Goal: Information Seeking & Learning: Learn about a topic

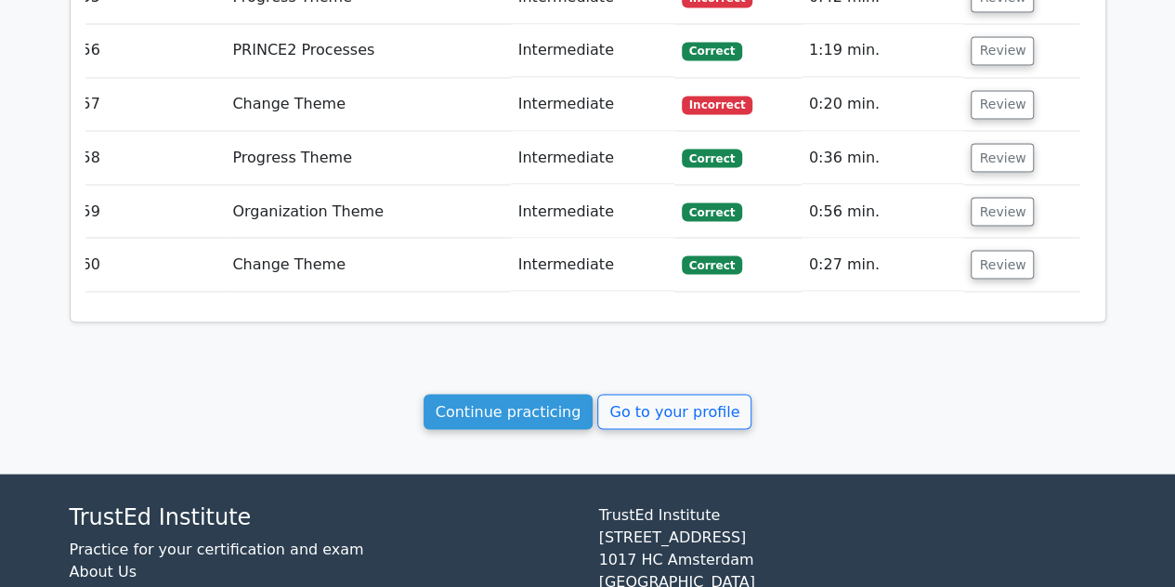
scroll to position [5188, 0]
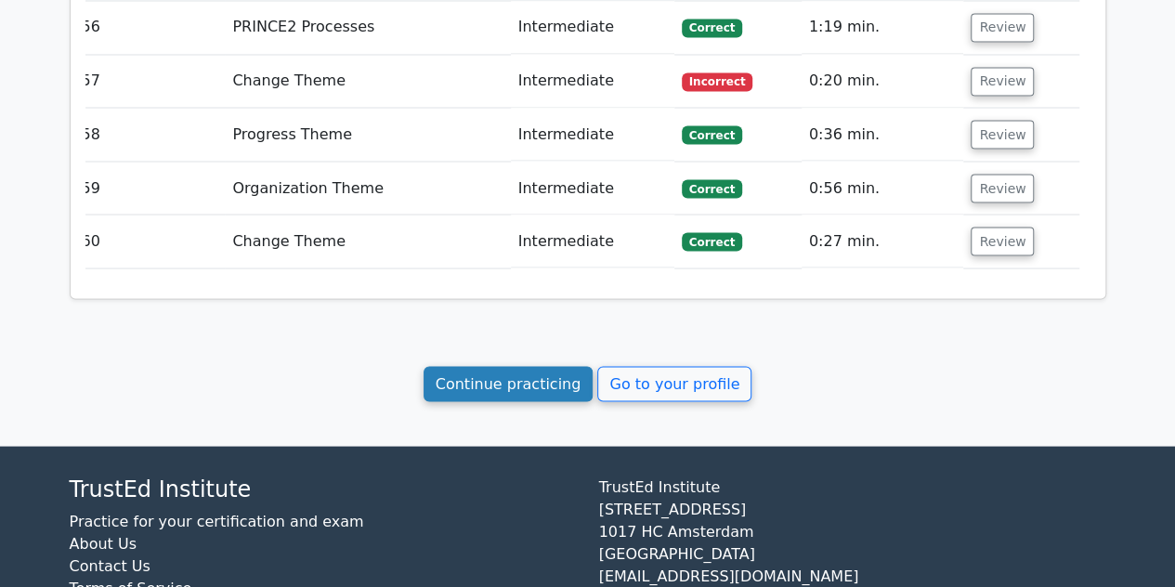
click at [514, 366] on link "Continue practicing" at bounding box center [508, 383] width 170 height 35
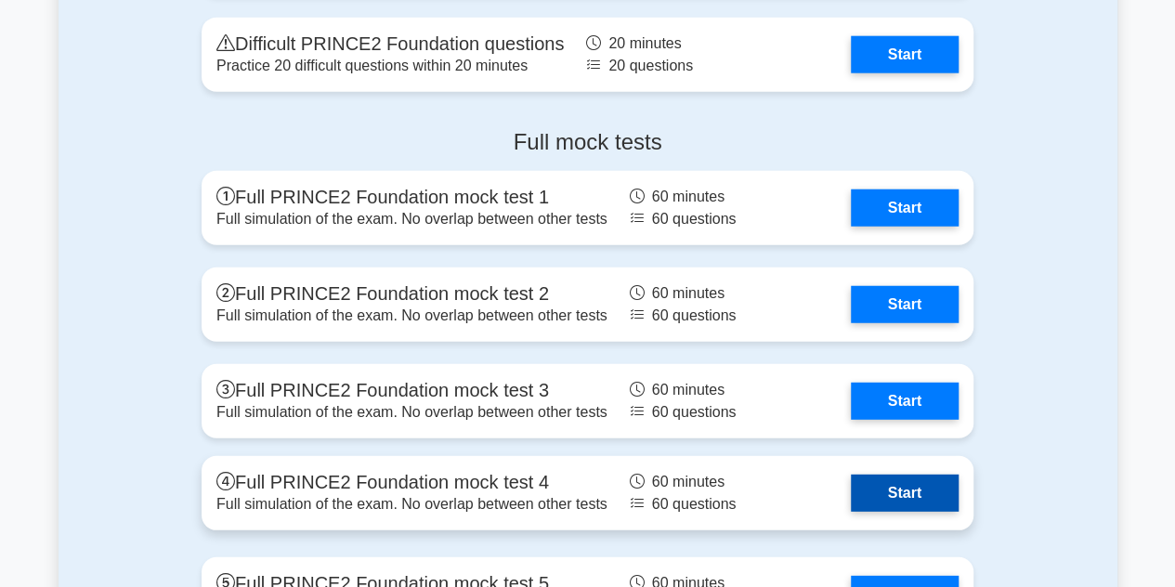
scroll to position [2354, 0]
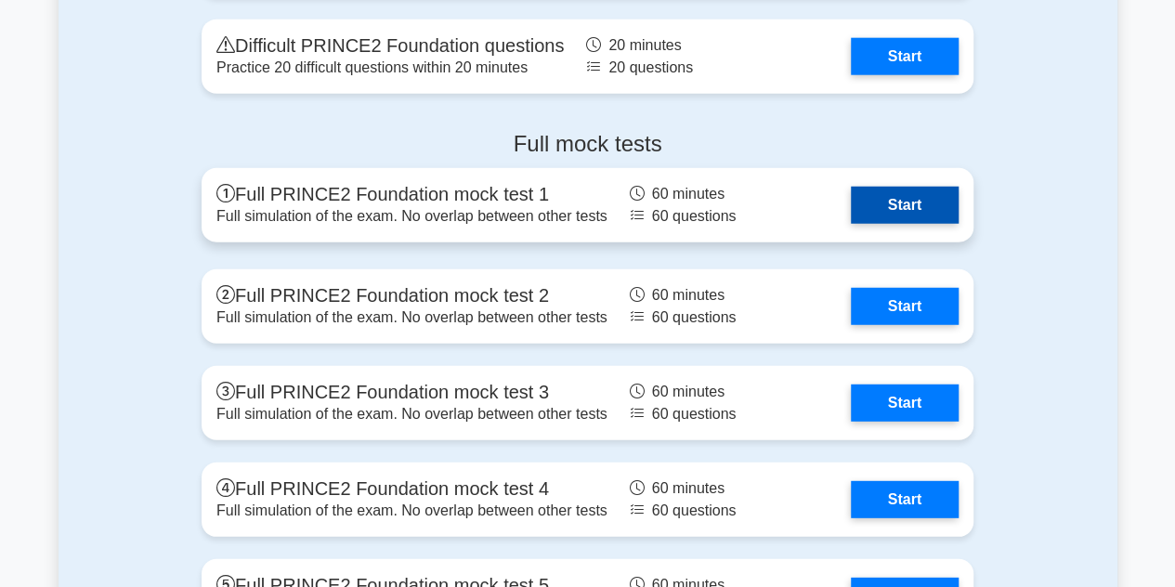
click at [941, 212] on link "Start" at bounding box center [904, 205] width 108 height 37
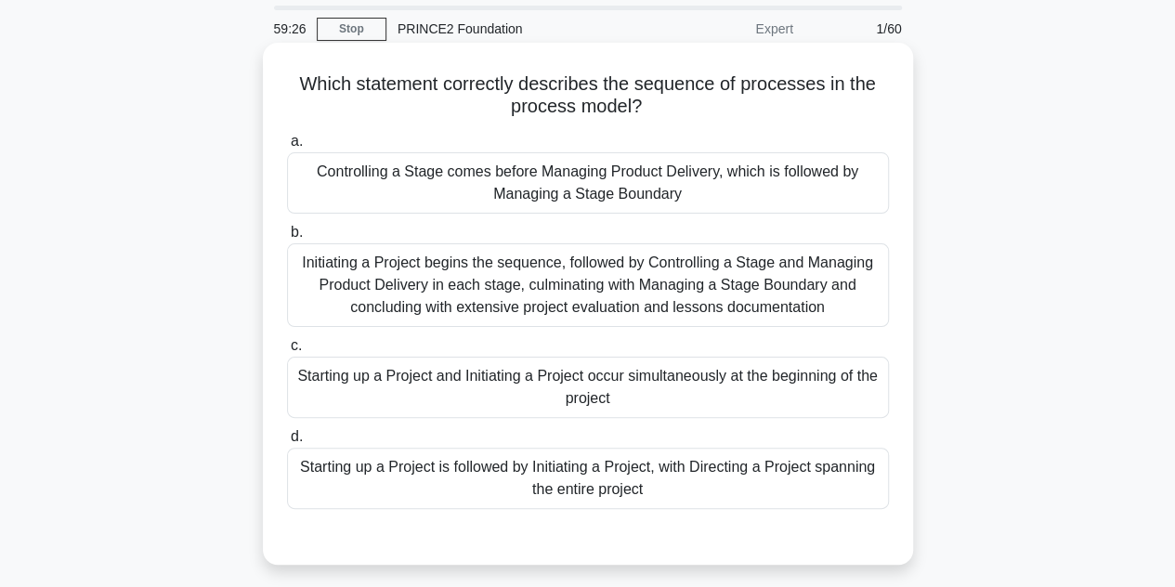
scroll to position [70, 0]
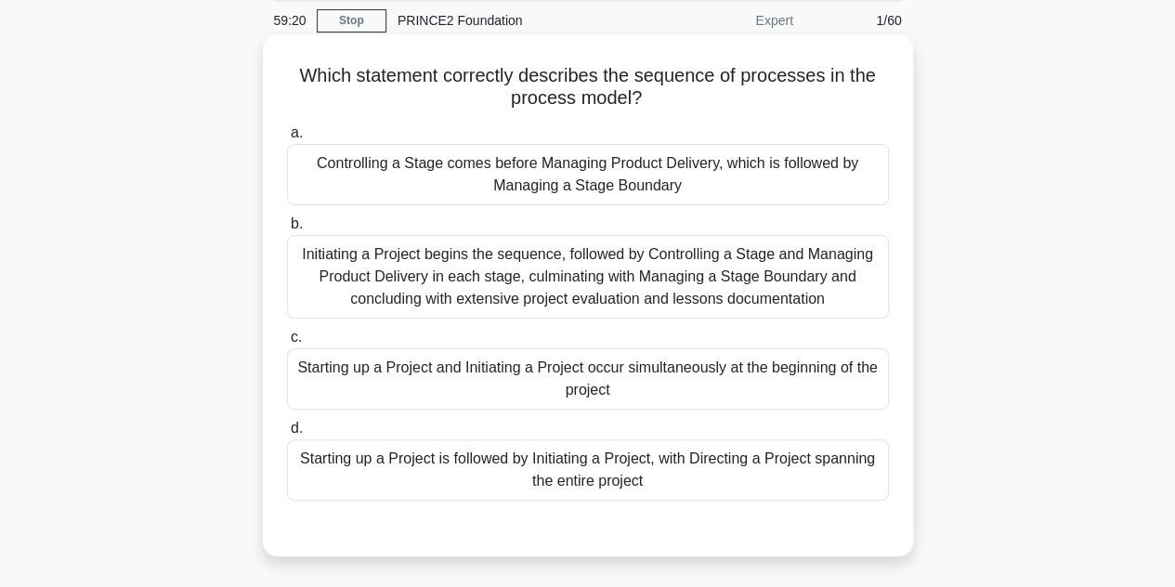
click at [647, 491] on div "Starting up a Project is followed by Initiating a Project, with Directing a Pro…" at bounding box center [588, 469] width 602 height 61
click at [287, 435] on input "d. Starting up a Project is followed by Initiating a Project, with Directing a …" at bounding box center [287, 428] width 0 height 12
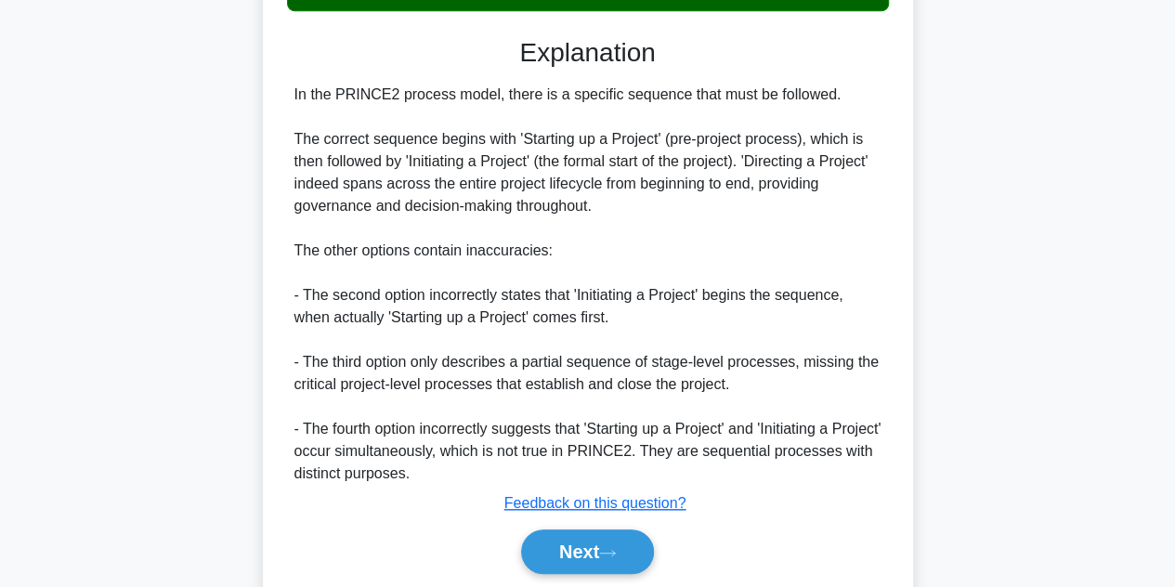
scroll to position [569, 0]
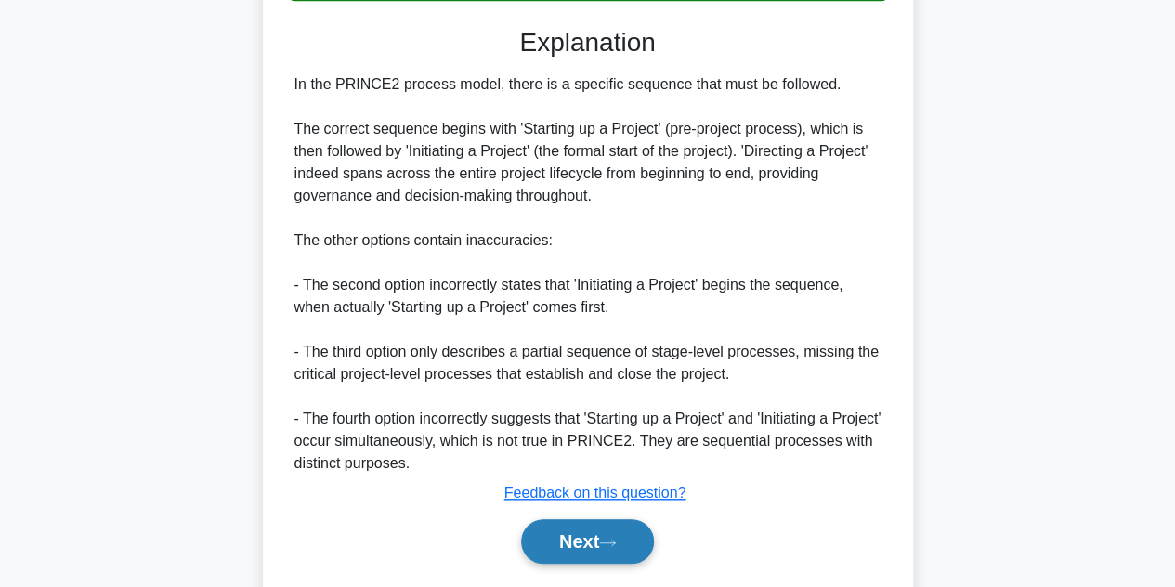
click at [604, 544] on button "Next" at bounding box center [587, 541] width 133 height 45
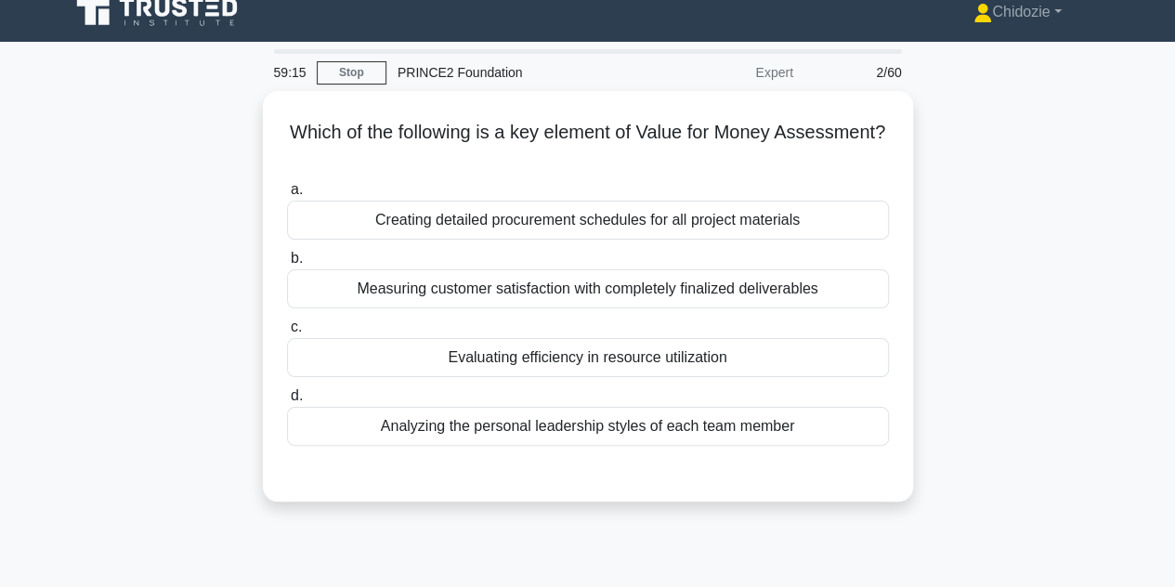
scroll to position [16, 0]
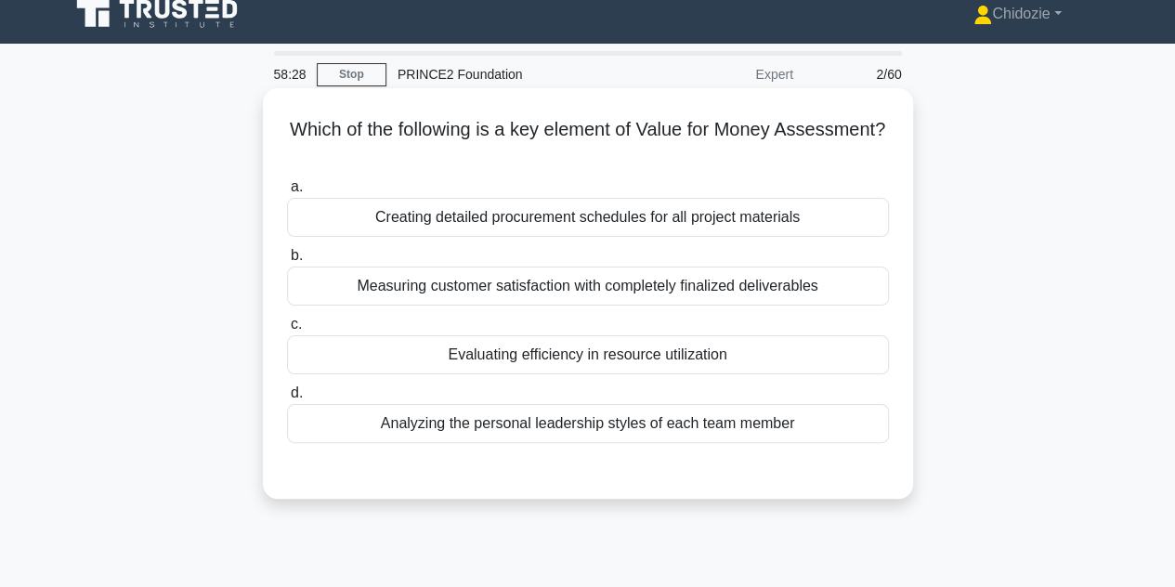
click at [589, 302] on div "Measuring customer satisfaction with completely finalized deliverables" at bounding box center [588, 285] width 602 height 39
click at [287, 262] on input "b. Measuring customer satisfaction with completely finalized deliverables" at bounding box center [287, 256] width 0 height 12
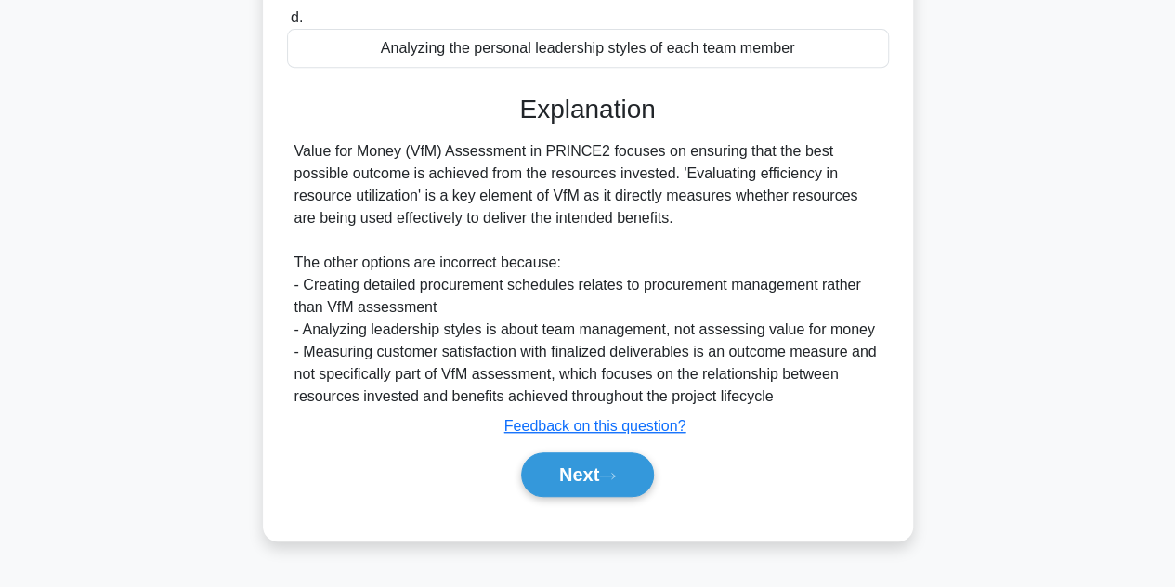
scroll to position [416, 0]
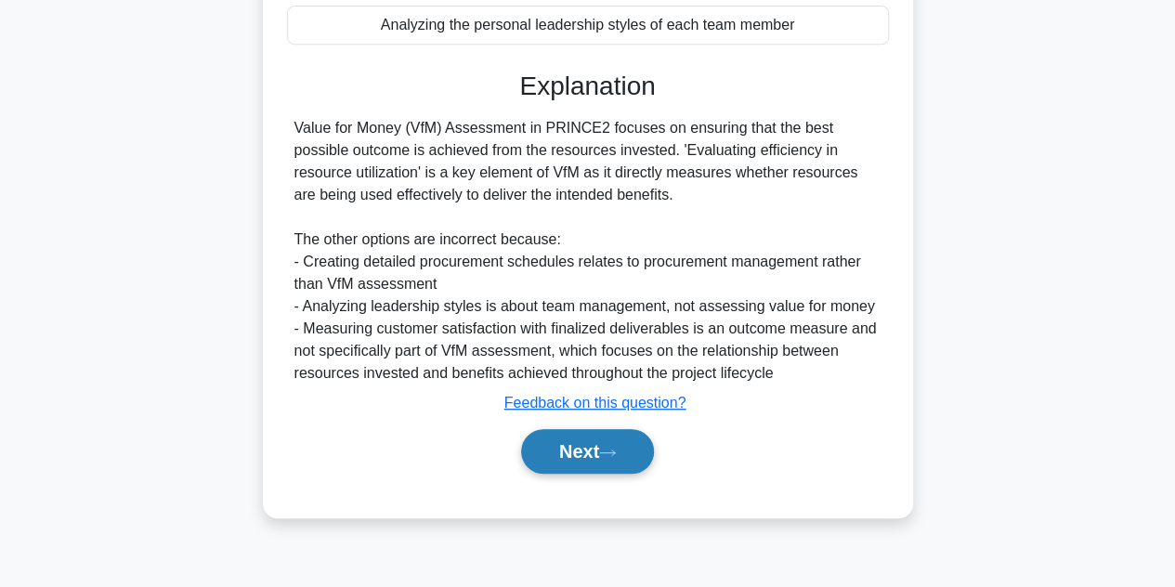
click at [584, 446] on button "Next" at bounding box center [587, 451] width 133 height 45
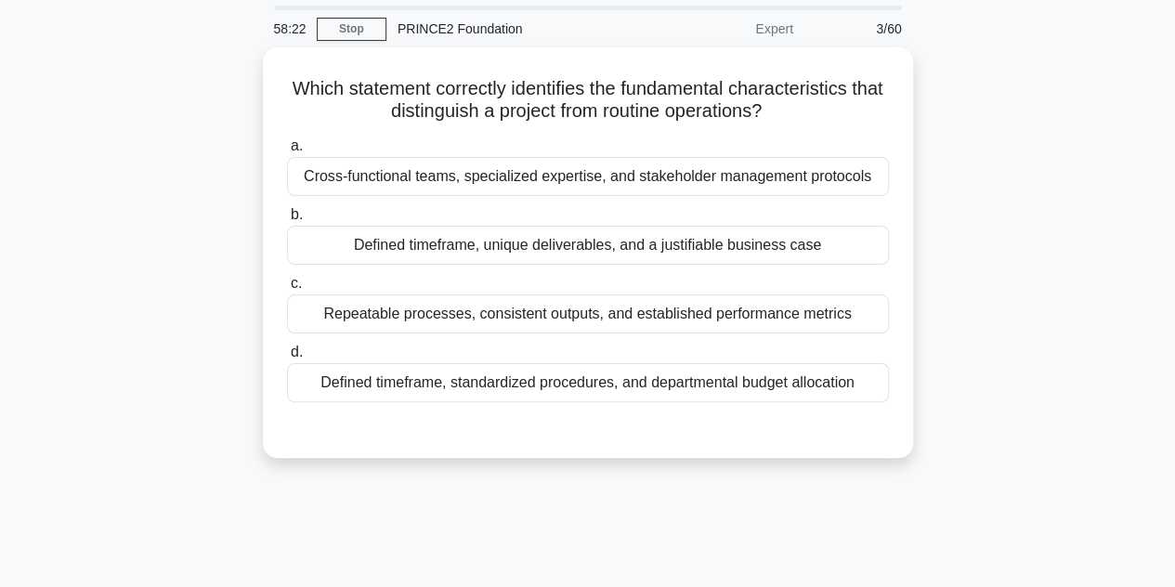
scroll to position [59, 0]
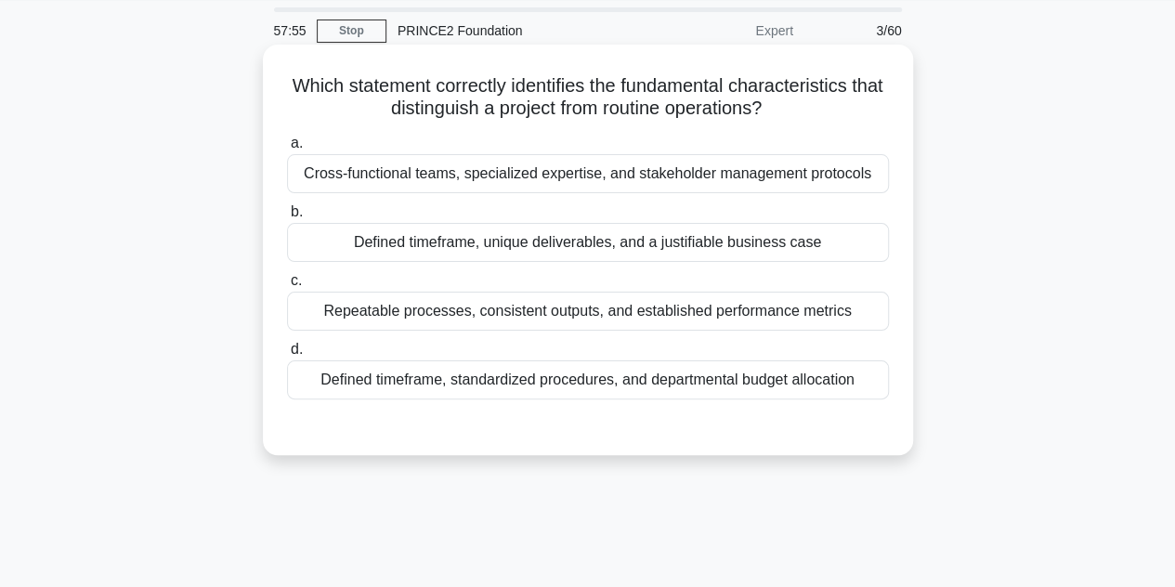
click at [670, 233] on div "Defined timeframe, unique deliverables, and a justifiable business case" at bounding box center [588, 242] width 602 height 39
click at [287, 218] on input "b. Defined timeframe, unique deliverables, and a justifiable business case" at bounding box center [287, 212] width 0 height 12
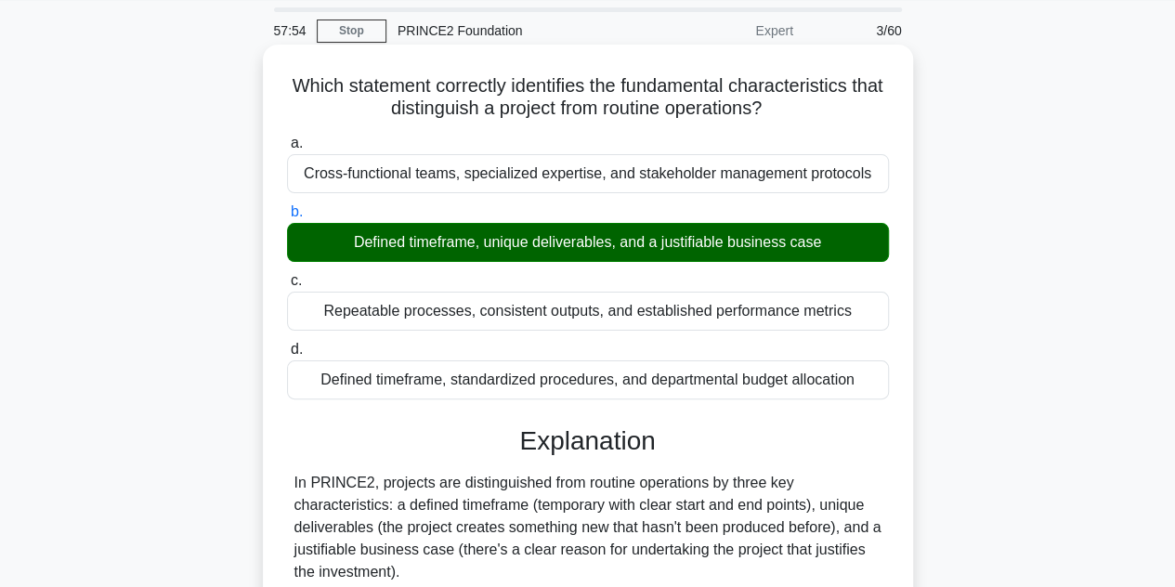
scroll to position [416, 0]
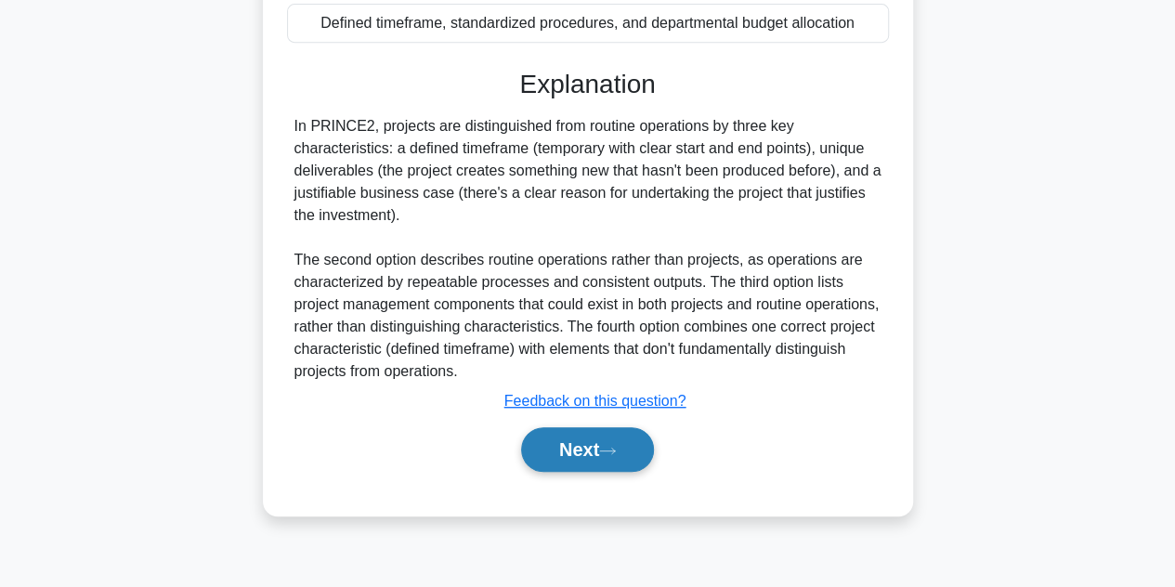
click at [562, 452] on button "Next" at bounding box center [587, 449] width 133 height 45
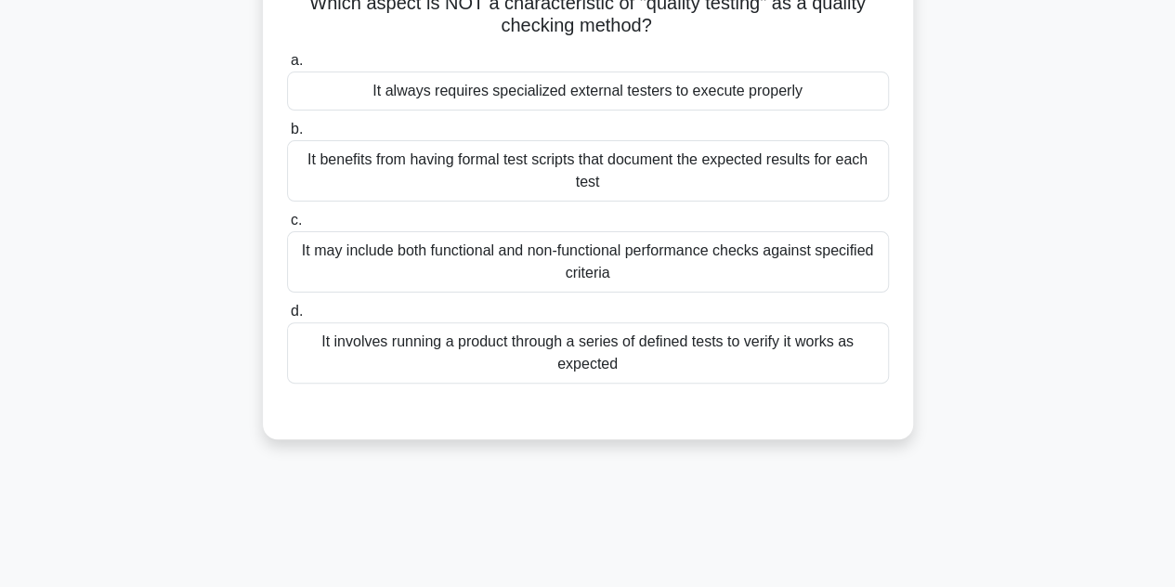
scroll to position [134, 0]
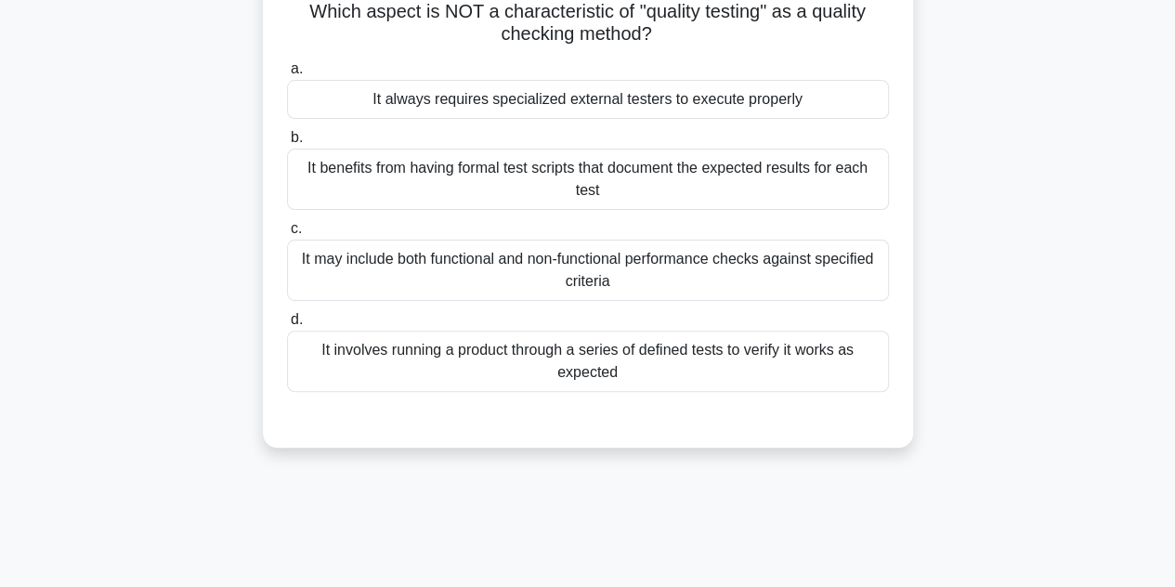
click at [659, 110] on div "It always requires specialized external testers to execute properly" at bounding box center [588, 99] width 602 height 39
click at [287, 75] on input "a. It always requires specialized external testers to execute properly" at bounding box center [287, 69] width 0 height 12
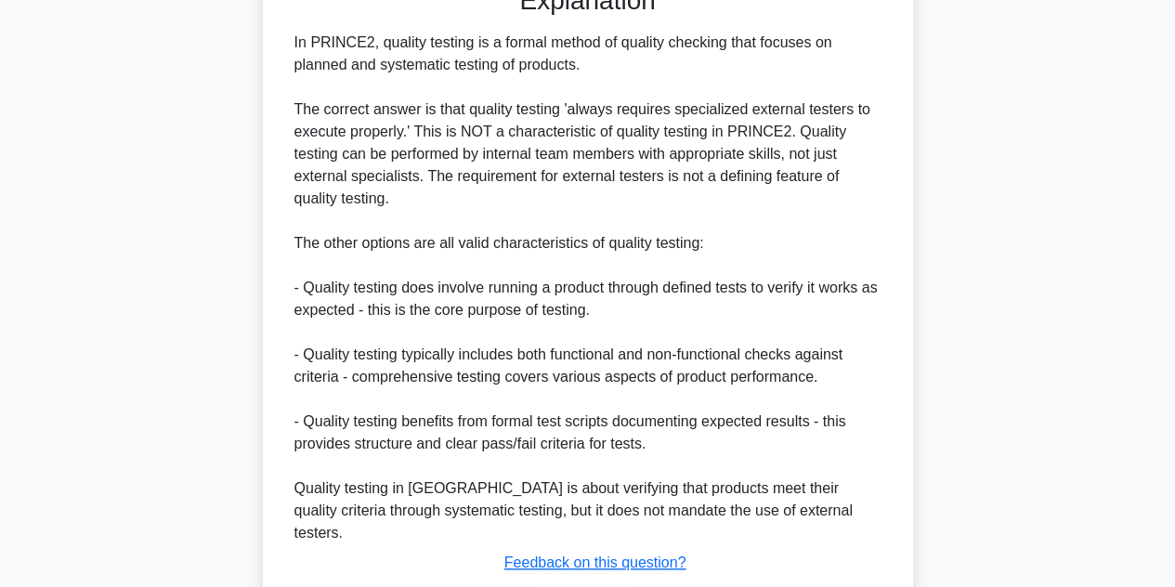
scroll to position [667, 0]
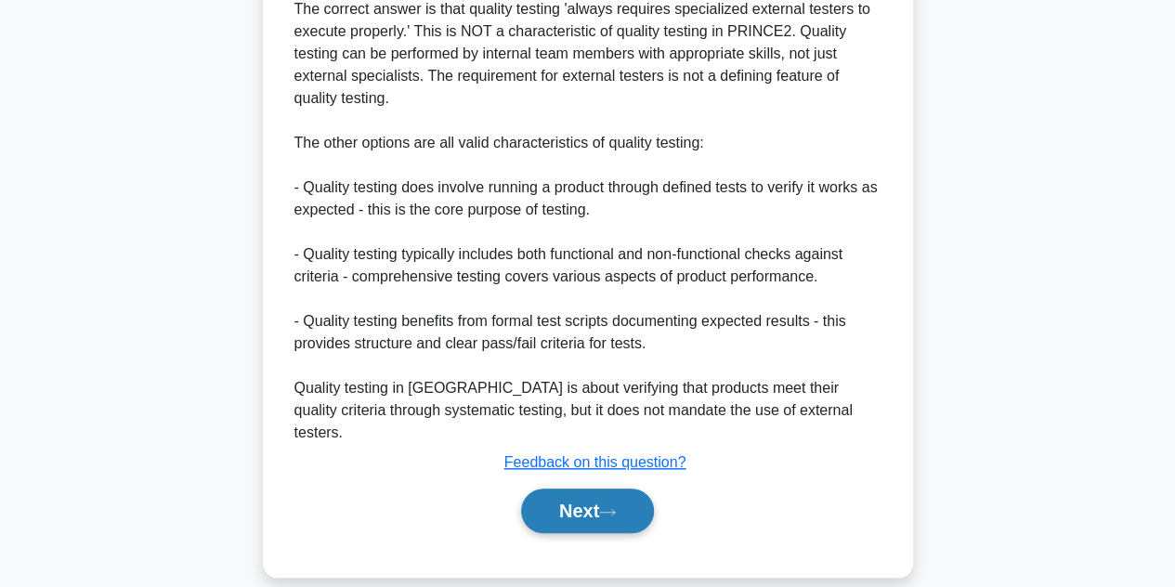
click at [591, 488] on button "Next" at bounding box center [587, 510] width 133 height 45
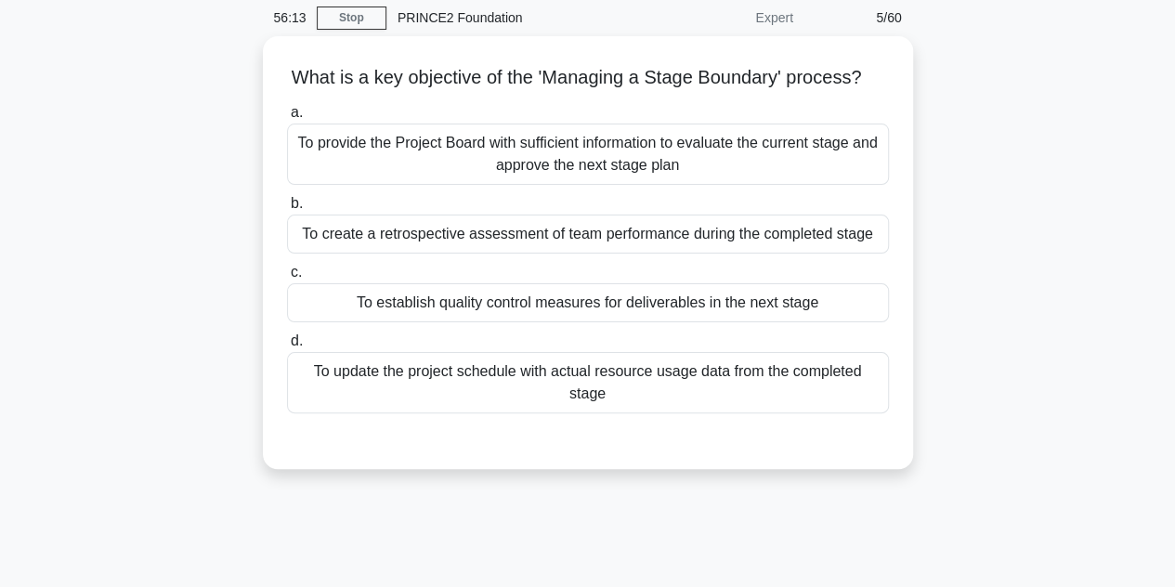
scroll to position [71, 0]
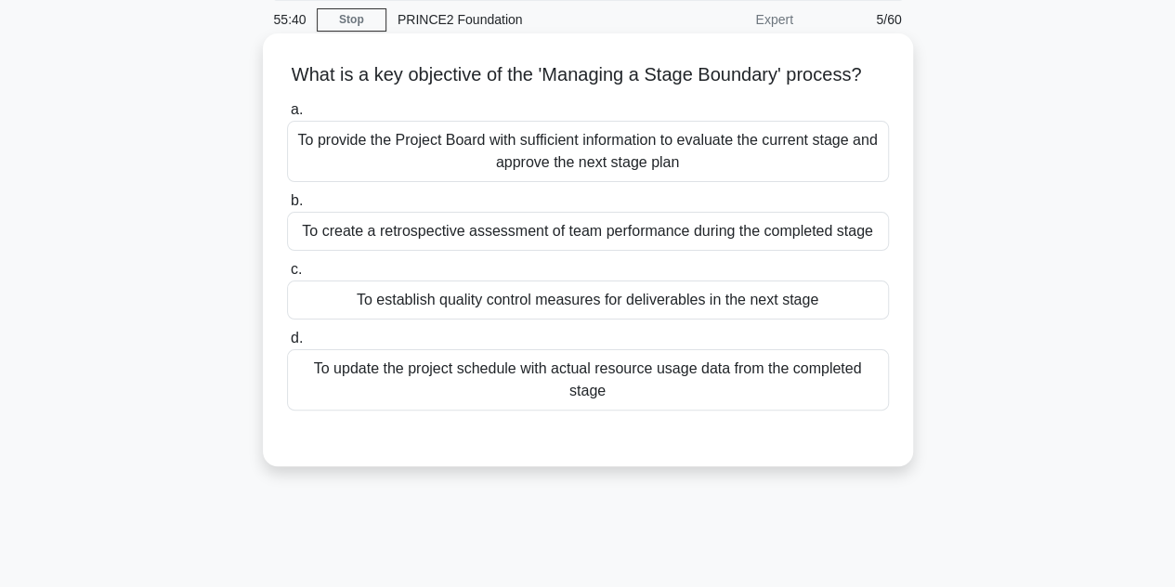
click at [672, 179] on div "To provide the Project Board with sufficient information to evaluate the curren…" at bounding box center [588, 151] width 602 height 61
click at [287, 116] on input "a. To provide the Project Board with sufficient information to evaluate the cur…" at bounding box center [287, 110] width 0 height 12
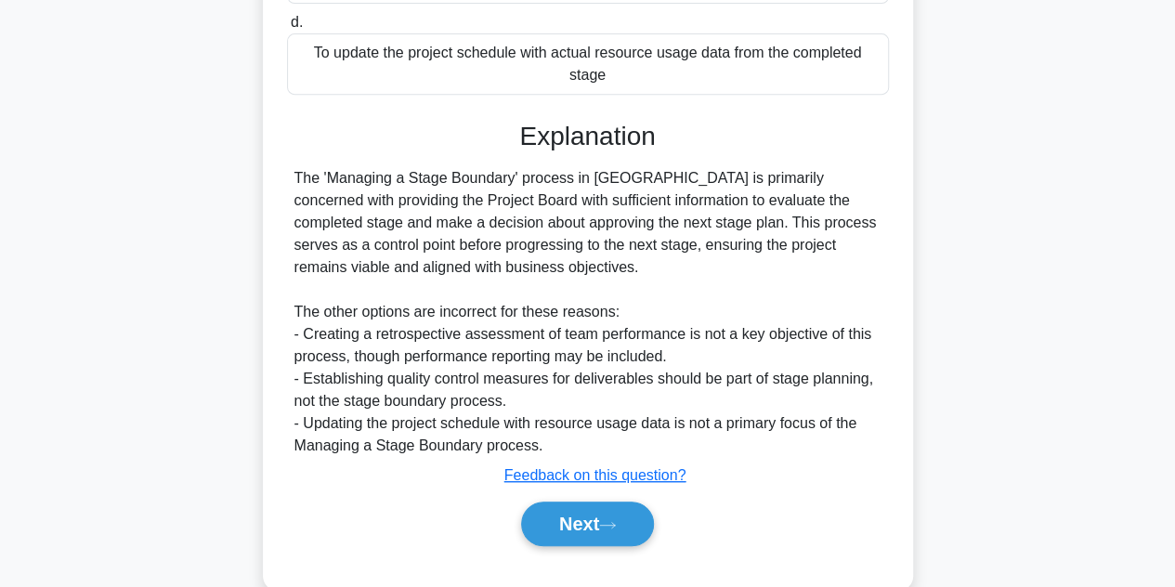
scroll to position [444, 0]
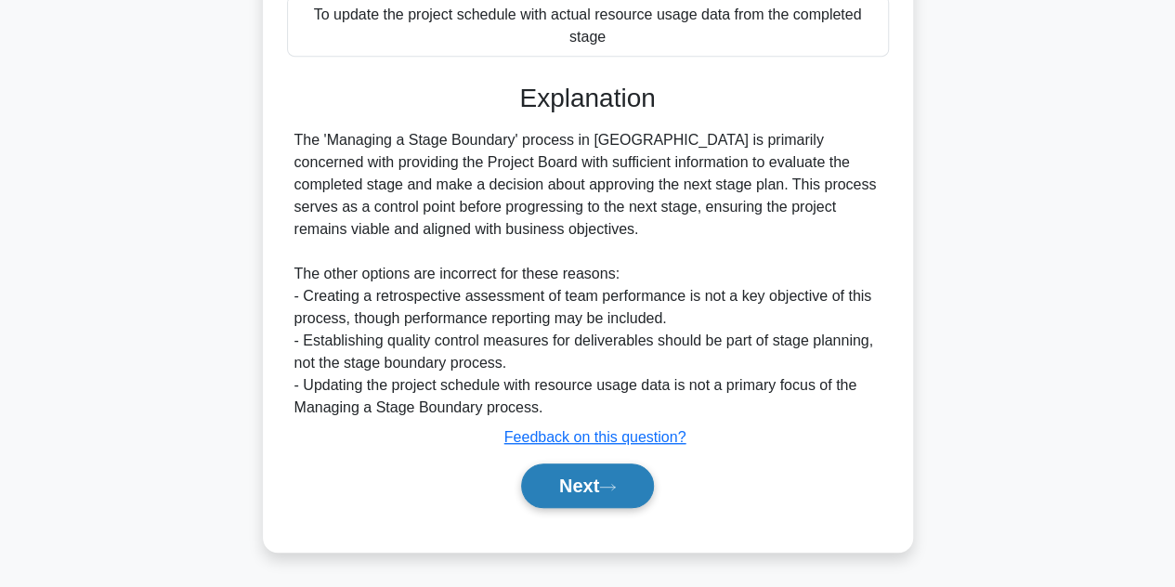
click at [591, 486] on button "Next" at bounding box center [587, 485] width 133 height 45
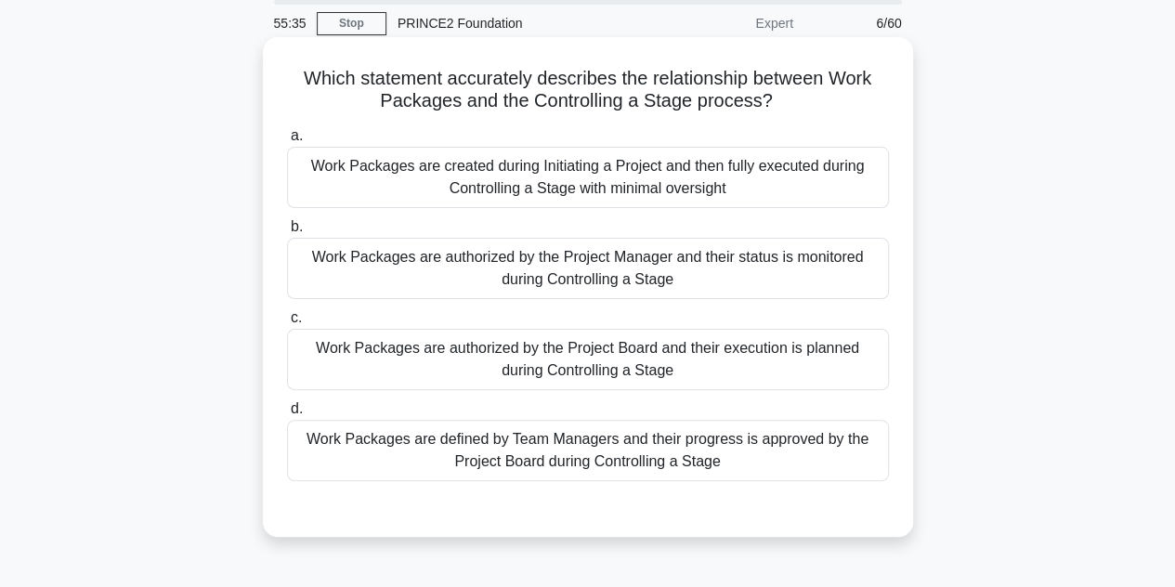
scroll to position [50, 0]
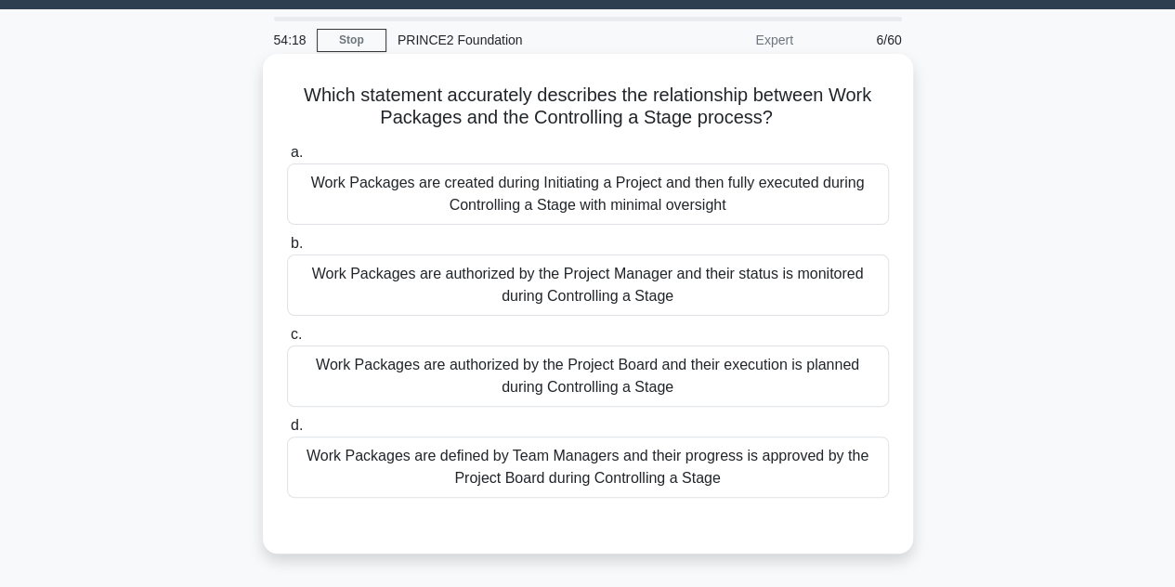
click at [650, 369] on div "Work Packages are authorized by the Project Board and their execution is planne…" at bounding box center [588, 375] width 602 height 61
click at [287, 341] on input "c. Work Packages are authorized by the Project Board and their execution is pla…" at bounding box center [287, 335] width 0 height 12
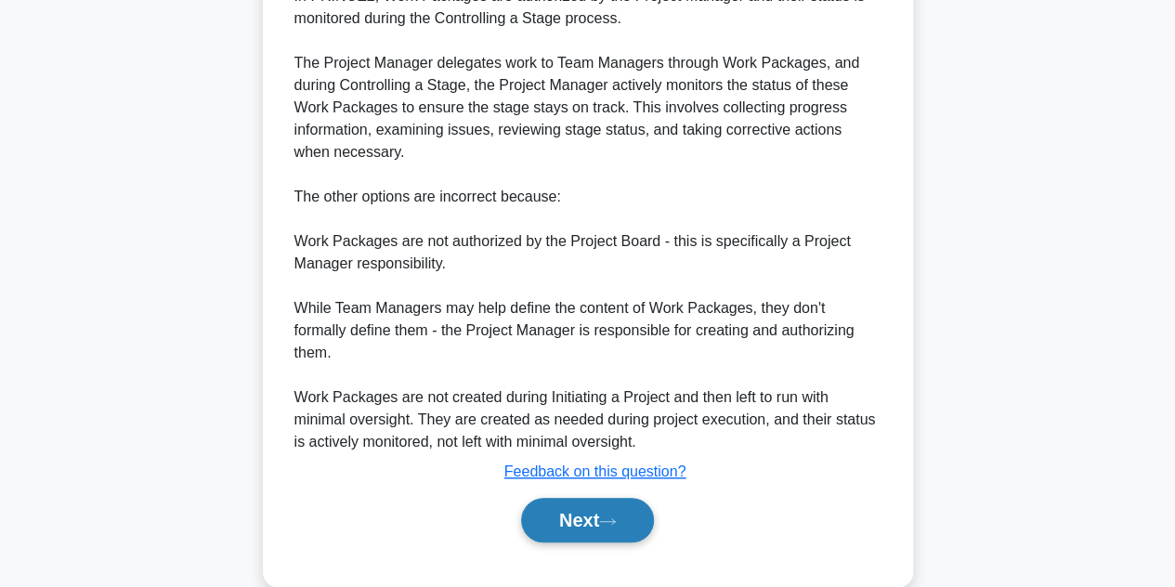
scroll to position [637, 0]
click at [586, 507] on button "Next" at bounding box center [587, 520] width 133 height 45
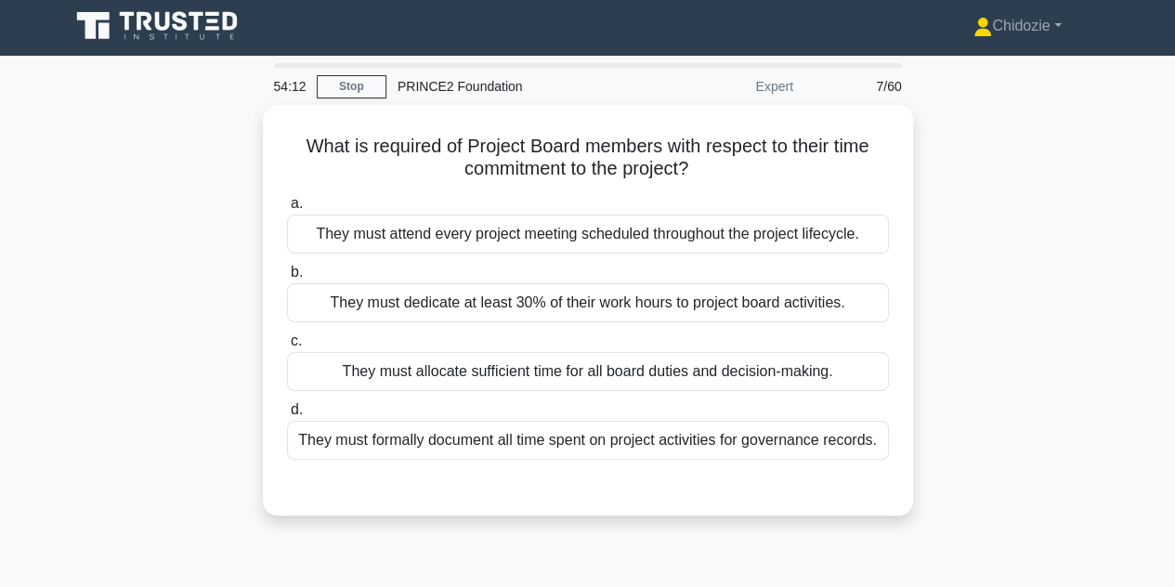
scroll to position [2, 0]
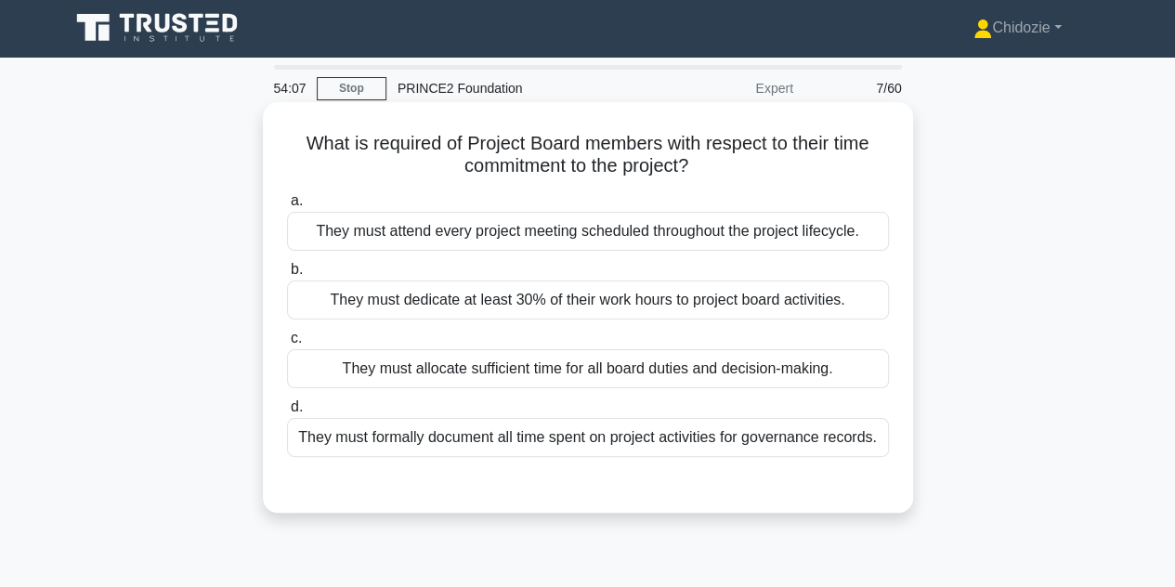
click at [475, 151] on h5 "What is required of Project Board members with respect to their time commitment…" at bounding box center [587, 155] width 605 height 46
click at [636, 371] on div "They must allocate sufficient time for all board duties and decision-making." at bounding box center [588, 368] width 602 height 39
click at [287, 344] on input "c. They must allocate sufficient time for all board duties and decision-making." at bounding box center [287, 338] width 0 height 12
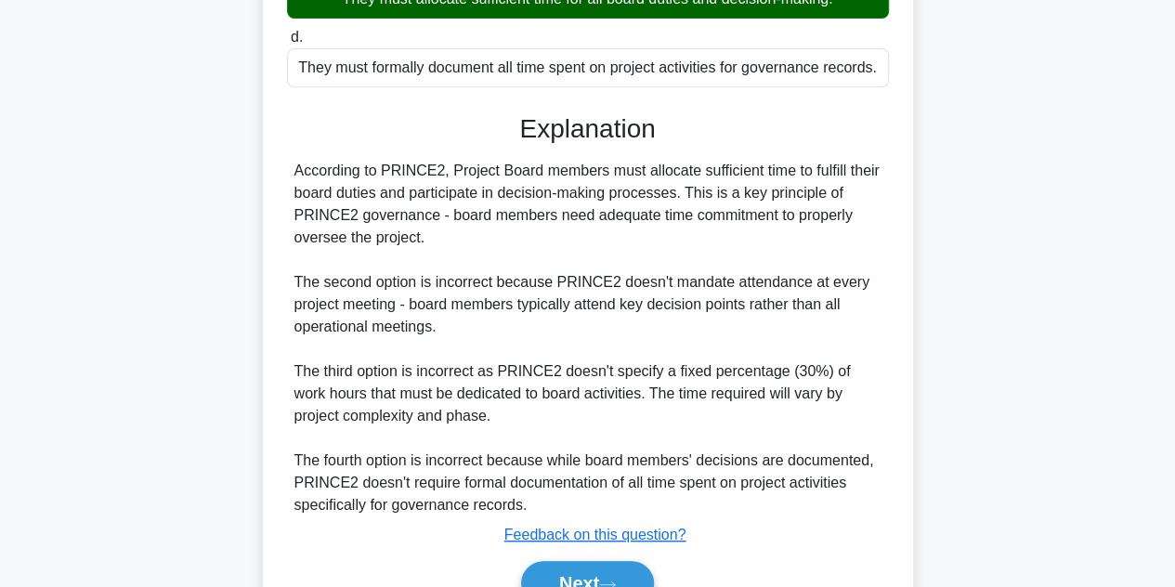
scroll to position [405, 0]
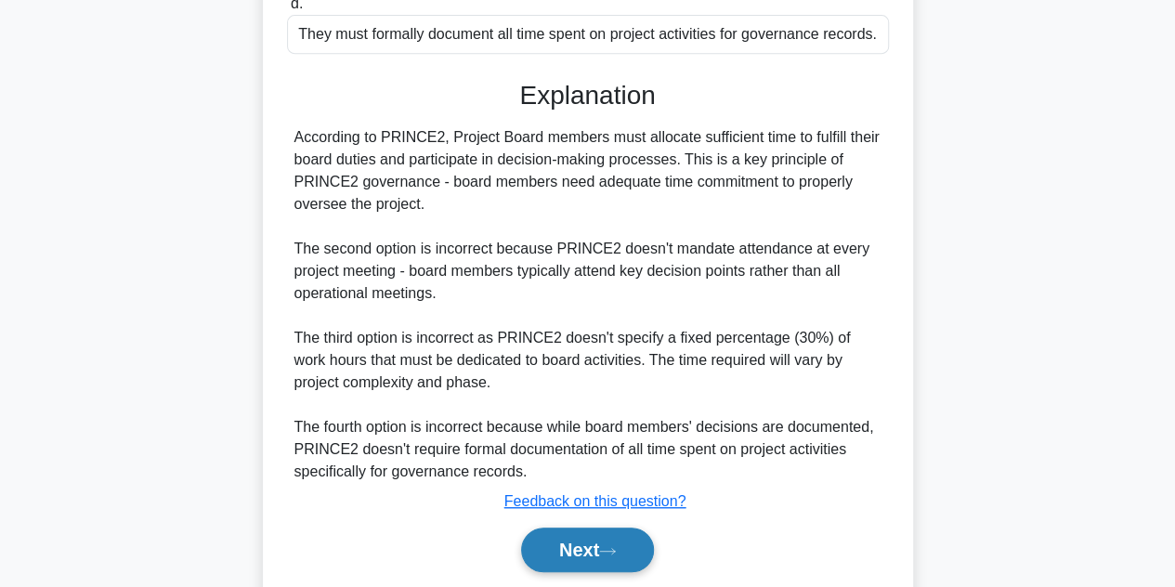
click at [568, 527] on button "Next" at bounding box center [587, 549] width 133 height 45
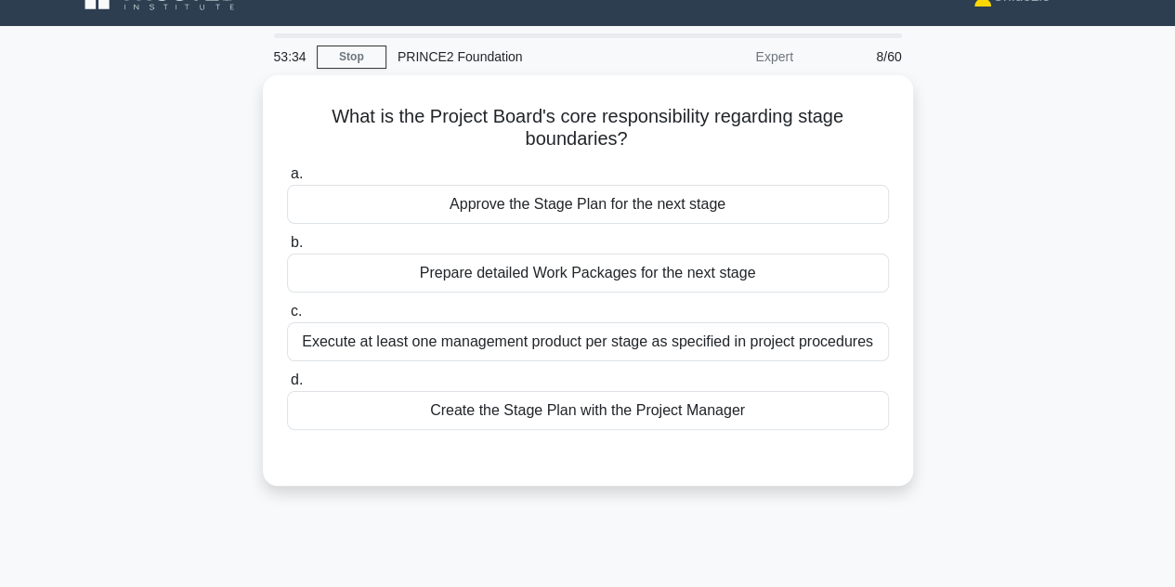
scroll to position [7, 0]
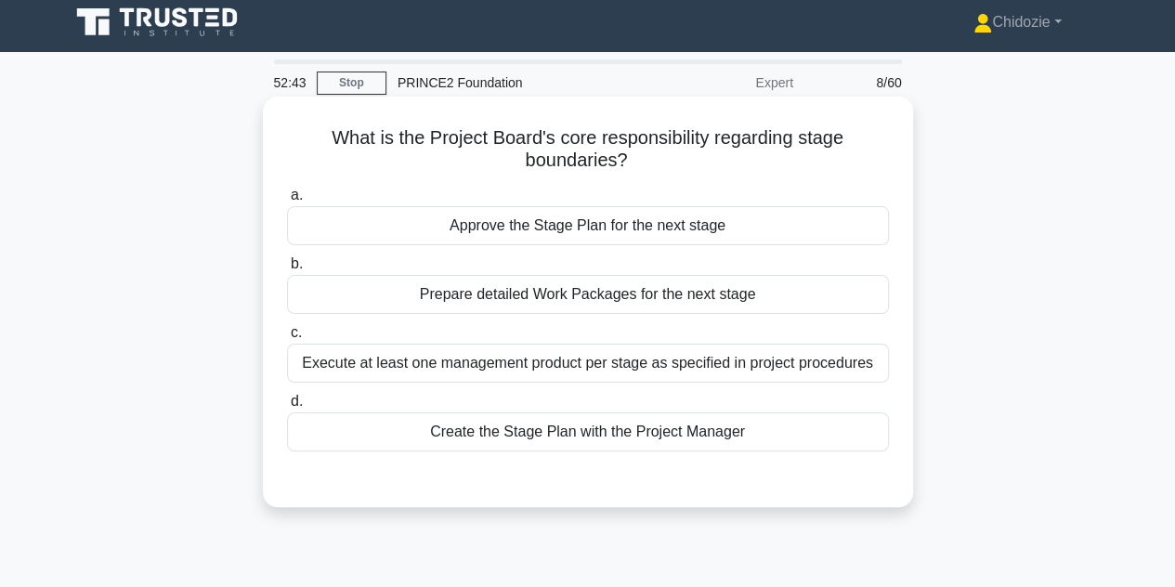
click at [652, 227] on div "Approve the Stage Plan for the next stage" at bounding box center [588, 225] width 602 height 39
click at [287, 201] on input "a. Approve the Stage Plan for the next stage" at bounding box center [287, 195] width 0 height 12
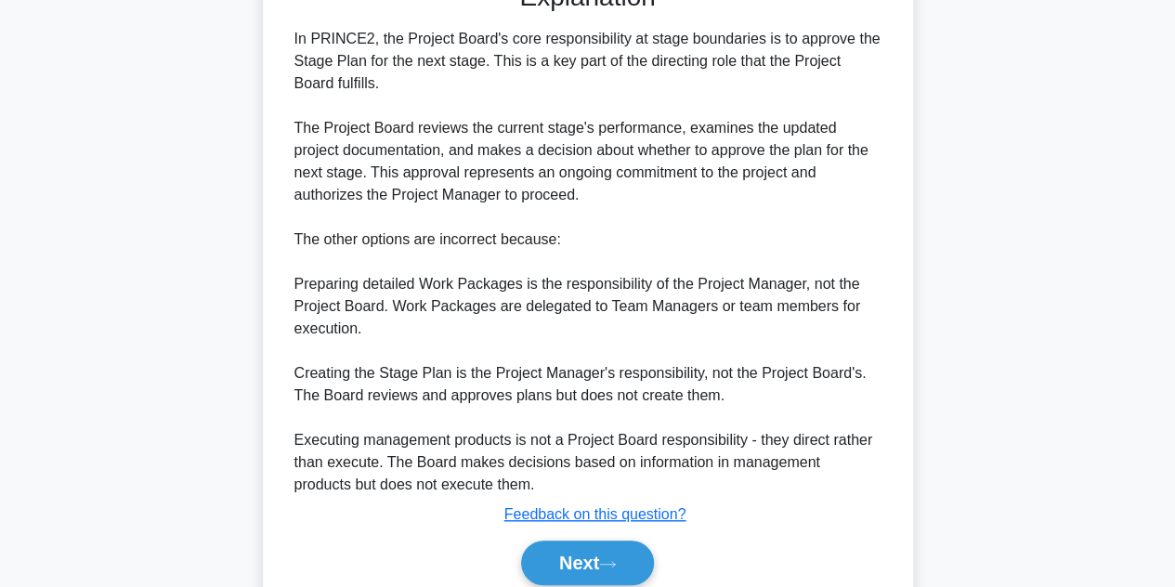
scroll to position [511, 0]
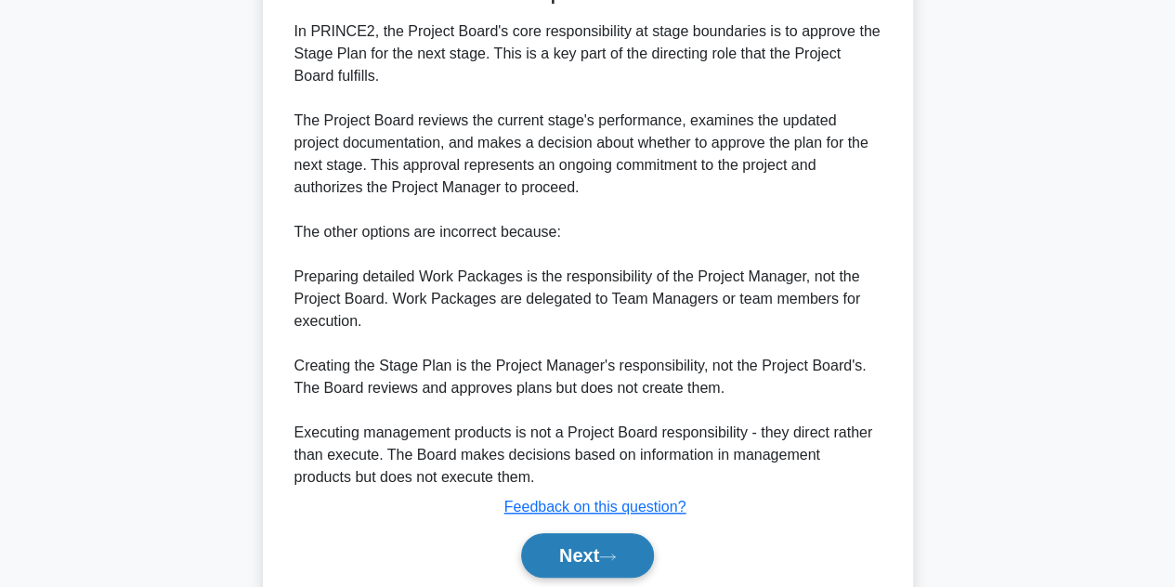
click at [594, 559] on button "Next" at bounding box center [587, 555] width 133 height 45
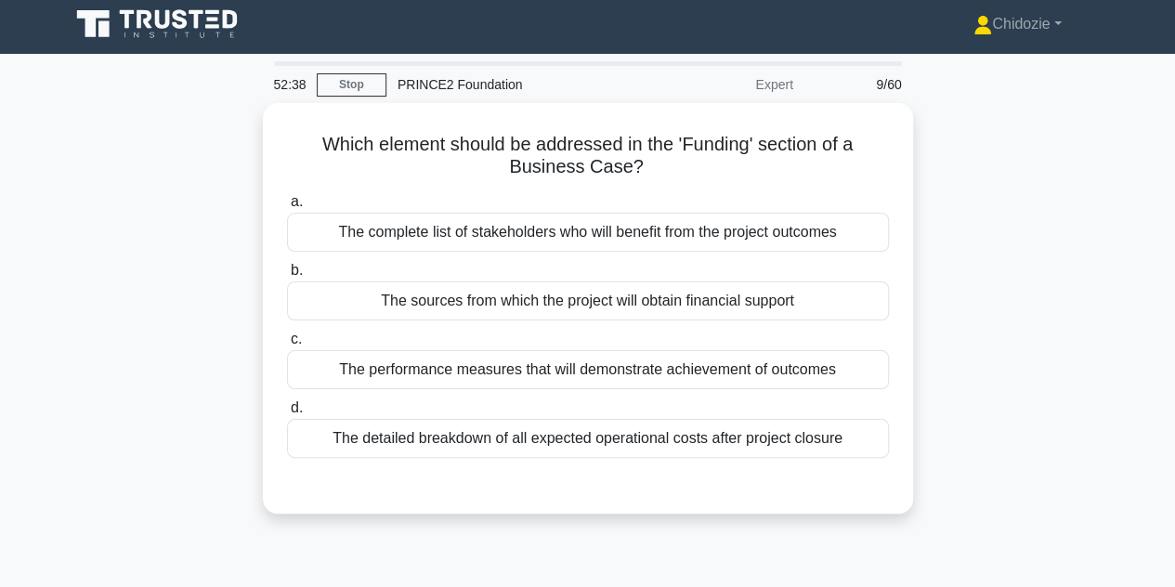
scroll to position [0, 0]
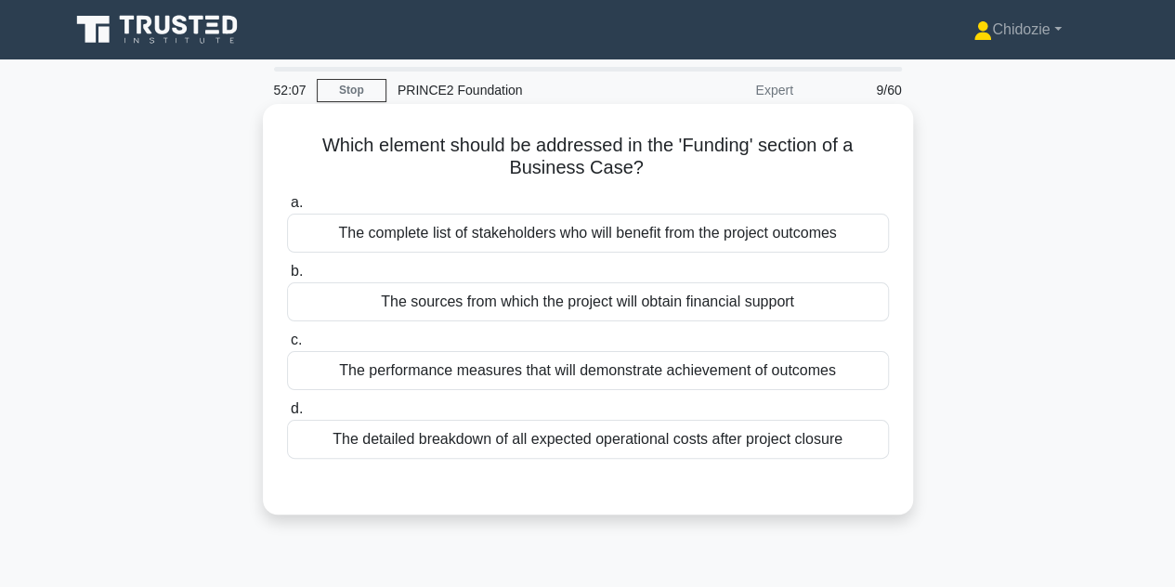
click at [578, 320] on div "The sources from which the project will obtain financial support" at bounding box center [588, 301] width 602 height 39
click at [287, 278] on input "b. The sources from which the project will obtain financial support" at bounding box center [287, 272] width 0 height 12
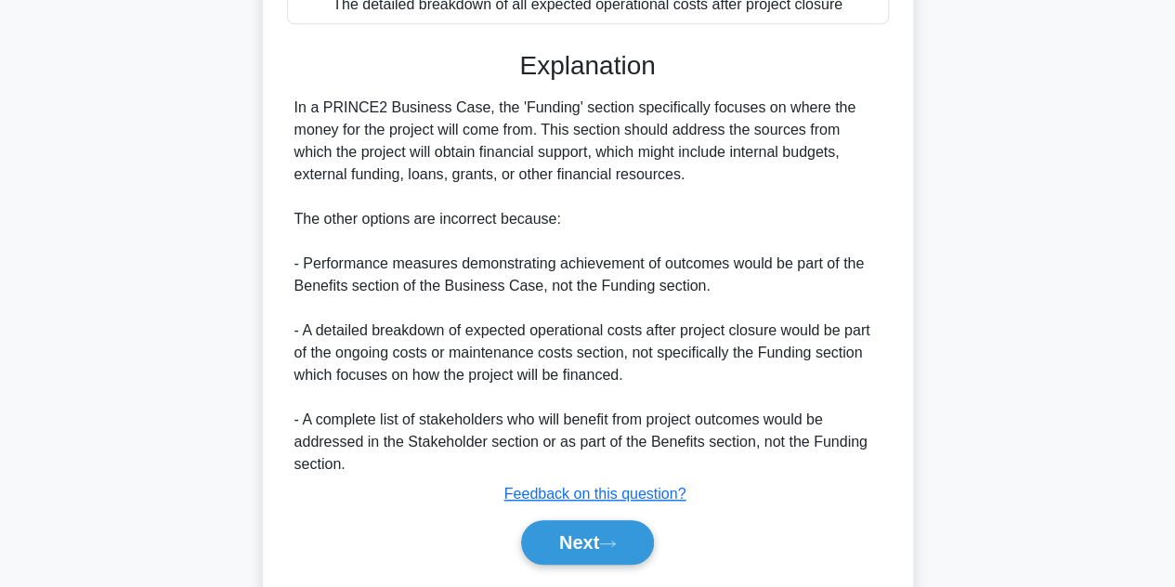
scroll to position [442, 0]
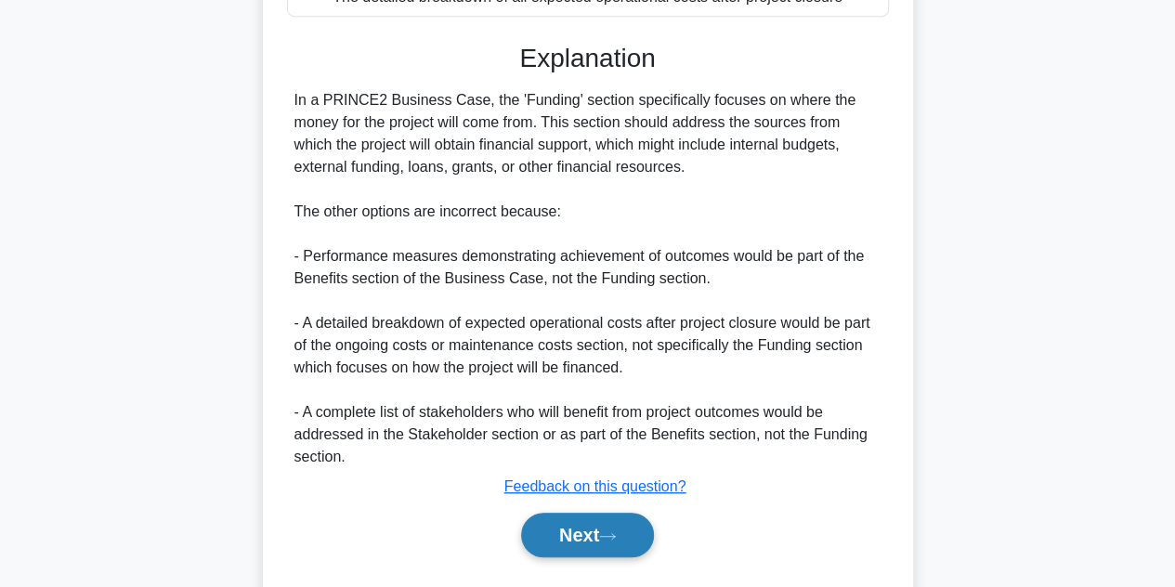
click at [587, 539] on button "Next" at bounding box center [587, 535] width 133 height 45
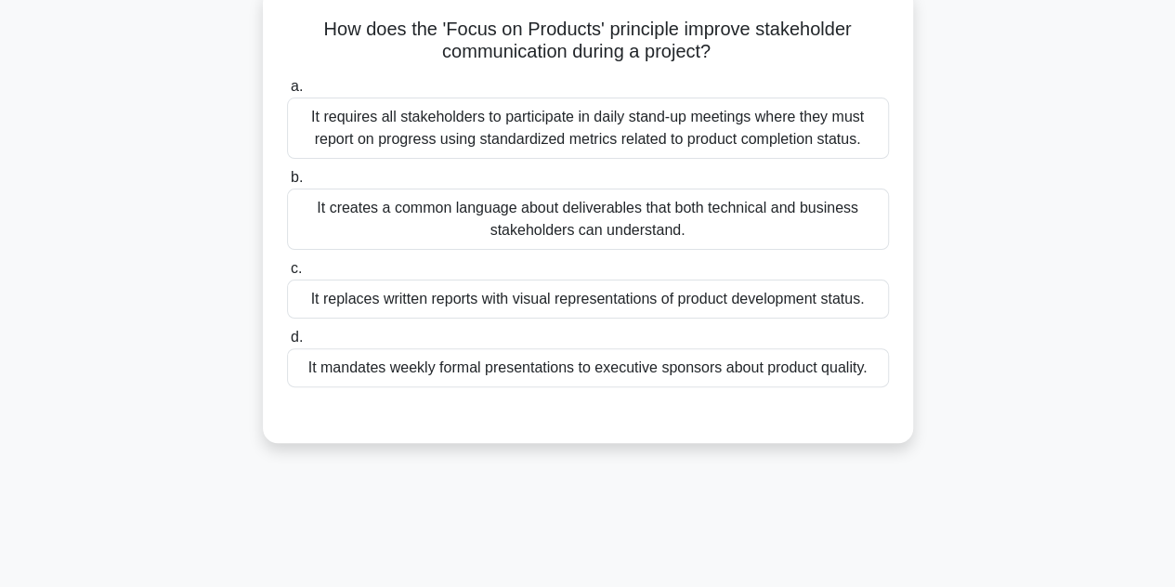
scroll to position [119, 0]
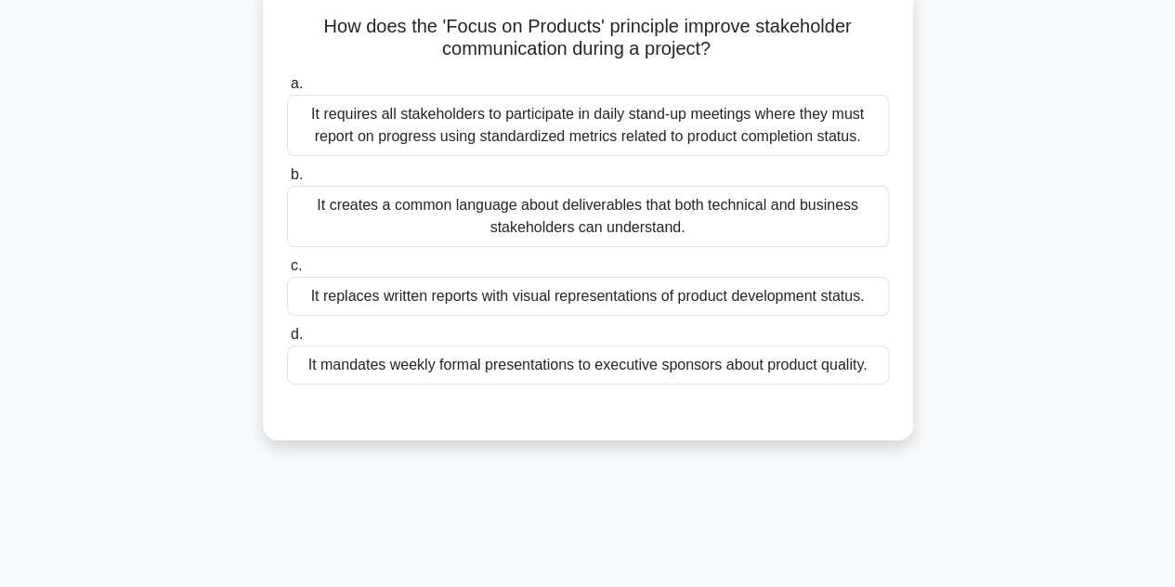
click at [578, 58] on h5 "How does the 'Focus on Products' principle improve stakeholder communication du…" at bounding box center [587, 38] width 605 height 46
click at [552, 217] on div "It creates a common language about deliverables that both technical and busines…" at bounding box center [588, 216] width 602 height 61
click at [287, 181] on input "b. It creates a common language about deliverables that both technical and busi…" at bounding box center [287, 175] width 0 height 12
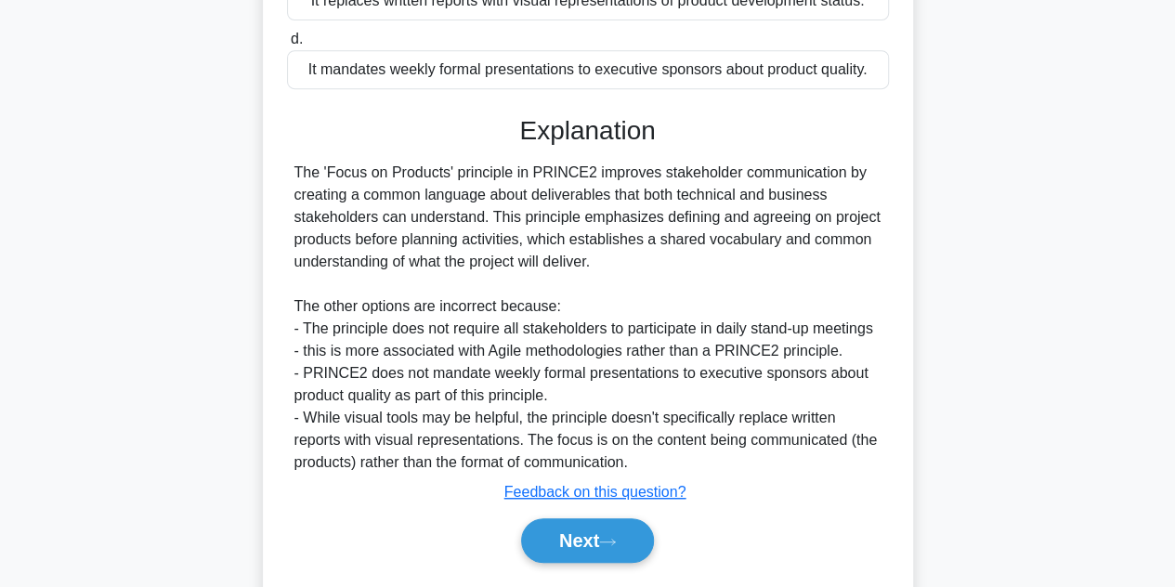
scroll to position [466, 0]
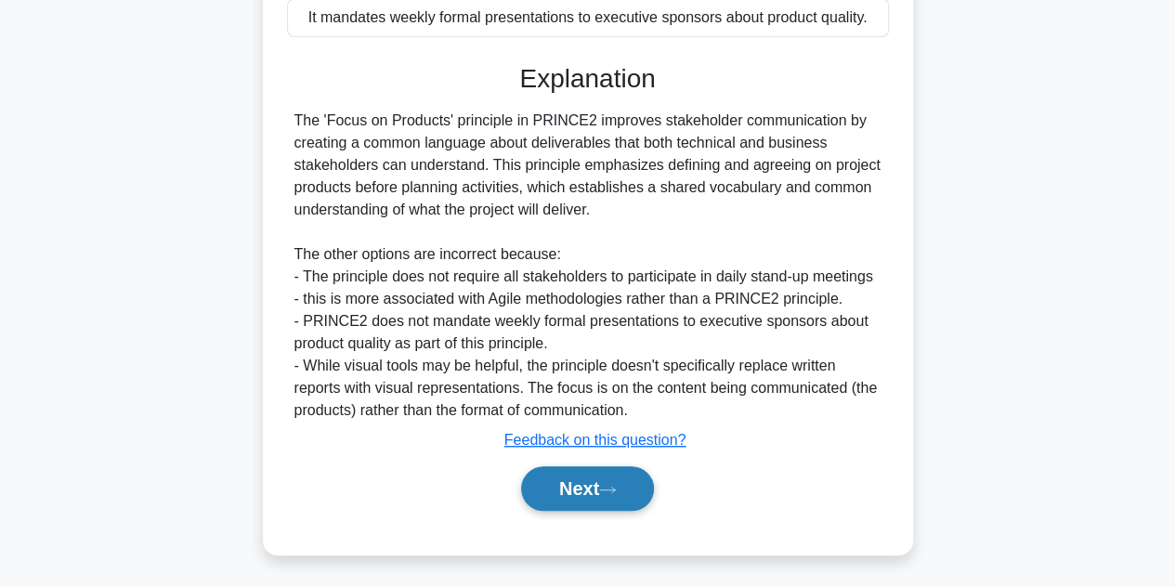
click at [548, 480] on button "Next" at bounding box center [587, 488] width 133 height 45
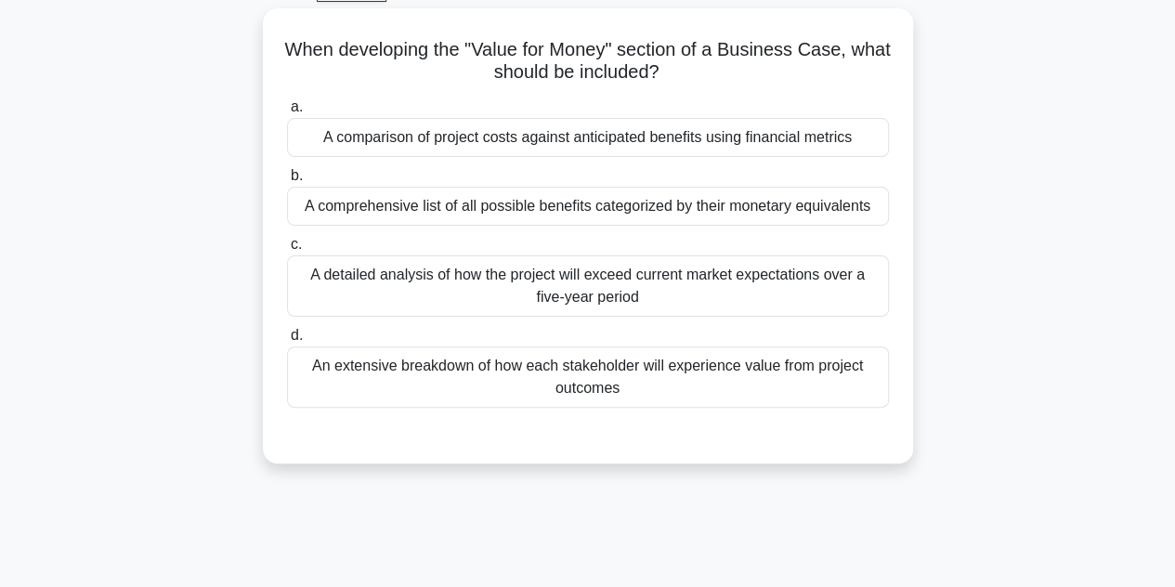
scroll to position [97, 0]
click at [611, 144] on div "A comparison of project costs against anticipated benefits using financial metr…" at bounding box center [588, 136] width 602 height 39
click at [287, 112] on input "a. A comparison of project costs against anticipated benefits using financial m…" at bounding box center [287, 106] width 0 height 12
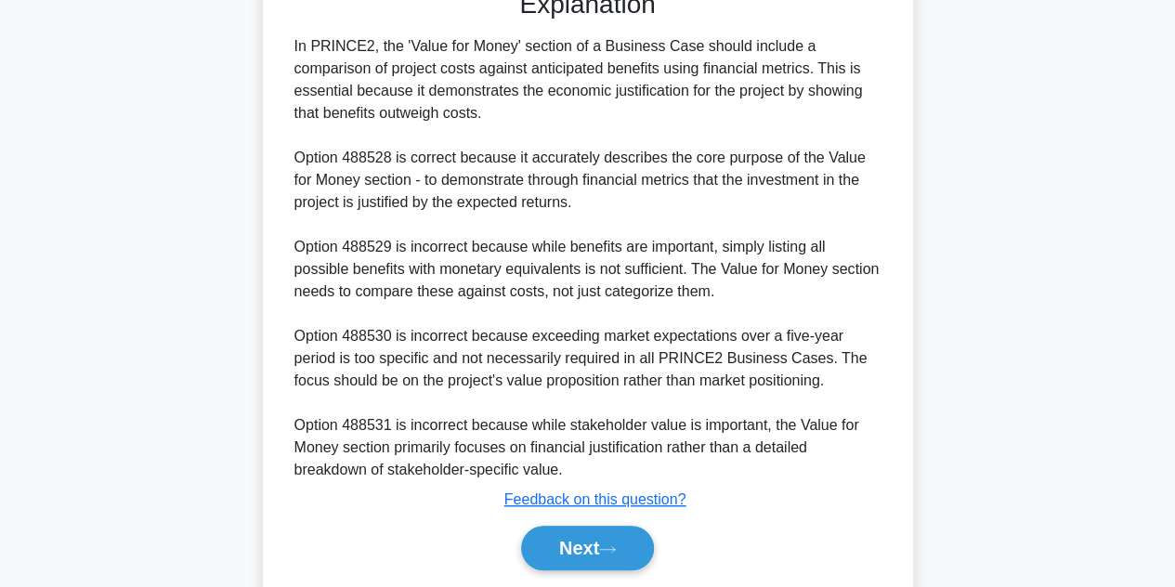
scroll to position [548, 0]
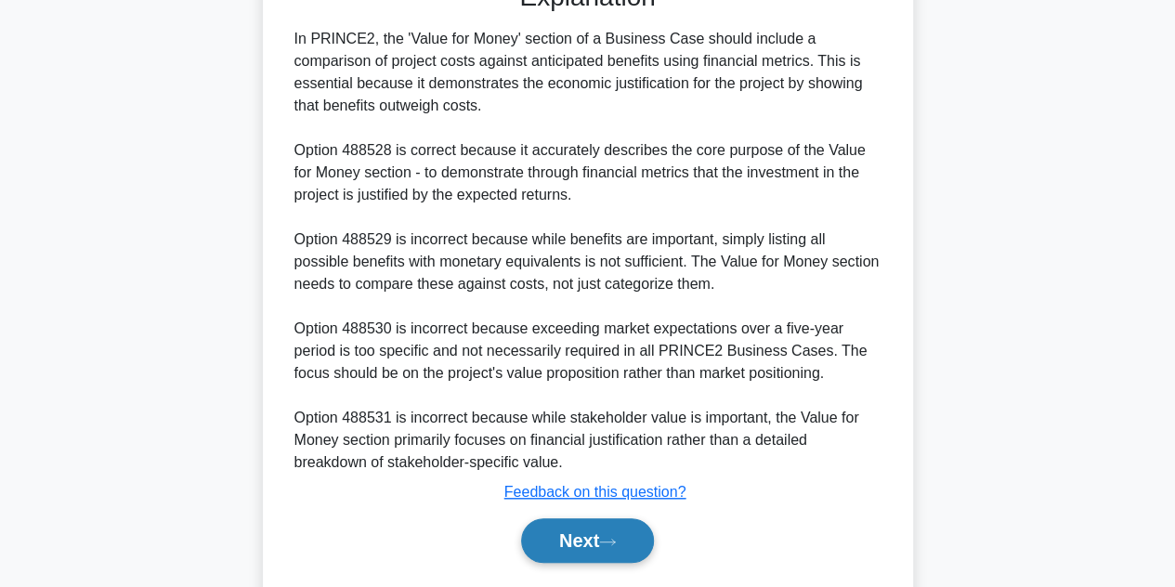
click at [601, 541] on button "Next" at bounding box center [587, 540] width 133 height 45
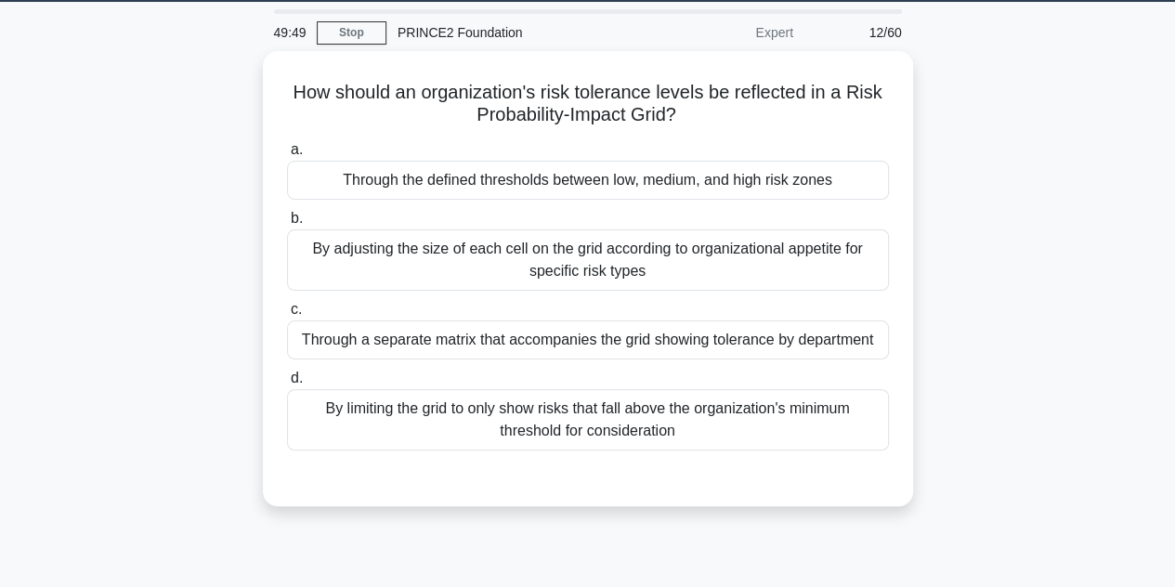
scroll to position [56, 0]
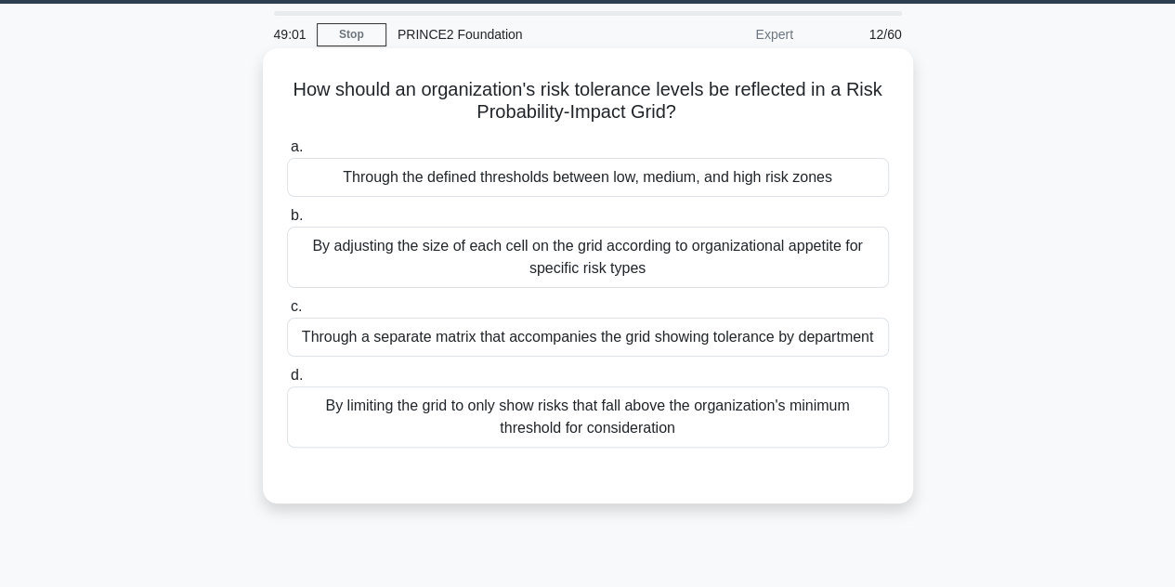
click at [468, 189] on div "Through the defined thresholds between low, medium, and high risk zones" at bounding box center [588, 177] width 602 height 39
click at [287, 153] on input "a. Through the defined thresholds between low, medium, and high risk zones" at bounding box center [287, 147] width 0 height 12
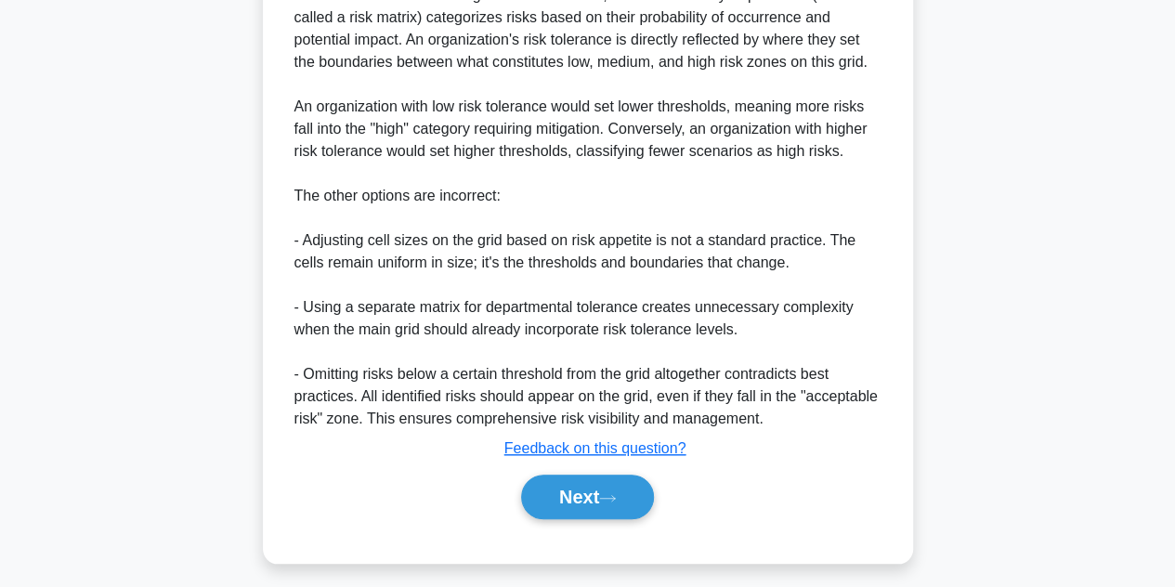
scroll to position [667, 0]
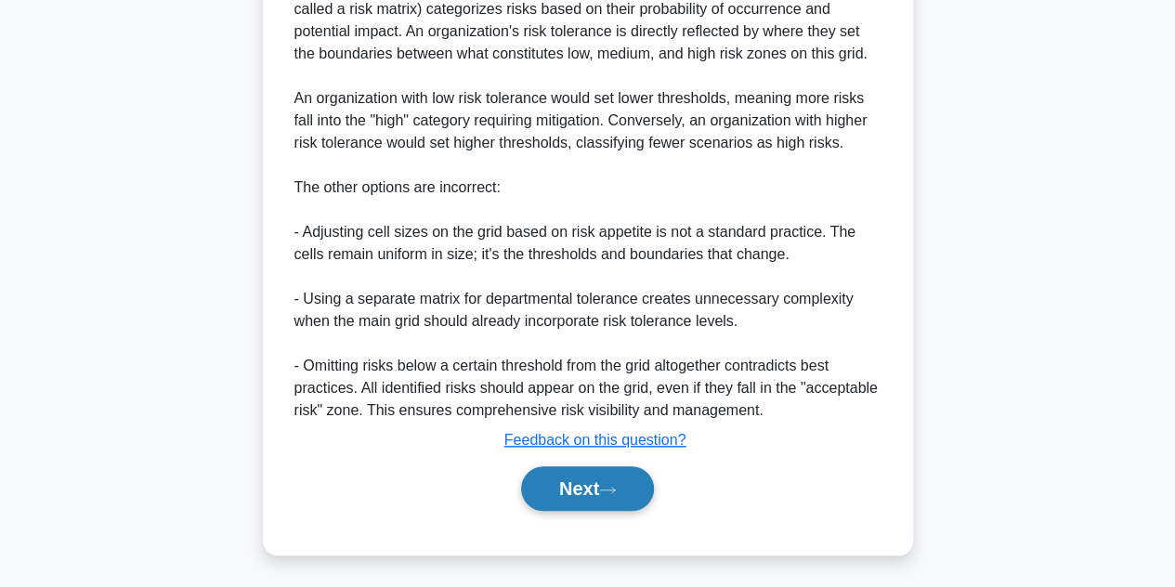
click at [547, 485] on button "Next" at bounding box center [587, 488] width 133 height 45
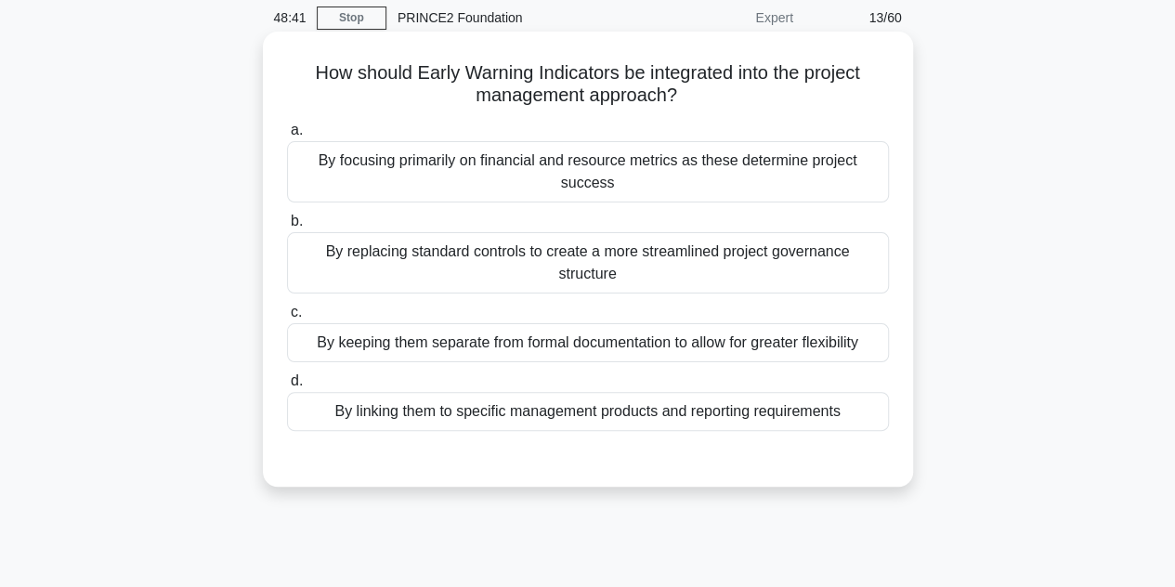
scroll to position [72, 0]
click at [680, 166] on div "By focusing primarily on financial and resource metrics as these determine proj…" at bounding box center [588, 171] width 602 height 61
click at [287, 136] on input "a. By focusing primarily on financial and resource metrics as these determine p…" at bounding box center [287, 130] width 0 height 12
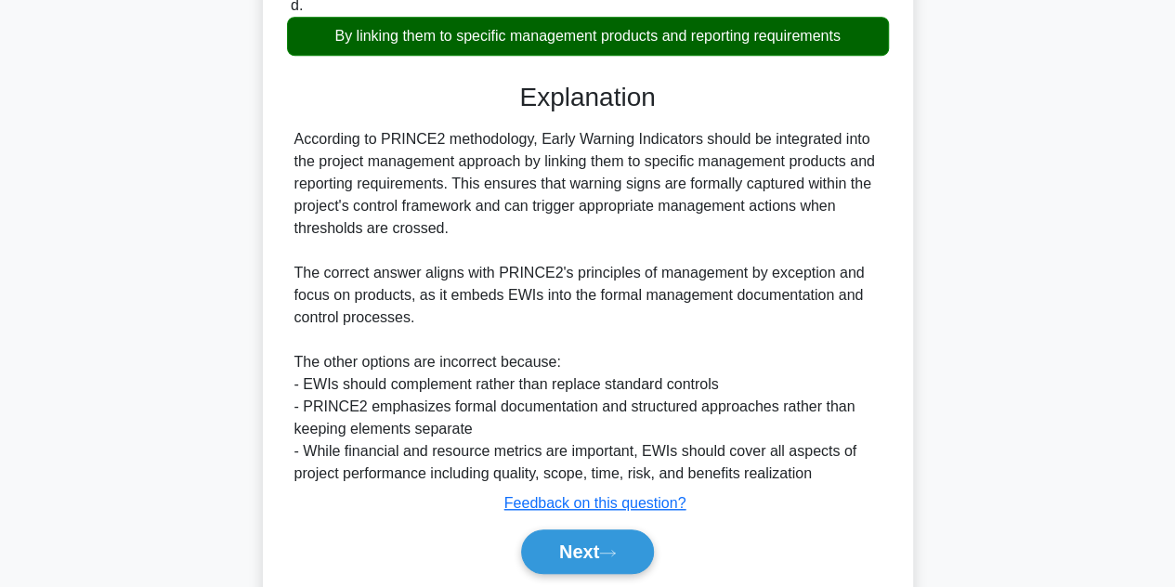
scroll to position [451, 0]
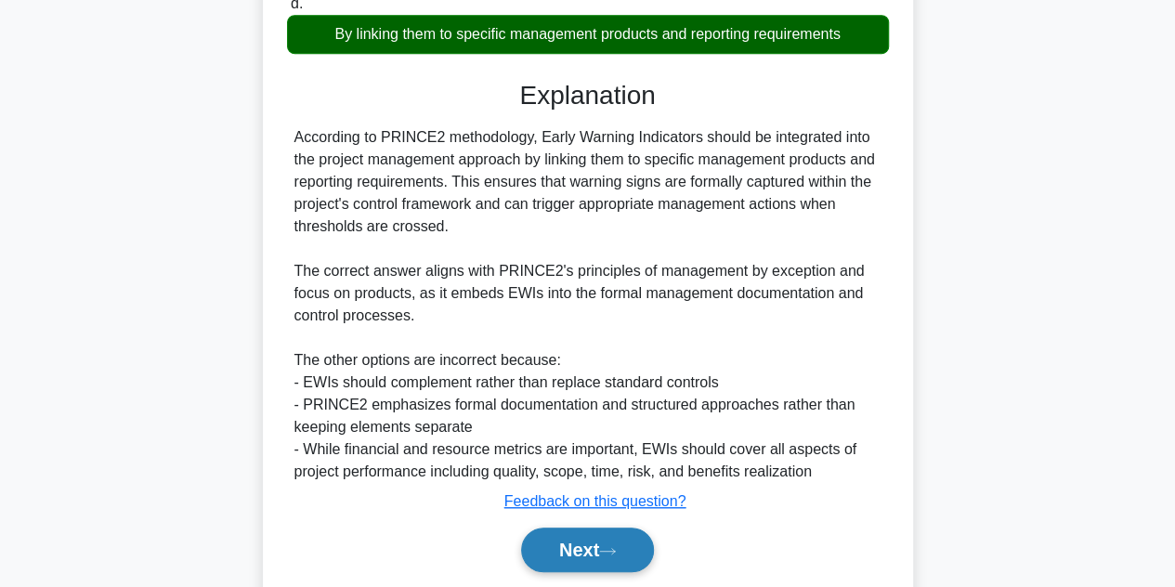
click at [565, 527] on button "Next" at bounding box center [587, 549] width 133 height 45
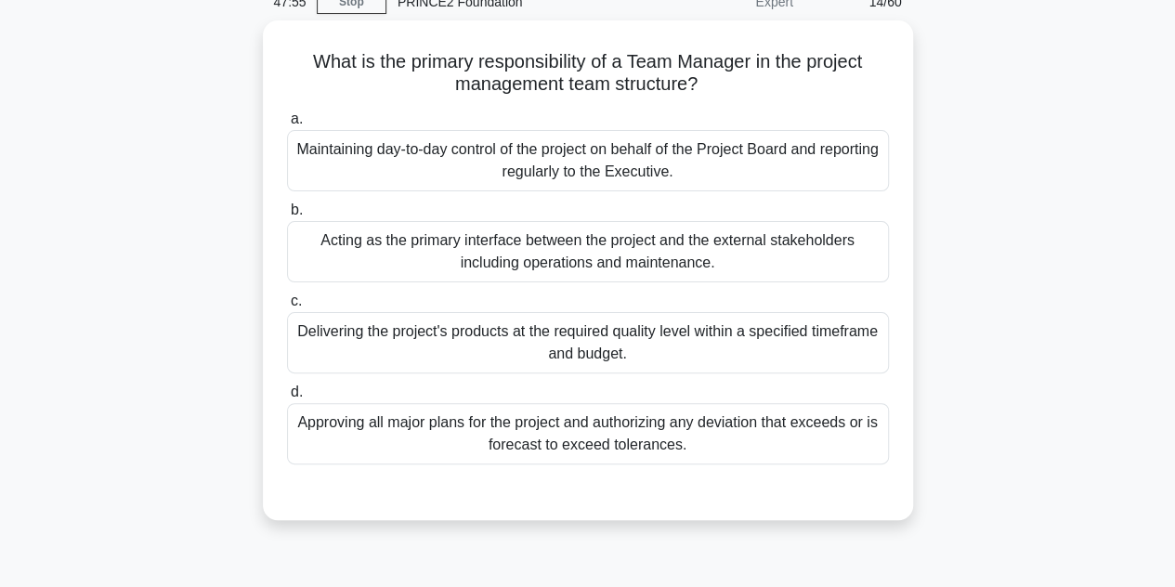
scroll to position [78, 0]
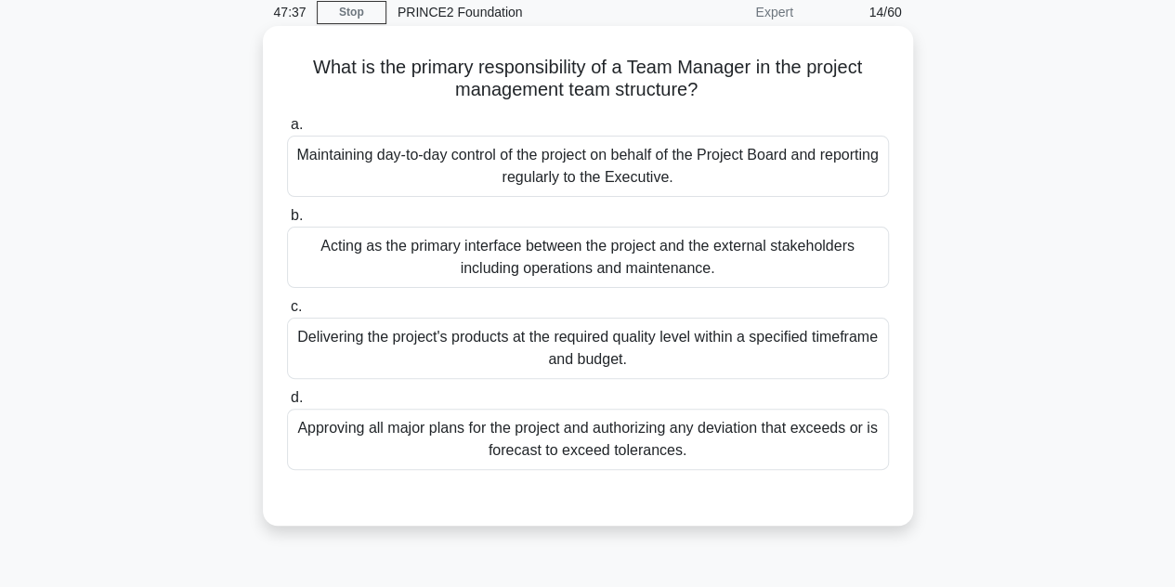
click at [641, 368] on div "Delivering the project's products at the required quality level within a specif…" at bounding box center [588, 348] width 602 height 61
click at [287, 313] on input "c. Delivering the project's products at the required quality level within a spe…" at bounding box center [287, 307] width 0 height 12
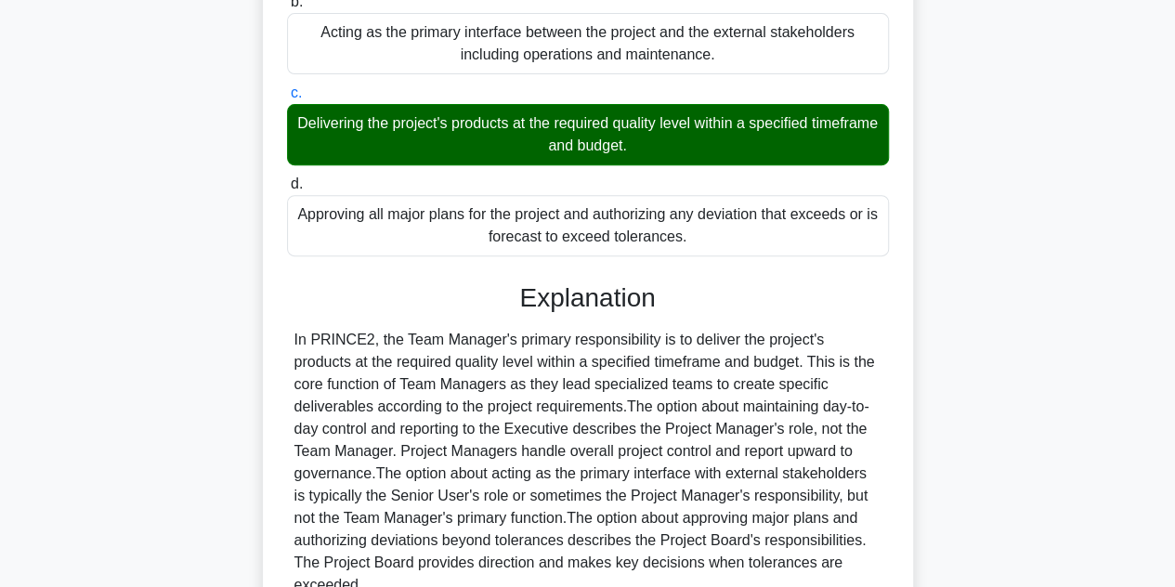
scroll to position [466, 0]
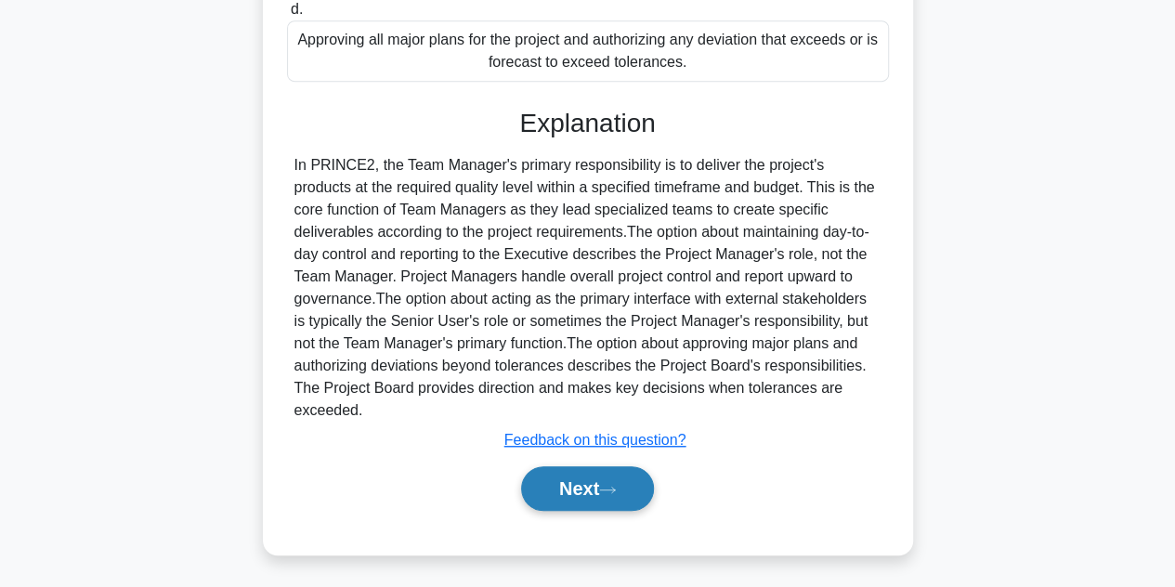
click at [576, 497] on button "Next" at bounding box center [587, 488] width 133 height 45
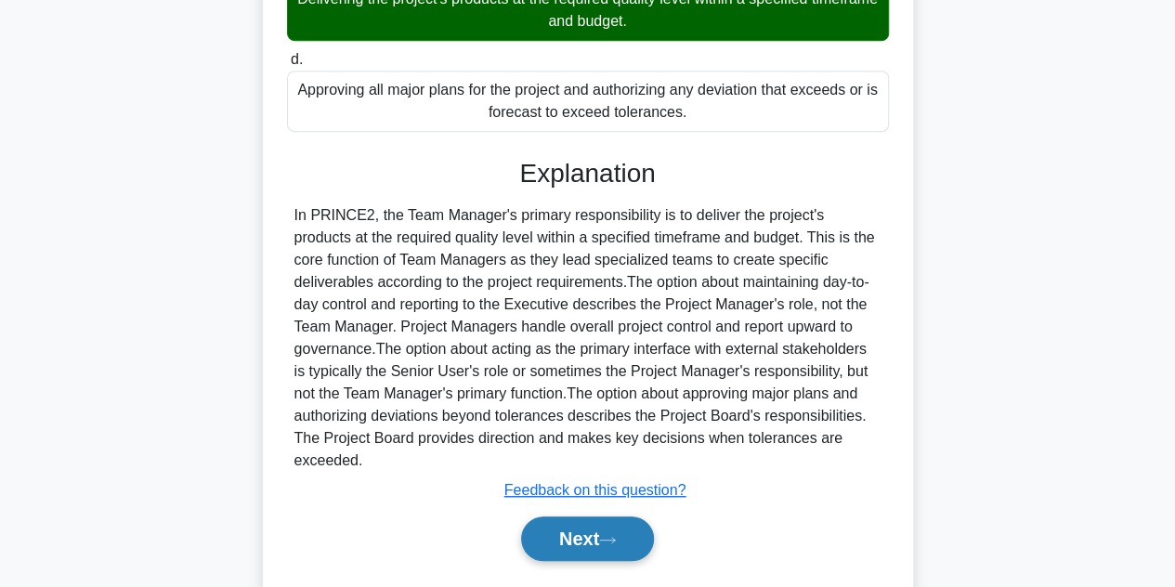
click at [576, 497] on div "47:34 Stop PRINCE2 Foundation Expert 15/60 What is the primary responsibility o…" at bounding box center [587, 141] width 1058 height 980
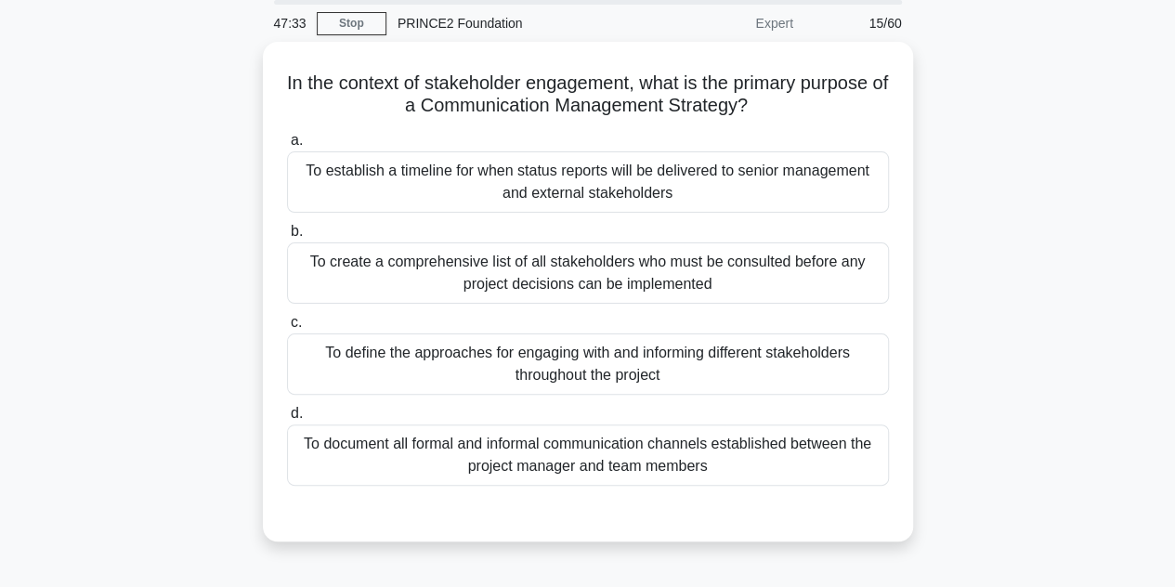
scroll to position [69, 0]
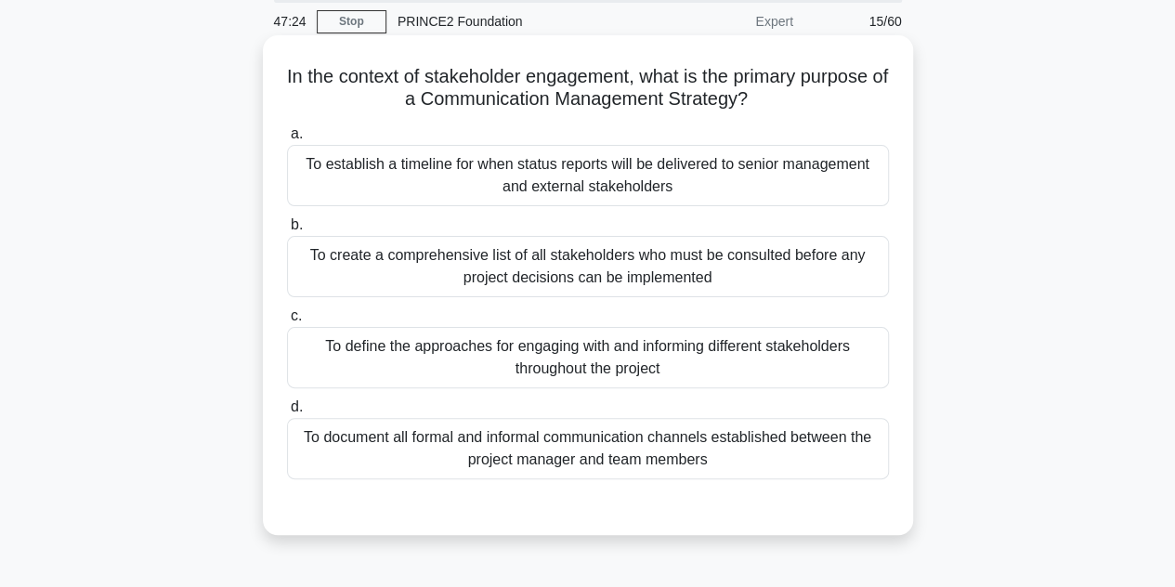
click at [752, 190] on div "To establish a timeline for when status reports will be delivered to senior man…" at bounding box center [588, 175] width 602 height 61
click at [287, 140] on input "a. To establish a timeline for when status reports will be delivered to senior …" at bounding box center [287, 134] width 0 height 12
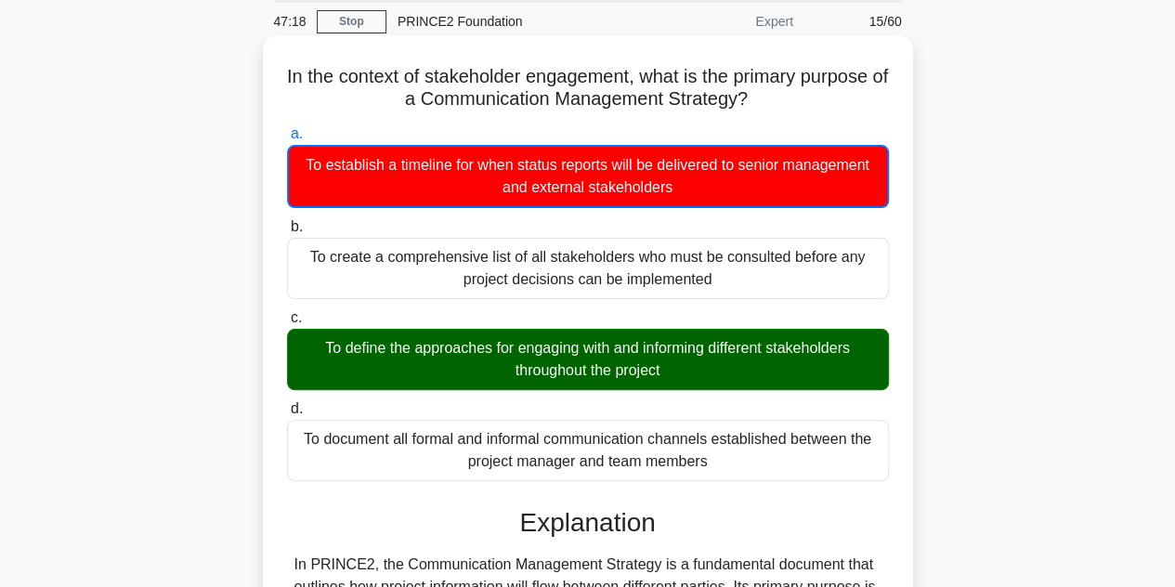
drag, startPoint x: 800, startPoint y: 227, endPoint x: 902, endPoint y: 221, distance: 102.3
click at [902, 221] on div "In the context of stakeholder engagement, what is the primary purpose of a Comm…" at bounding box center [587, 572] width 635 height 1059
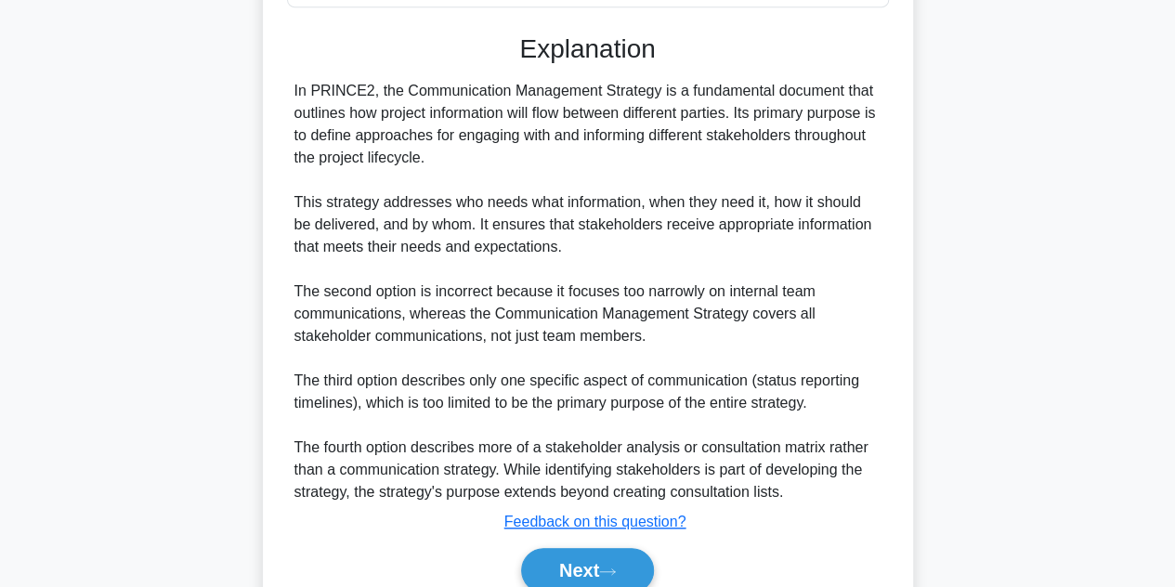
scroll to position [555, 0]
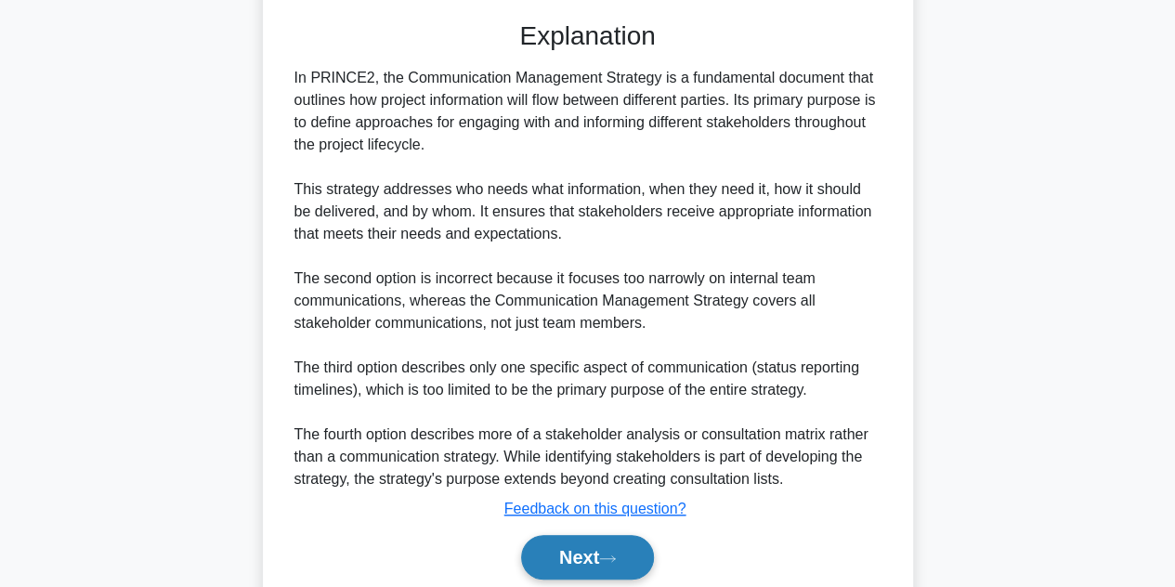
click at [620, 549] on button "Next" at bounding box center [587, 557] width 133 height 45
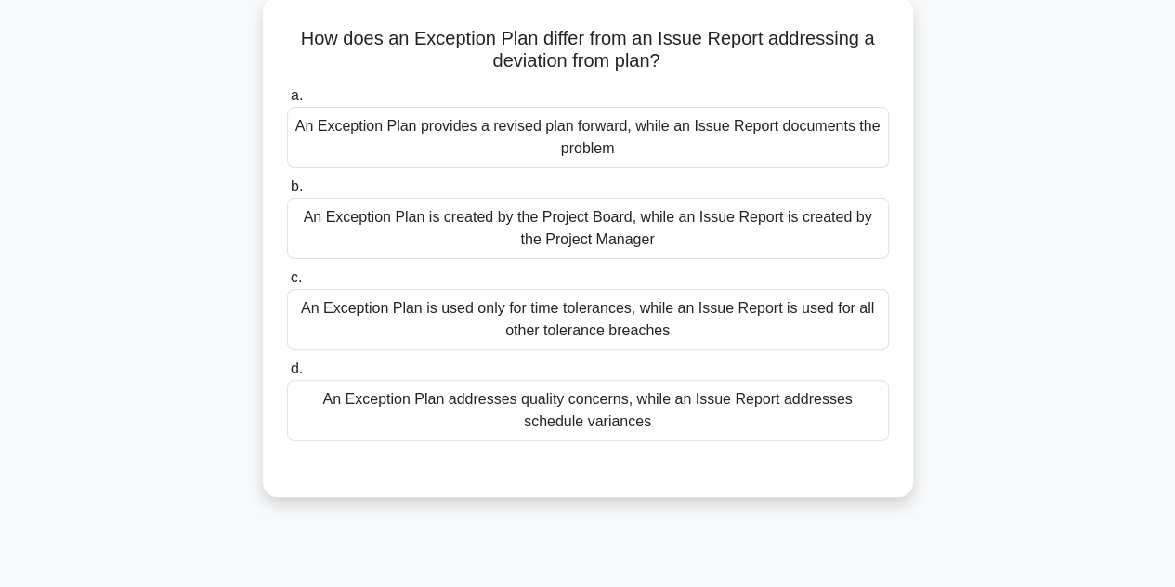
scroll to position [111, 0]
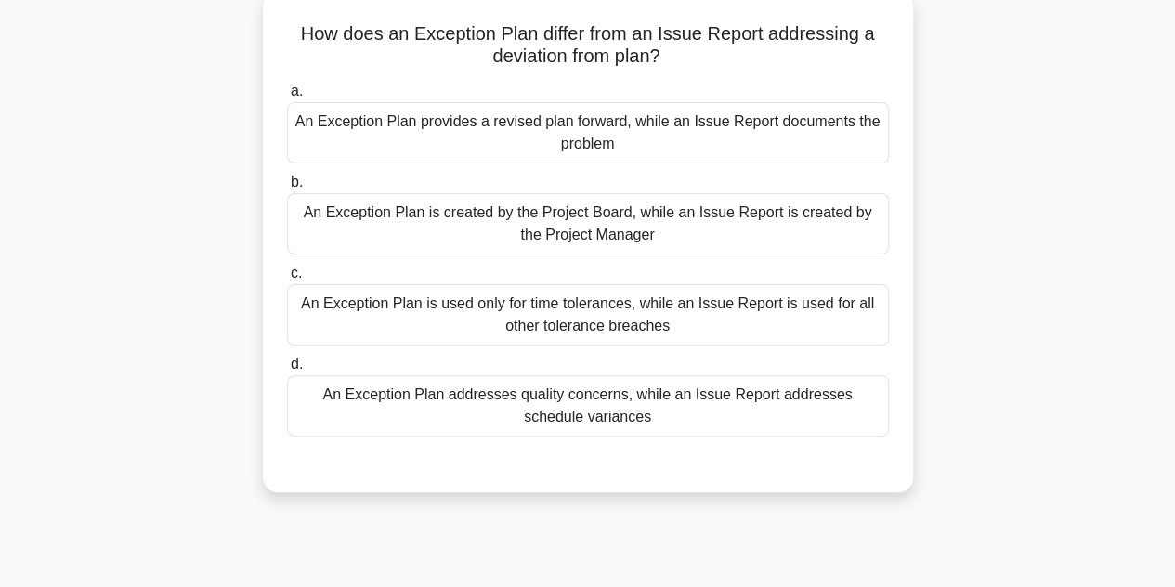
click at [875, 144] on div "An Exception Plan provides a revised plan forward, while an Issue Report docume…" at bounding box center [588, 132] width 602 height 61
click at [287, 97] on input "a. An Exception Plan provides a revised plan forward, while an Issue Report doc…" at bounding box center [287, 91] width 0 height 12
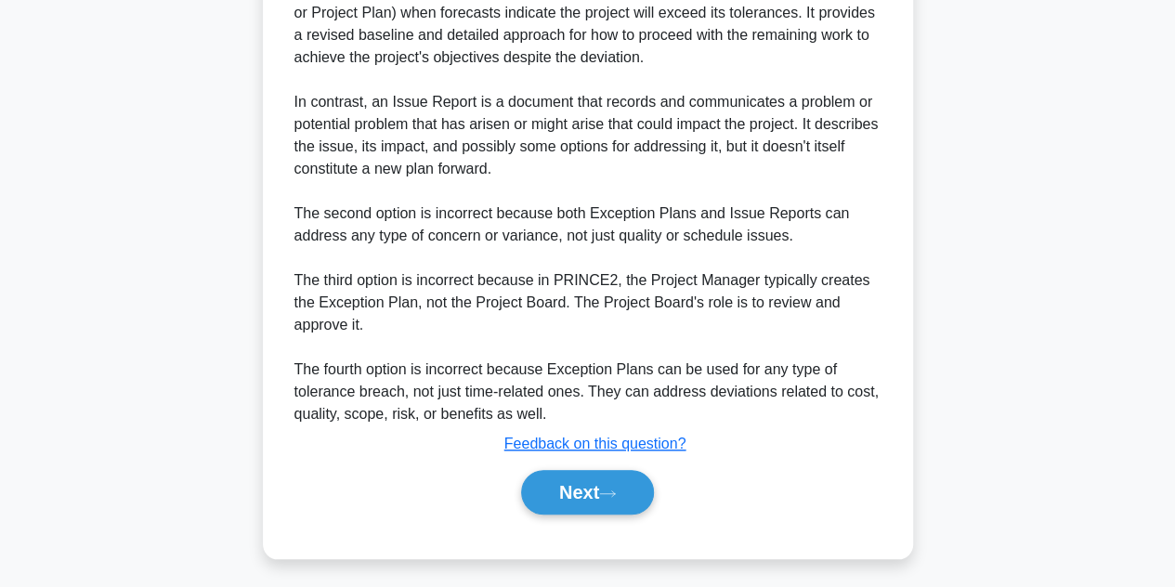
scroll to position [644, 0]
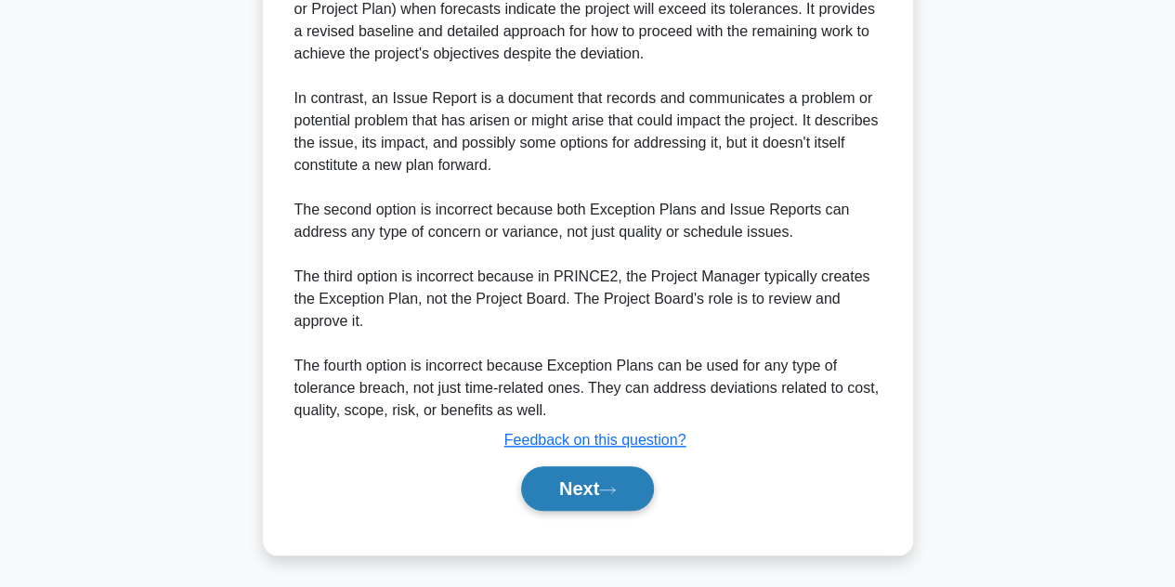
click at [588, 492] on button "Next" at bounding box center [587, 488] width 133 height 45
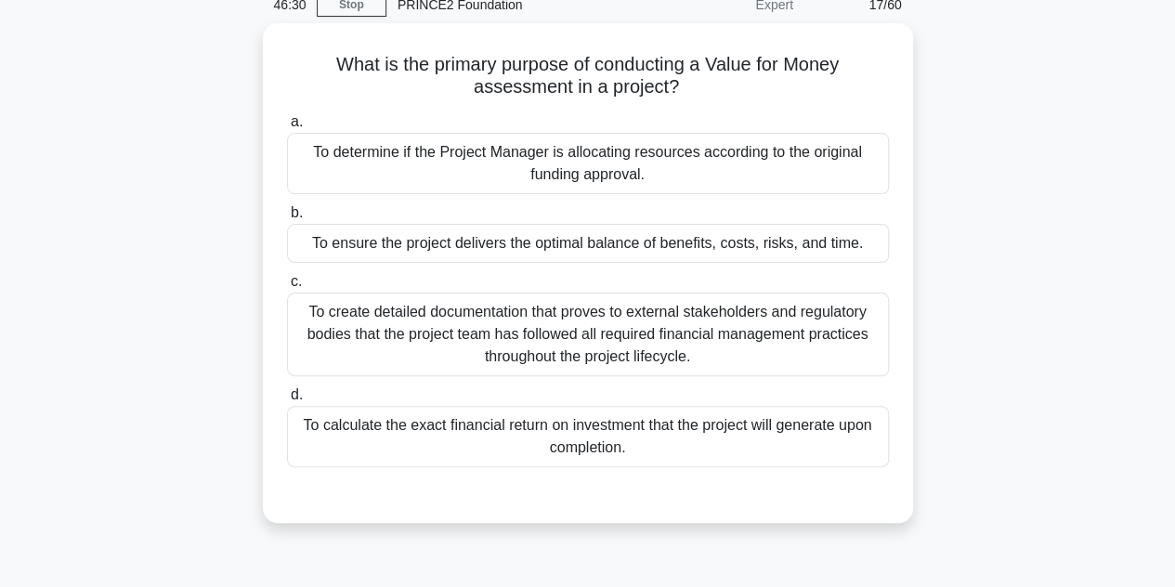
scroll to position [91, 0]
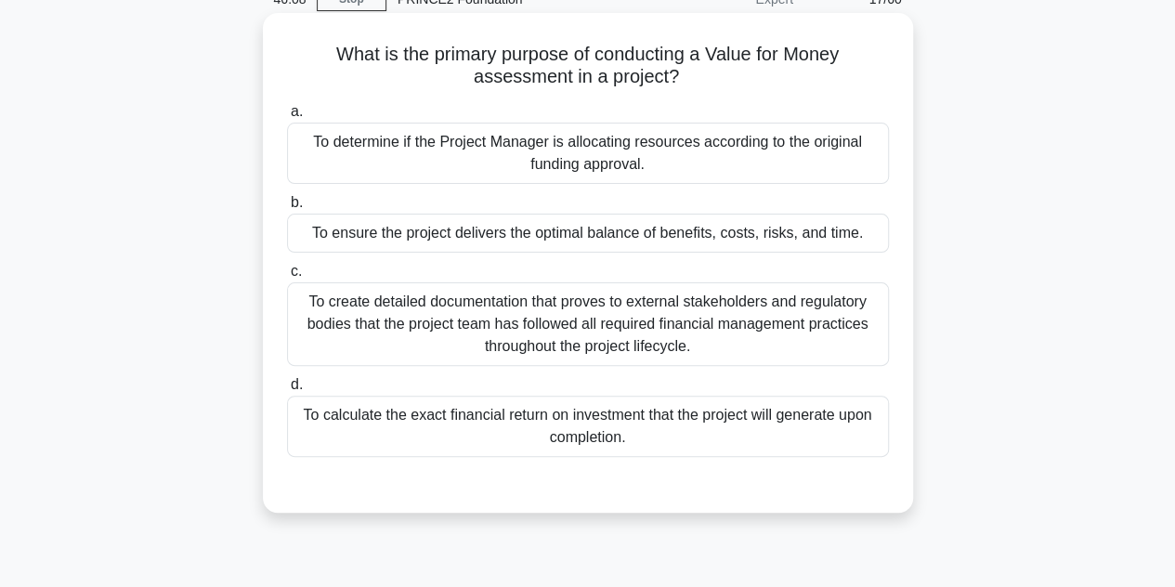
click at [733, 240] on div "To ensure the project delivers the optimal balance of benefits, costs, risks, a…" at bounding box center [588, 233] width 602 height 39
click at [287, 209] on input "b. To ensure the project delivers the optimal balance of benefits, costs, risks…" at bounding box center [287, 203] width 0 height 12
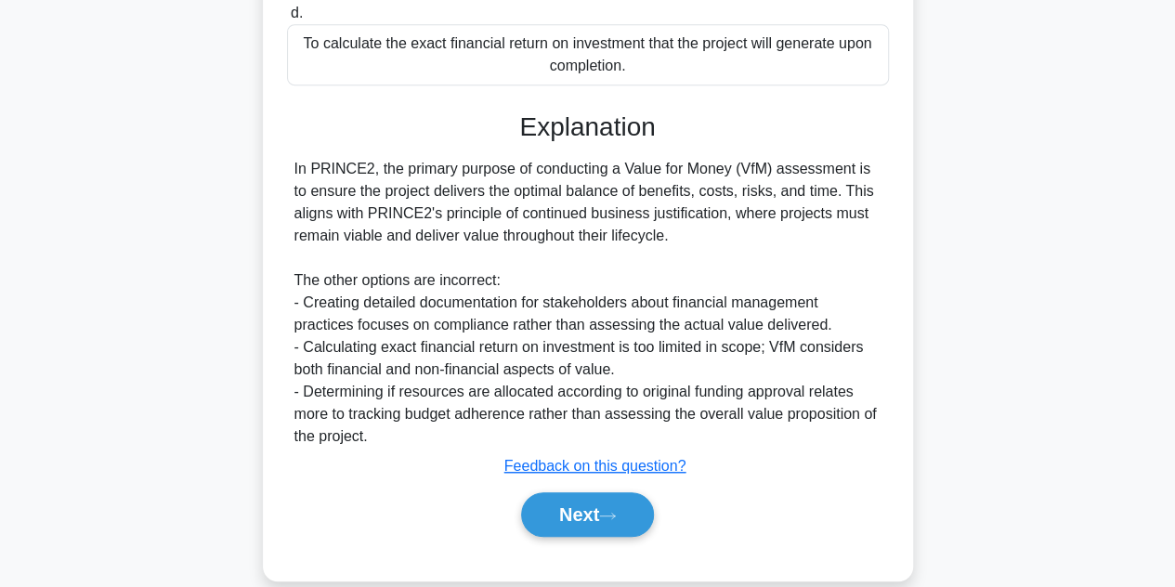
scroll to position [488, 0]
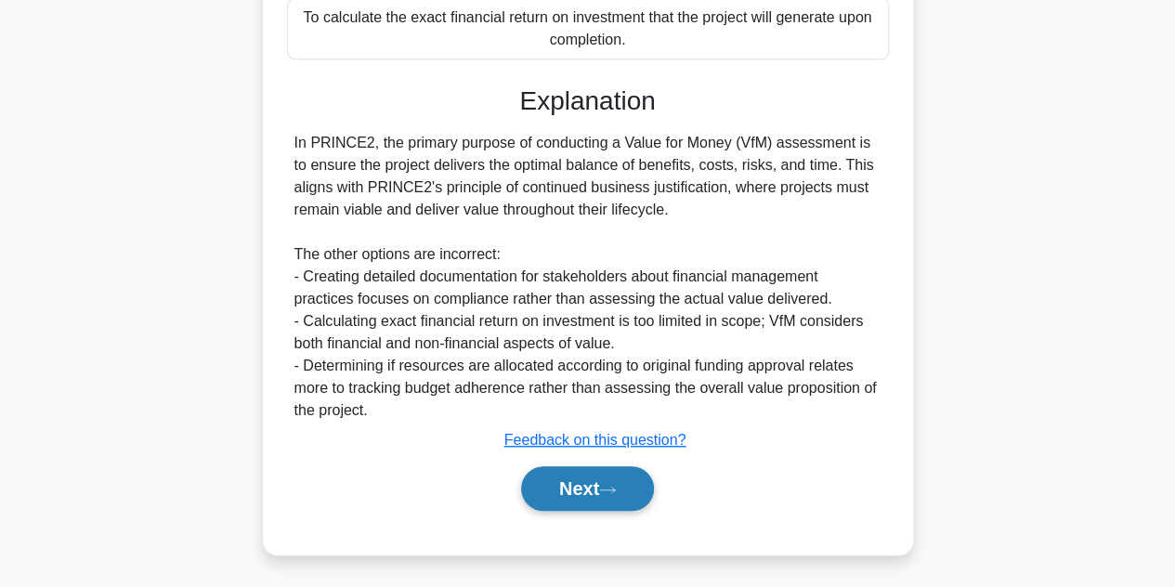
click at [591, 487] on button "Next" at bounding box center [587, 488] width 133 height 45
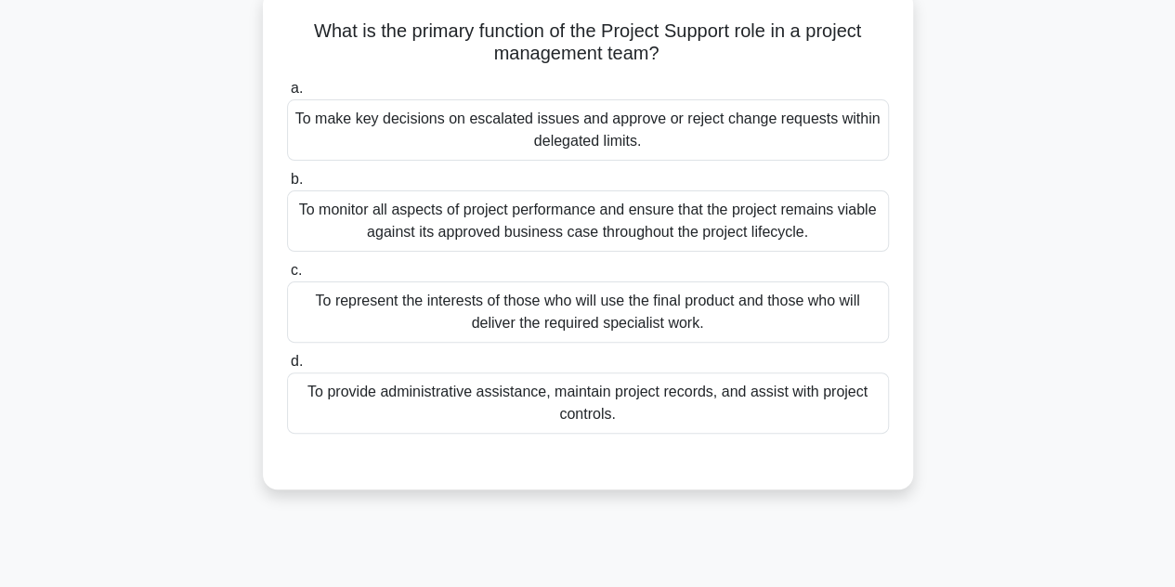
scroll to position [113, 0]
click at [815, 424] on div "To provide administrative assistance, maintain project records, and assist with…" at bounding box center [588, 403] width 602 height 61
click at [287, 369] on input "d. To provide administrative assistance, maintain project records, and assist w…" at bounding box center [287, 363] width 0 height 12
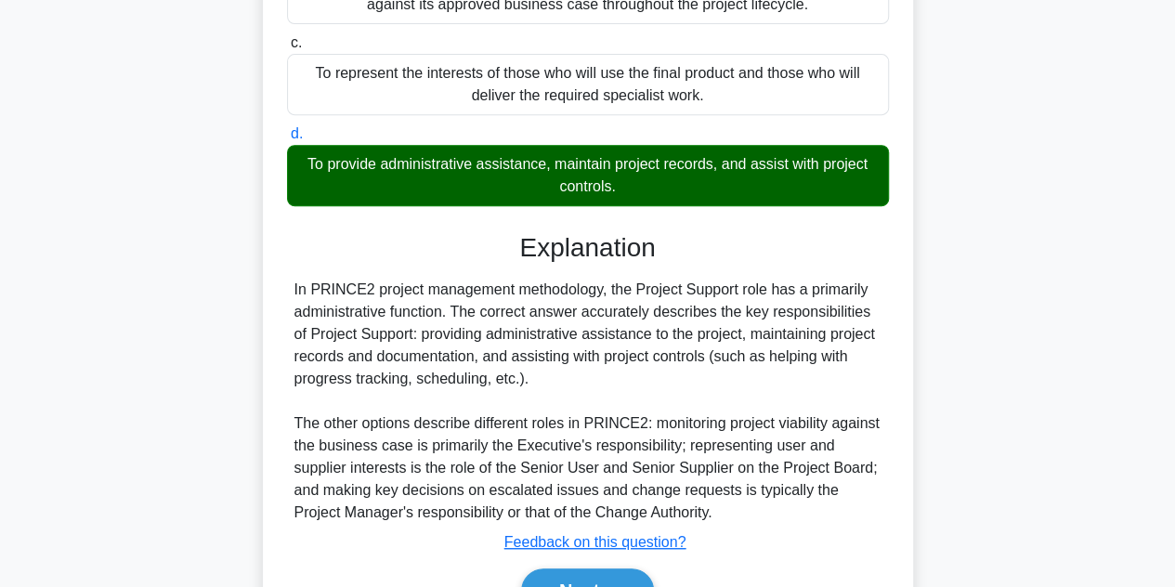
scroll to position [444, 0]
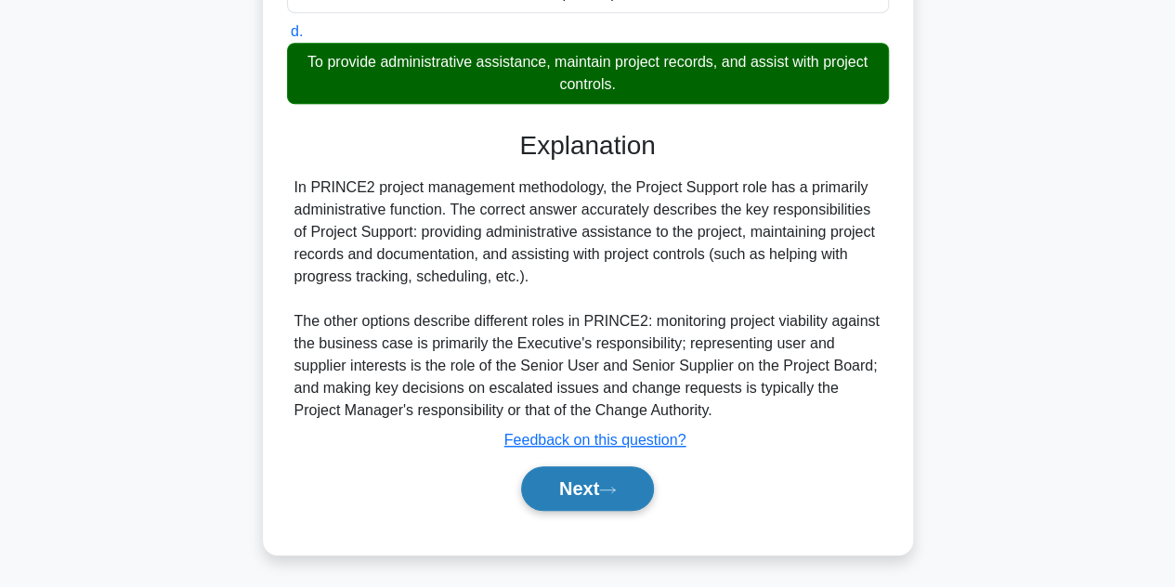
click at [576, 500] on button "Next" at bounding box center [587, 488] width 133 height 45
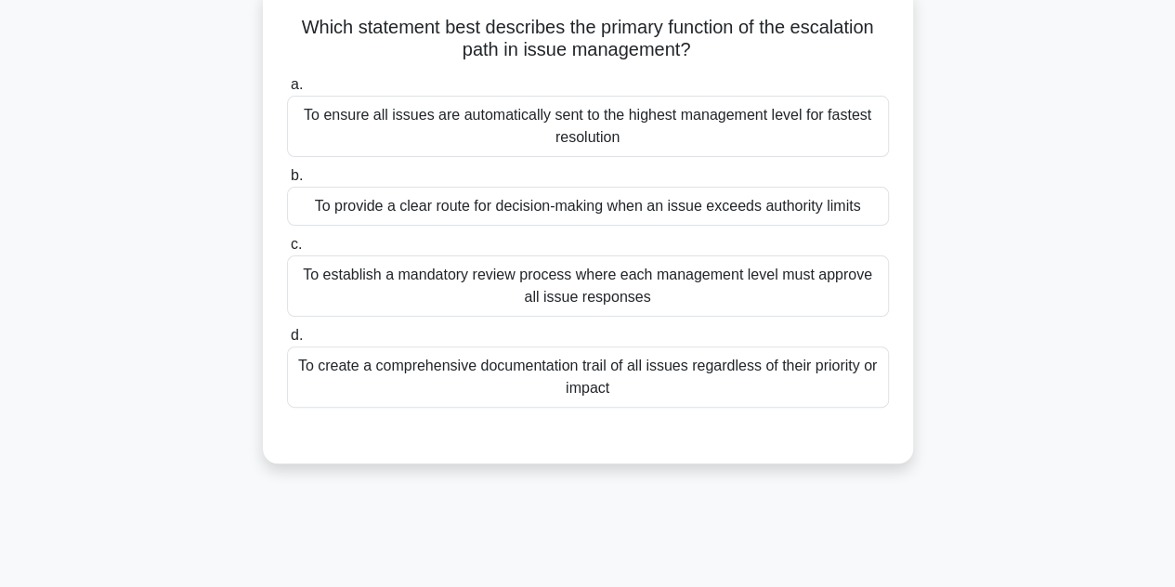
scroll to position [121, 0]
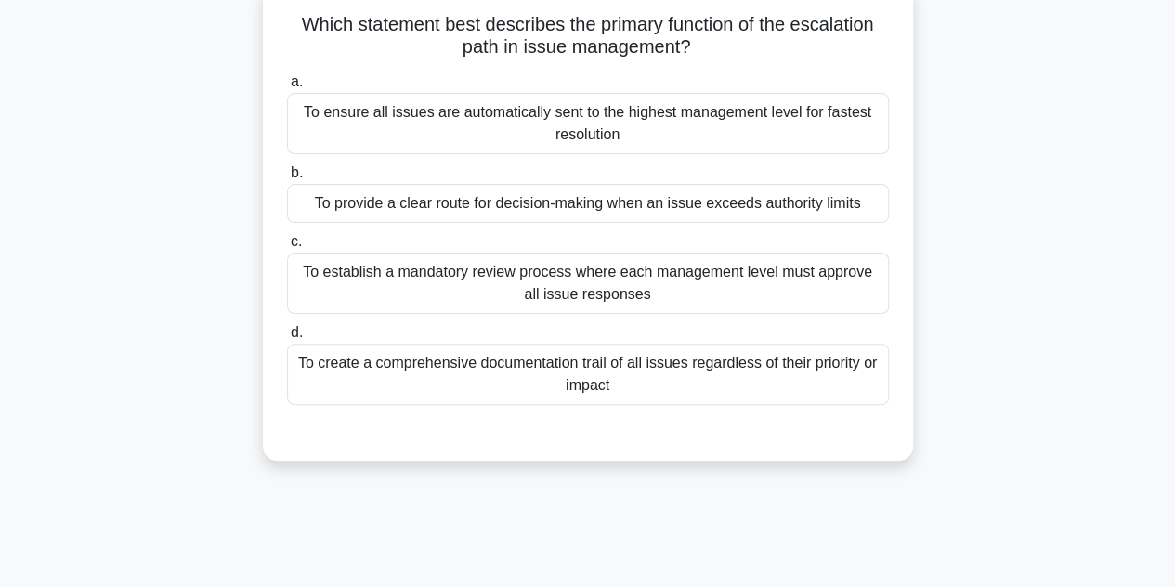
click at [746, 213] on div "To provide a clear route for decision-making when an issue exceeds authority li…" at bounding box center [588, 203] width 602 height 39
click at [287, 179] on input "b. To provide a clear route for decision-making when an issue exceeds authority…" at bounding box center [287, 173] width 0 height 12
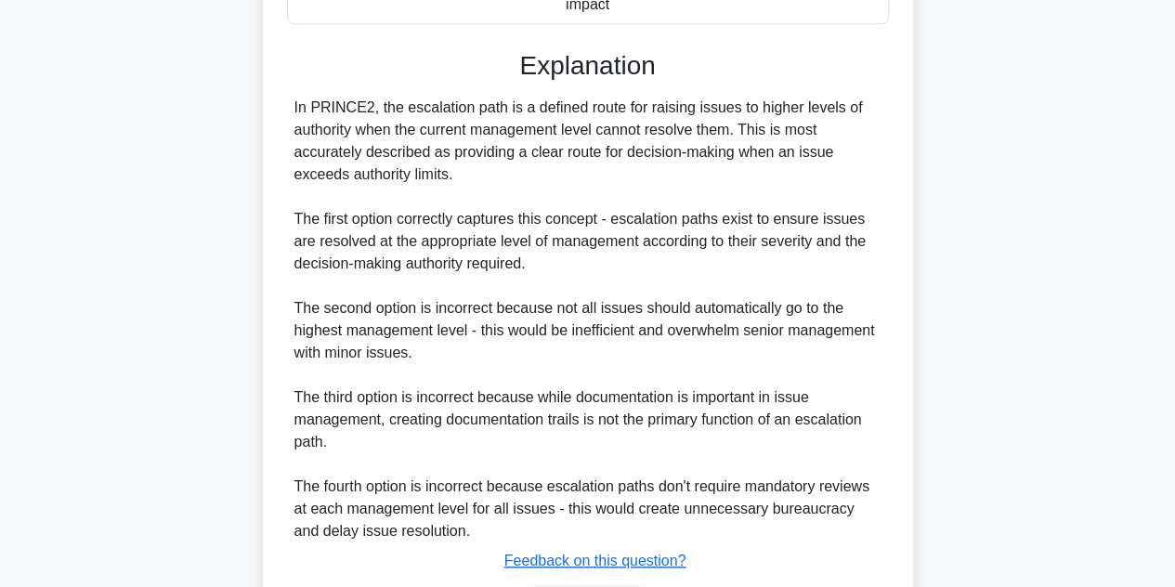
scroll to position [622, 0]
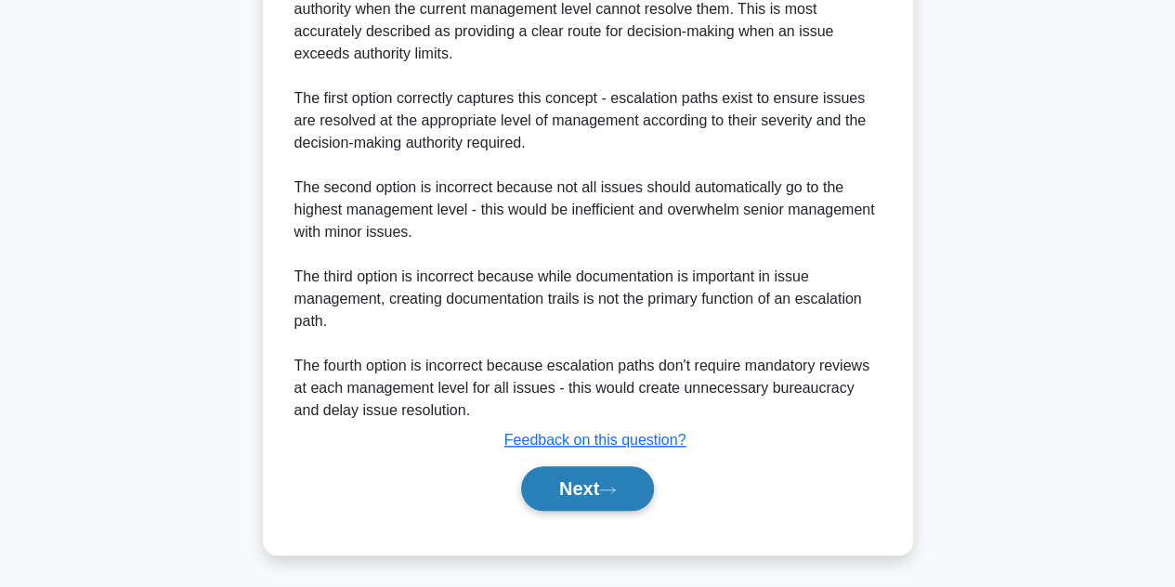
click at [578, 491] on button "Next" at bounding box center [587, 488] width 133 height 45
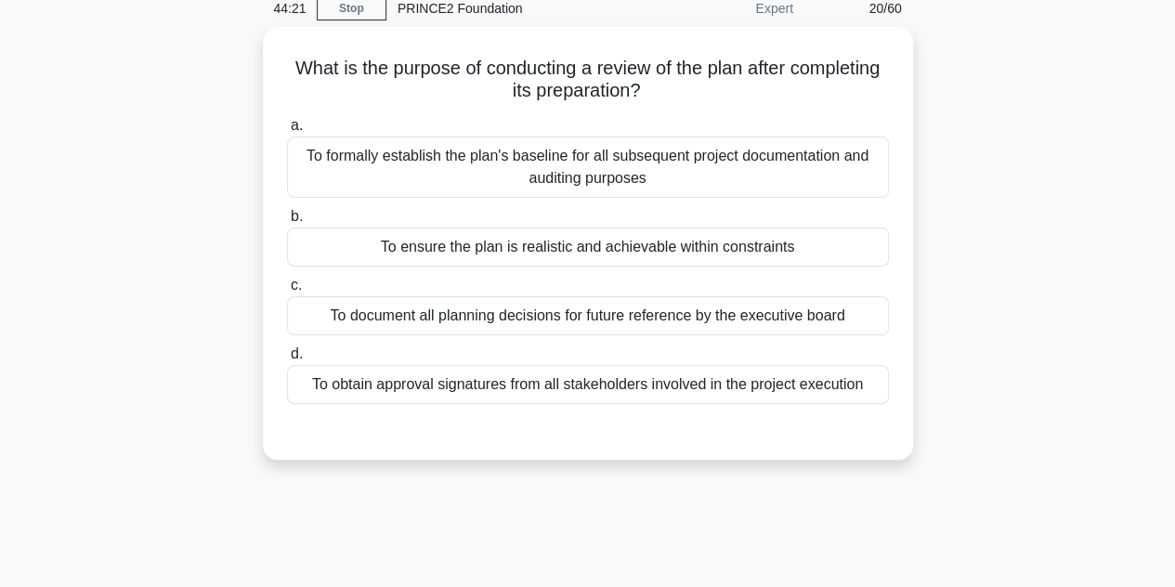
scroll to position [80, 0]
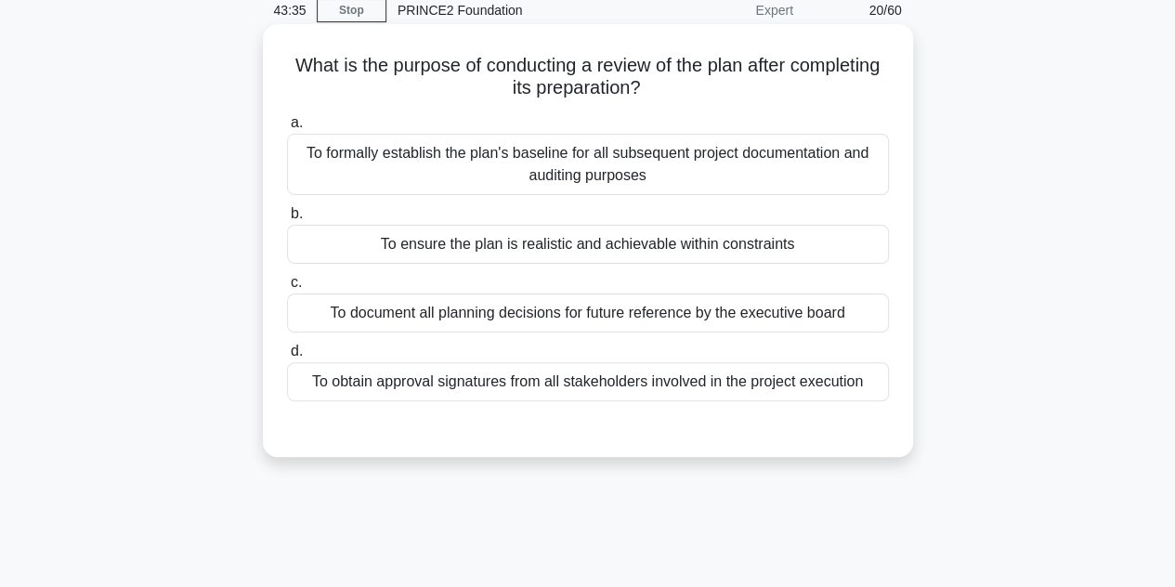
click at [561, 183] on div "To formally establish the plan's baseline for all subsequent project documentat…" at bounding box center [588, 164] width 602 height 61
click at [287, 129] on input "a. To formally establish the plan's baseline for all subsequent project documen…" at bounding box center [287, 123] width 0 height 12
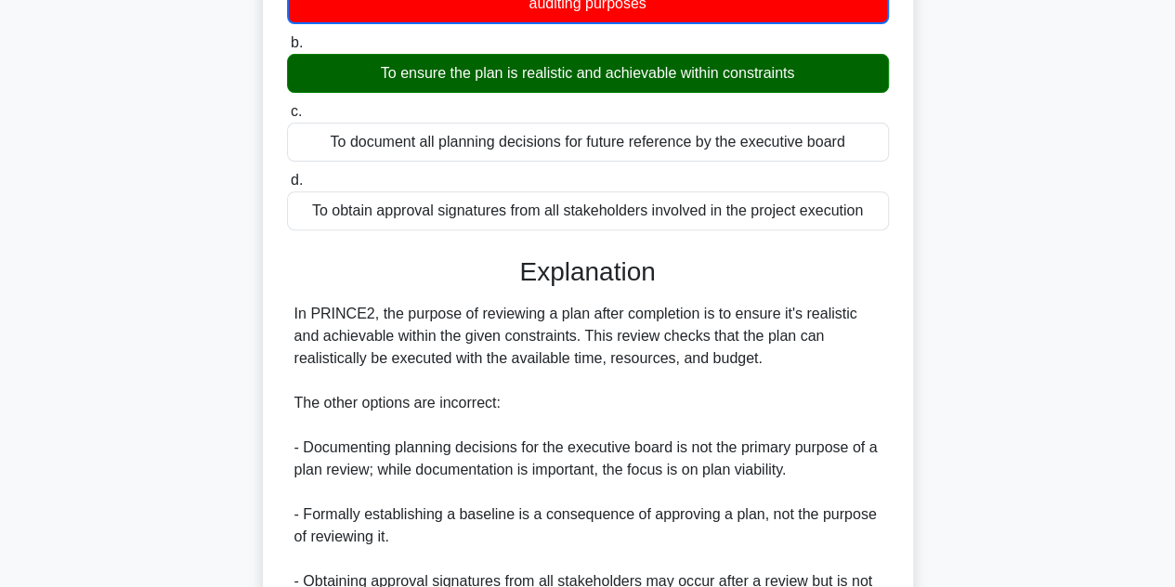
scroll to position [447, 0]
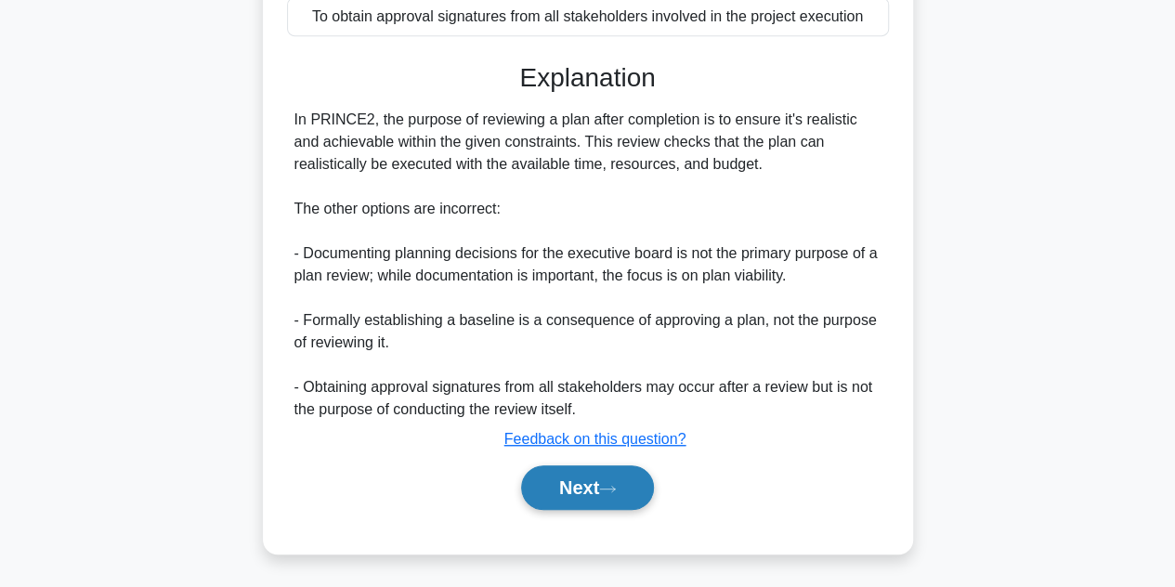
click at [584, 504] on button "Next" at bounding box center [587, 487] width 133 height 45
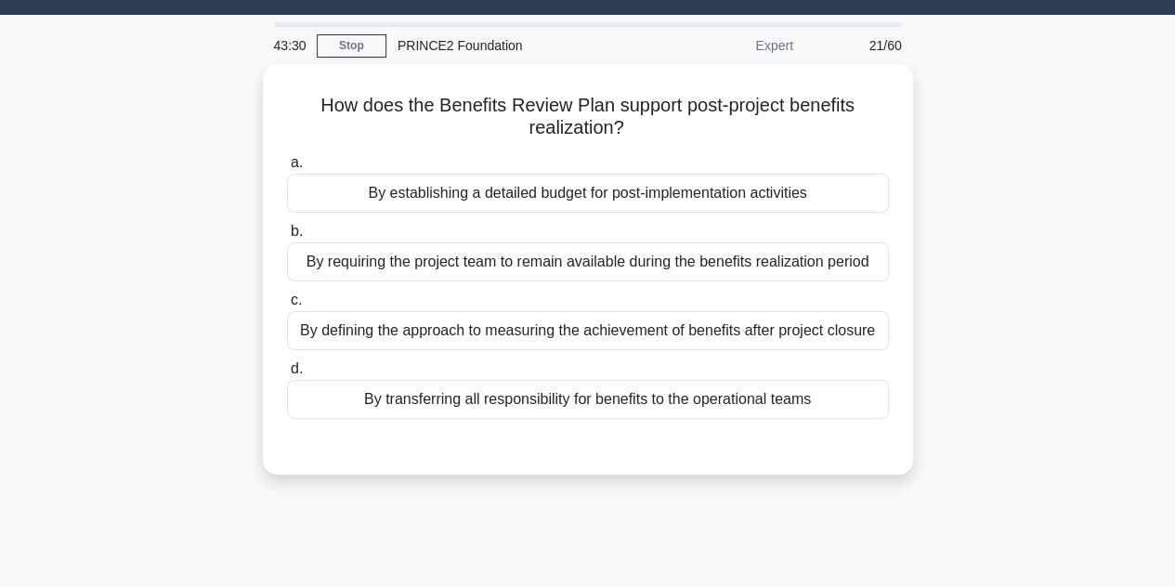
scroll to position [0, 0]
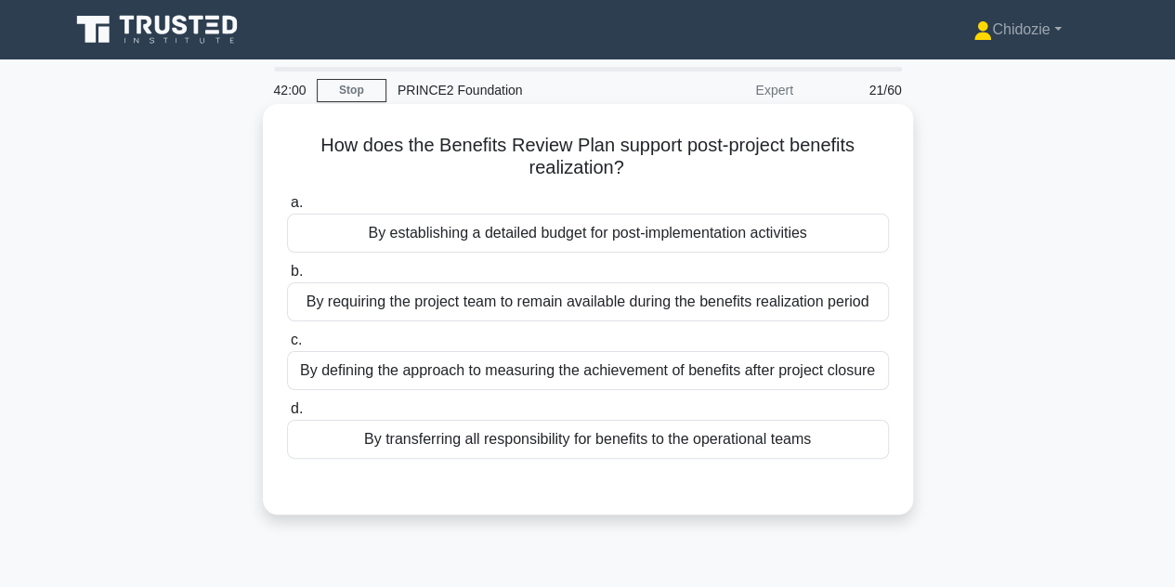
click at [778, 362] on div "By defining the approach to measuring the achievement of benefits after project…" at bounding box center [588, 370] width 602 height 39
click at [287, 346] on input "c. By defining the approach to measuring the achievement of benefits after proj…" at bounding box center [287, 340] width 0 height 12
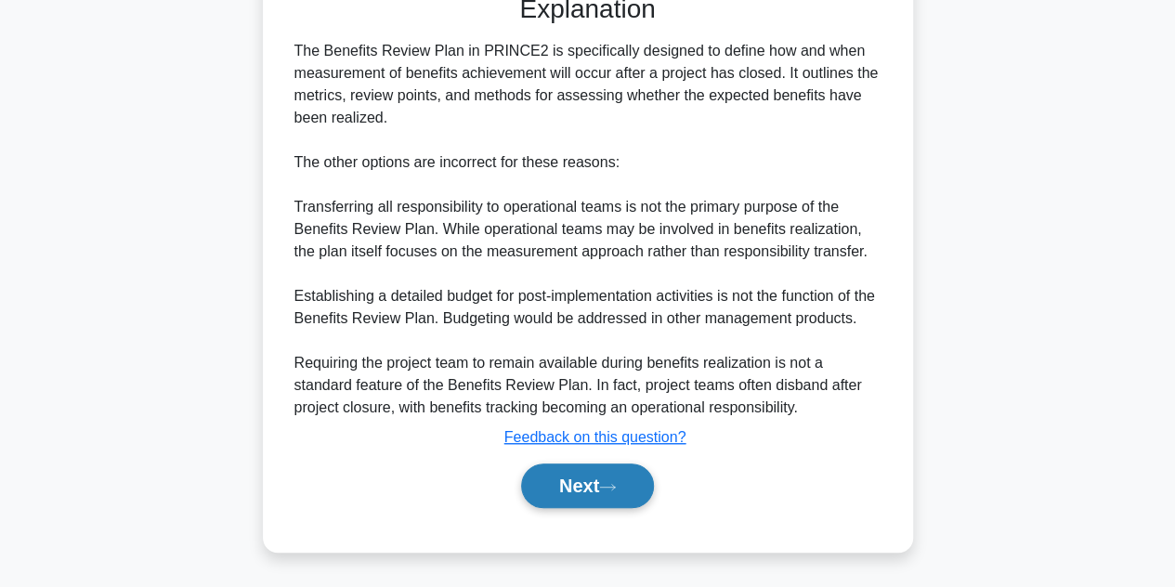
click at [582, 491] on button "Next" at bounding box center [587, 485] width 133 height 45
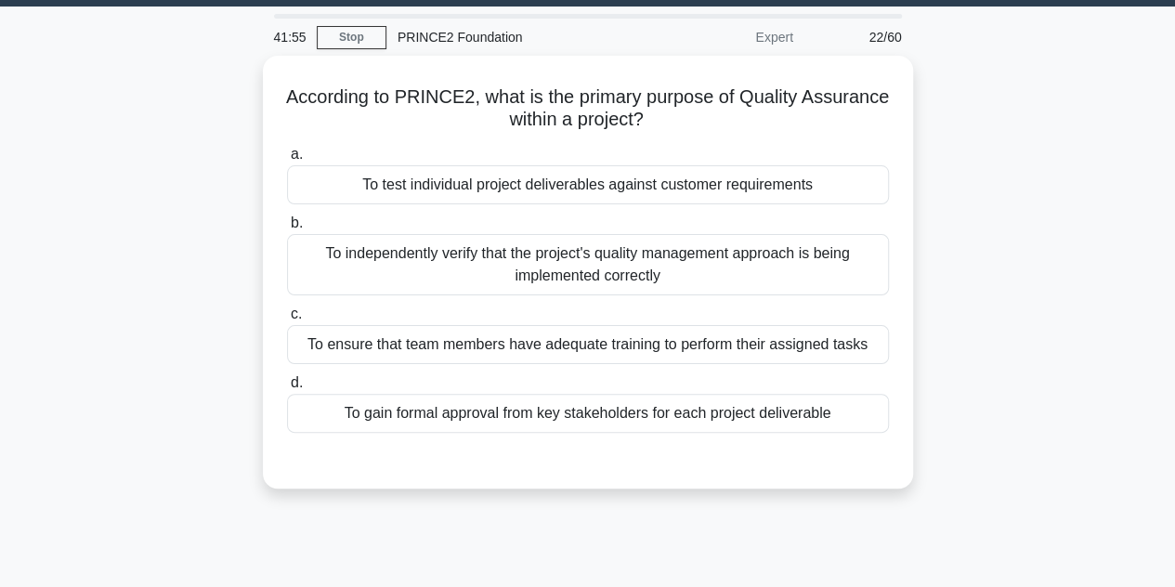
scroll to position [52, 0]
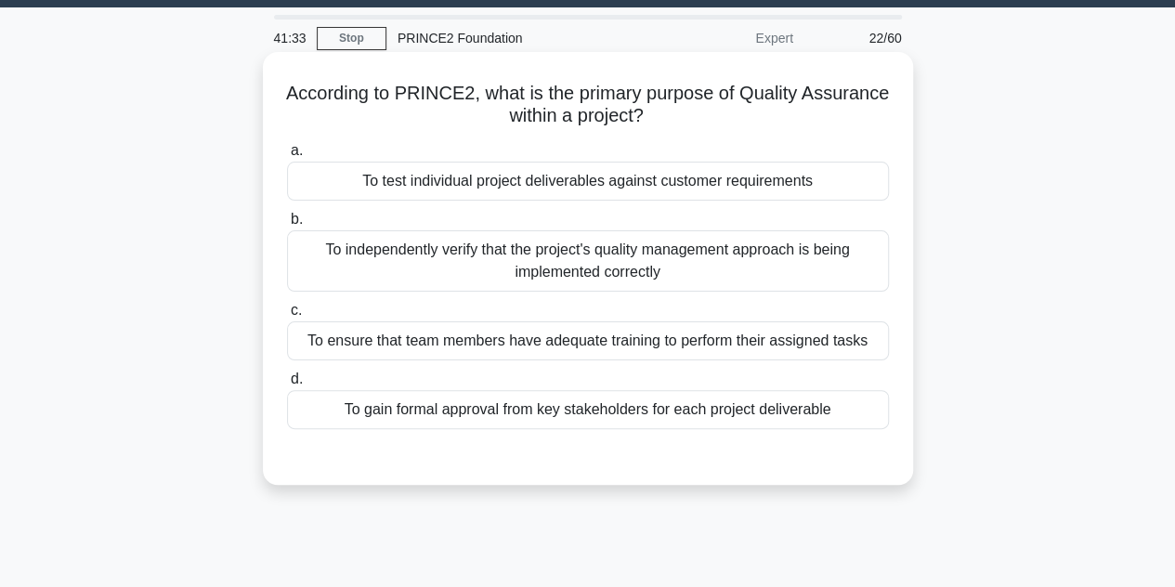
click at [581, 278] on div "To independently verify that the project's quality management approach is being…" at bounding box center [588, 260] width 602 height 61
click at [287, 226] on input "b. To independently verify that the project's quality management approach is be…" at bounding box center [287, 220] width 0 height 12
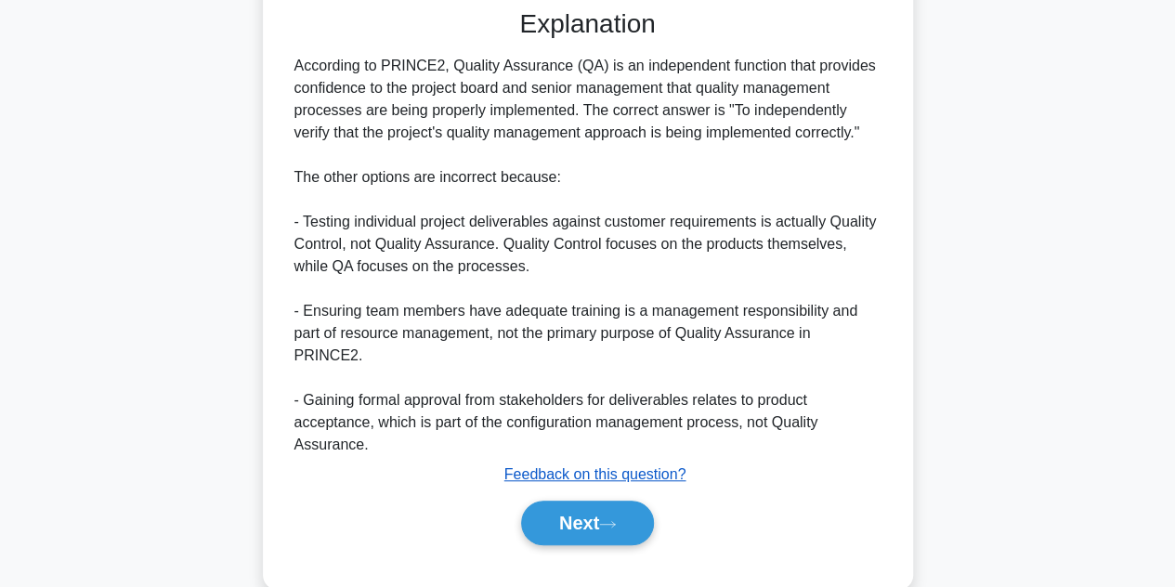
scroll to position [511, 0]
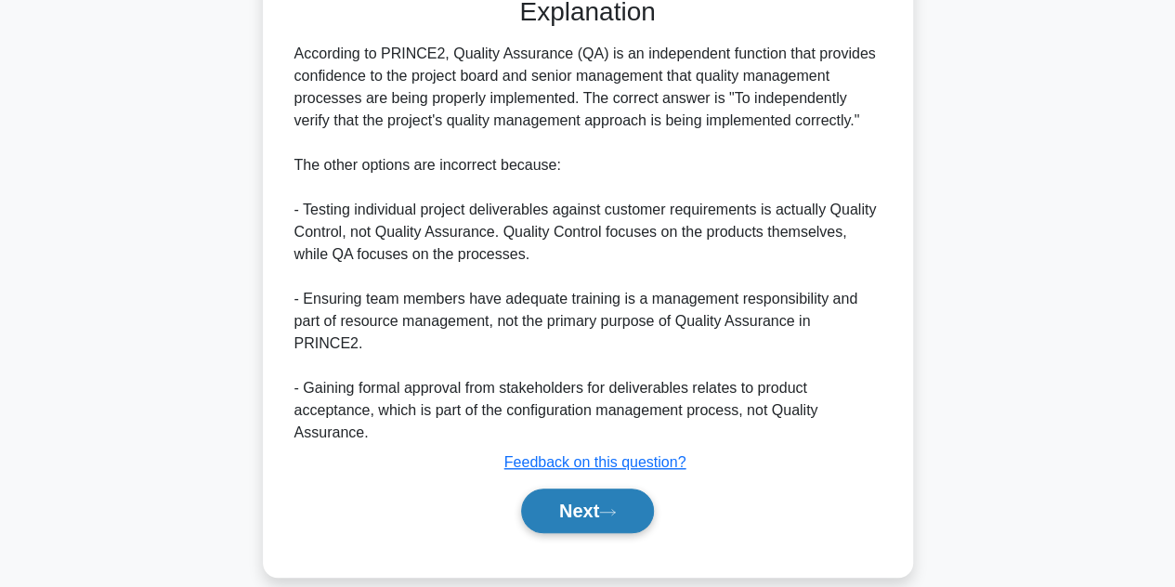
click at [579, 488] on button "Next" at bounding box center [587, 510] width 133 height 45
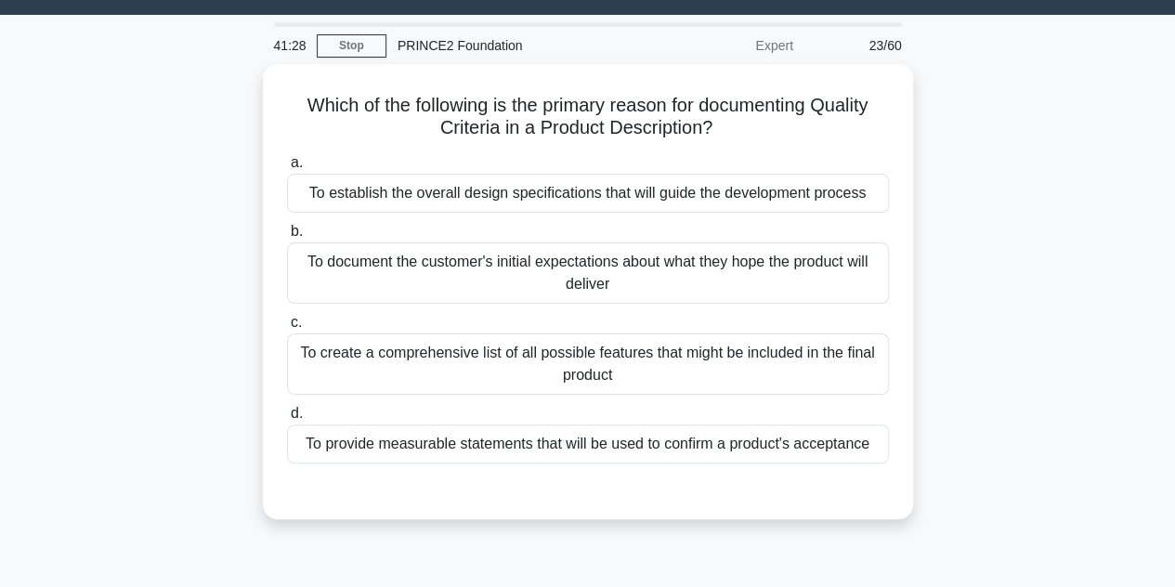
scroll to position [48, 0]
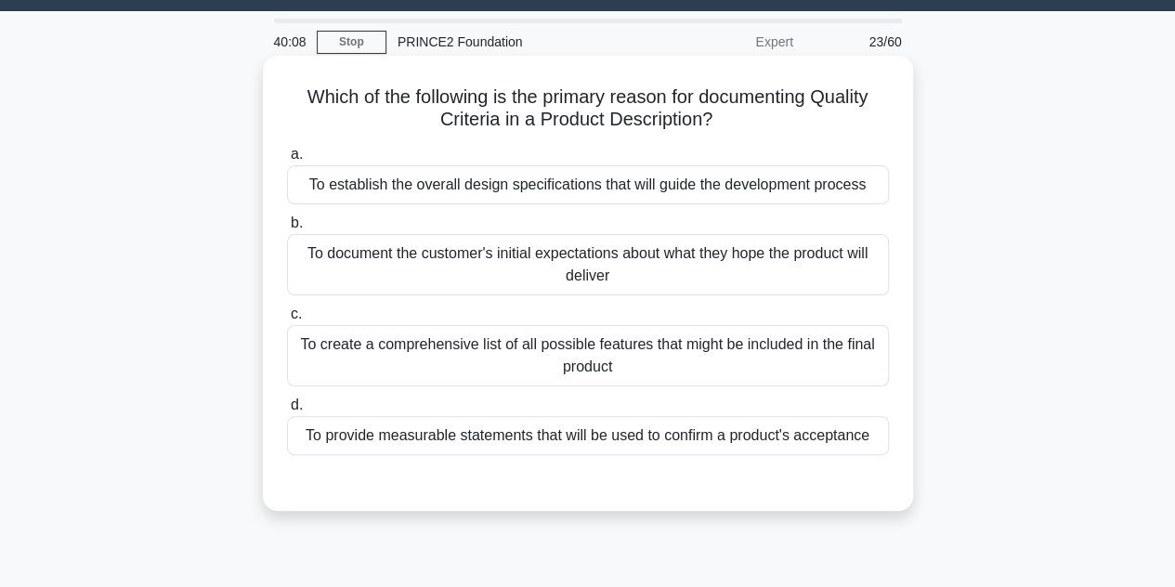
click at [639, 187] on div "To establish the overall design specifications that will guide the development …" at bounding box center [588, 184] width 602 height 39
click at [287, 161] on input "a. To establish the overall design specifications that will guide the developme…" at bounding box center [287, 155] width 0 height 12
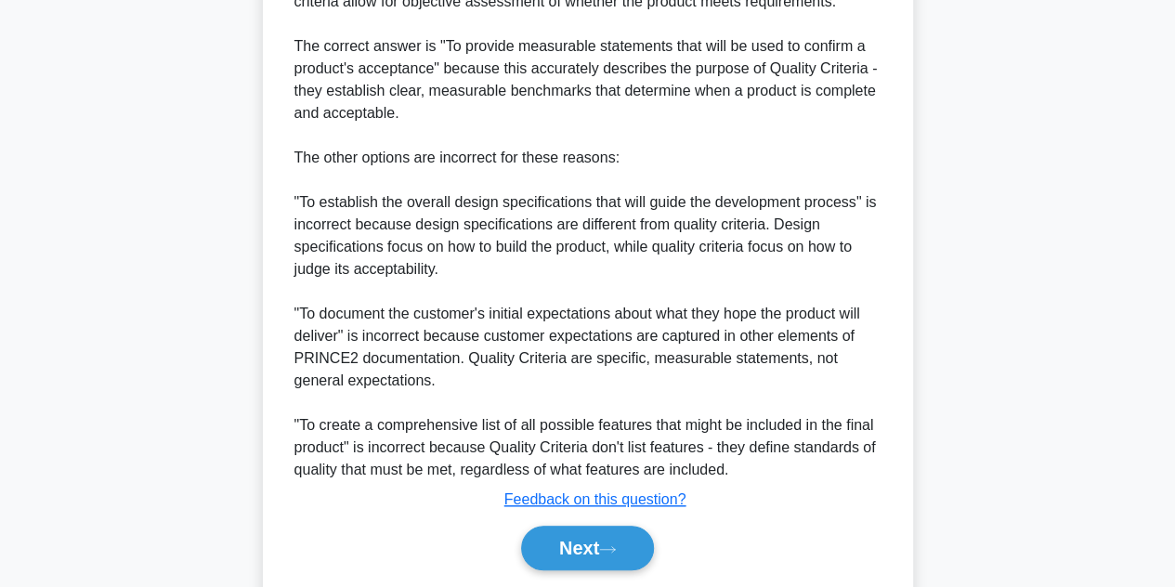
scroll to position [642, 0]
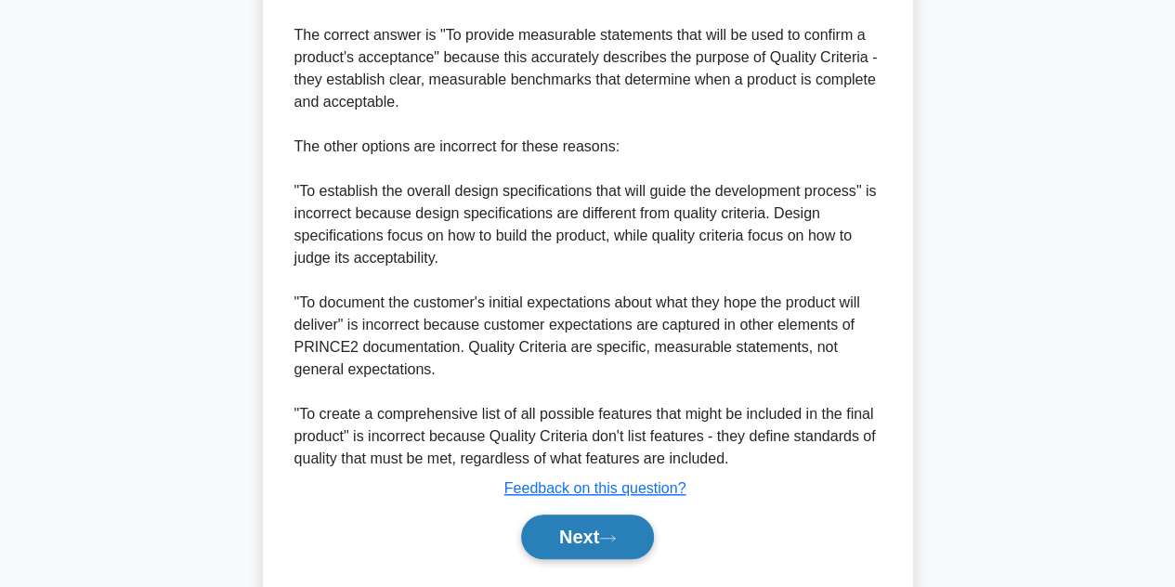
click at [553, 544] on button "Next" at bounding box center [587, 536] width 133 height 45
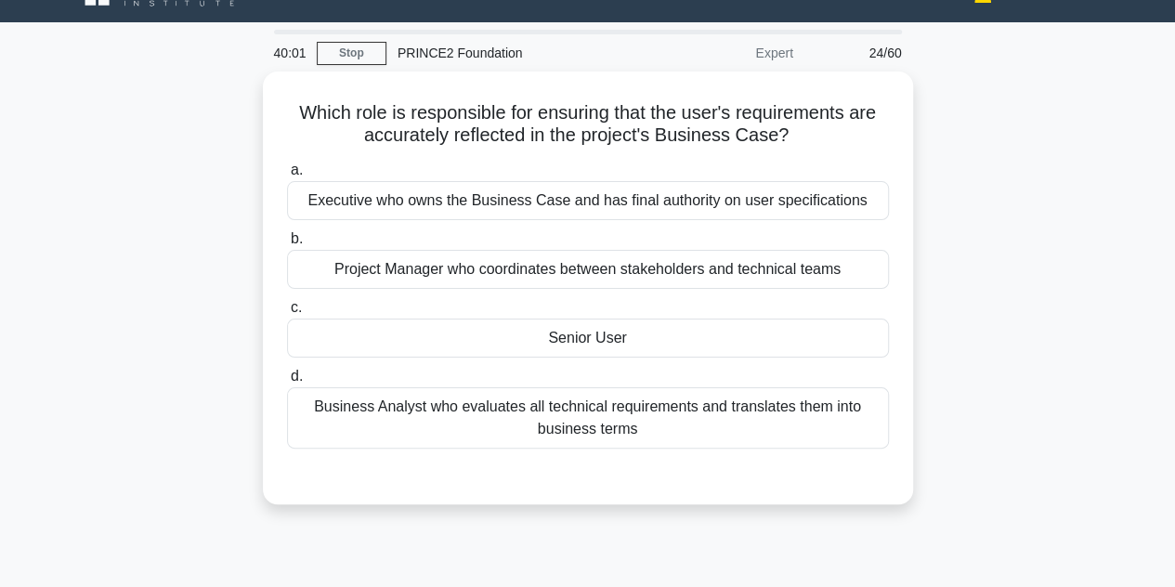
scroll to position [35, 0]
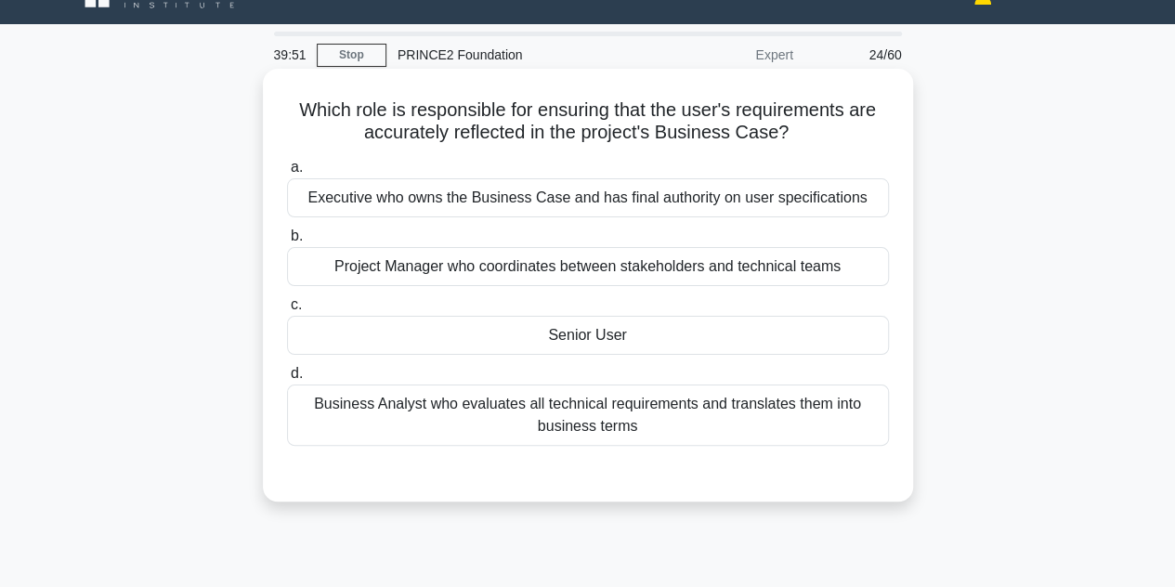
click at [527, 344] on div "Senior User" at bounding box center [588, 335] width 602 height 39
click at [287, 311] on input "c. Senior User" at bounding box center [287, 305] width 0 height 12
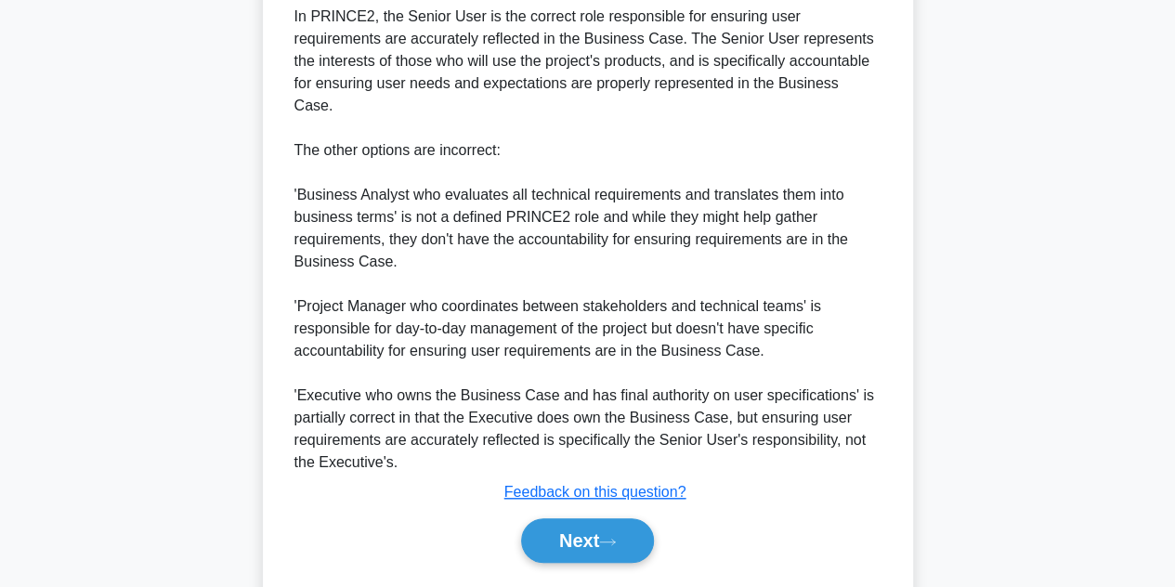
scroll to position [578, 0]
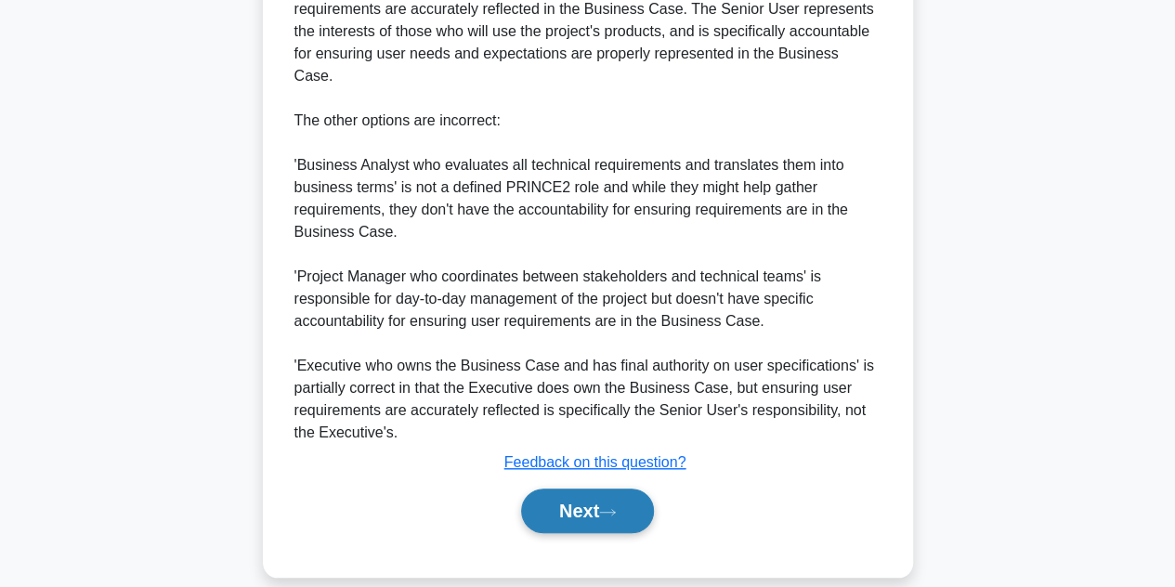
click at [546, 488] on button "Next" at bounding box center [587, 510] width 133 height 45
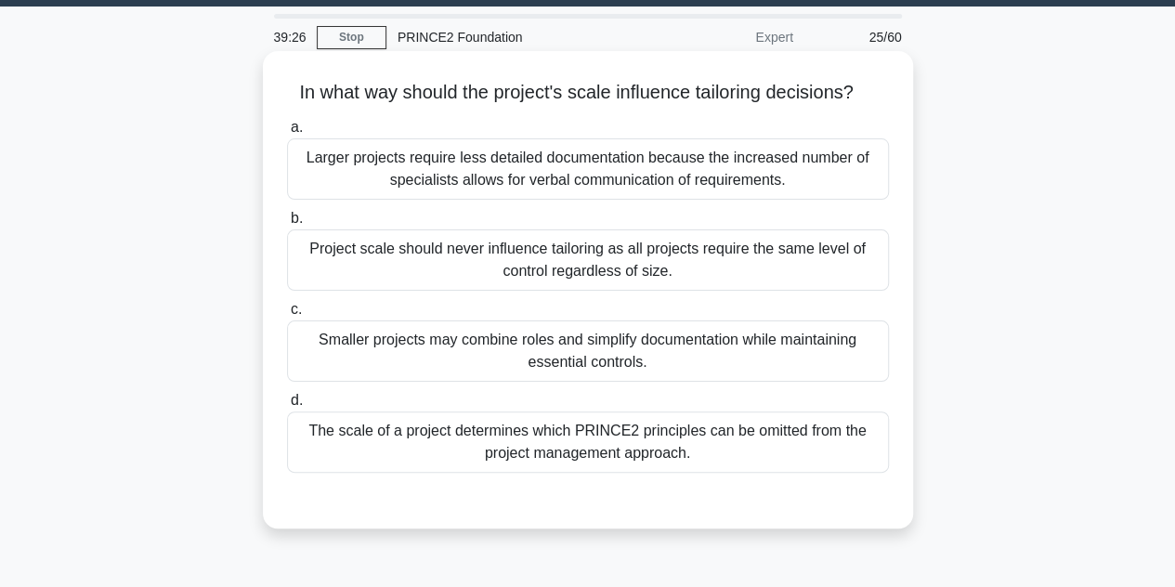
scroll to position [54, 0]
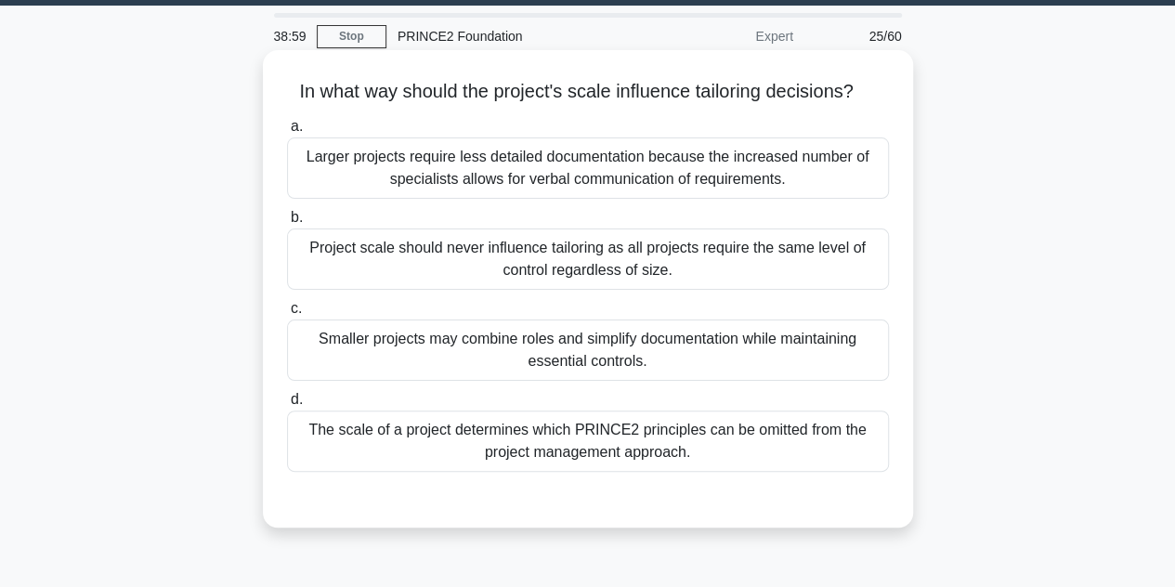
click at [702, 349] on div "Smaller projects may combine roles and simplify documentation while maintaining…" at bounding box center [588, 349] width 602 height 61
click at [287, 315] on input "c. Smaller projects may combine roles and simplify documentation while maintain…" at bounding box center [287, 309] width 0 height 12
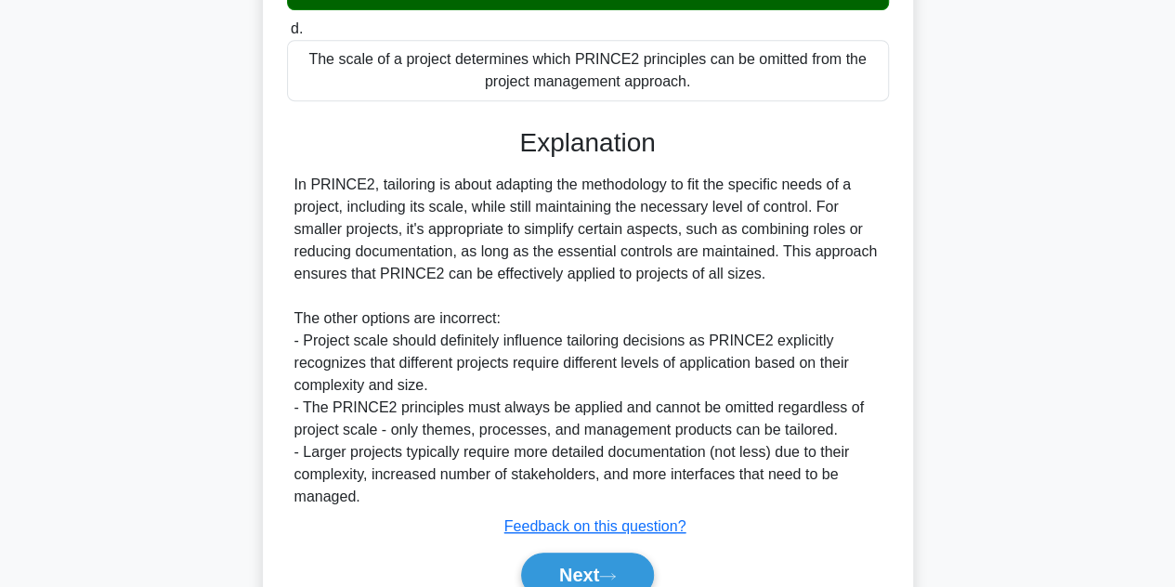
scroll to position [446, 0]
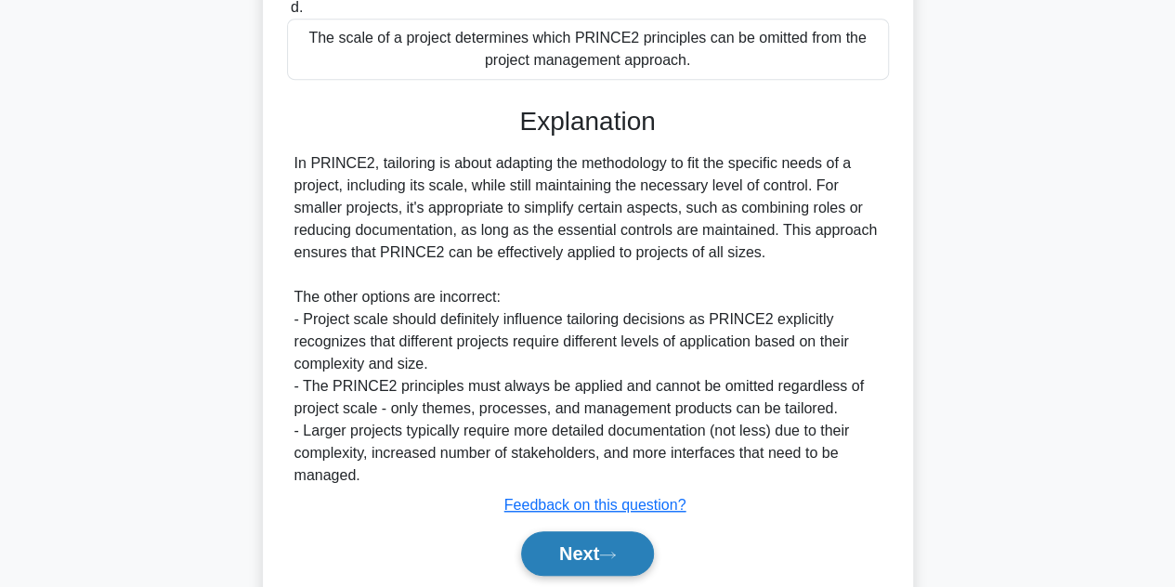
click at [591, 543] on button "Next" at bounding box center [587, 553] width 133 height 45
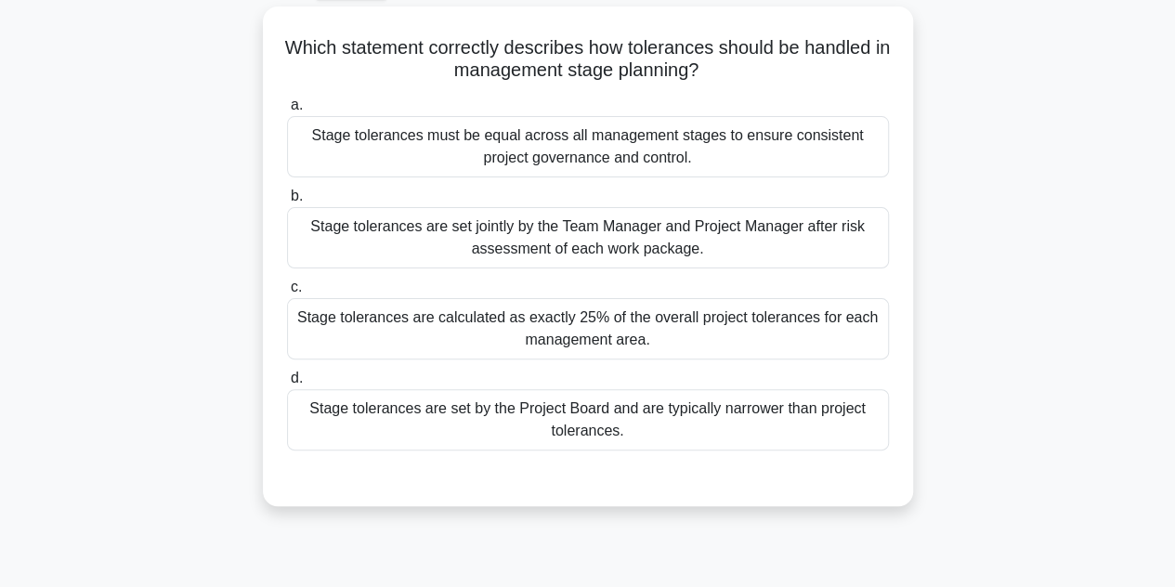
scroll to position [100, 0]
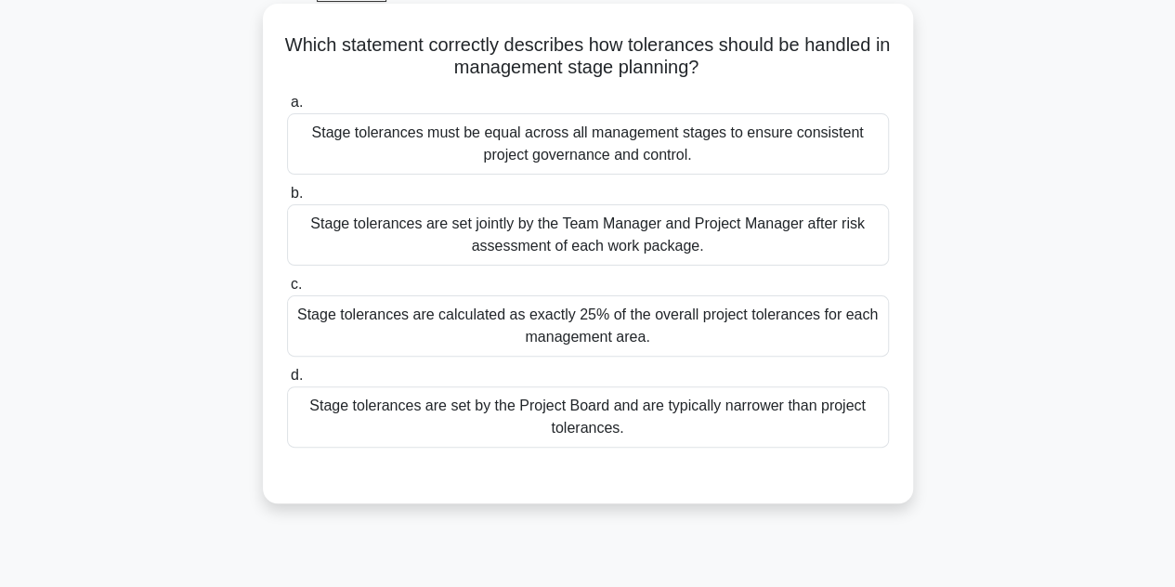
click at [590, 237] on div "Stage tolerances are set jointly by the Team Manager and Project Manager after …" at bounding box center [588, 234] width 602 height 61
click at [287, 200] on input "b. Stage tolerances are set jointly by the Team Manager and Project Manager aft…" at bounding box center [287, 194] width 0 height 12
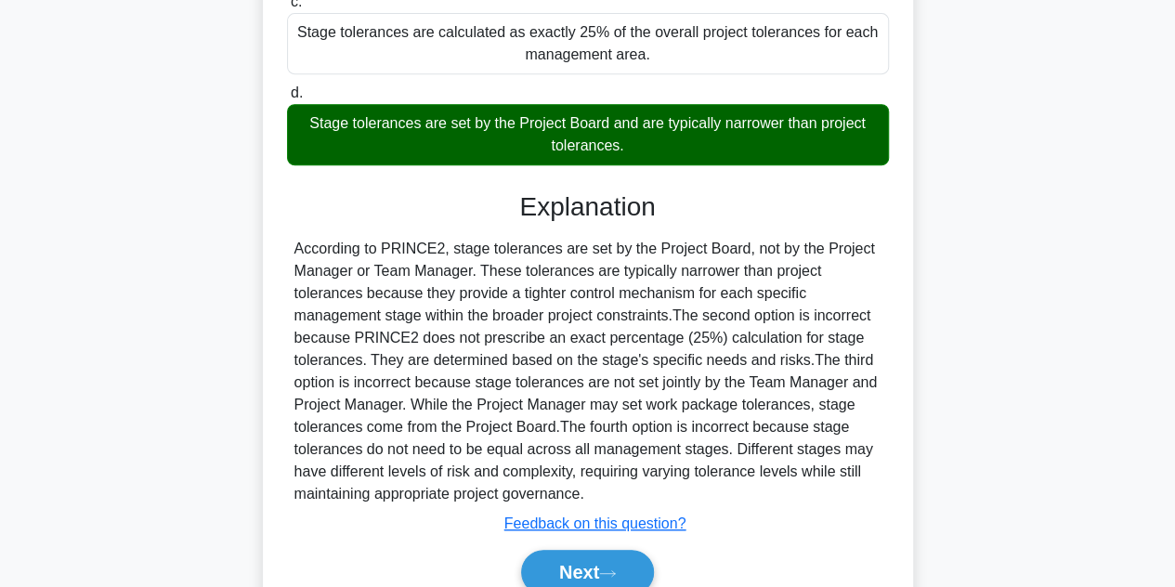
scroll to position [469, 0]
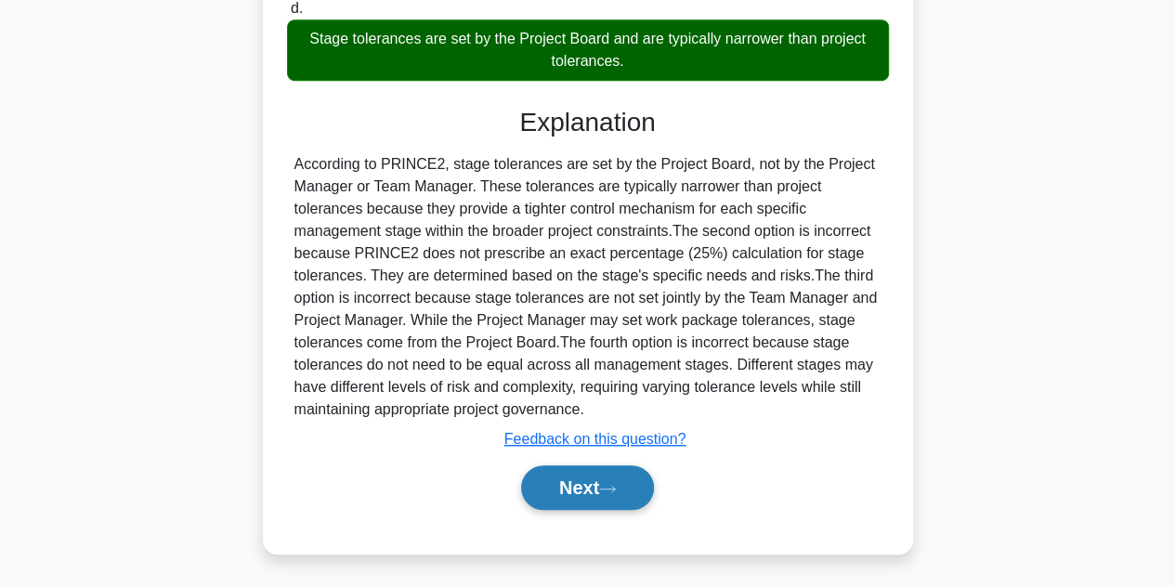
click at [581, 479] on button "Next" at bounding box center [587, 487] width 133 height 45
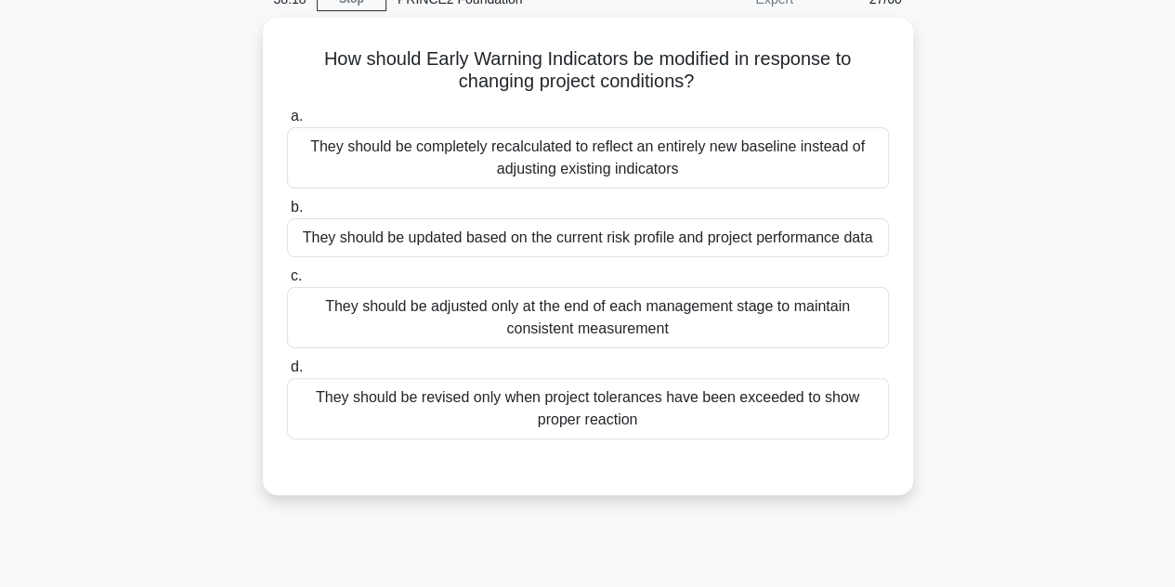
scroll to position [85, 0]
click at [563, 248] on div "They should be updated based on the current risk profile and project performanc…" at bounding box center [588, 238] width 602 height 39
click at [287, 214] on input "b. They should be updated based on the current risk profile and project perform…" at bounding box center [287, 208] width 0 height 12
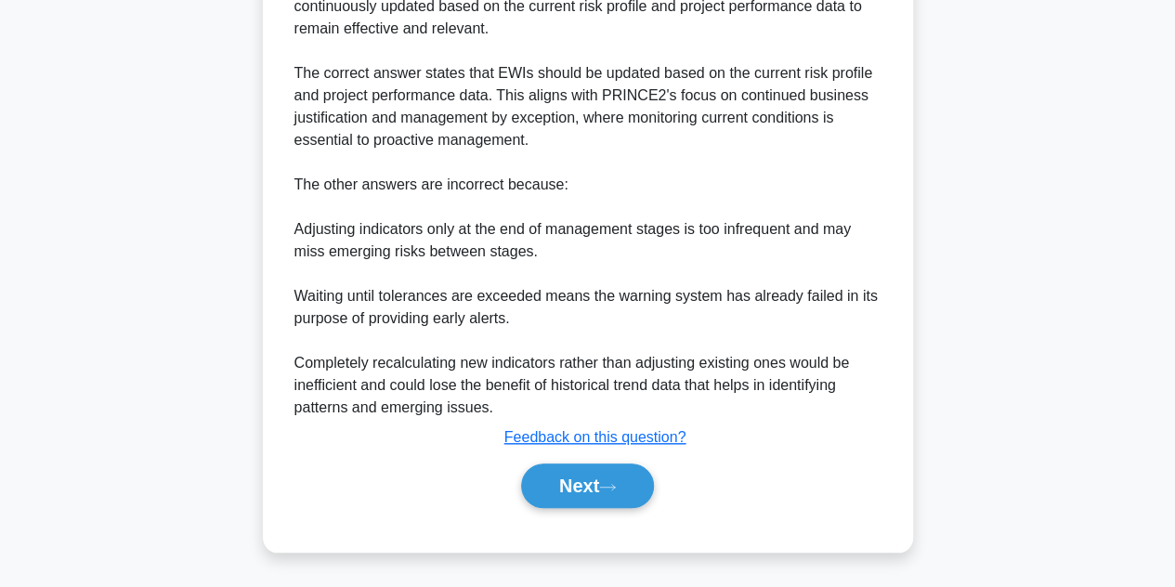
scroll to position [667, 0]
click at [585, 480] on button "Next" at bounding box center [587, 485] width 133 height 45
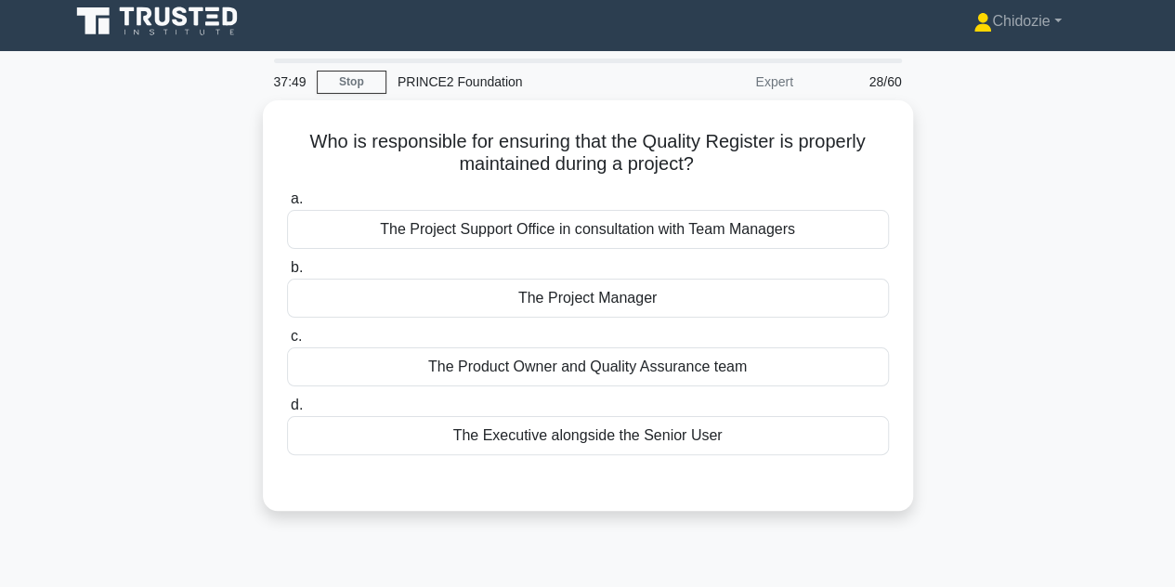
scroll to position [13, 0]
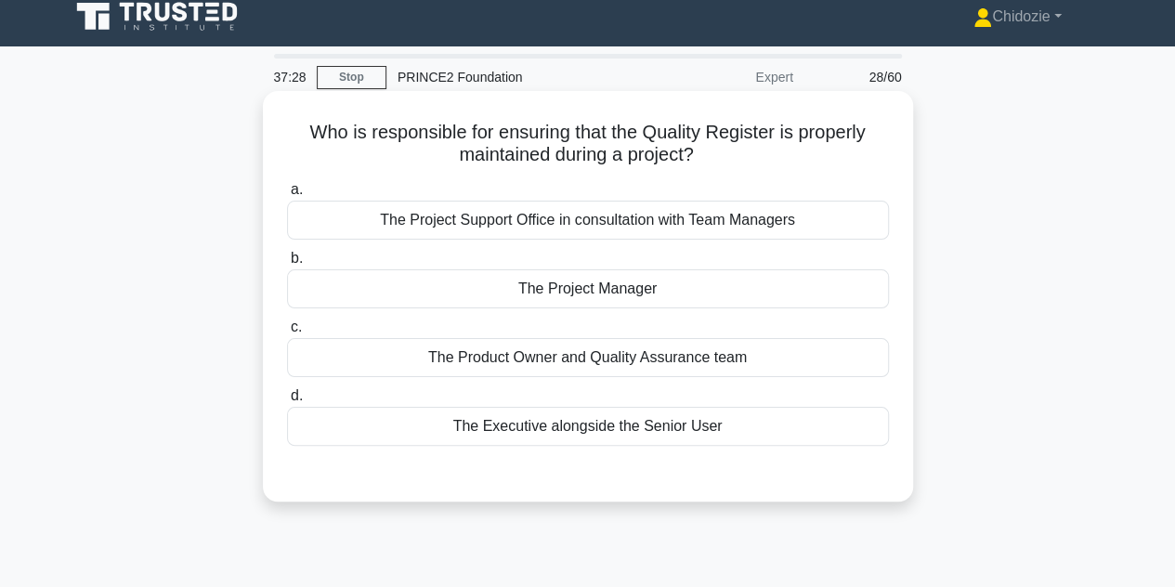
click at [553, 281] on div "The Project Manager" at bounding box center [588, 288] width 602 height 39
click at [287, 265] on input "b. The Project Manager" at bounding box center [287, 259] width 0 height 12
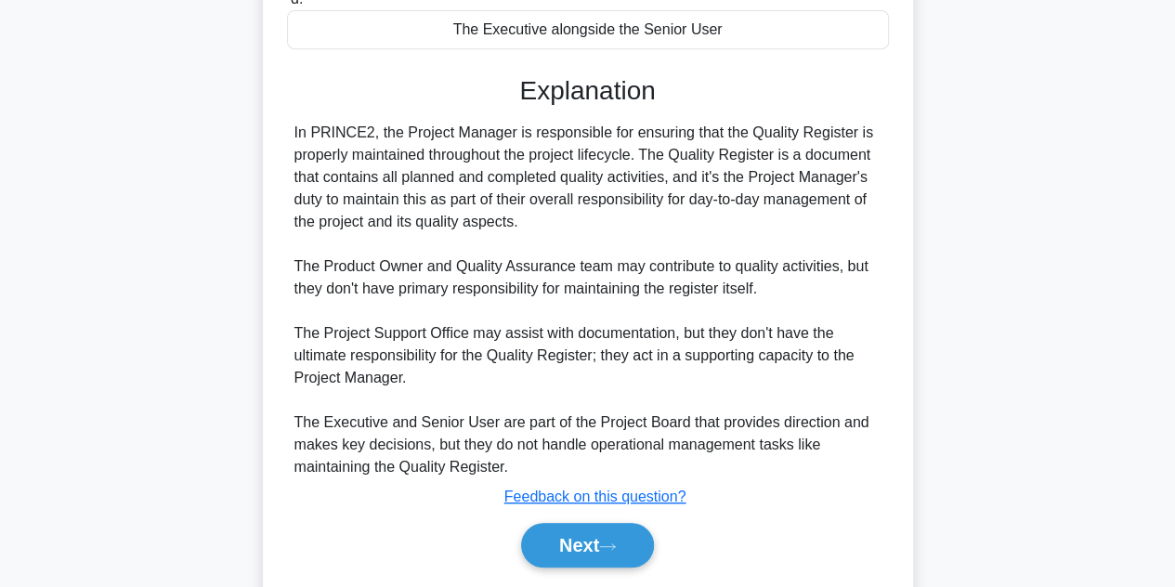
scroll to position [466, 0]
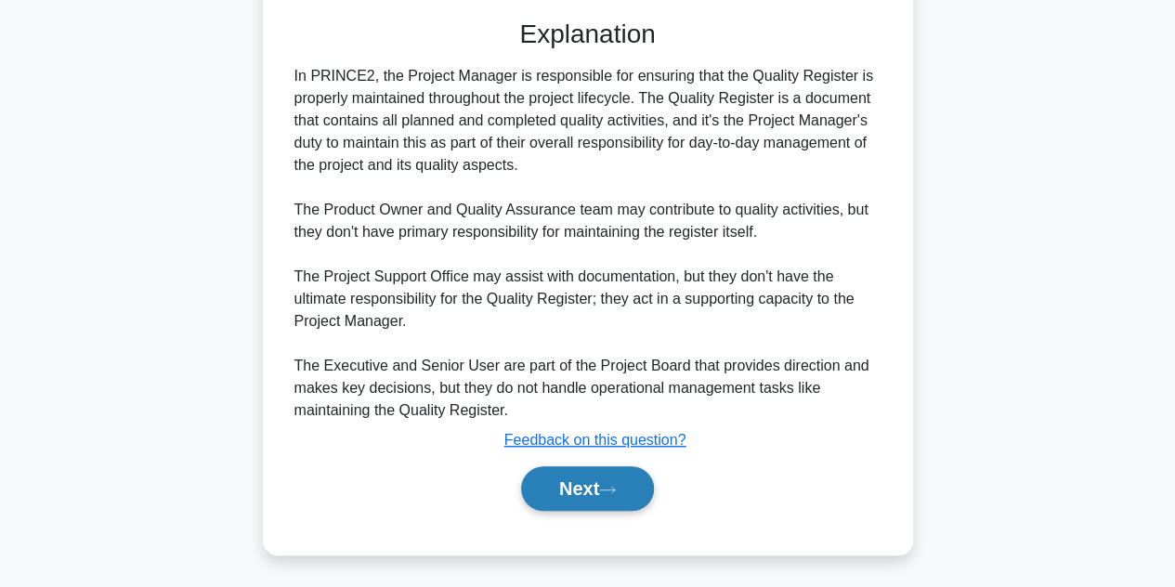
click at [565, 488] on button "Next" at bounding box center [587, 488] width 133 height 45
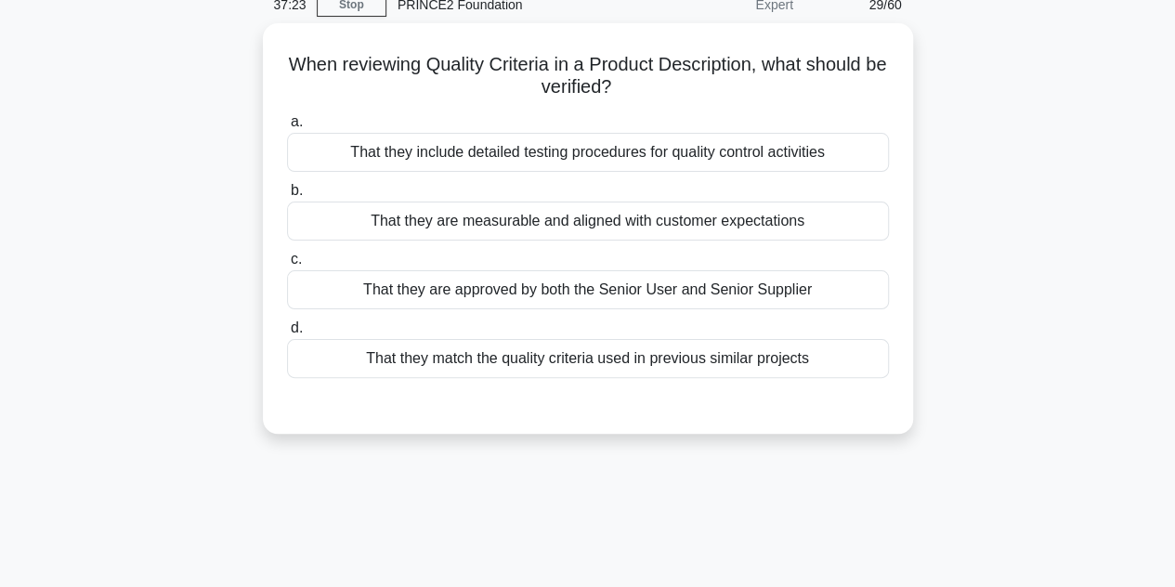
scroll to position [85, 0]
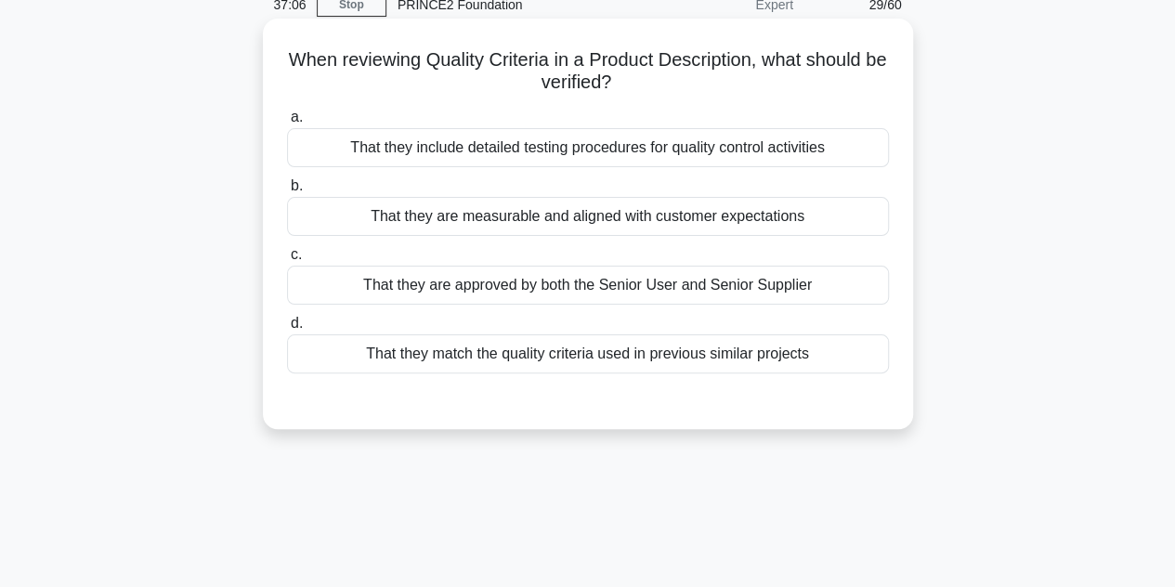
click at [719, 331] on label "d. That they match the quality criteria used in previous similar projects" at bounding box center [588, 342] width 602 height 61
click at [287, 330] on input "d. That they match the quality criteria used in previous similar projects" at bounding box center [287, 324] width 0 height 12
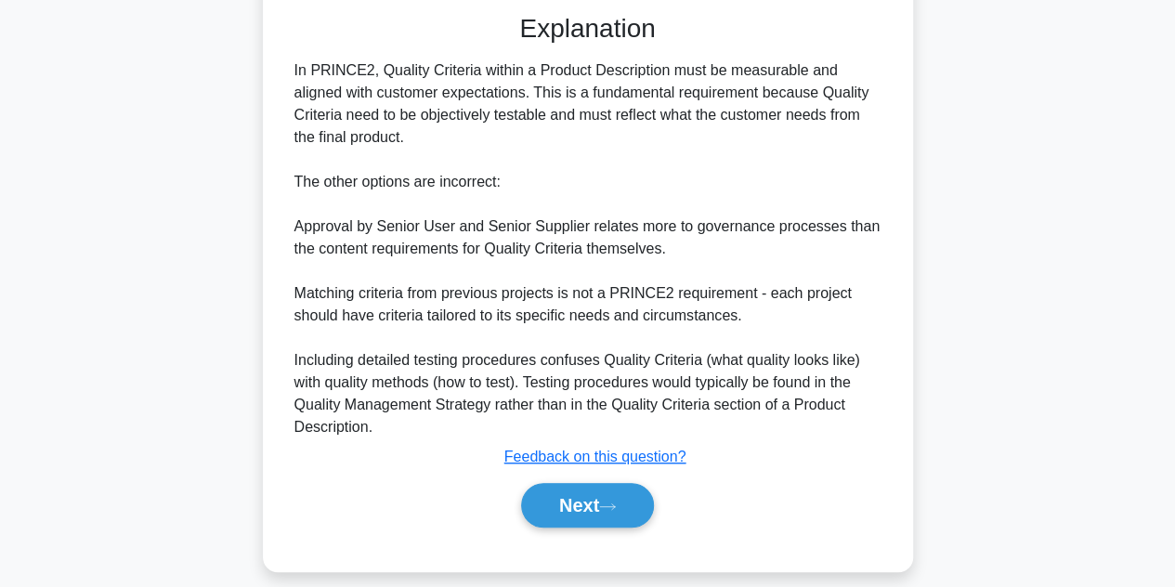
scroll to position [491, 0]
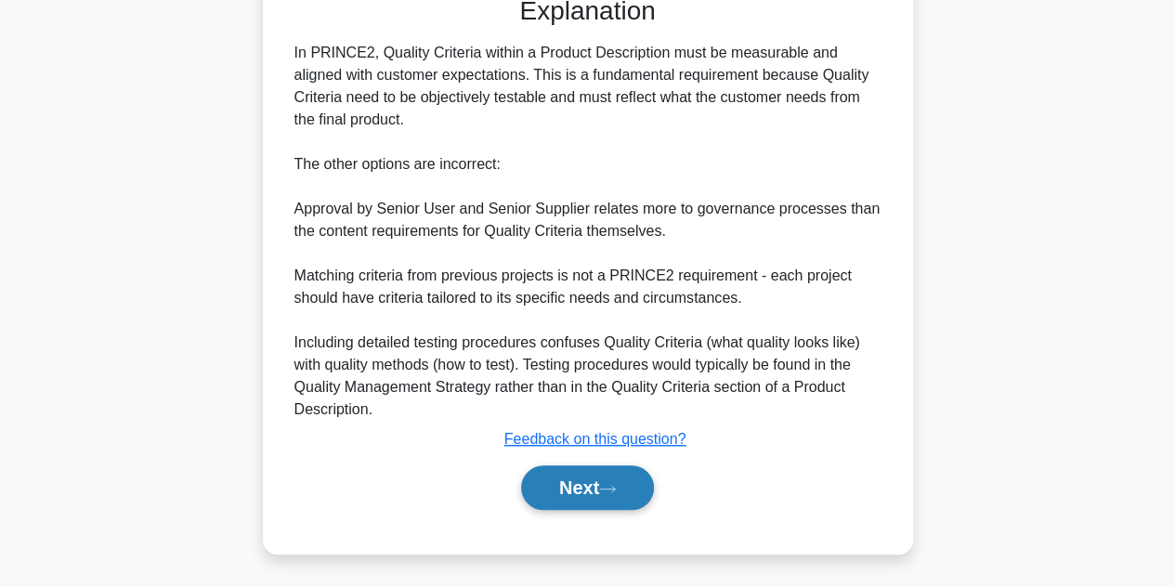
click at [613, 474] on button "Next" at bounding box center [587, 487] width 133 height 45
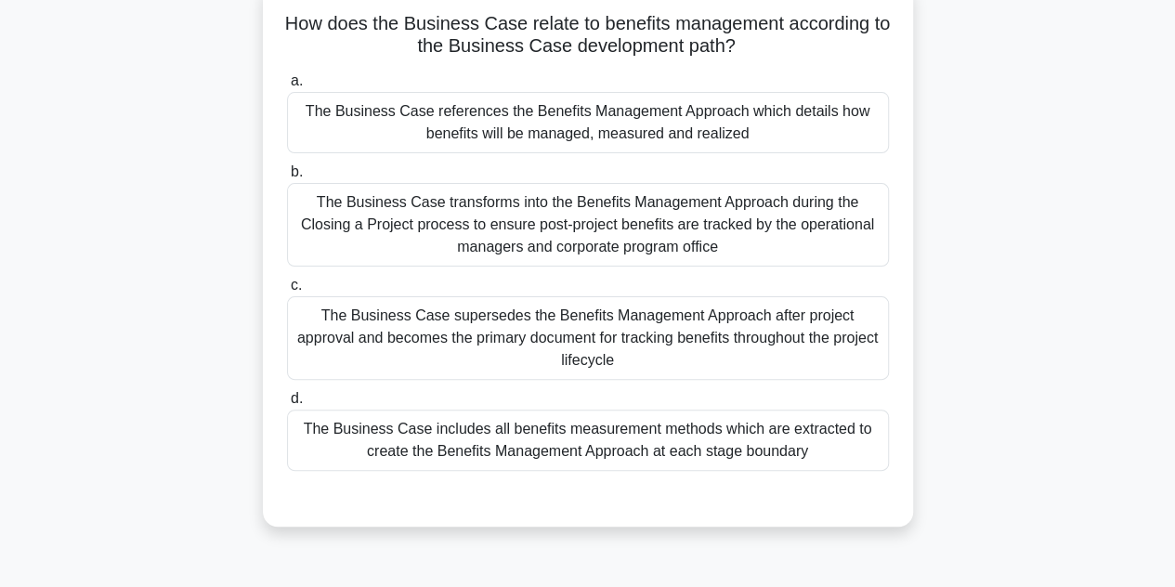
scroll to position [123, 0]
click at [470, 116] on div "The Business Case references the Benefits Management Approach which details how…" at bounding box center [588, 121] width 602 height 61
click at [287, 86] on input "a. The Business Case references the Benefits Management Approach which details …" at bounding box center [287, 80] width 0 height 12
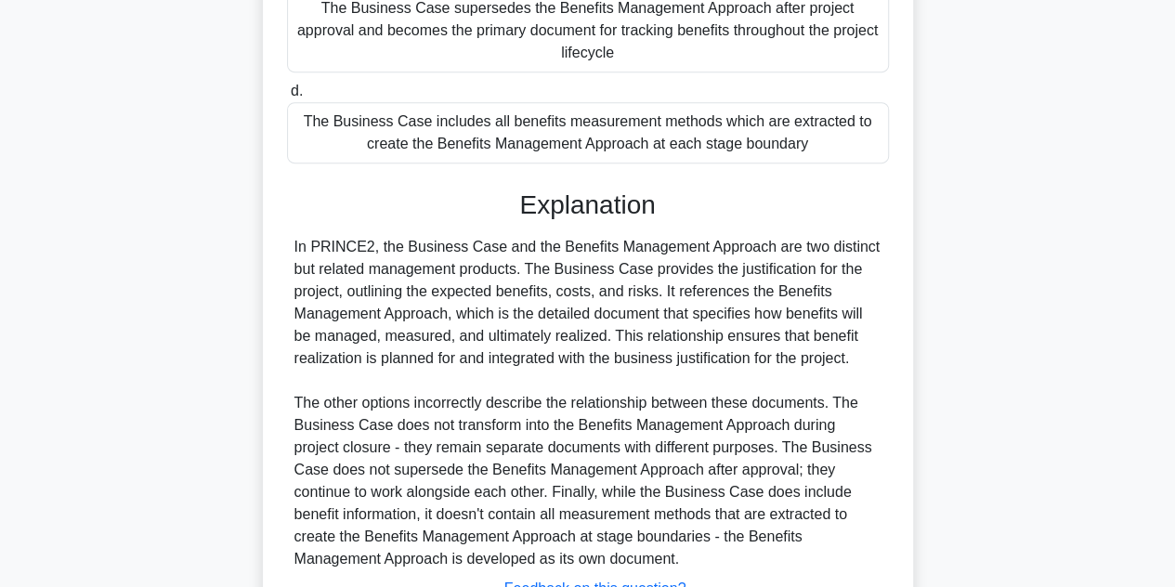
scroll to position [555, 0]
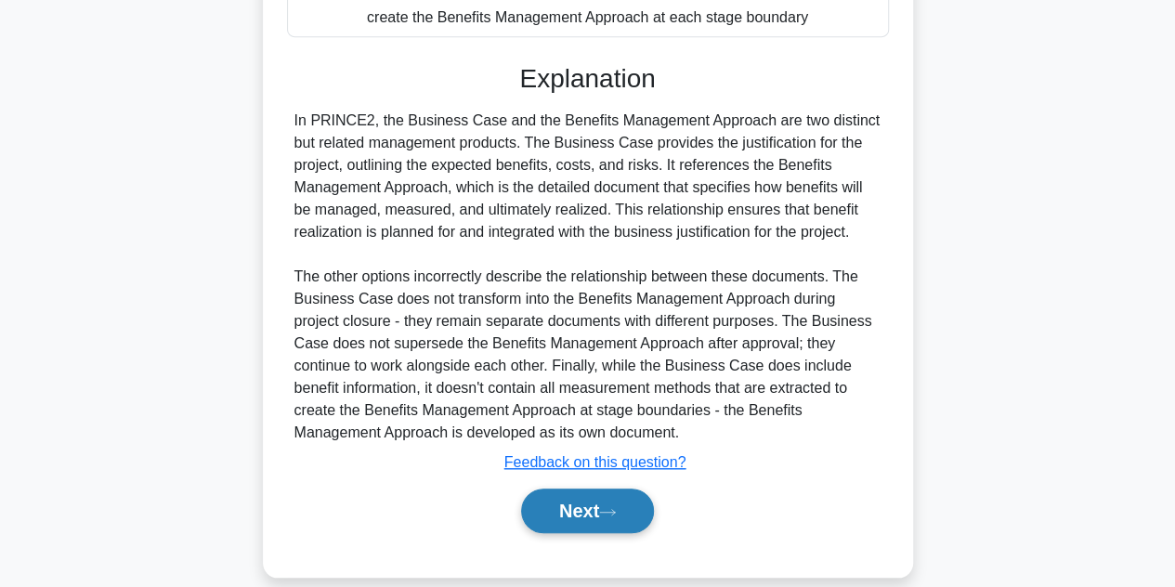
click at [544, 488] on button "Next" at bounding box center [587, 510] width 133 height 45
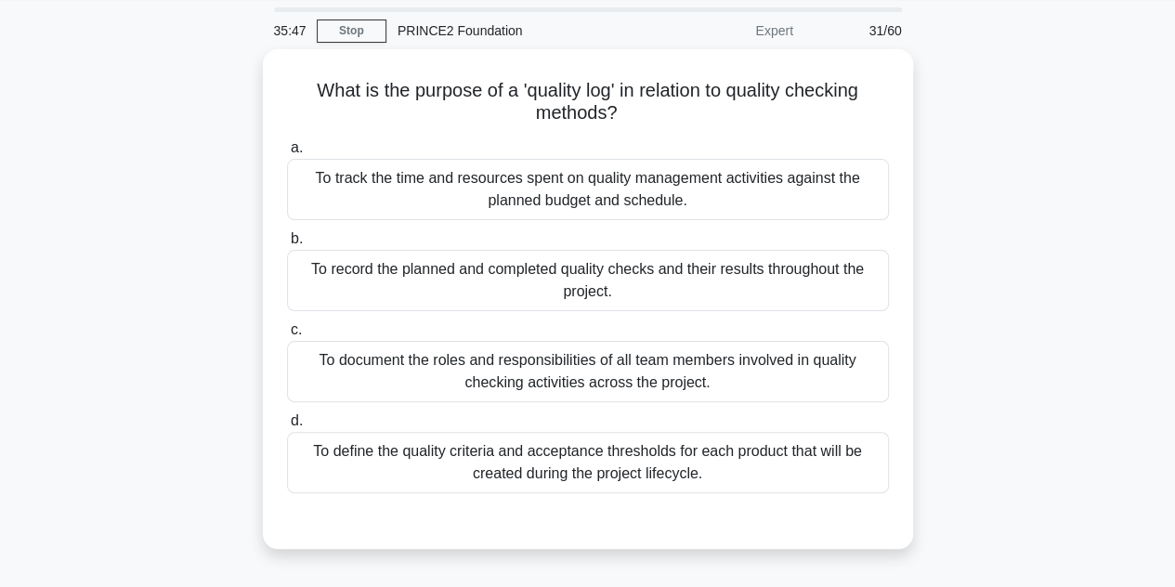
scroll to position [56, 0]
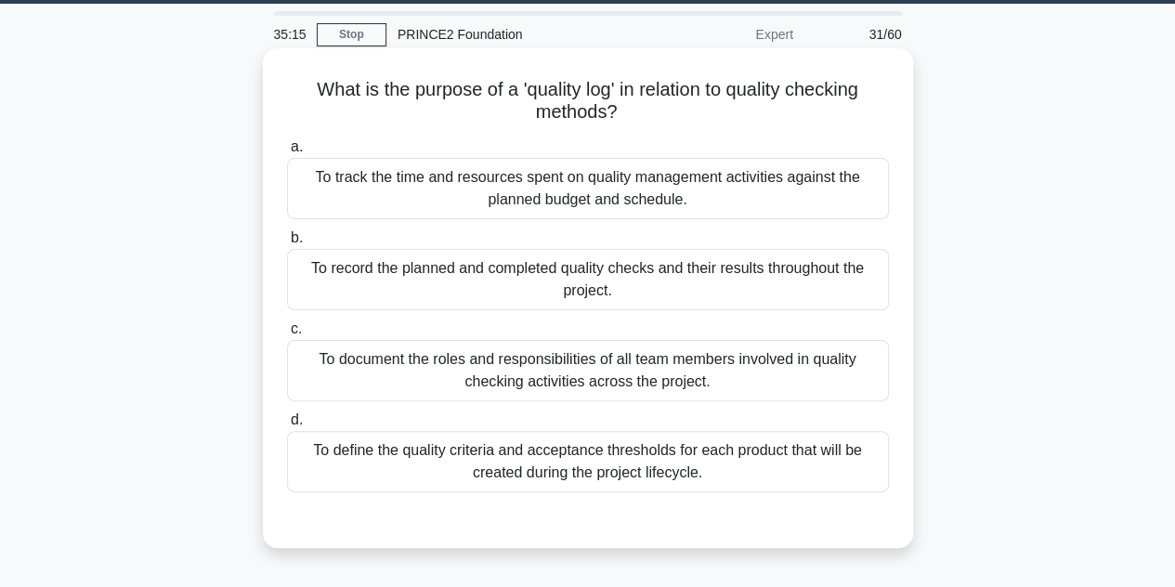
click at [608, 279] on div "To record the planned and completed quality checks and their results throughout…" at bounding box center [588, 279] width 602 height 61
click at [287, 244] on input "b. To record the planned and completed quality checks and their results through…" at bounding box center [287, 238] width 0 height 12
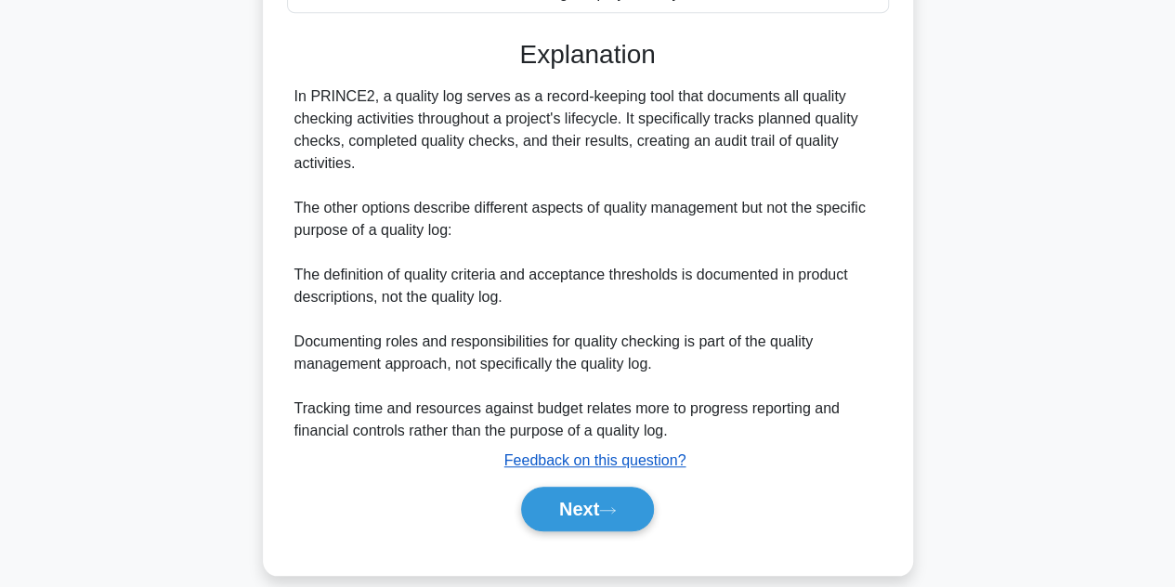
scroll to position [539, 0]
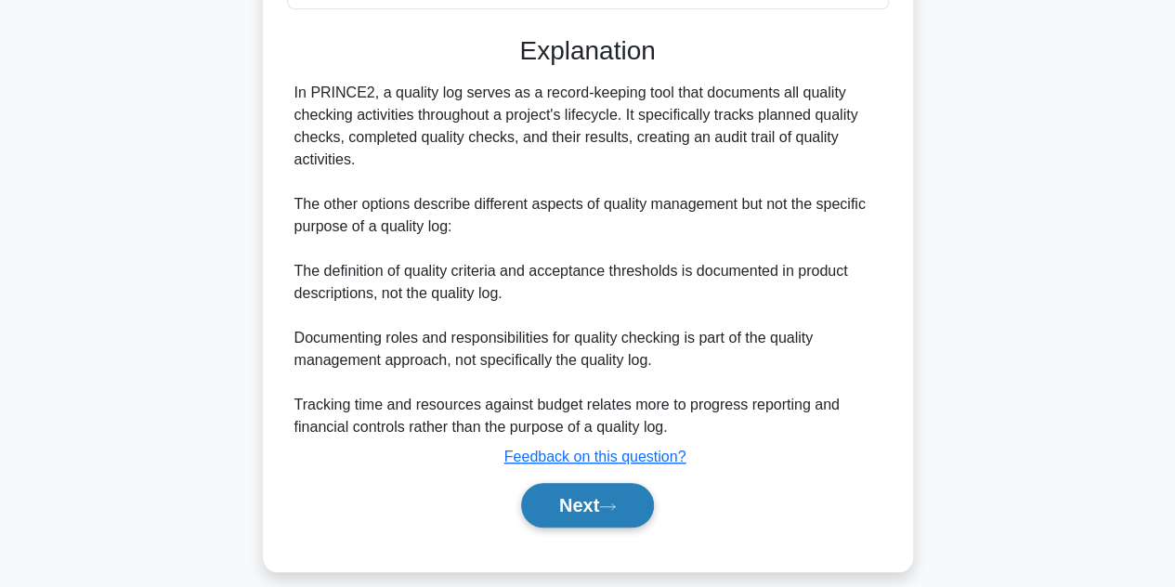
click at [572, 502] on button "Next" at bounding box center [587, 505] width 133 height 45
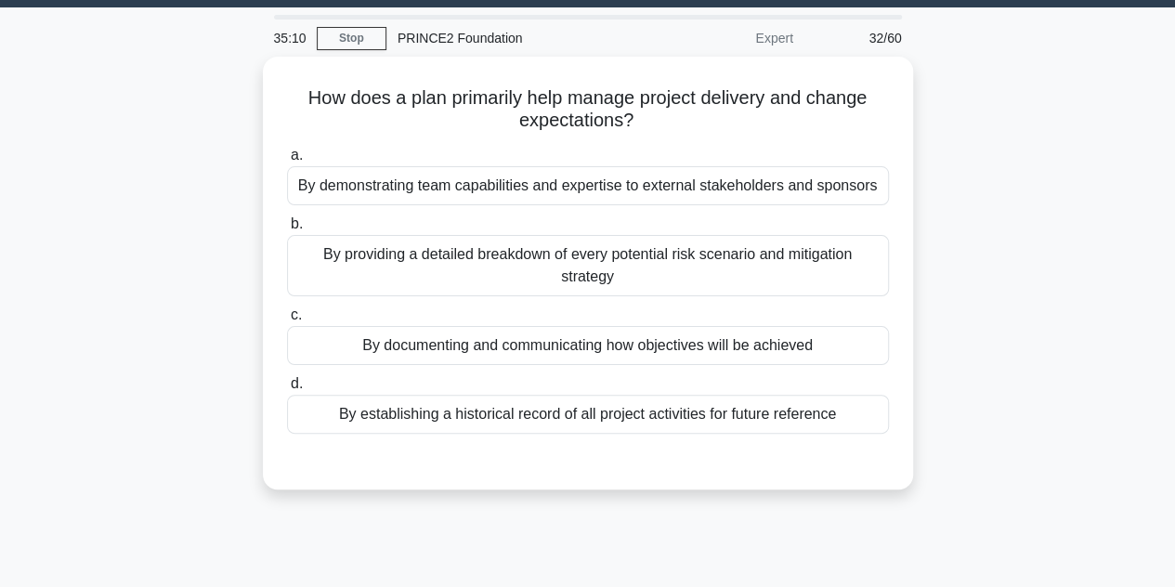
scroll to position [0, 0]
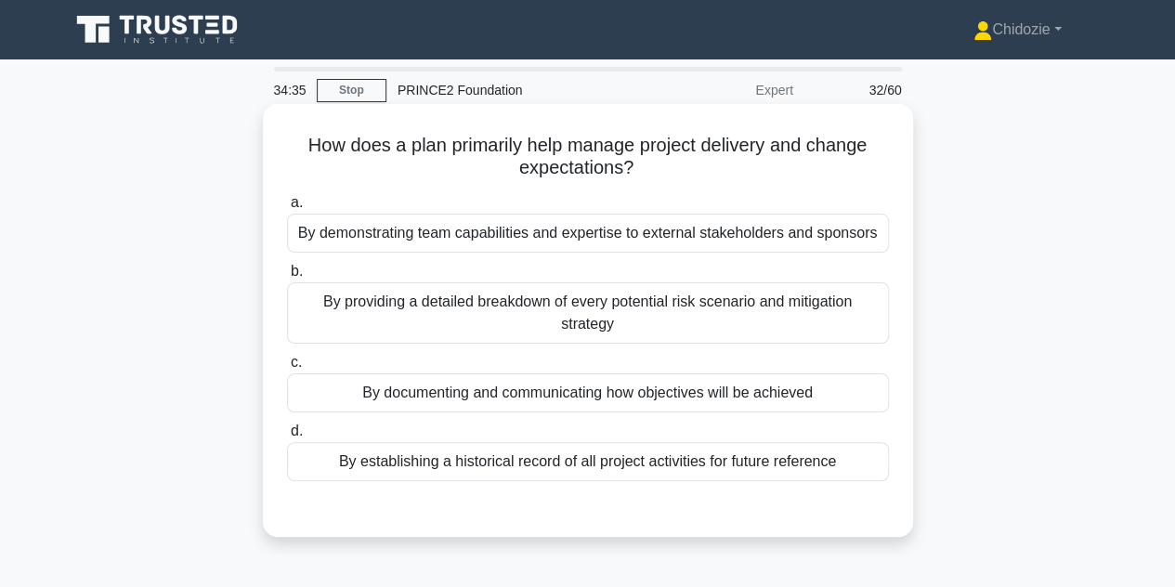
click at [631, 396] on div "By documenting and communicating how objectives will be achieved" at bounding box center [588, 392] width 602 height 39
click at [287, 369] on input "c. By documenting and communicating how objectives will be achieved" at bounding box center [287, 363] width 0 height 12
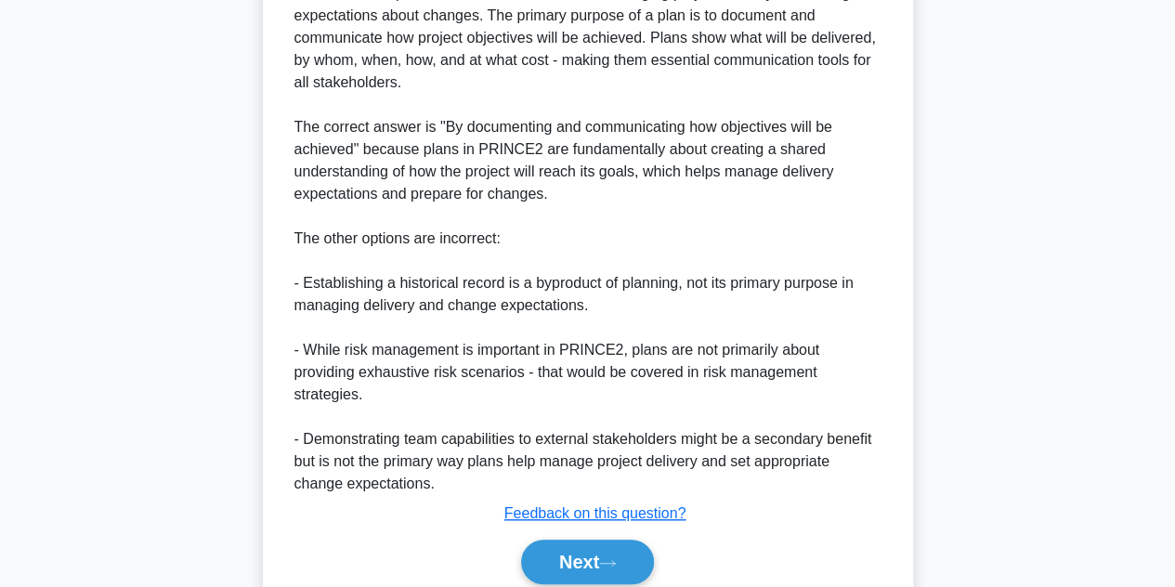
scroll to position [572, 0]
click at [577, 556] on button "Next" at bounding box center [587, 561] width 133 height 45
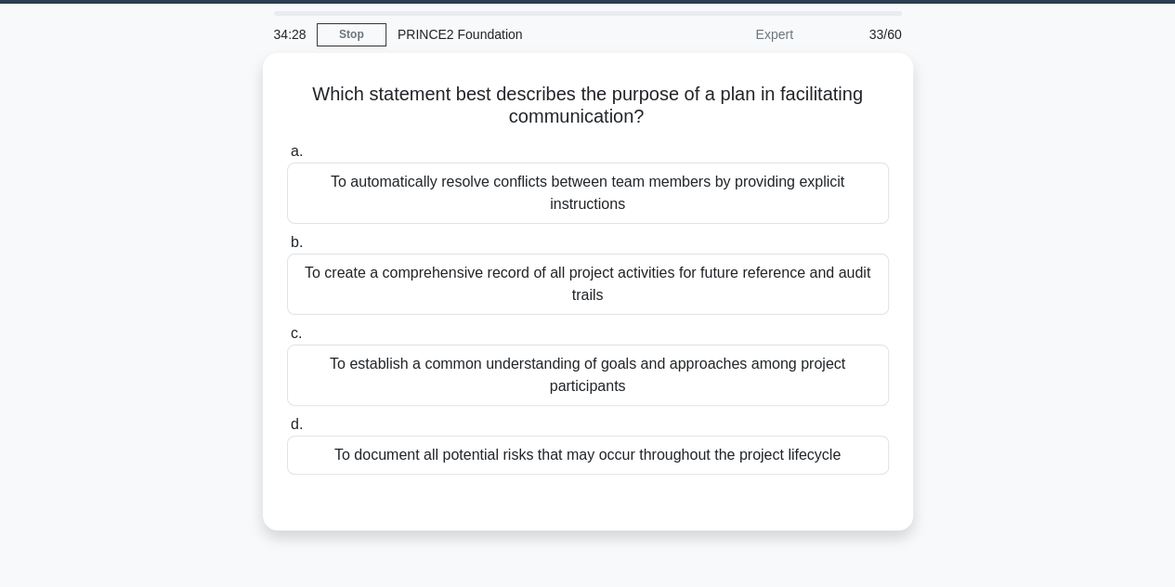
scroll to position [54, 0]
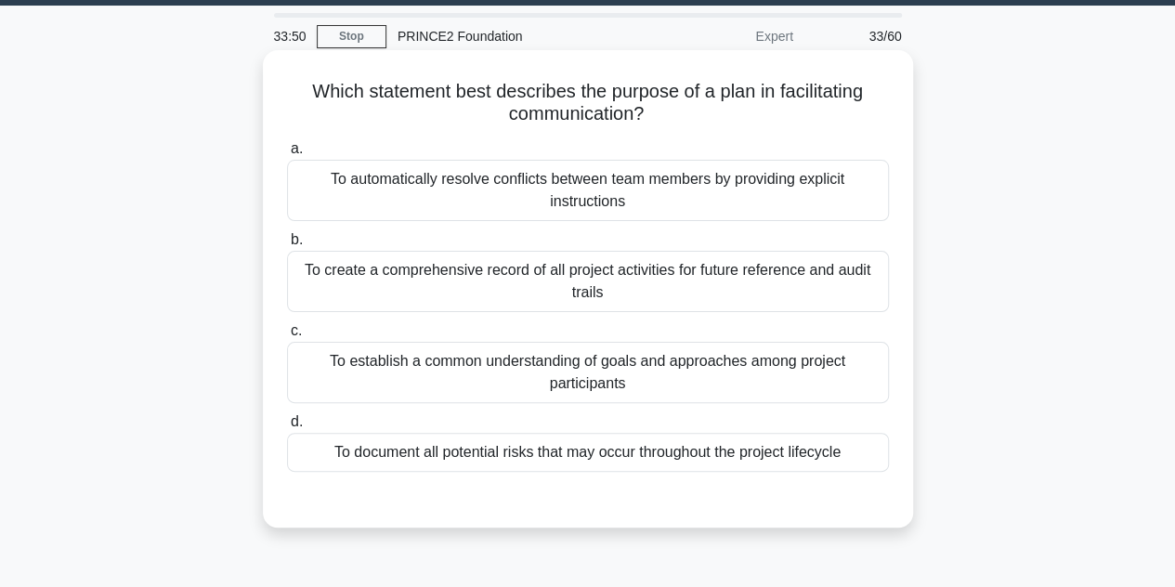
click at [711, 383] on div "To establish a common understanding of goals and approaches among project parti…" at bounding box center [588, 372] width 602 height 61
click at [287, 337] on input "c. To establish a common understanding of goals and approaches among project pa…" at bounding box center [287, 331] width 0 height 12
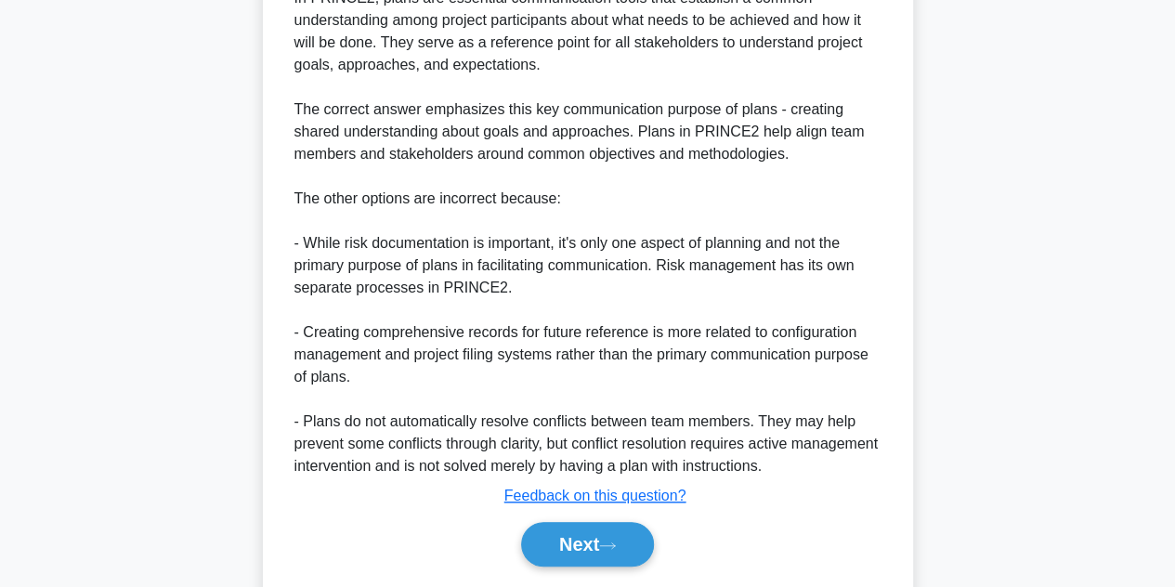
scroll to position [620, 0]
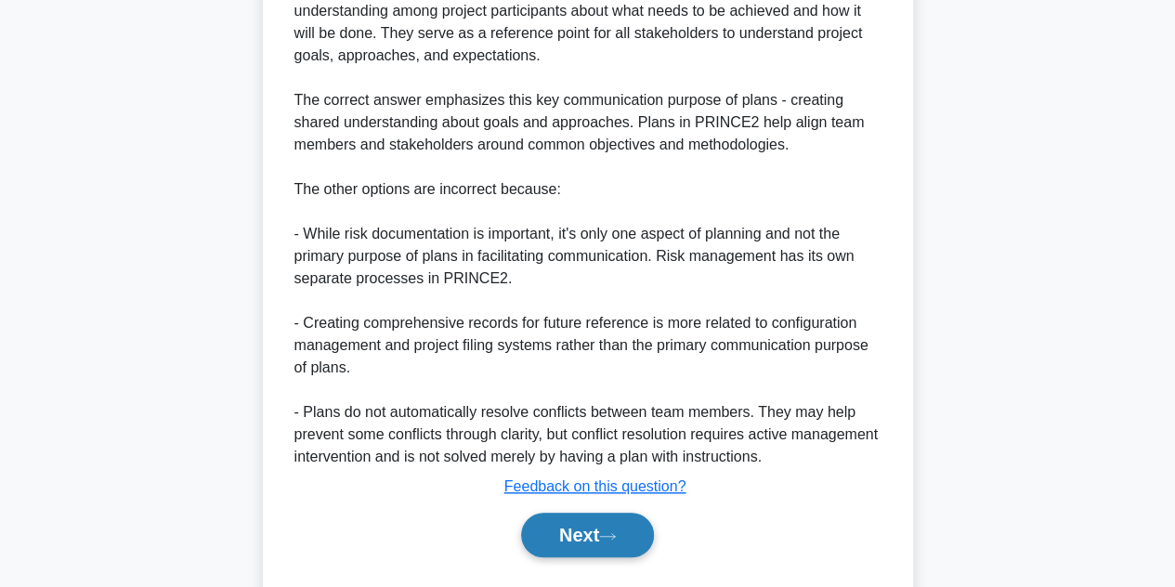
click at [610, 551] on button "Next" at bounding box center [587, 535] width 133 height 45
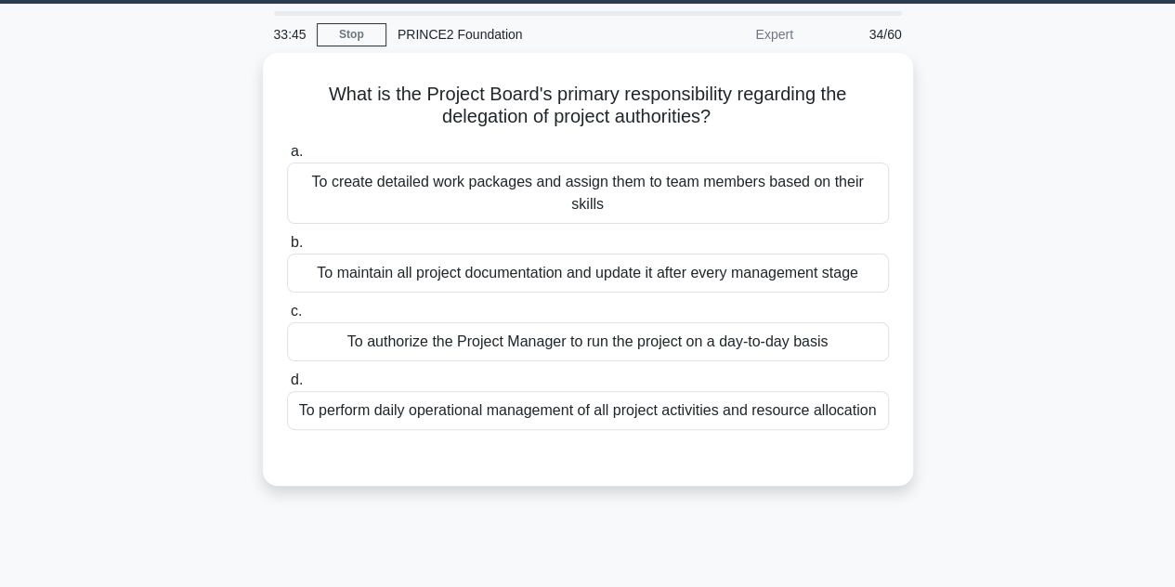
scroll to position [54, 0]
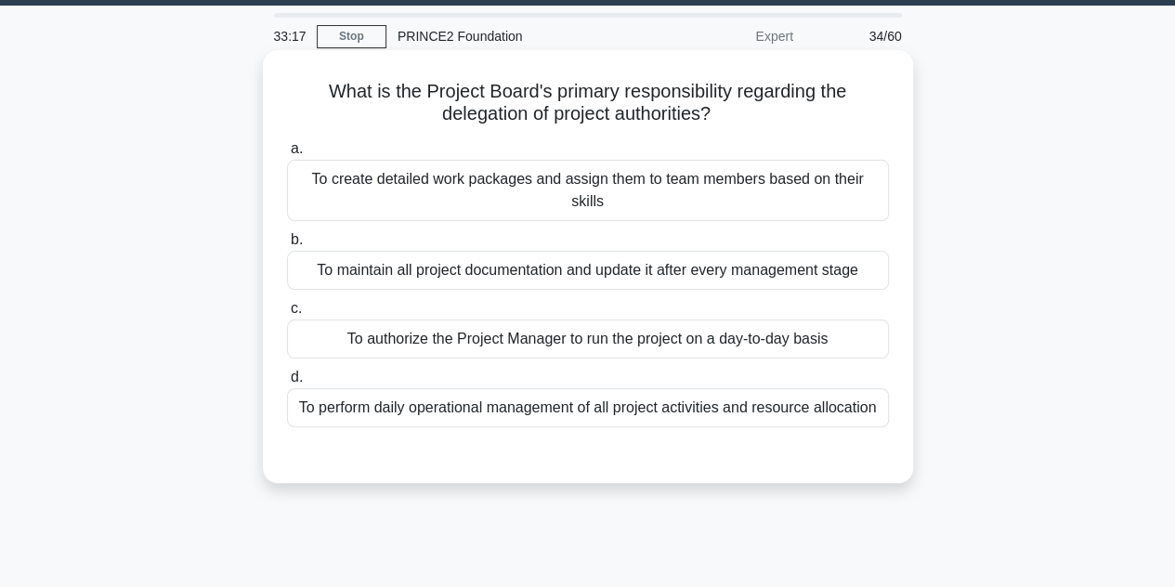
click at [615, 271] on div "a. To create detailed work packages and assign them to team members based on th…" at bounding box center [588, 282] width 624 height 297
click at [613, 257] on div "To maintain all project documentation and update it after every management stage" at bounding box center [588, 270] width 602 height 39
click at [287, 246] on input "b. To maintain all project documentation and update it after every management s…" at bounding box center [287, 240] width 0 height 12
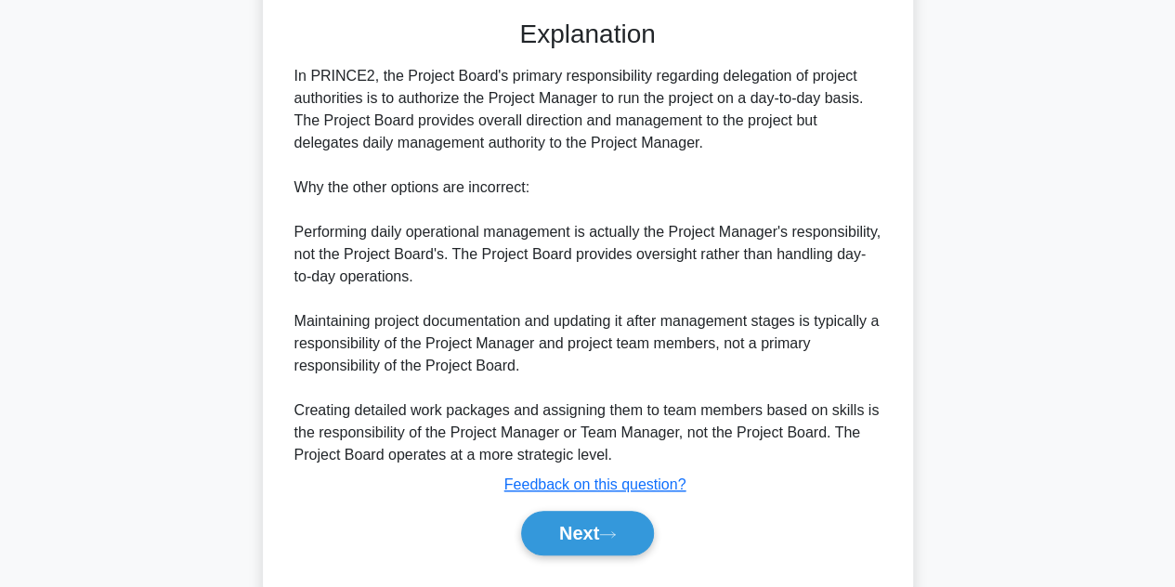
scroll to position [513, 0]
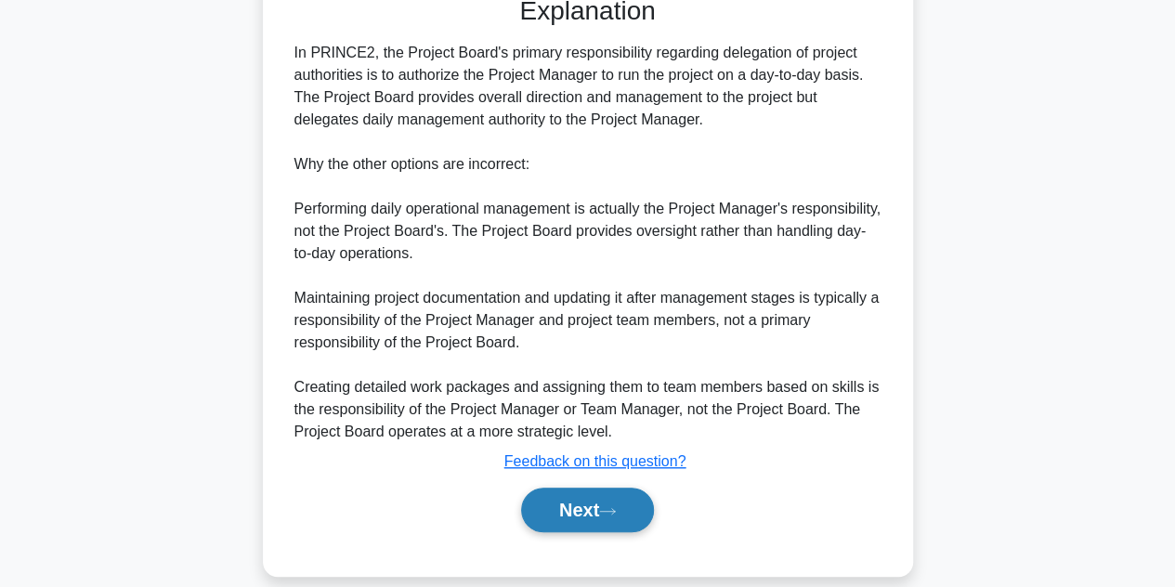
click at [586, 487] on button "Next" at bounding box center [587, 509] width 133 height 45
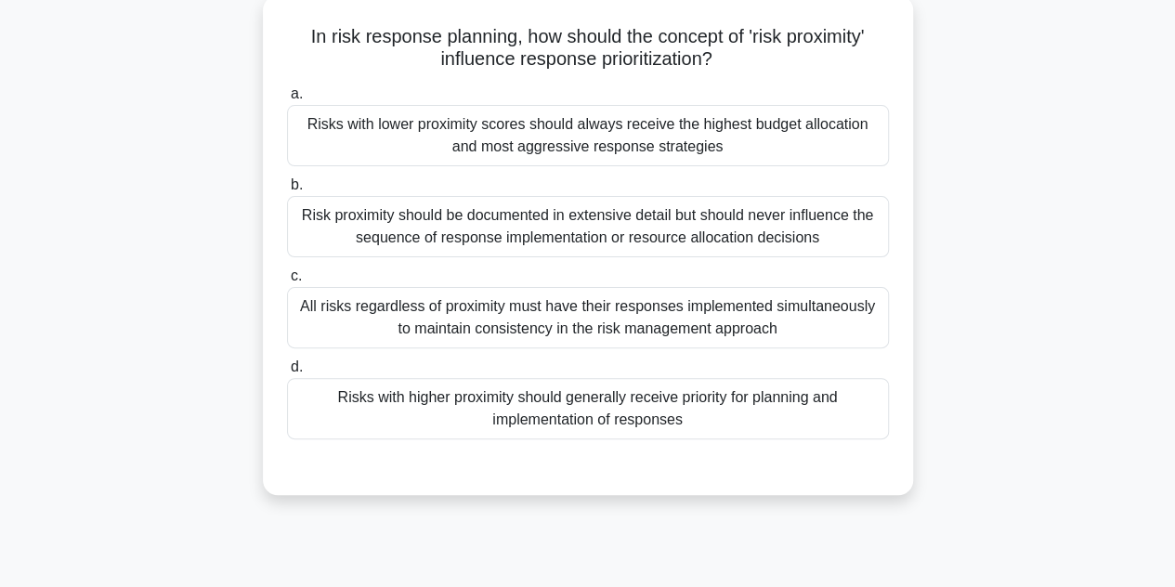
scroll to position [111, 0]
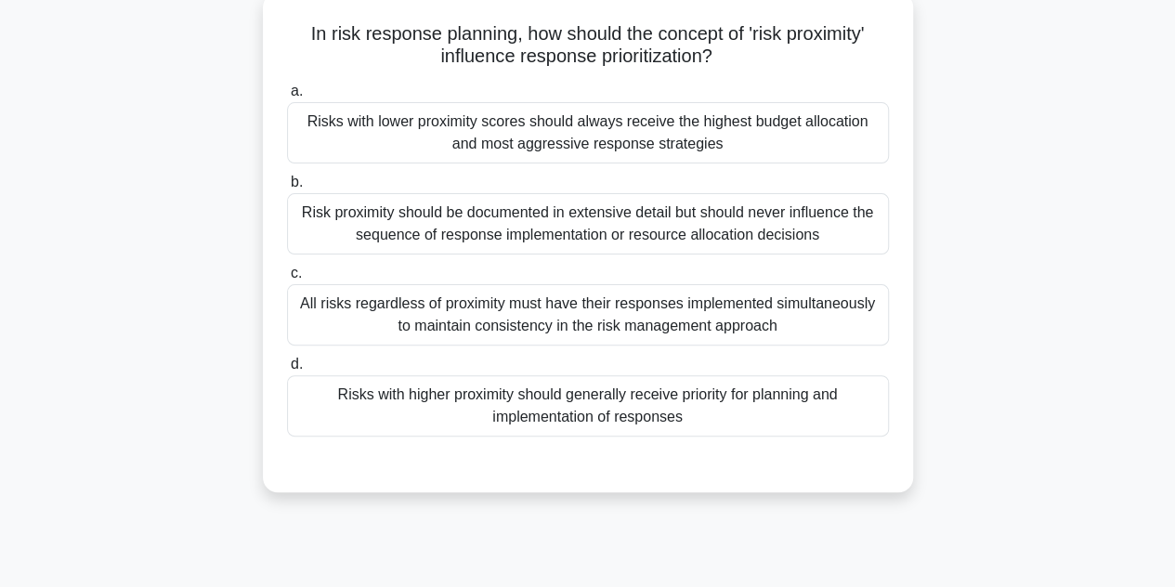
click at [583, 415] on div "Risks with higher proximity should generally receive priority for planning and …" at bounding box center [588, 405] width 602 height 61
click at [287, 370] on input "d. Risks with higher proximity should generally receive priority for planning a…" at bounding box center [287, 364] width 0 height 12
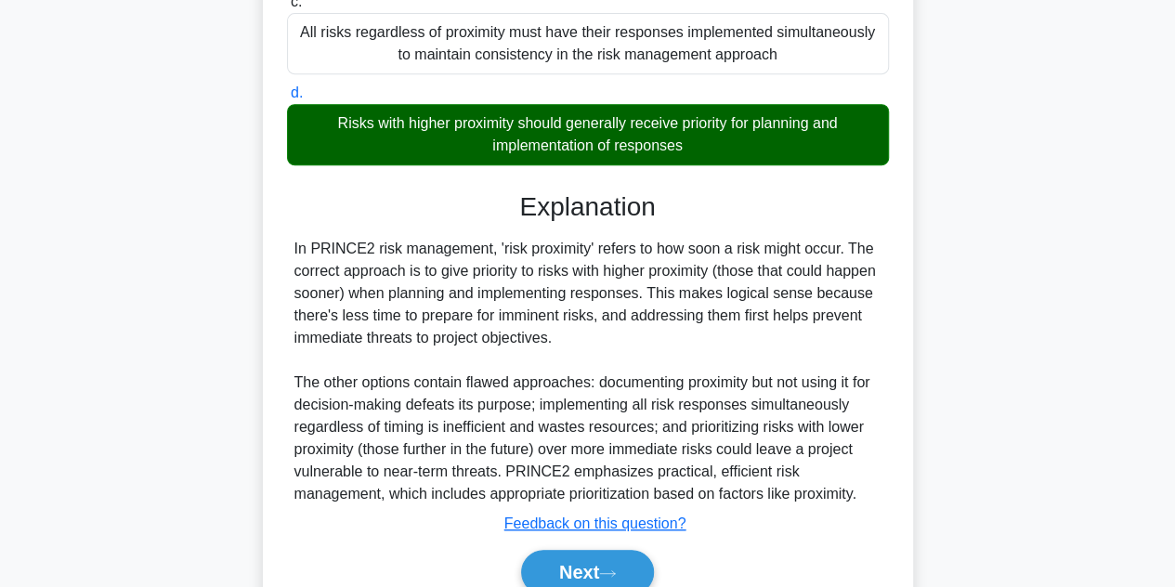
scroll to position [466, 0]
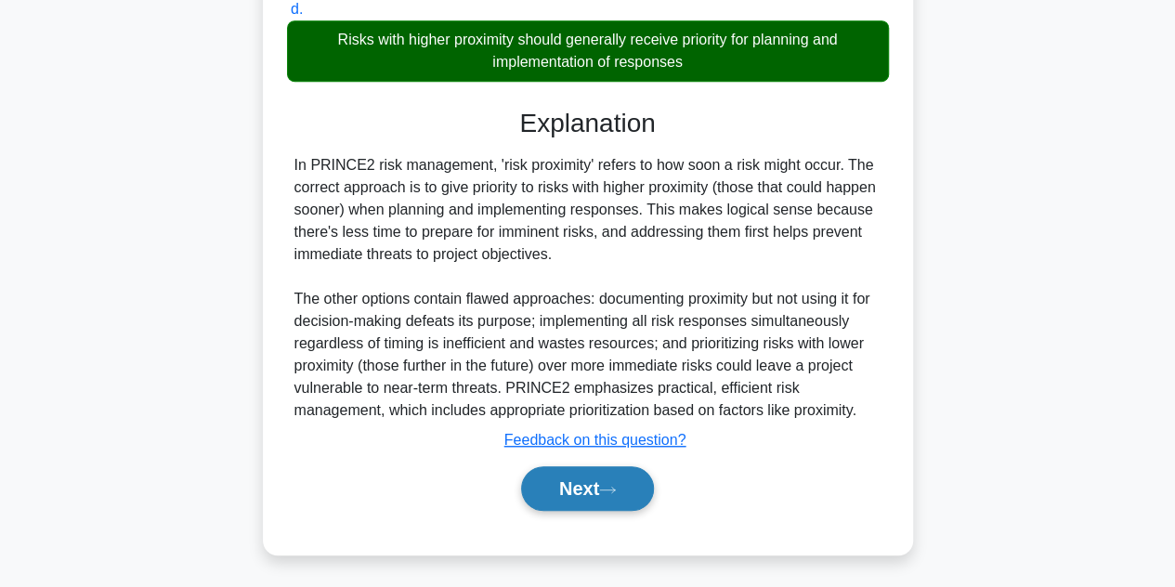
click at [578, 480] on button "Next" at bounding box center [587, 488] width 133 height 45
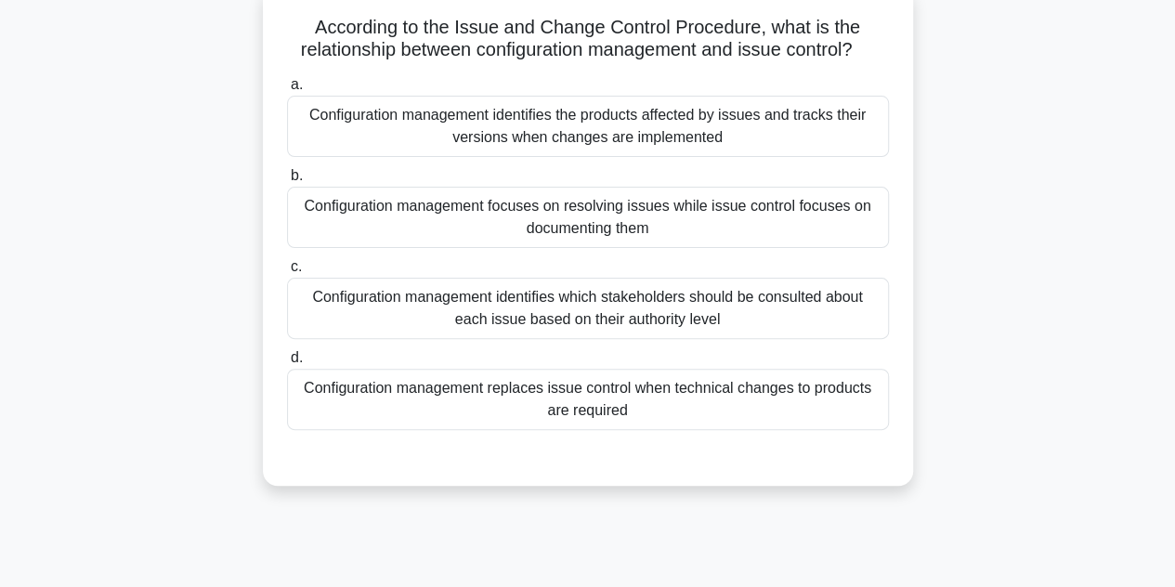
scroll to position [121, 0]
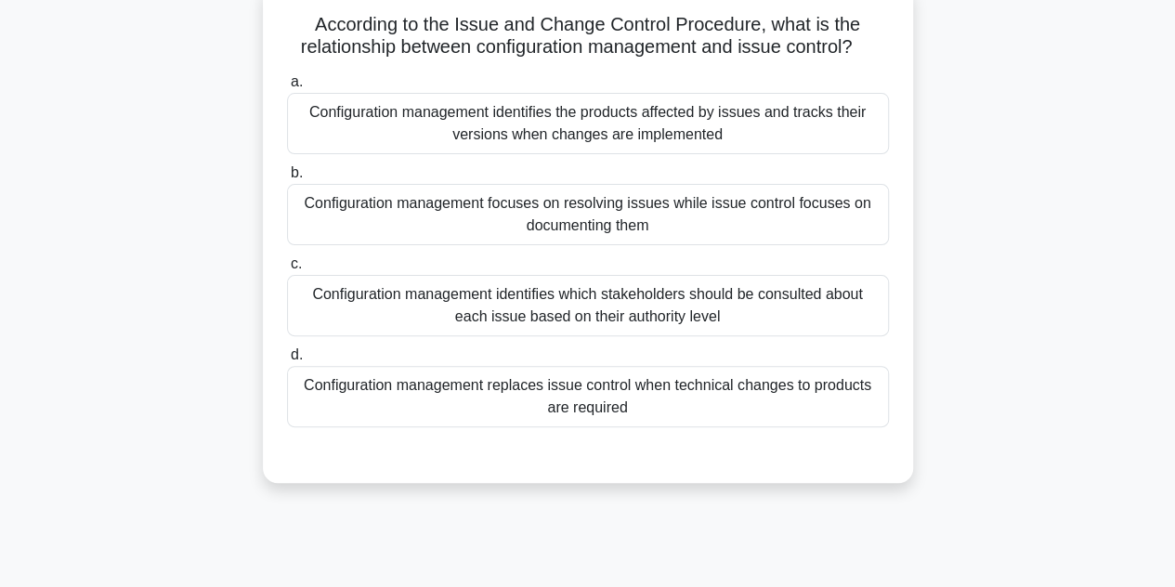
click at [600, 234] on div "Configuration management focuses on resolving issues while issue control focuse…" at bounding box center [588, 214] width 602 height 61
click at [287, 179] on input "b. Configuration management focuses on resolving issues while issue control foc…" at bounding box center [287, 173] width 0 height 12
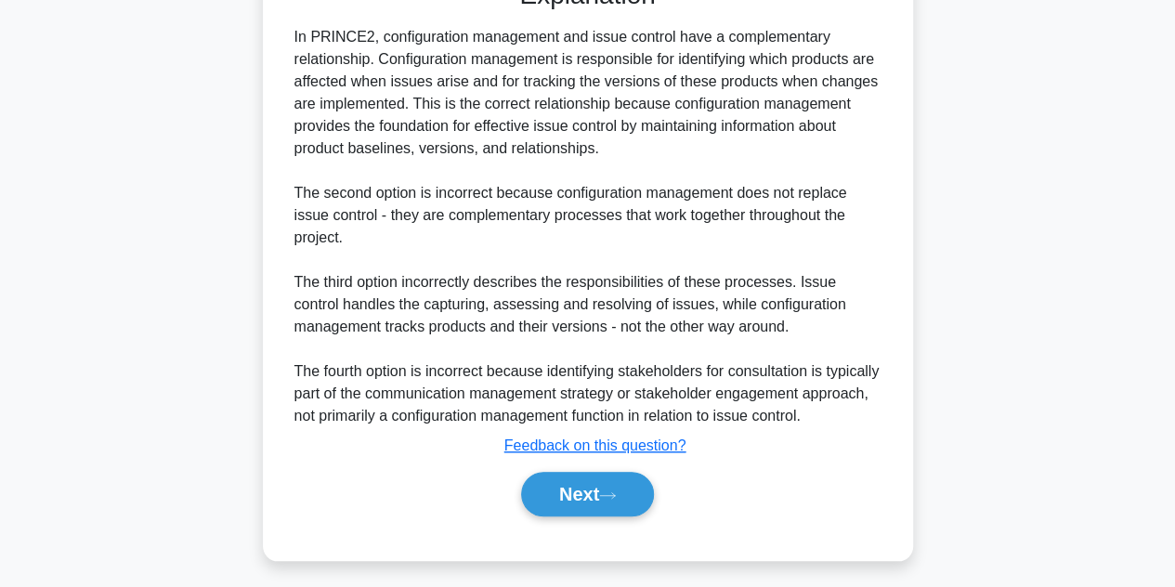
scroll to position [603, 0]
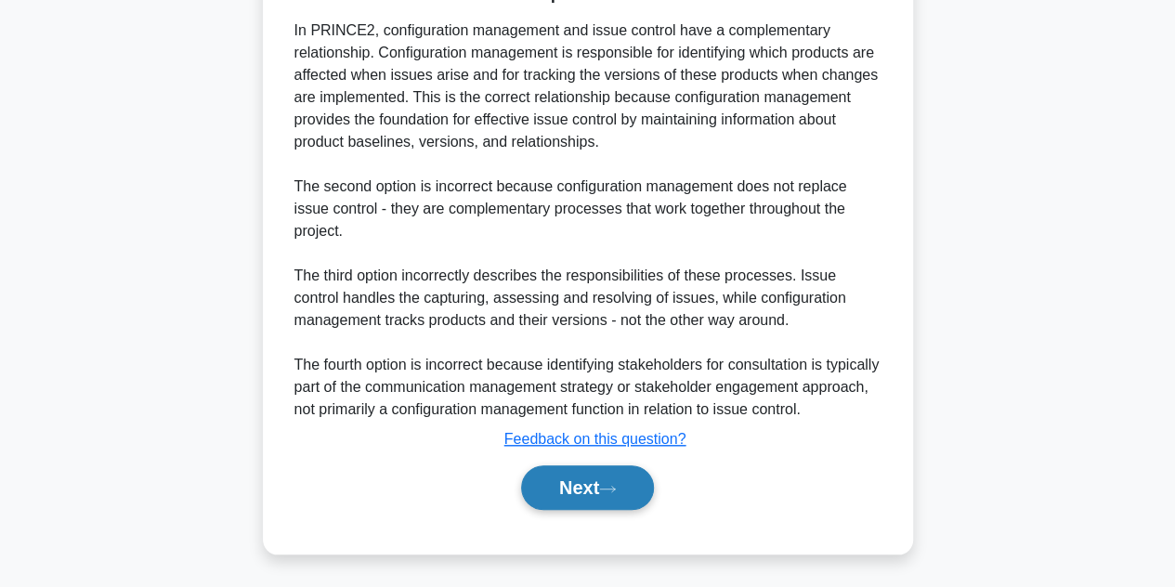
click at [554, 480] on button "Next" at bounding box center [587, 487] width 133 height 45
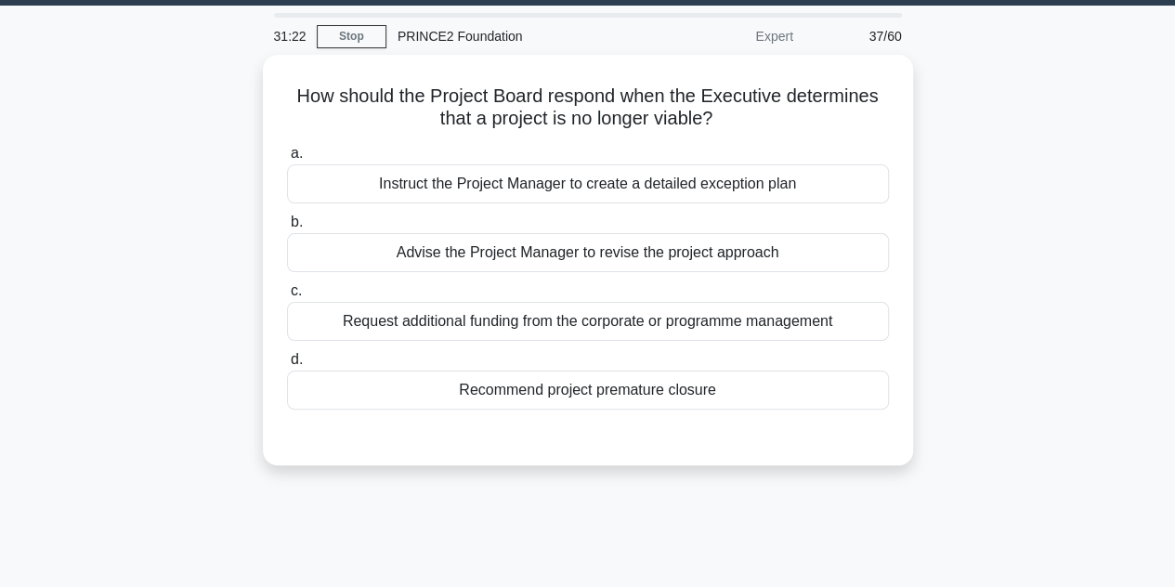
scroll to position [52, 0]
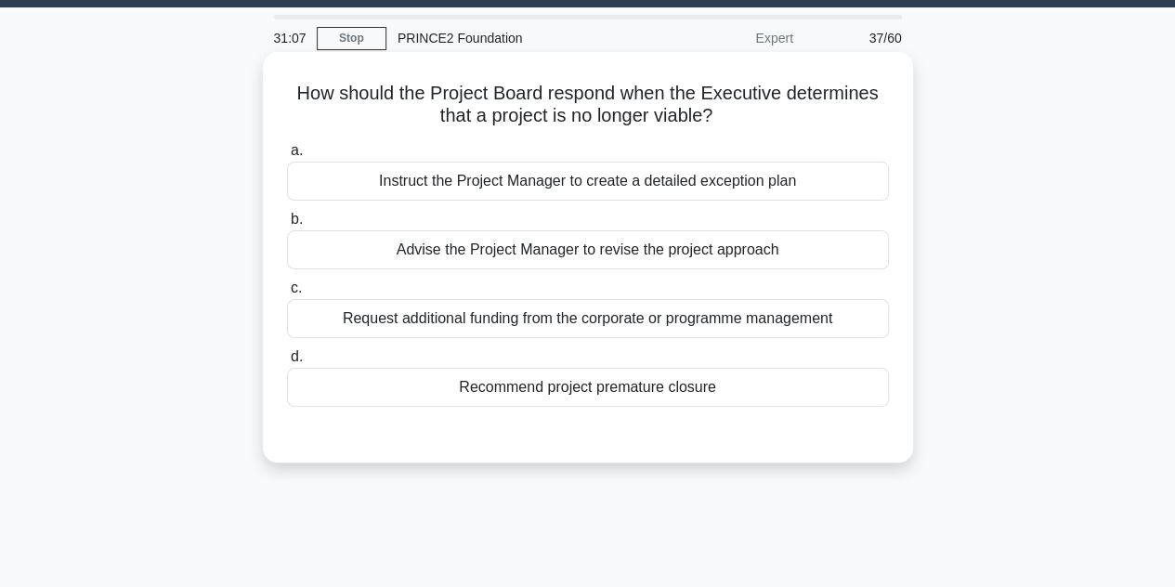
click at [586, 375] on div "Recommend project premature closure" at bounding box center [588, 387] width 602 height 39
click at [287, 363] on input "d. Recommend project premature closure" at bounding box center [287, 357] width 0 height 12
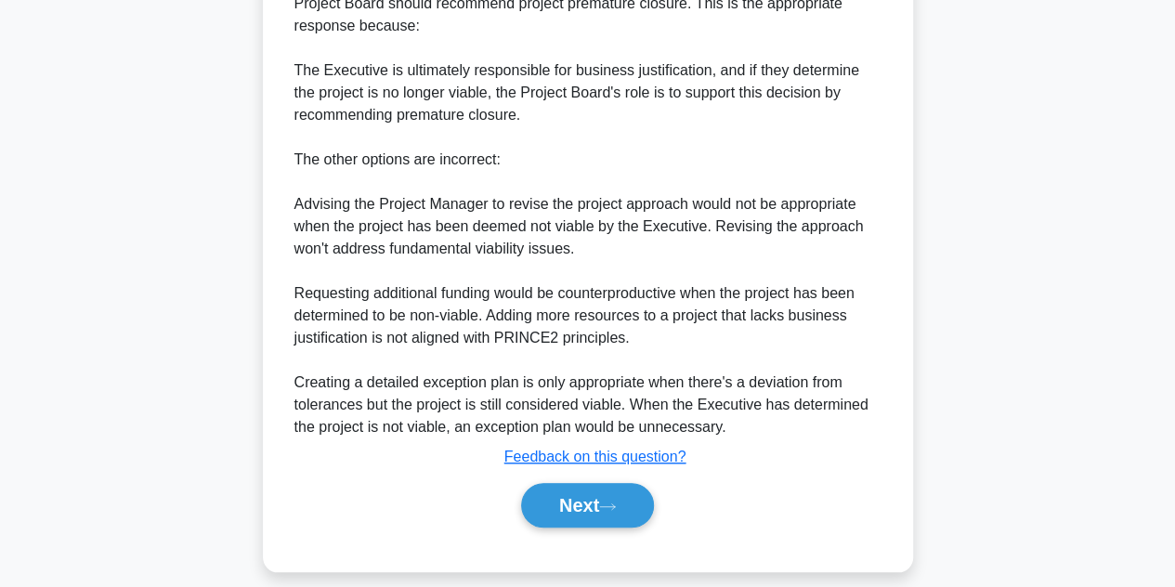
scroll to position [565, 0]
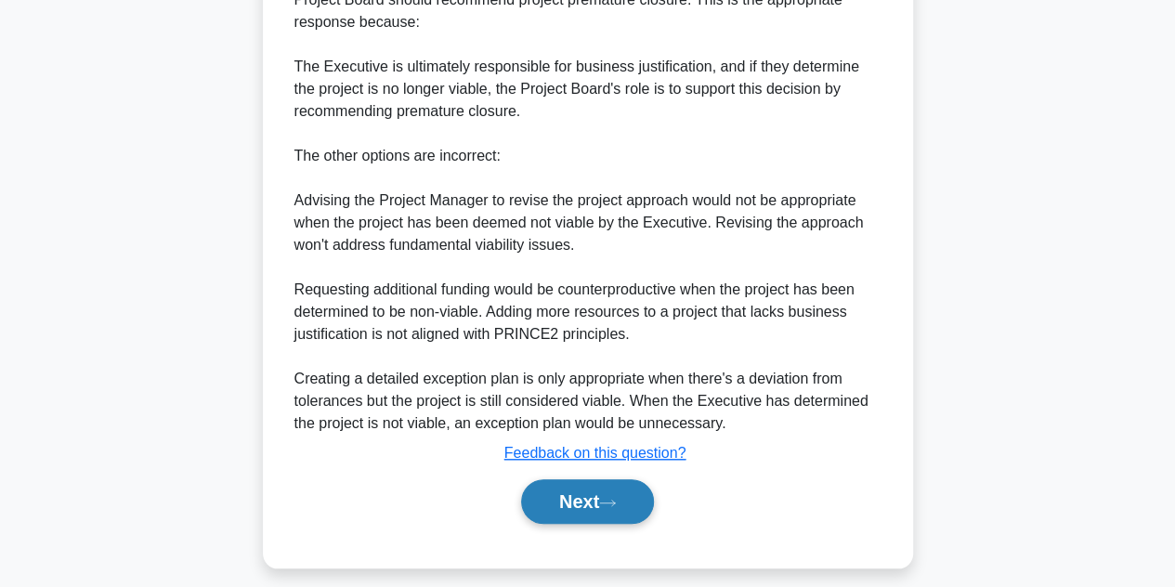
click at [589, 496] on button "Next" at bounding box center [587, 501] width 133 height 45
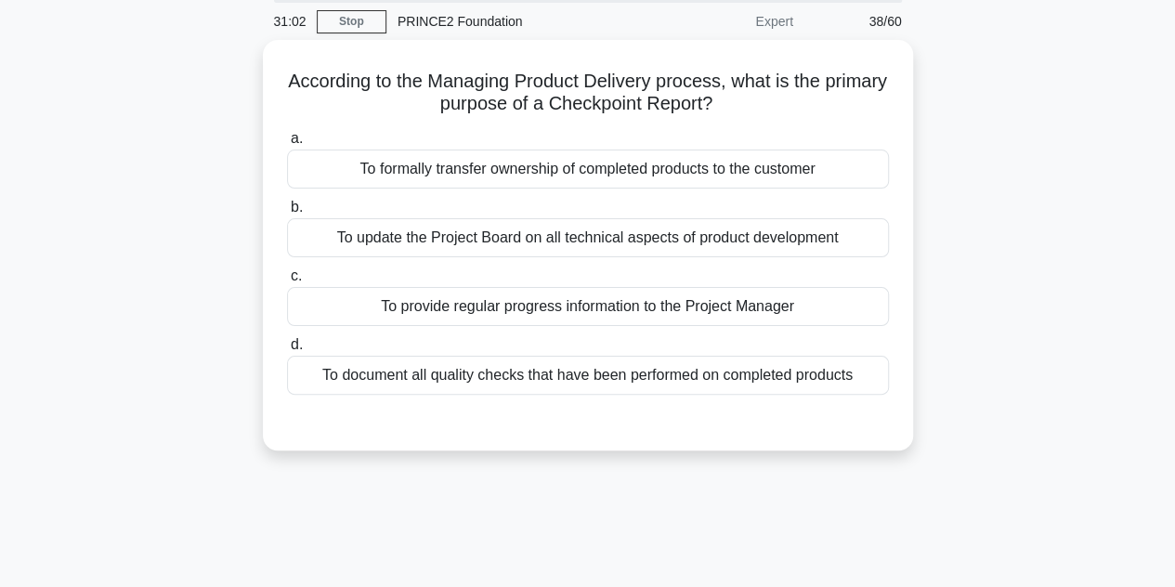
scroll to position [59, 0]
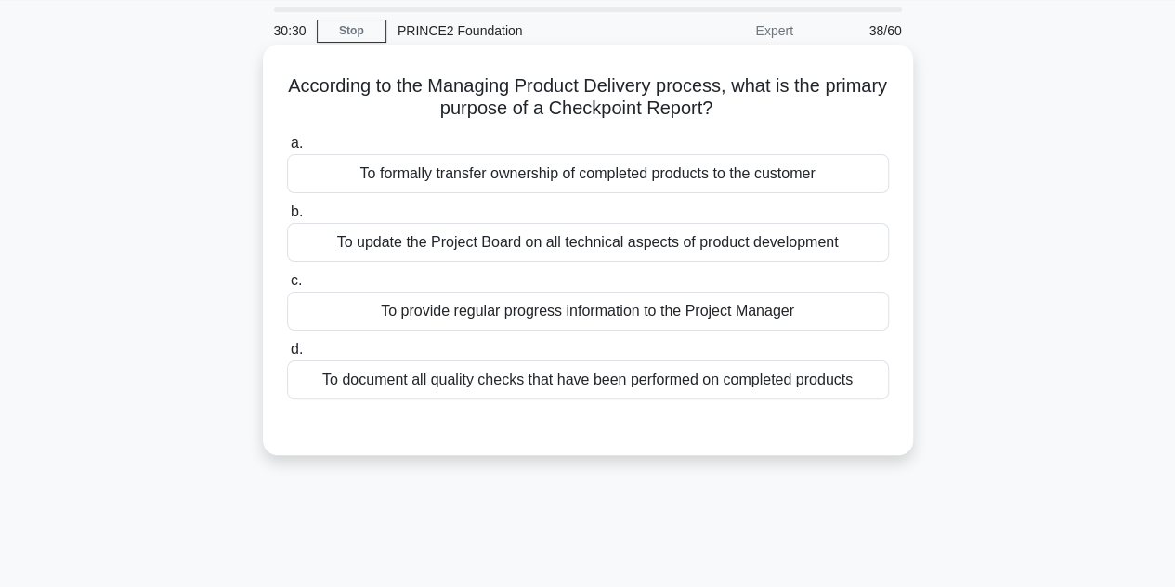
click at [560, 247] on div "To update the Project Board on all technical aspects of product development" at bounding box center [588, 242] width 602 height 39
click at [287, 218] on input "b. To update the Project Board on all technical aspects of product development" at bounding box center [287, 212] width 0 height 12
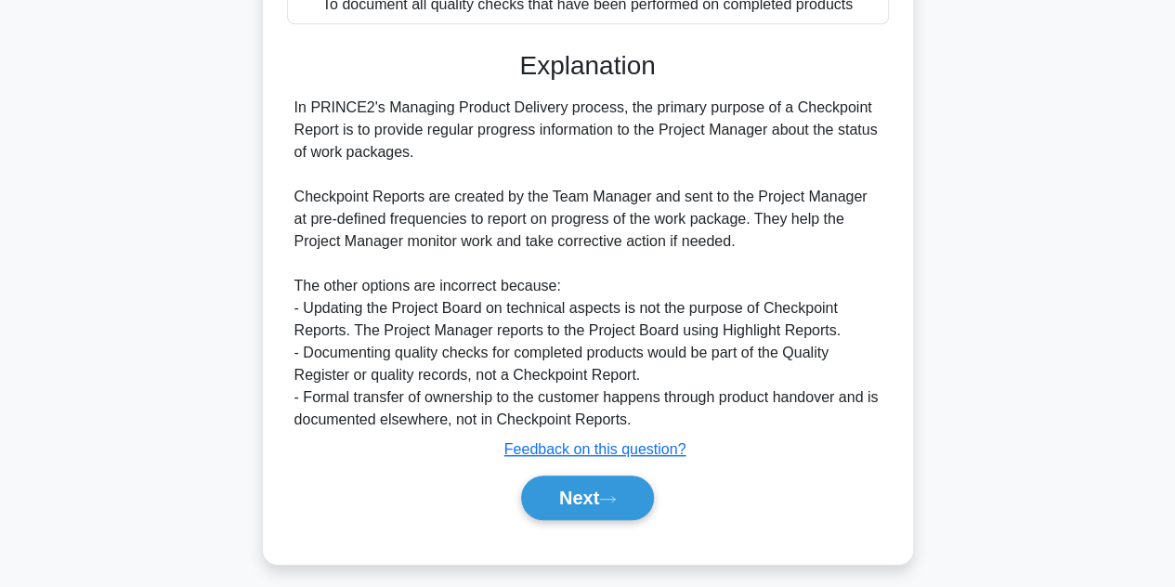
scroll to position [447, 0]
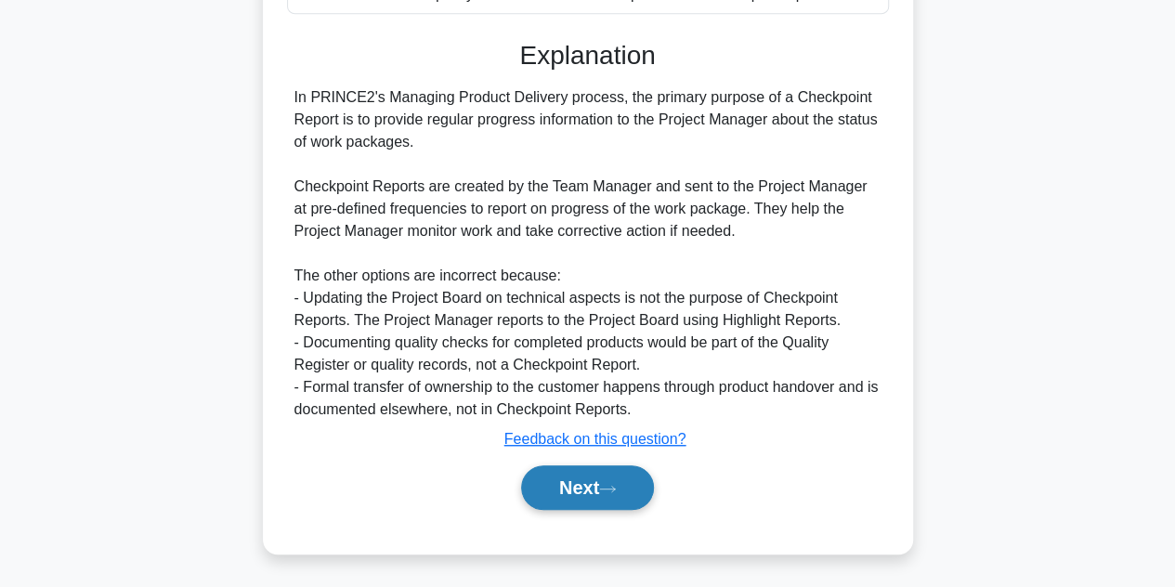
click at [585, 492] on button "Next" at bounding box center [587, 487] width 133 height 45
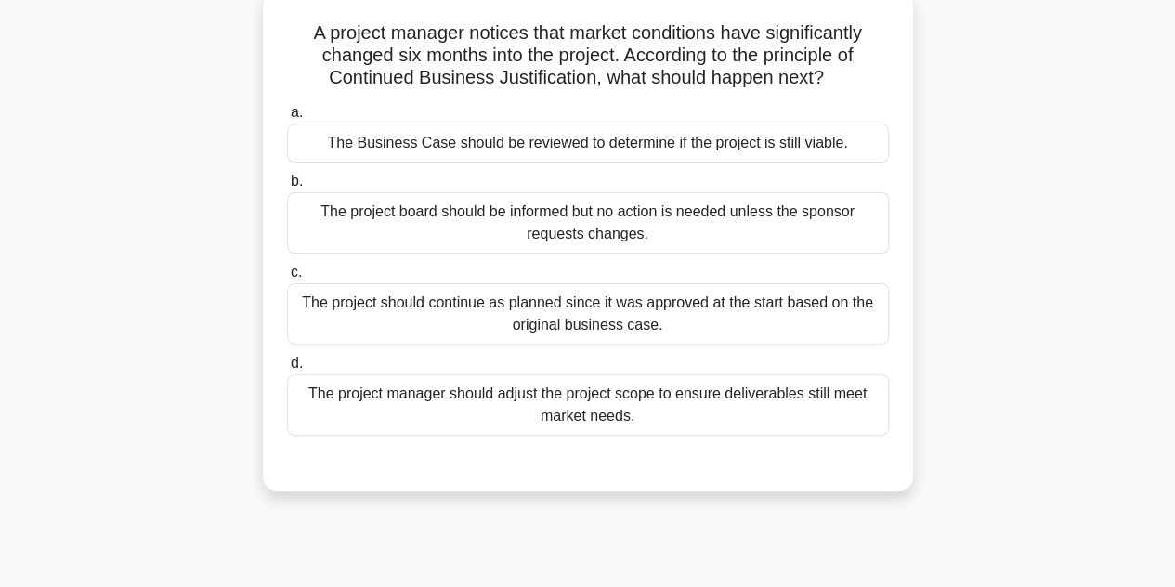
scroll to position [123, 0]
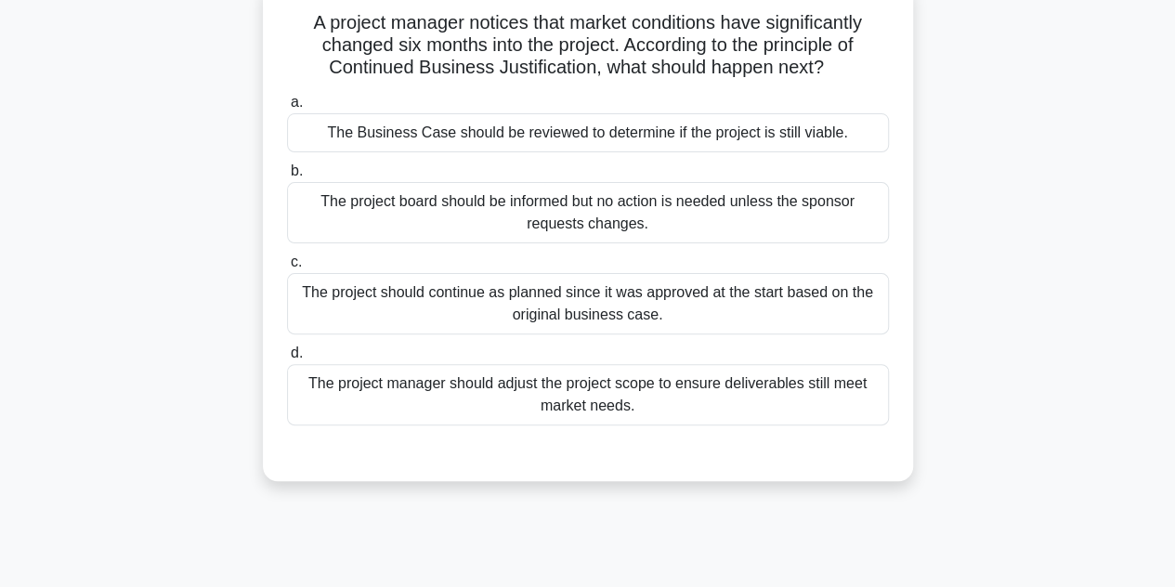
click at [648, 407] on div "The project manager should adjust the project scope to ensure deliverables stil…" at bounding box center [588, 394] width 602 height 61
click at [287, 359] on input "d. The project manager should adjust the project scope to ensure deliverables s…" at bounding box center [287, 353] width 0 height 12
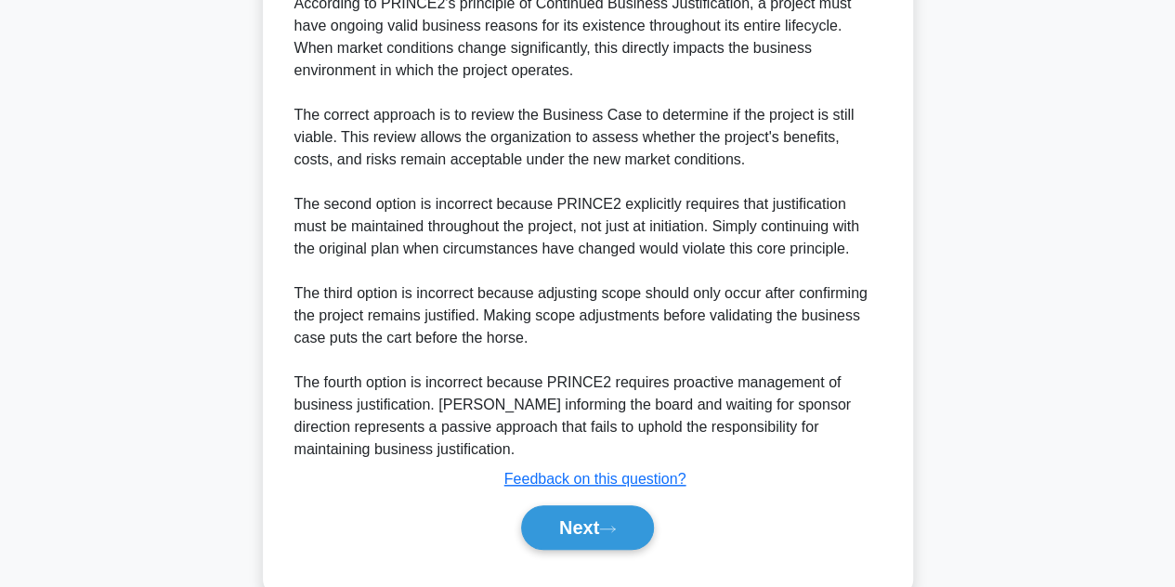
scroll to position [633, 0]
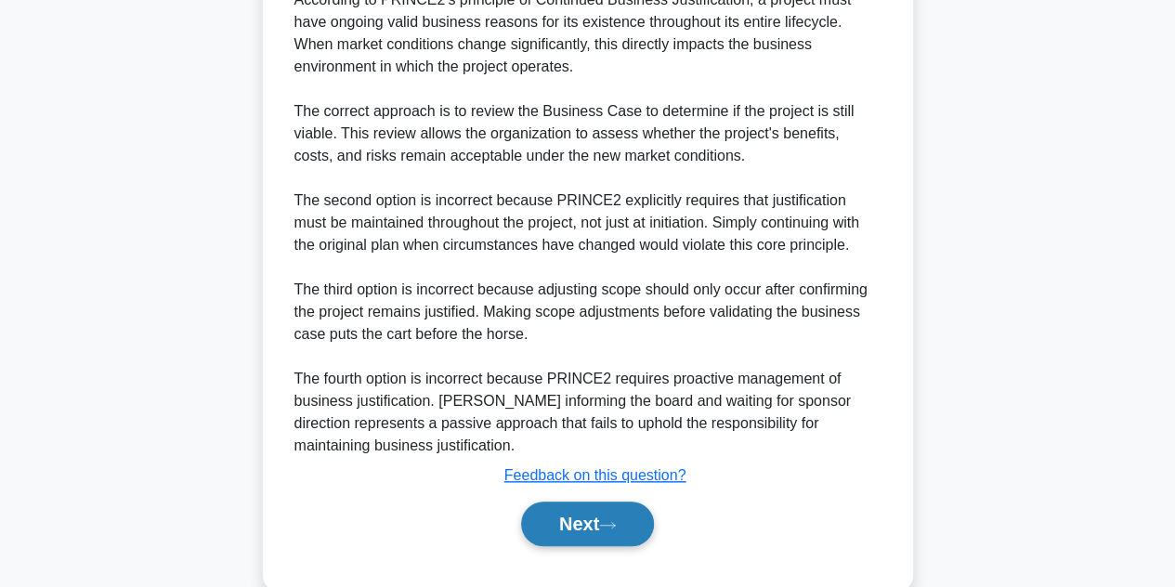
click at [594, 523] on button "Next" at bounding box center [587, 523] width 133 height 45
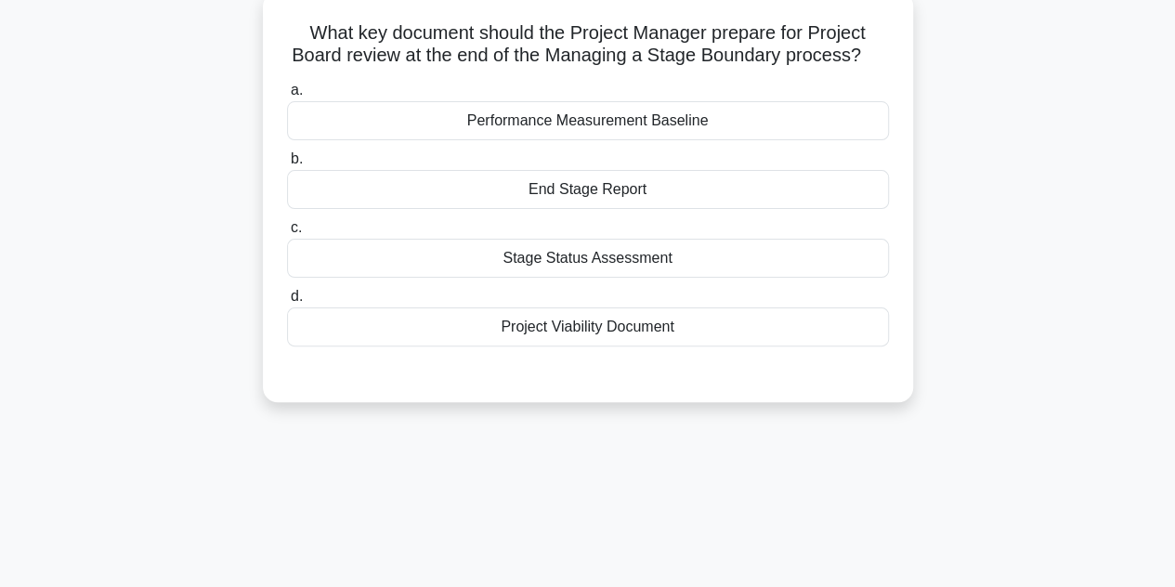
scroll to position [110, 0]
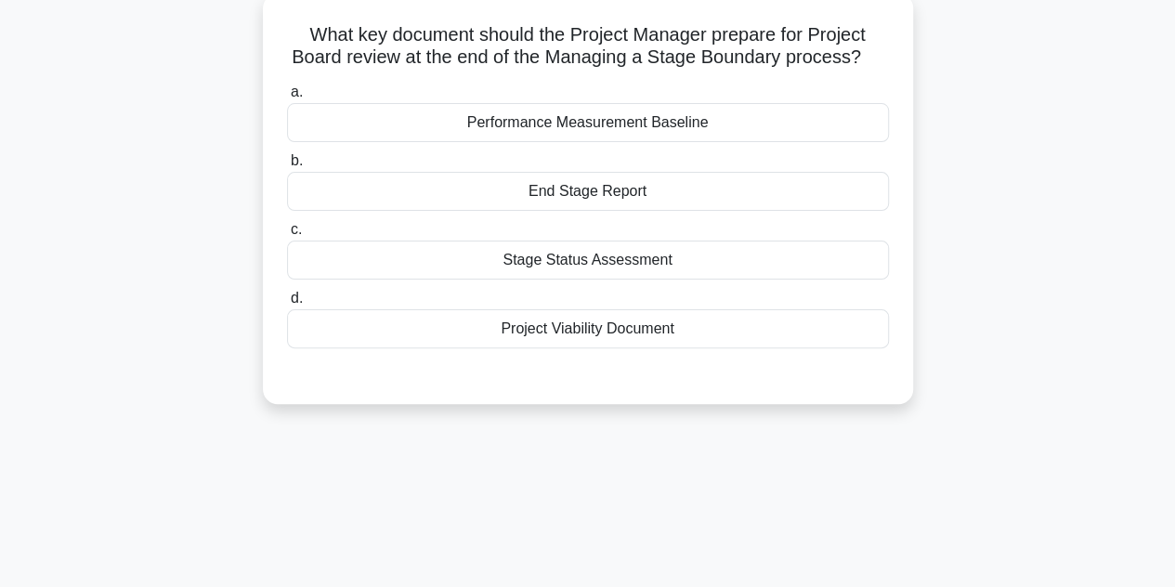
click at [571, 186] on div "End Stage Report" at bounding box center [588, 191] width 602 height 39
click at [287, 167] on input "b. End Stage Report" at bounding box center [287, 161] width 0 height 12
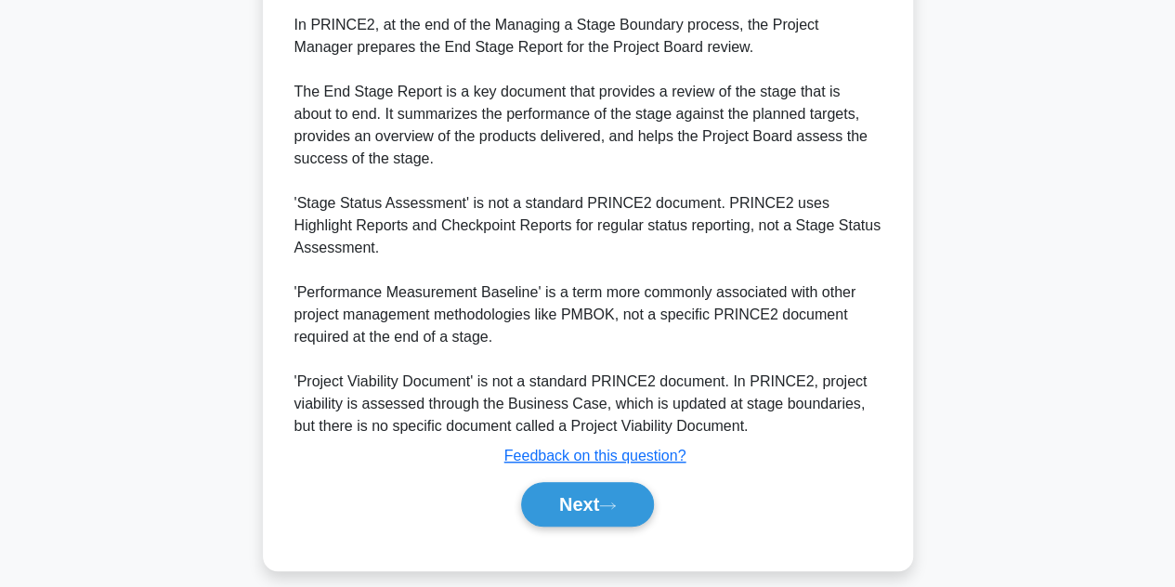
scroll to position [533, 0]
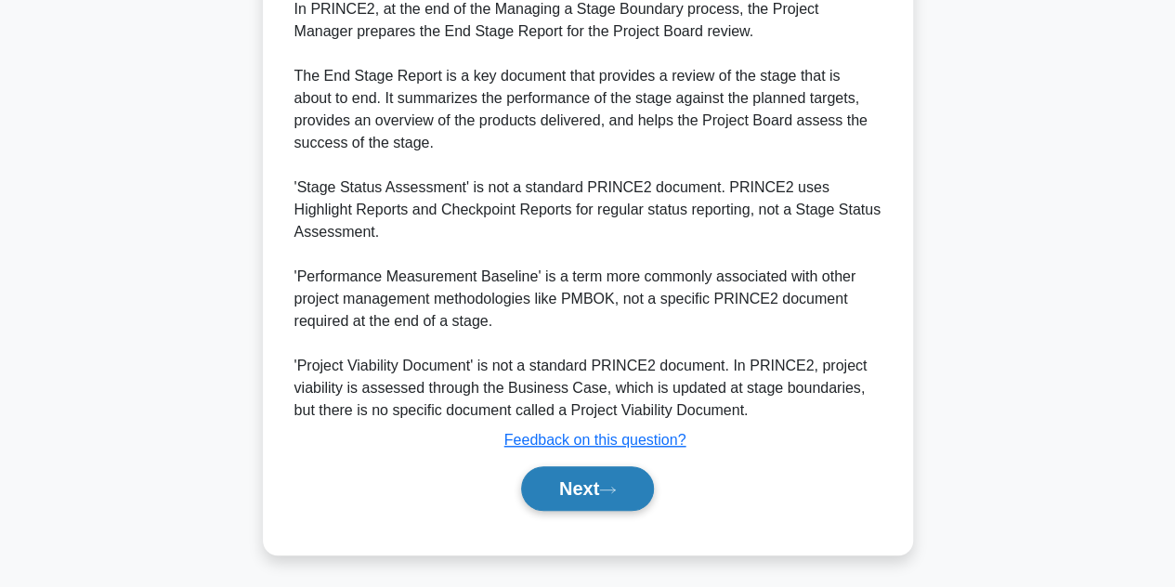
click at [611, 493] on button "Next" at bounding box center [587, 488] width 133 height 45
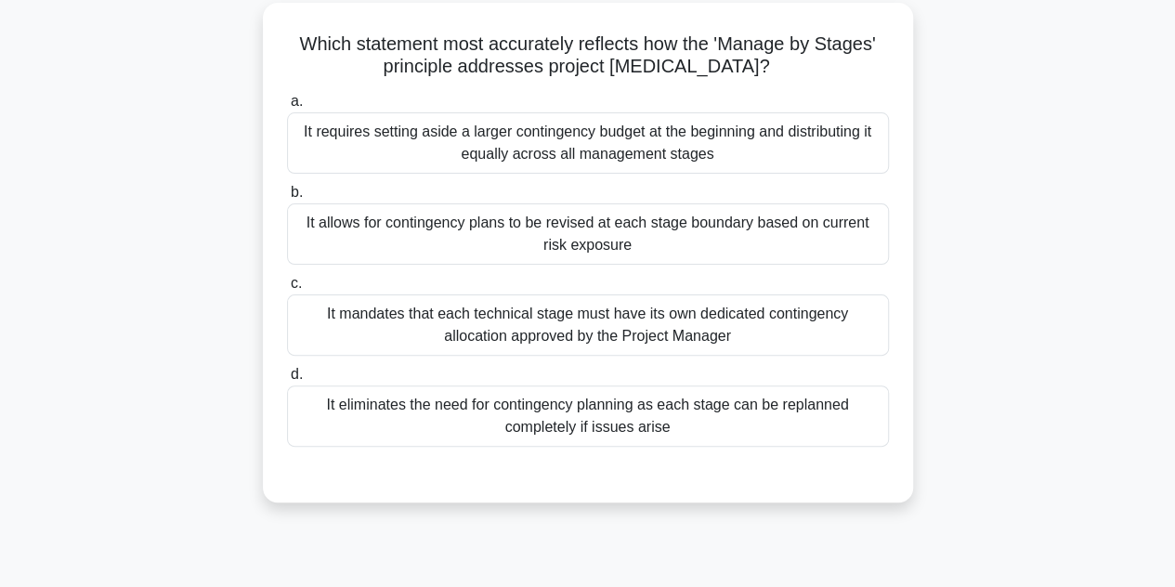
scroll to position [100, 0]
click at [532, 252] on div "It allows for contingency plans to be revised at each stage boundary based on c…" at bounding box center [588, 234] width 602 height 61
click at [287, 200] on input "b. It allows for contingency plans to be revised at each stage boundary based o…" at bounding box center [287, 194] width 0 height 12
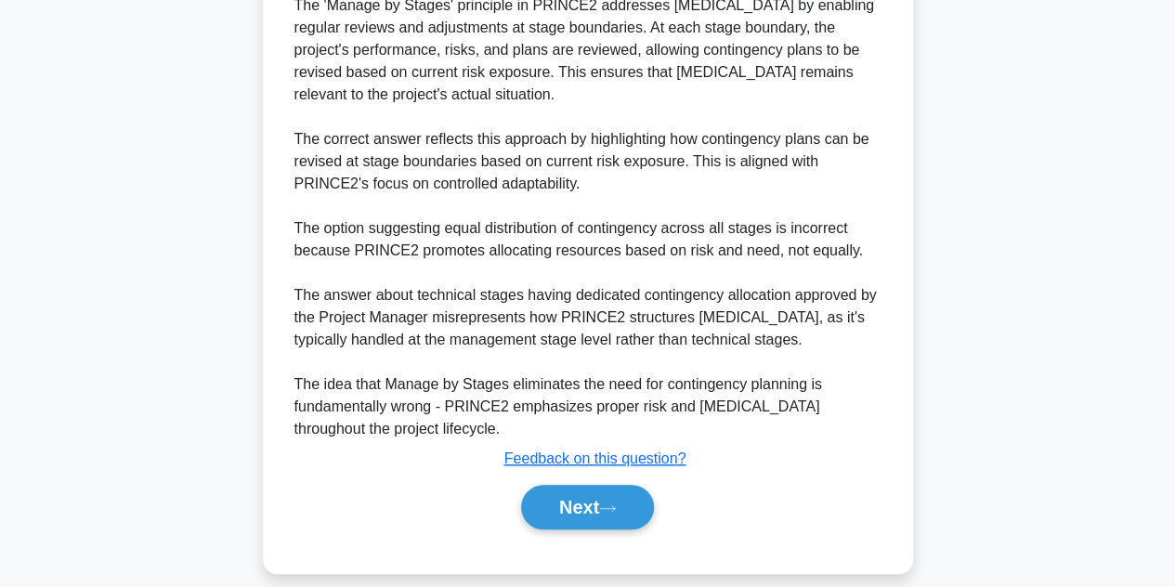
scroll to position [628, 0]
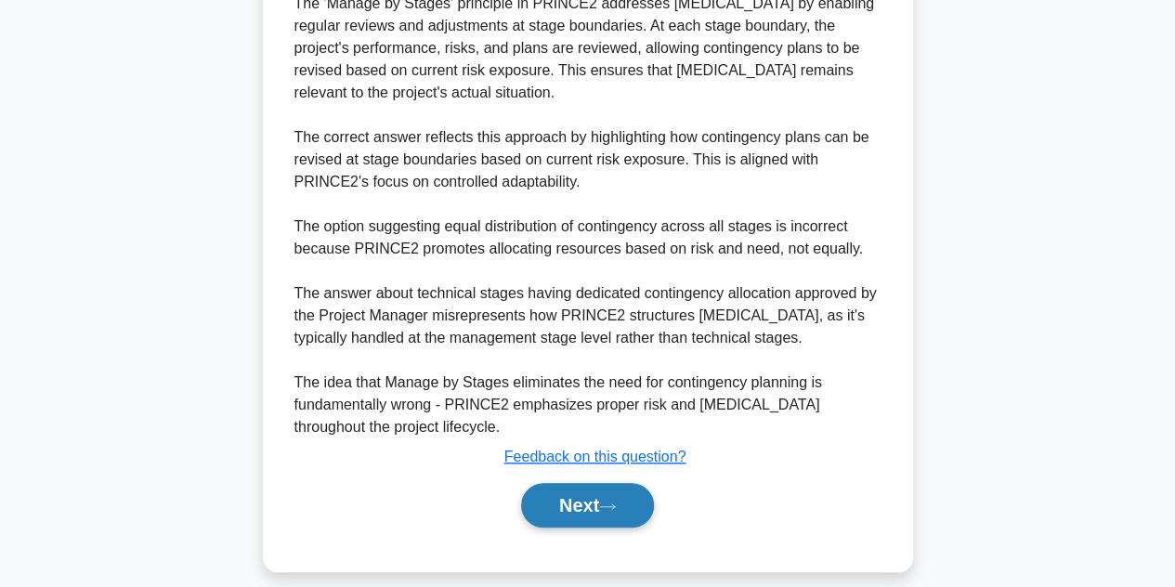
click at [560, 509] on button "Next" at bounding box center [587, 505] width 133 height 45
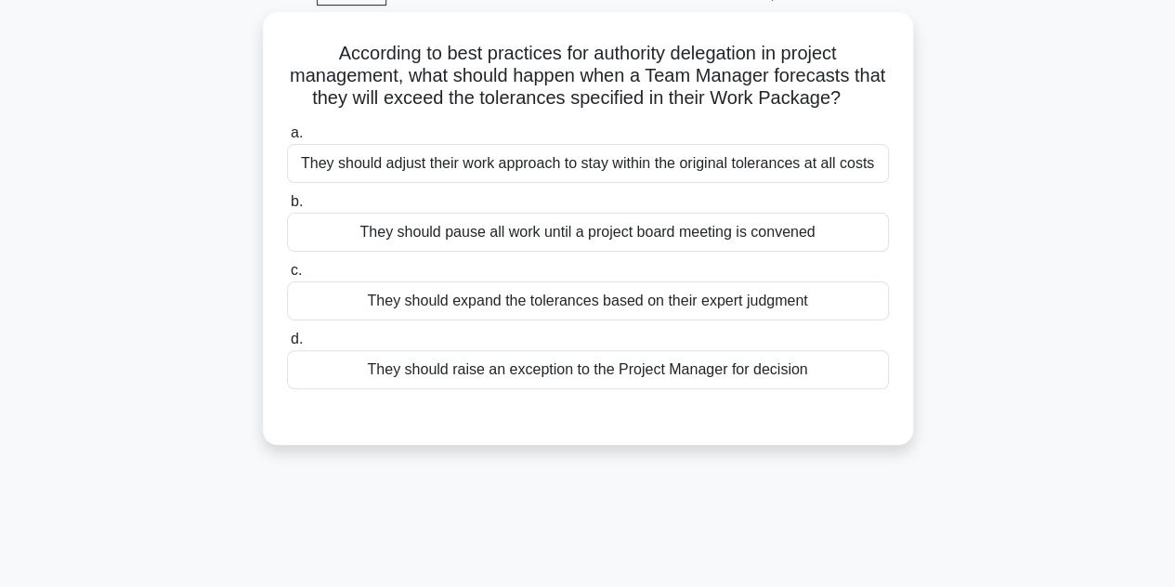
scroll to position [95, 0]
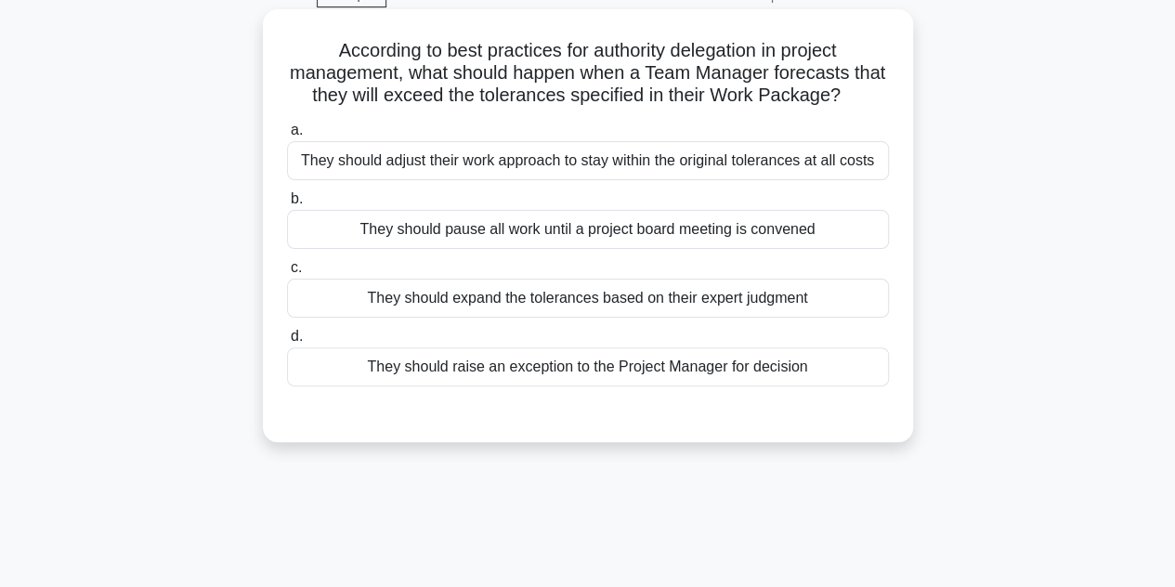
click at [592, 370] on div "They should raise an exception to the Project Manager for decision" at bounding box center [588, 366] width 602 height 39
click at [287, 343] on input "d. They should raise an exception to the Project Manager for decision" at bounding box center [287, 337] width 0 height 12
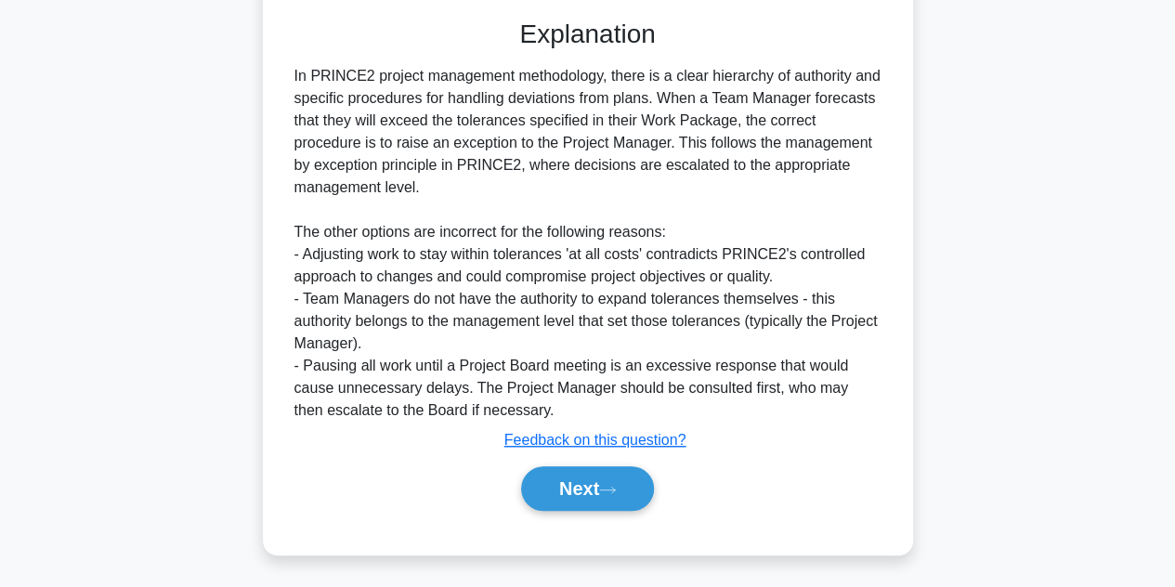
scroll to position [488, 0]
click at [588, 468] on button "Next" at bounding box center [587, 488] width 133 height 45
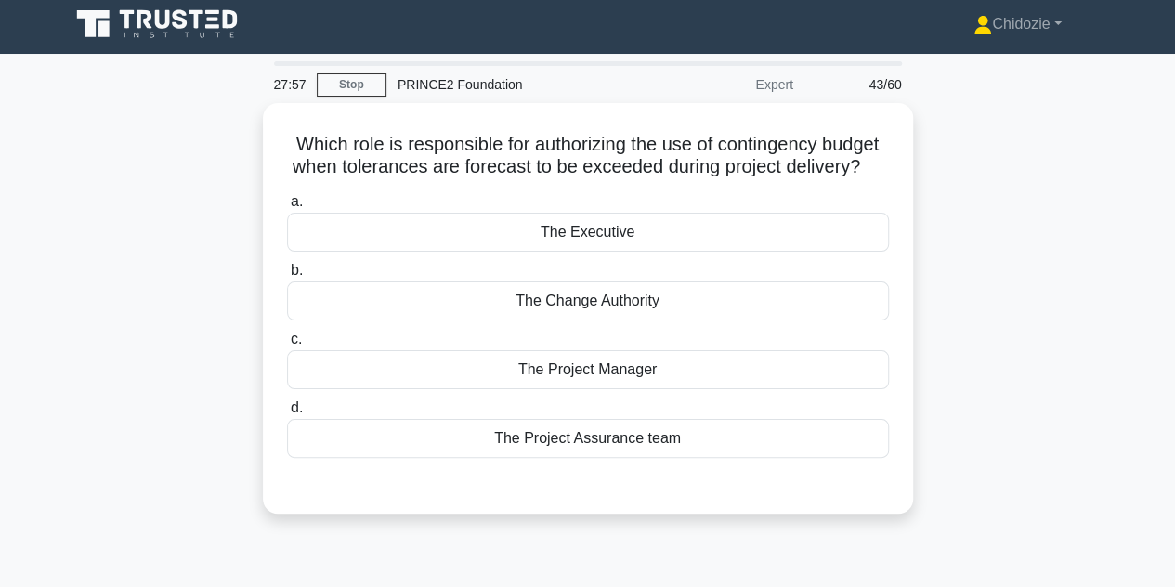
scroll to position [0, 0]
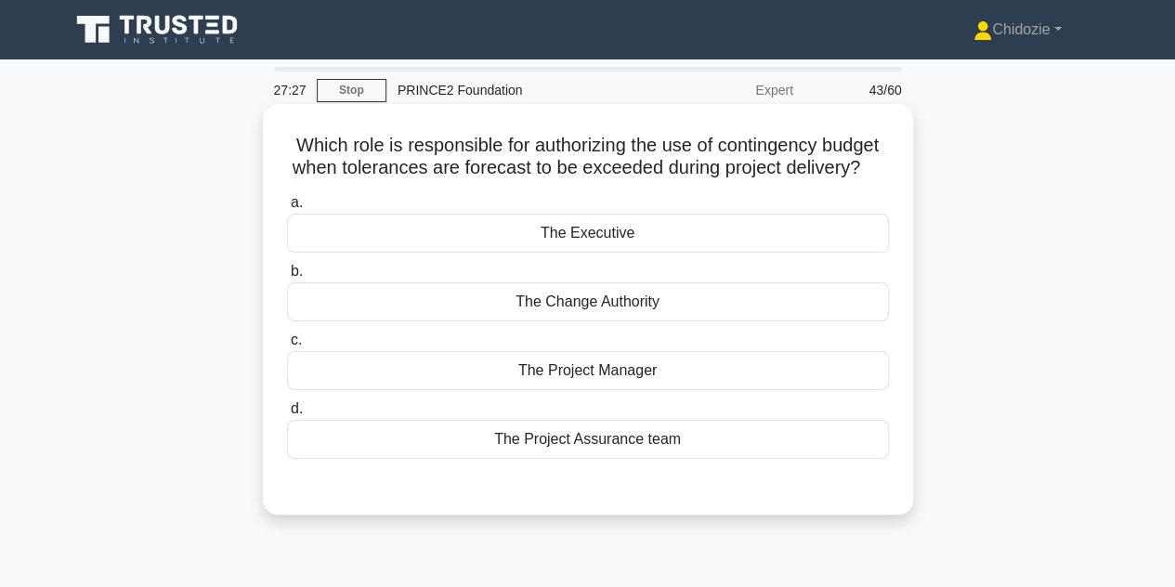
click at [614, 321] on div "The Change Authority" at bounding box center [588, 301] width 602 height 39
click at [287, 278] on input "b. The Change Authority" at bounding box center [287, 272] width 0 height 12
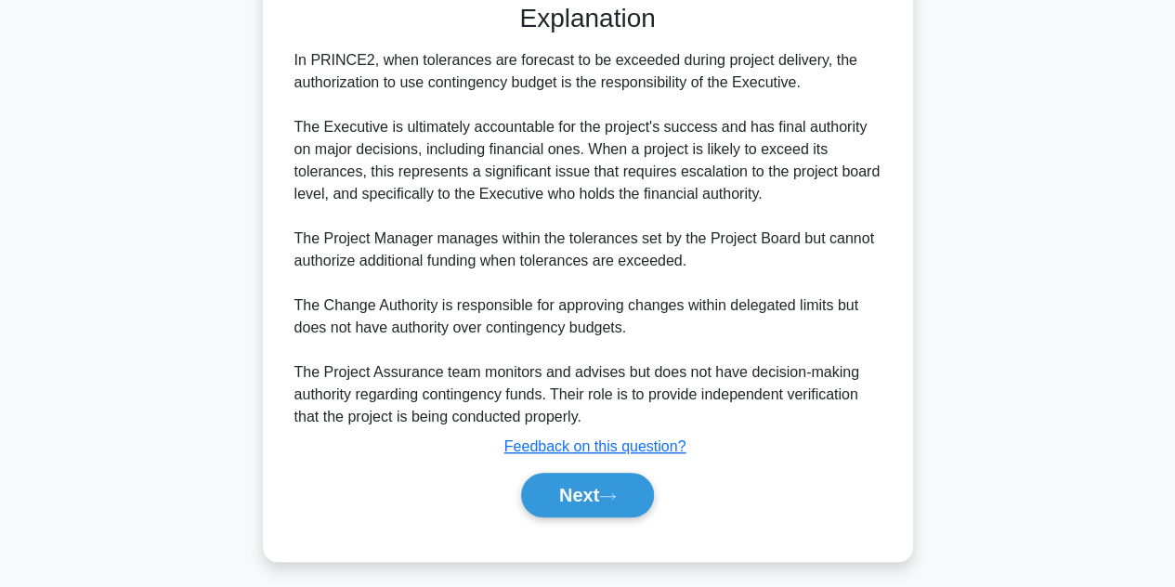
scroll to position [513, 0]
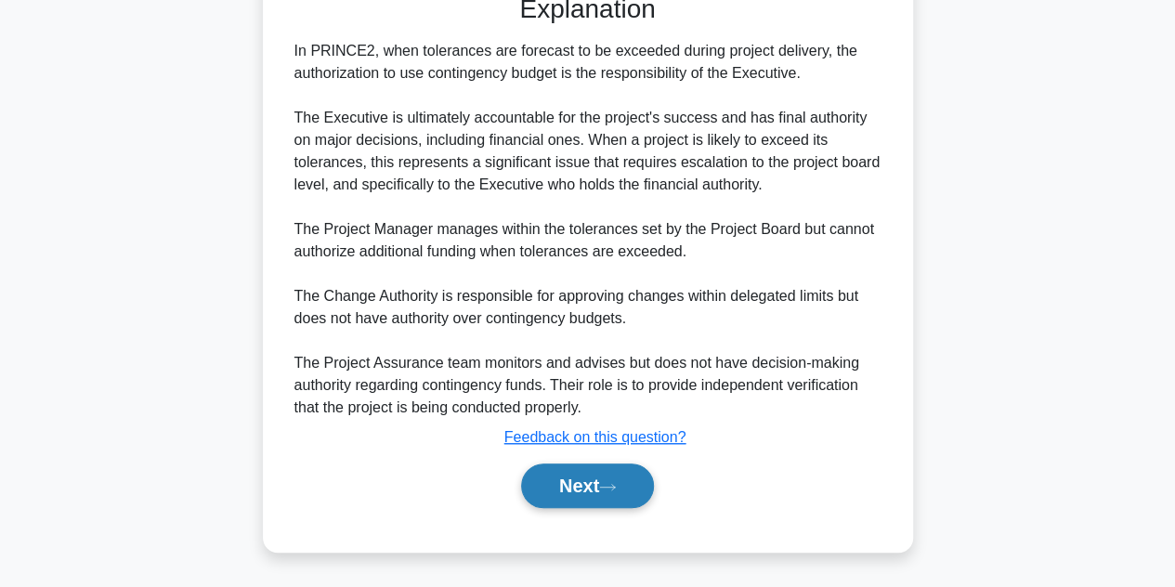
click at [584, 493] on button "Next" at bounding box center [587, 485] width 133 height 45
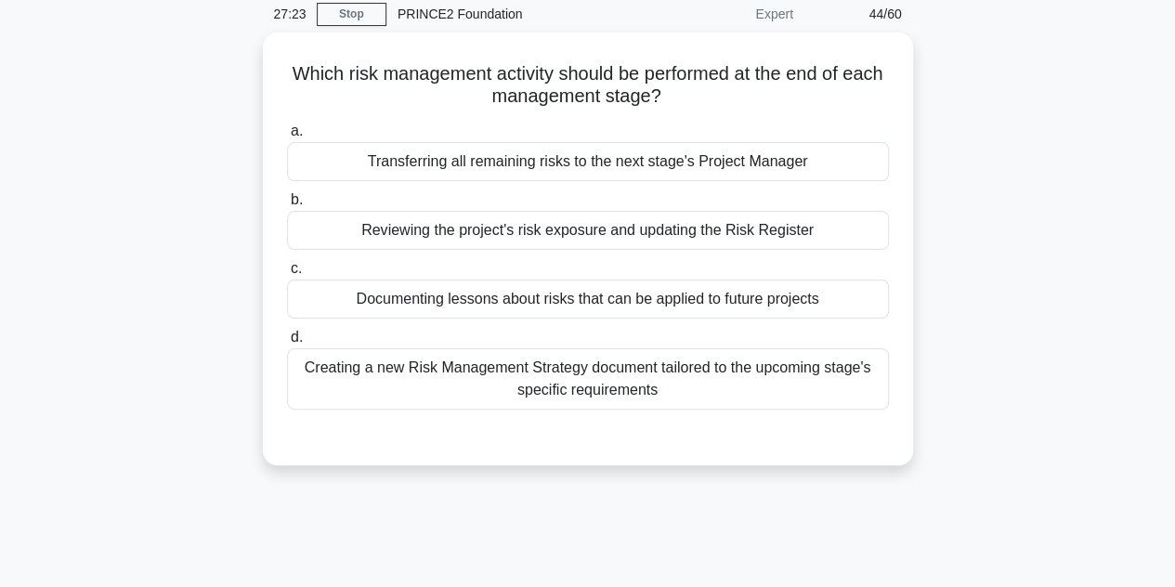
scroll to position [65, 0]
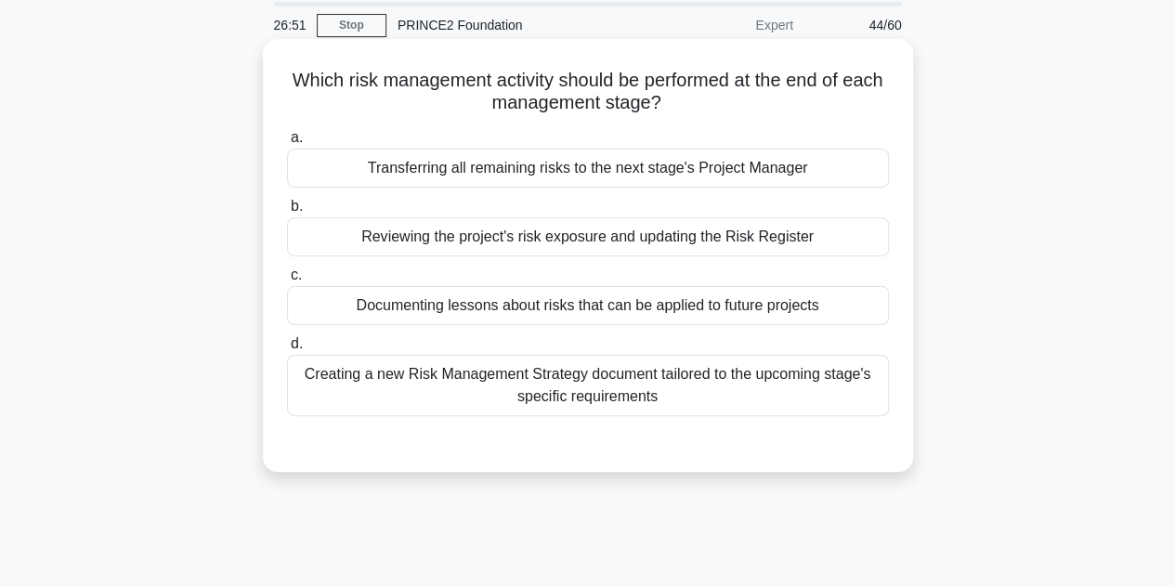
click at [707, 318] on div "Documenting lessons about risks that can be applied to future projects" at bounding box center [588, 305] width 602 height 39
click at [287, 281] on input "c. Documenting lessons about risks that can be applied to future projects" at bounding box center [287, 275] width 0 height 12
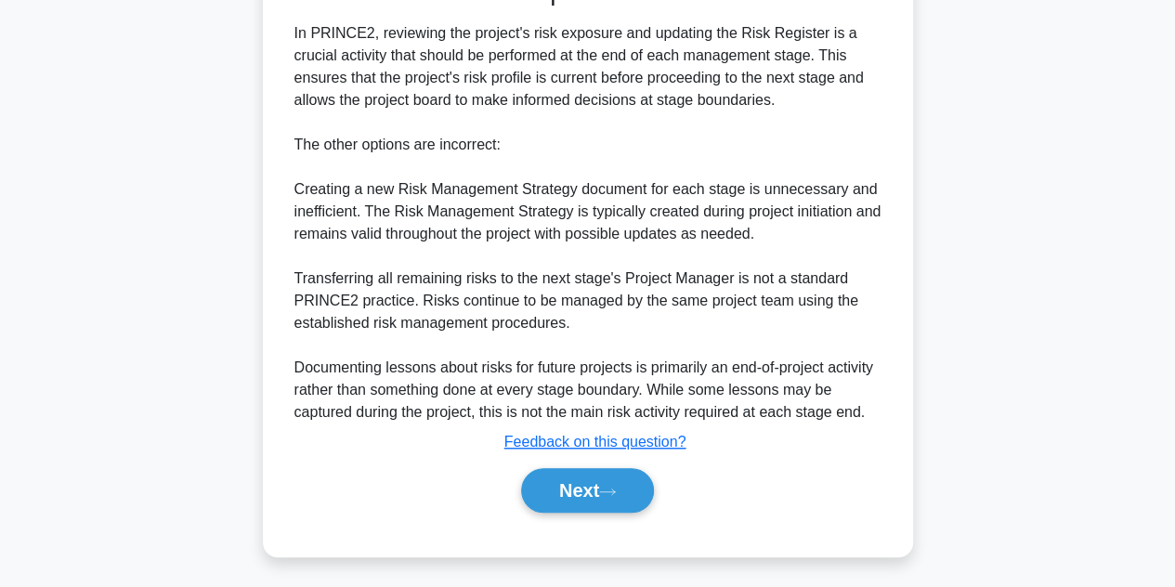
scroll to position [536, 0]
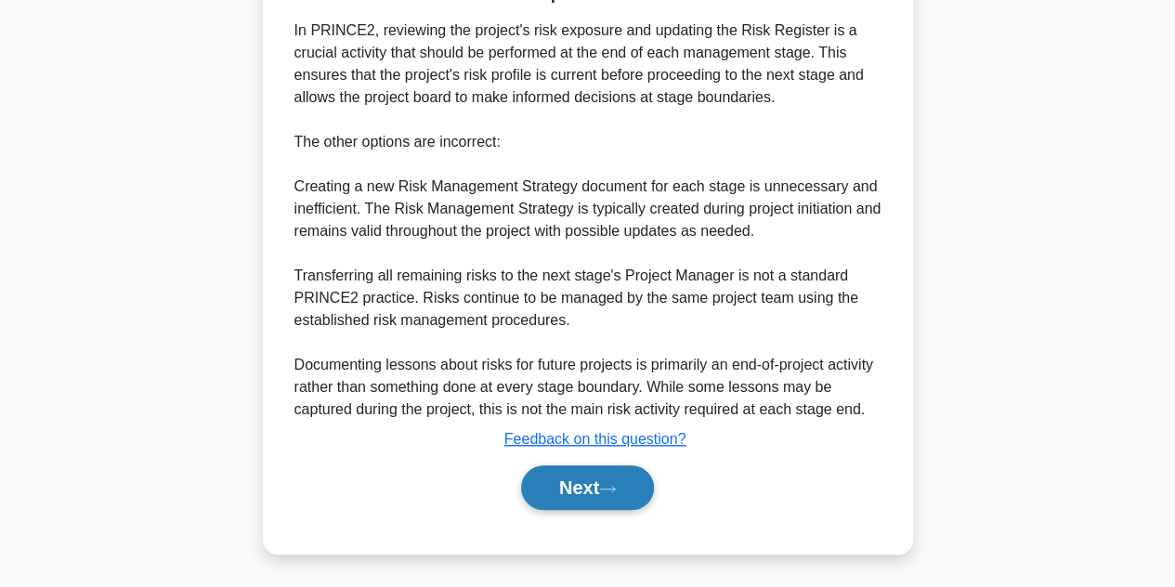
click at [616, 484] on icon at bounding box center [607, 489] width 17 height 10
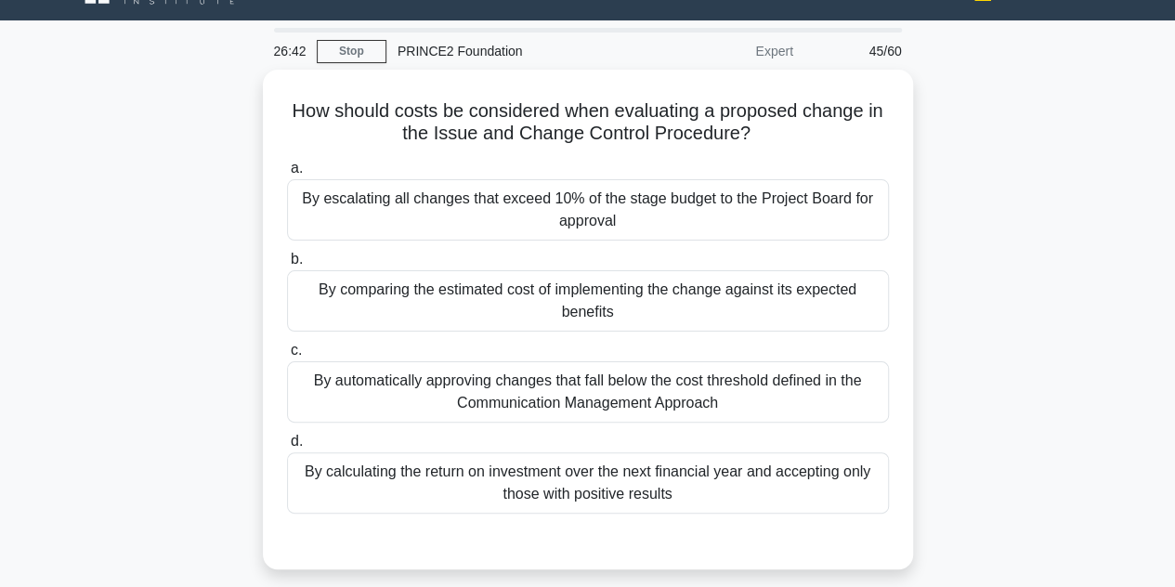
scroll to position [30, 0]
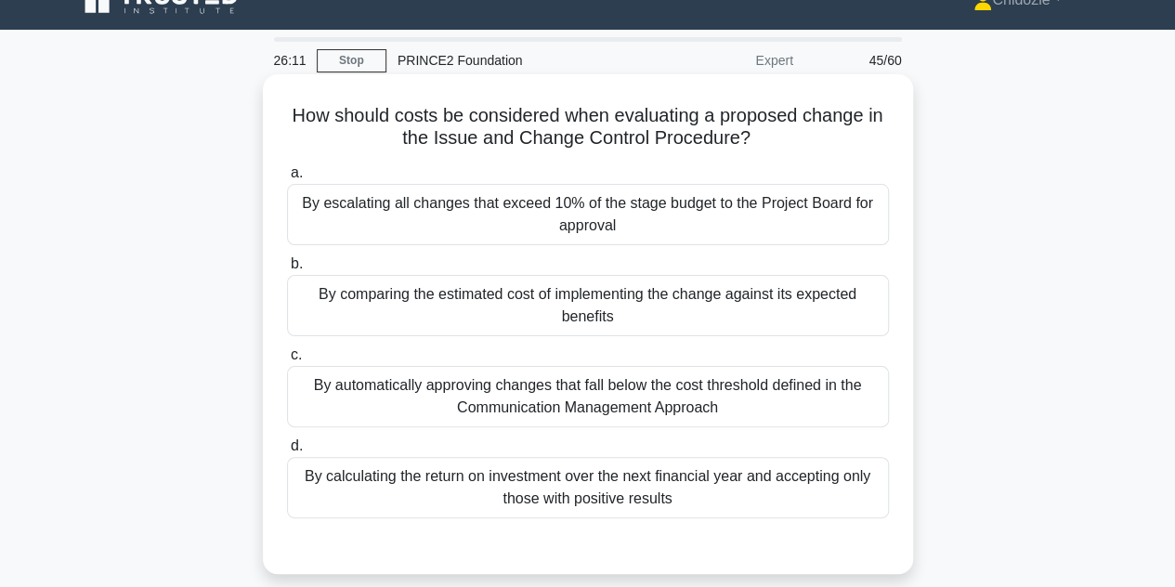
click at [700, 312] on div "By comparing the estimated cost of implementing the change against its expected…" at bounding box center [588, 305] width 602 height 61
click at [287, 270] on input "b. By comparing the estimated cost of implementing the change against its expec…" at bounding box center [287, 264] width 0 height 12
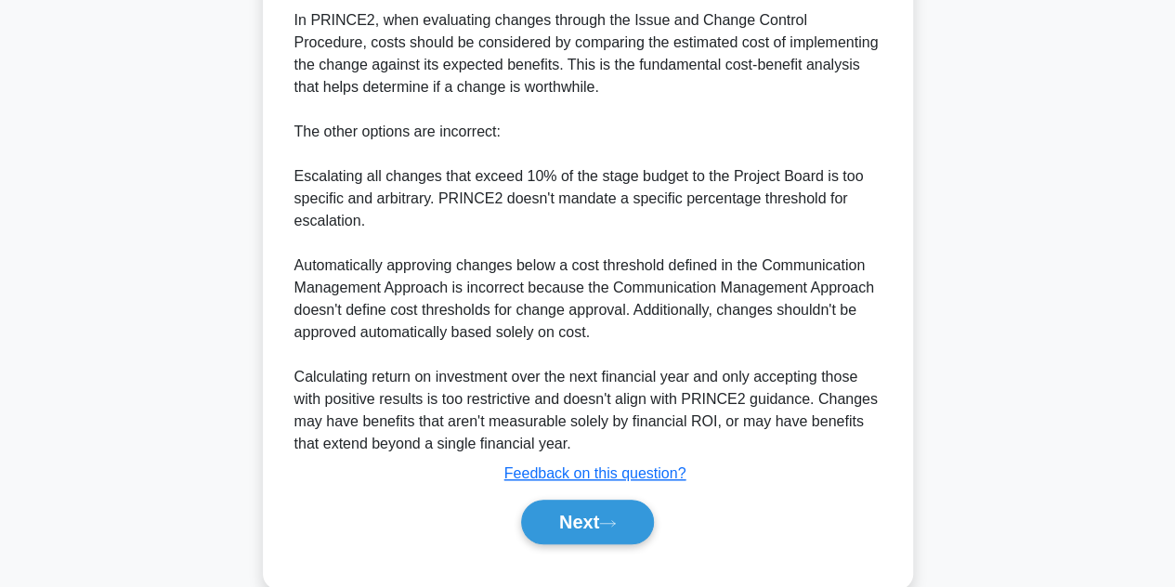
scroll to position [622, 0]
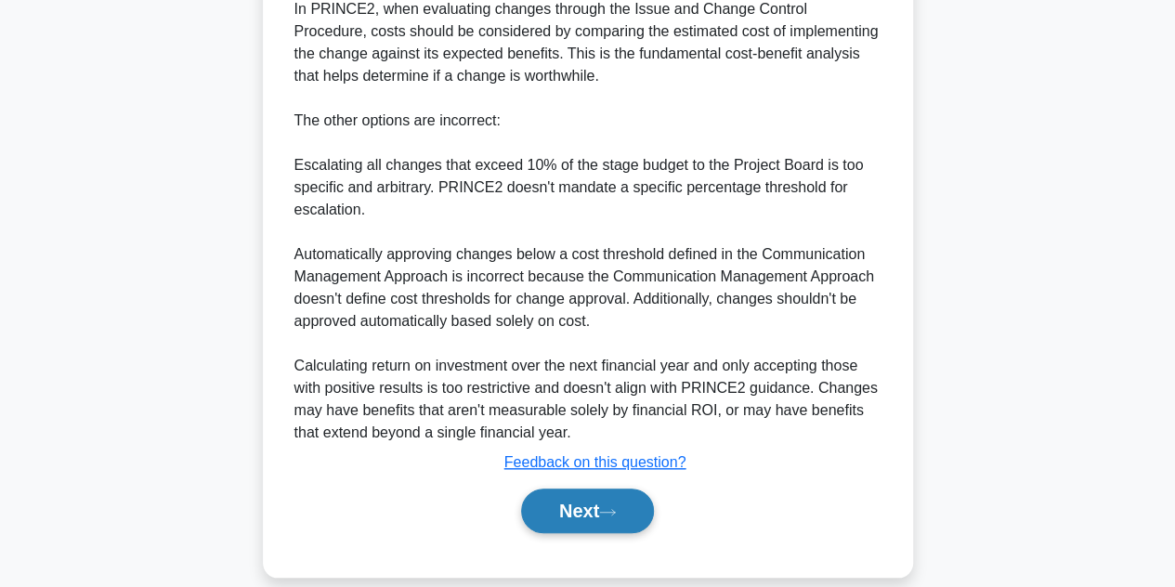
click at [613, 499] on button "Next" at bounding box center [587, 510] width 133 height 45
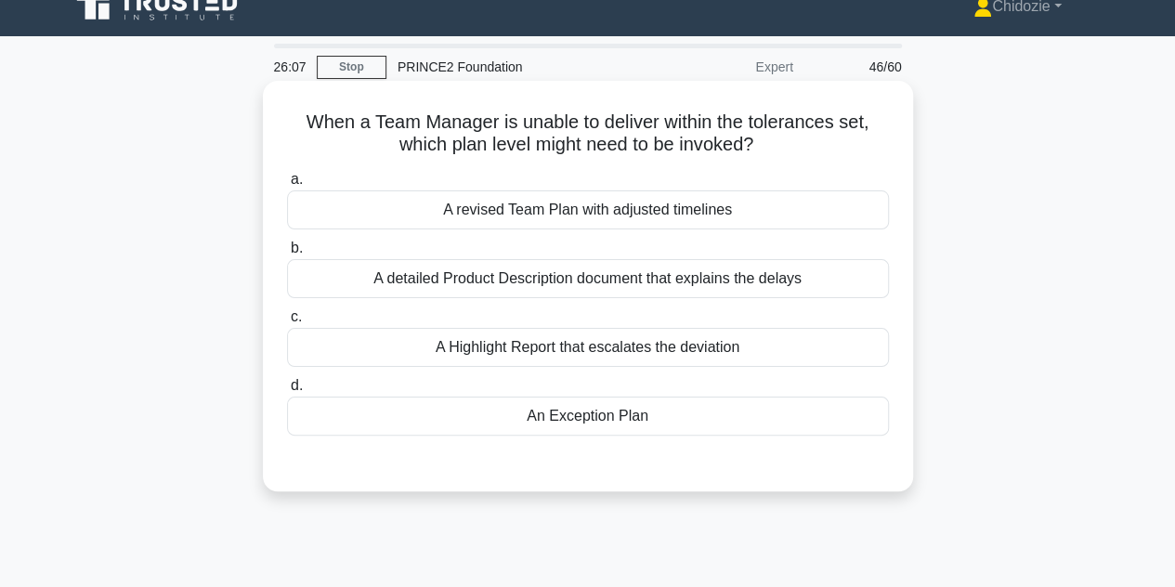
scroll to position [20, 0]
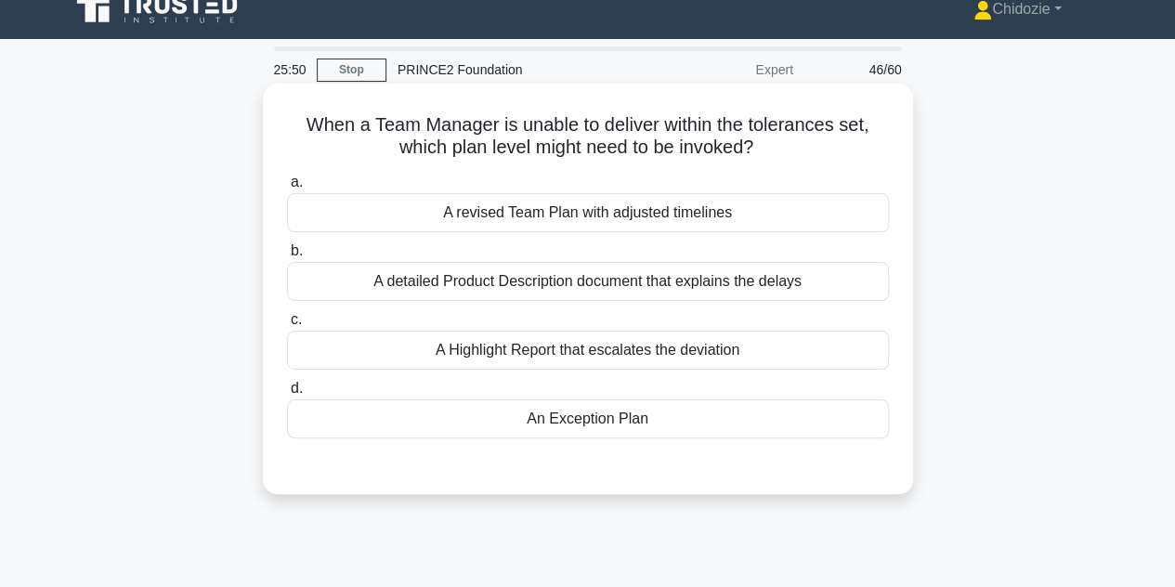
click at [635, 405] on div "An Exception Plan" at bounding box center [588, 418] width 602 height 39
click at [287, 395] on input "d. An Exception Plan" at bounding box center [287, 389] width 0 height 12
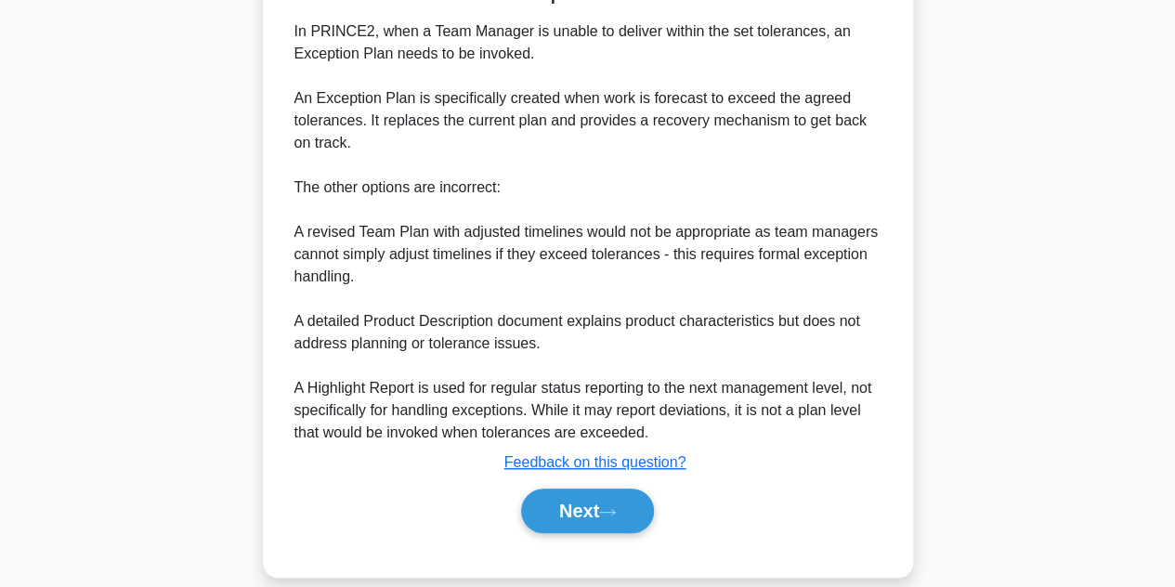
scroll to position [533, 0]
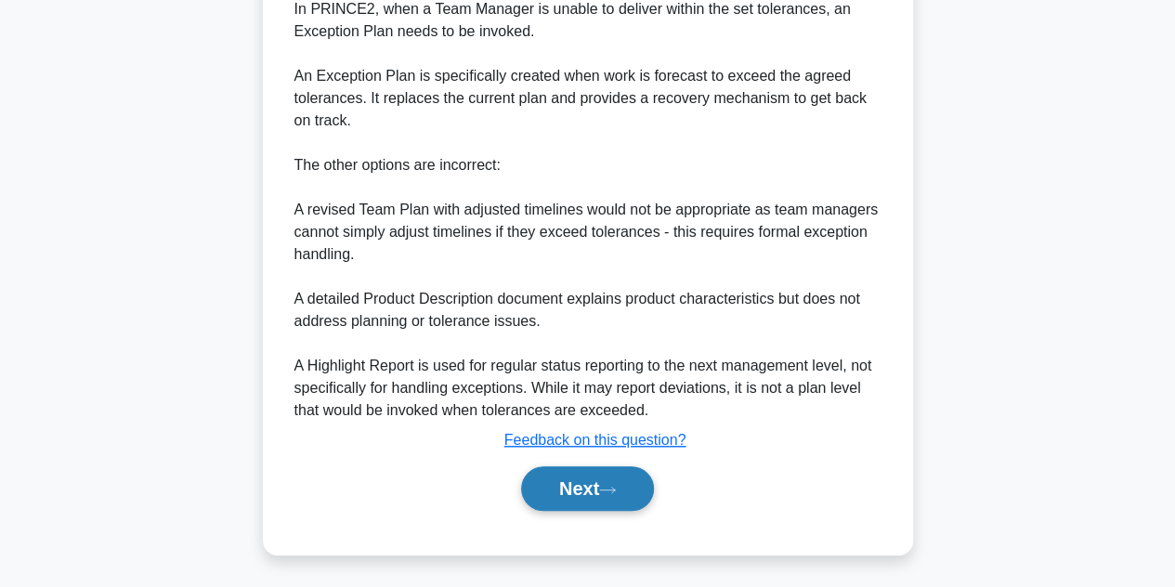
click at [594, 476] on button "Next" at bounding box center [587, 488] width 133 height 45
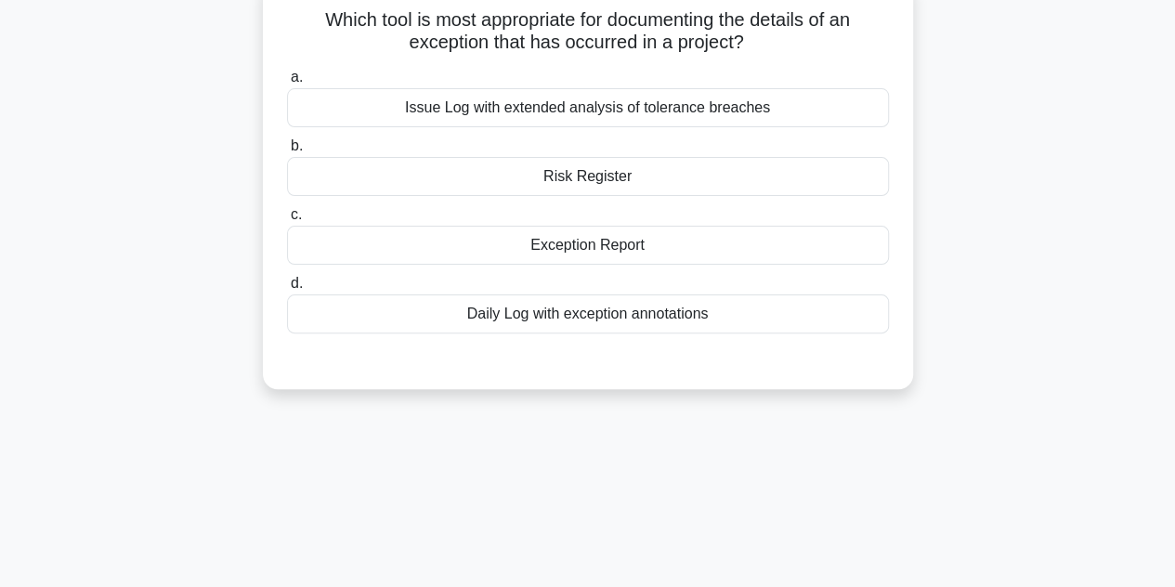
scroll to position [113, 0]
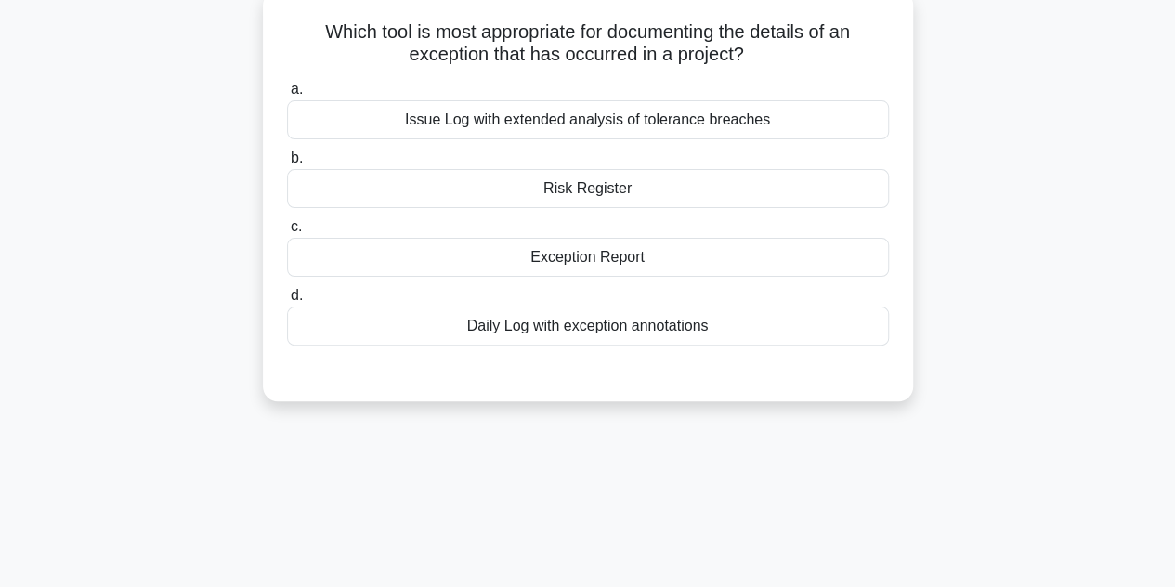
click at [657, 256] on div "Exception Report" at bounding box center [588, 257] width 602 height 39
click at [287, 233] on input "c. Exception Report" at bounding box center [287, 227] width 0 height 12
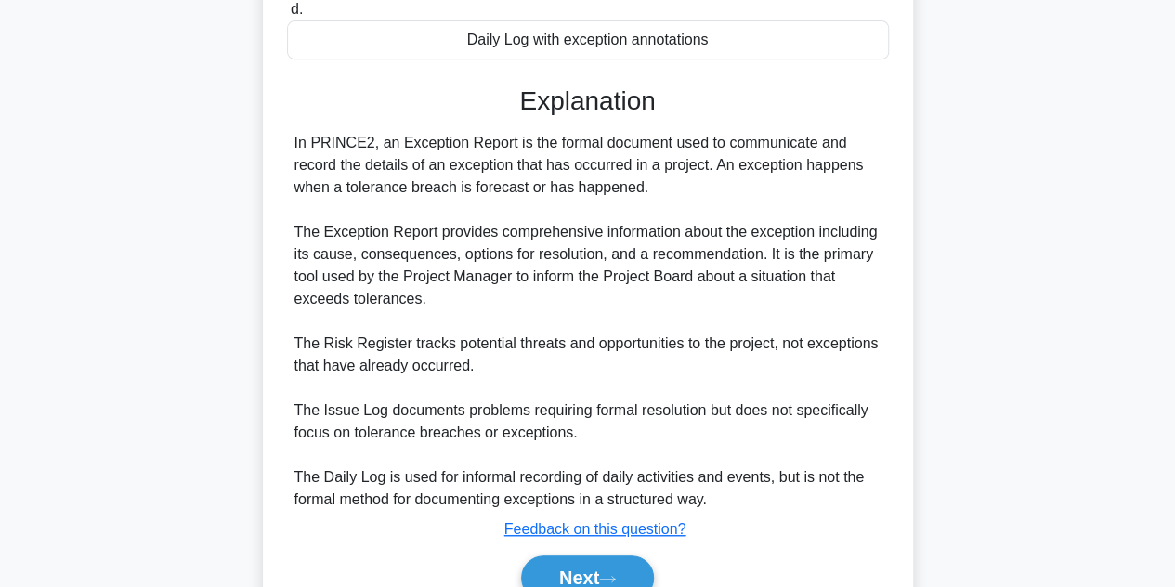
scroll to position [488, 0]
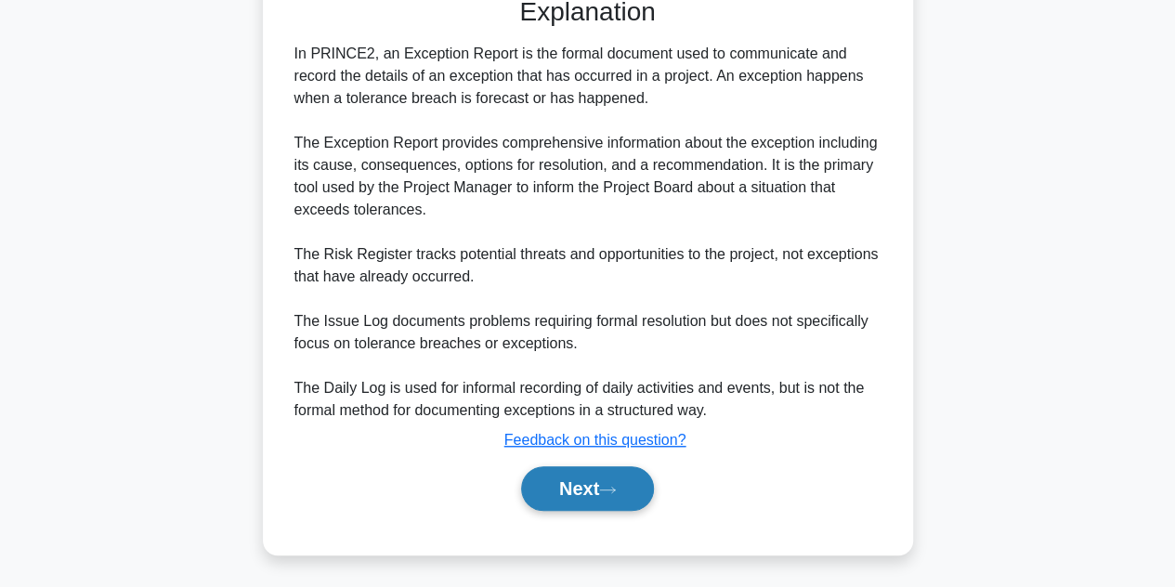
click at [605, 476] on button "Next" at bounding box center [587, 488] width 133 height 45
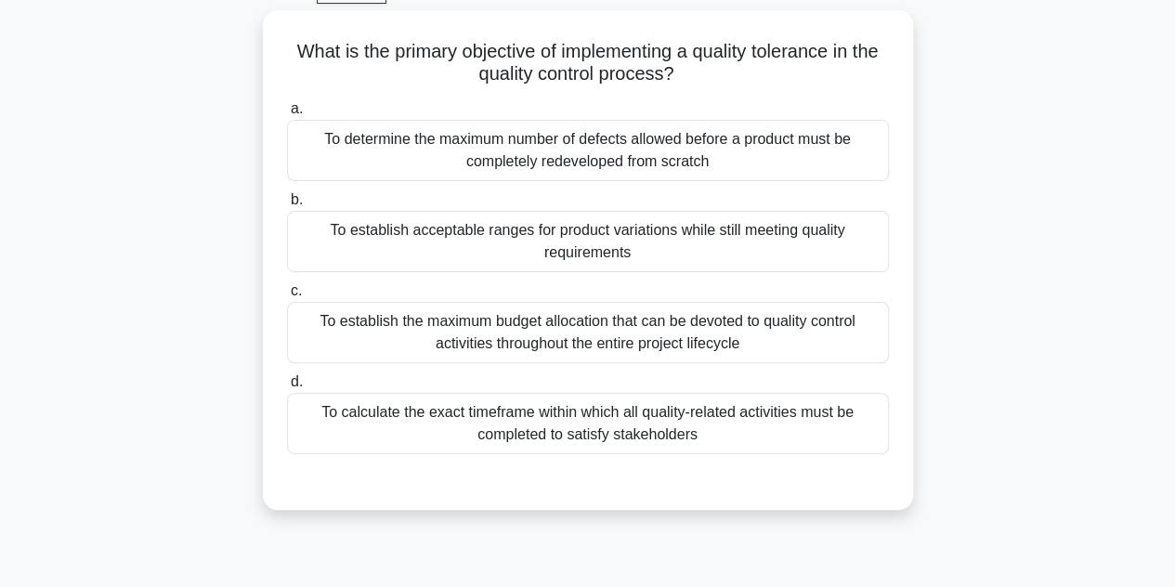
scroll to position [95, 0]
click at [836, 86] on div "What is the primary objective of implementing a quality tolerance in the qualit…" at bounding box center [587, 259] width 635 height 485
click at [839, 241] on div "To establish acceptable ranges for product variations while still meeting quali…" at bounding box center [588, 240] width 602 height 61
click at [287, 205] on input "b. To establish acceptable ranges for product variations while still meeting qu…" at bounding box center [287, 199] width 0 height 12
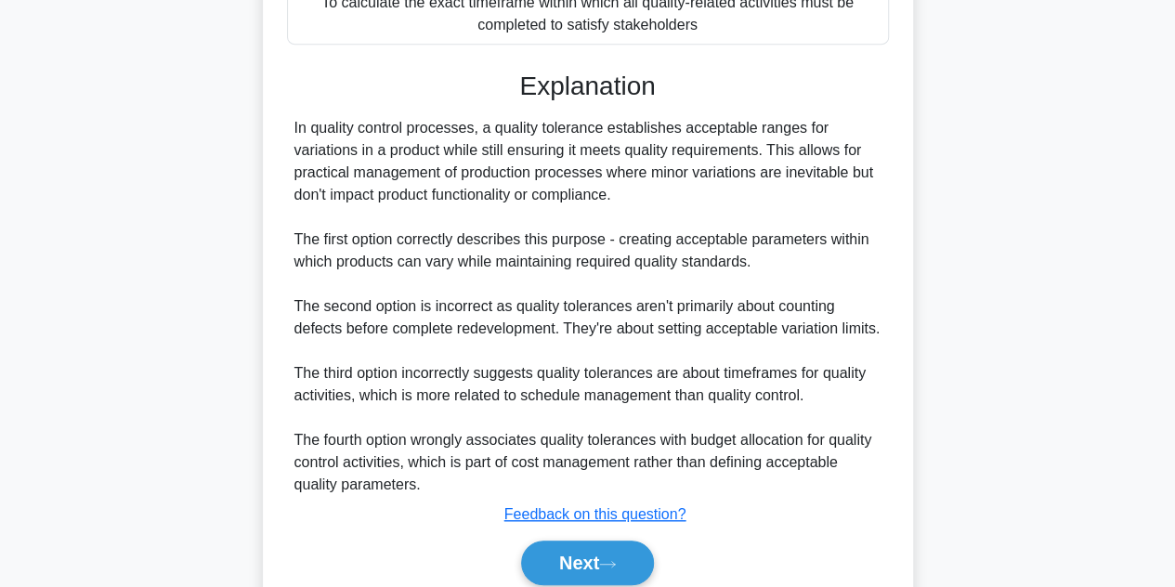
scroll to position [578, 0]
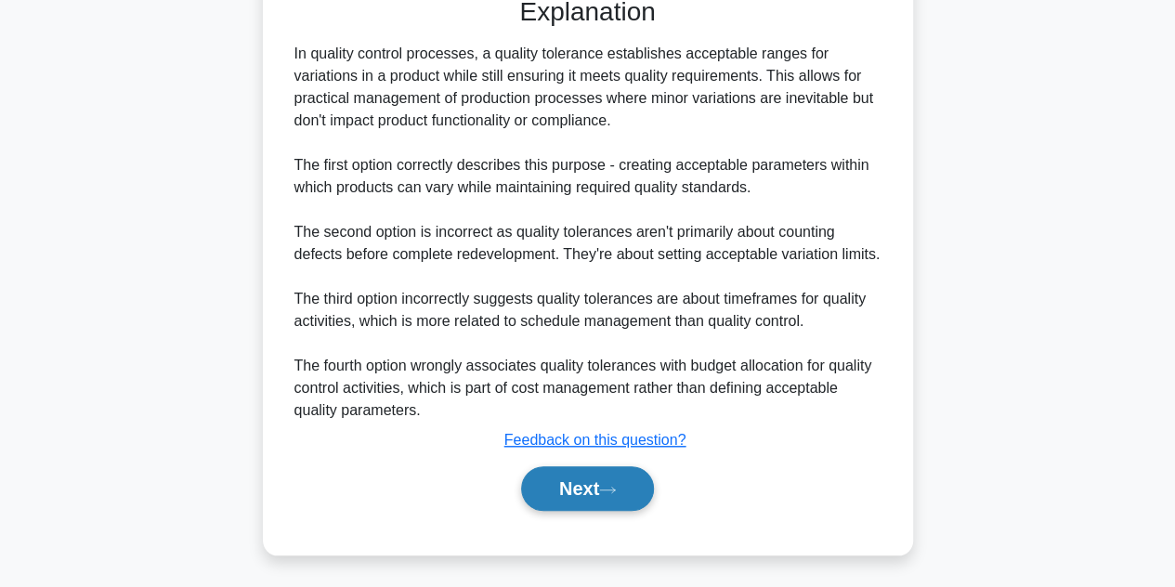
click at [604, 500] on button "Next" at bounding box center [587, 488] width 133 height 45
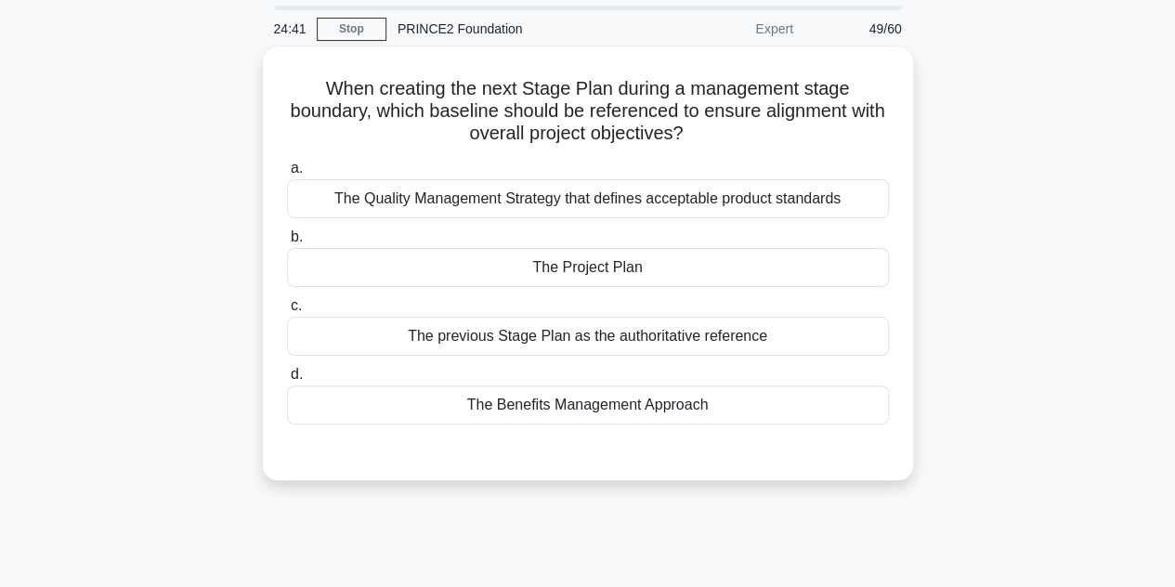
scroll to position [59, 0]
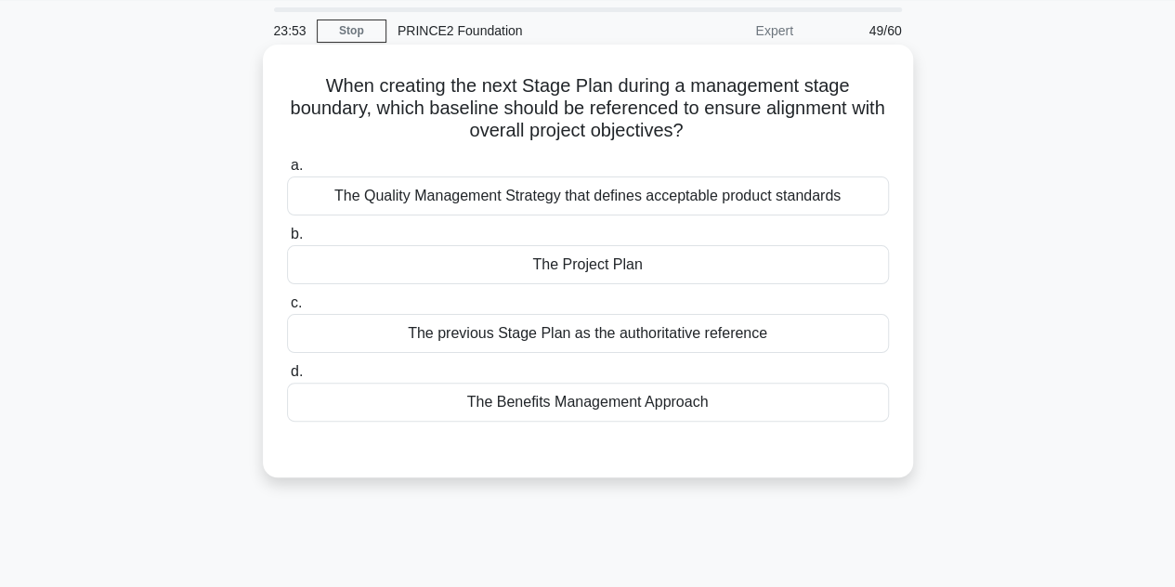
click at [606, 271] on div "The Project Plan" at bounding box center [588, 264] width 602 height 39
click at [287, 240] on input "b. The Project Plan" at bounding box center [287, 234] width 0 height 12
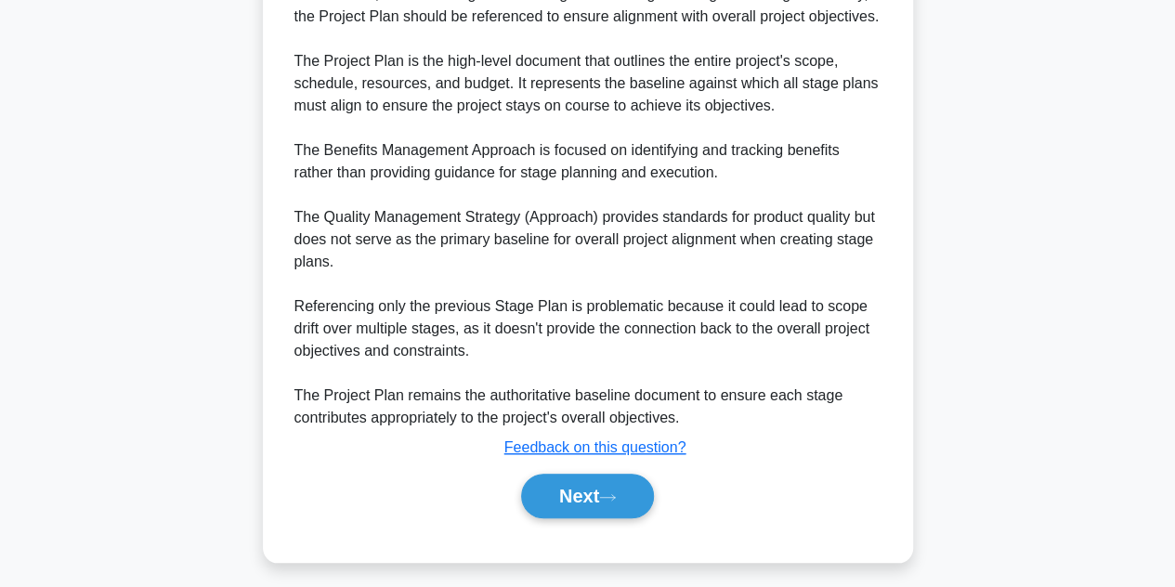
scroll to position [578, 0]
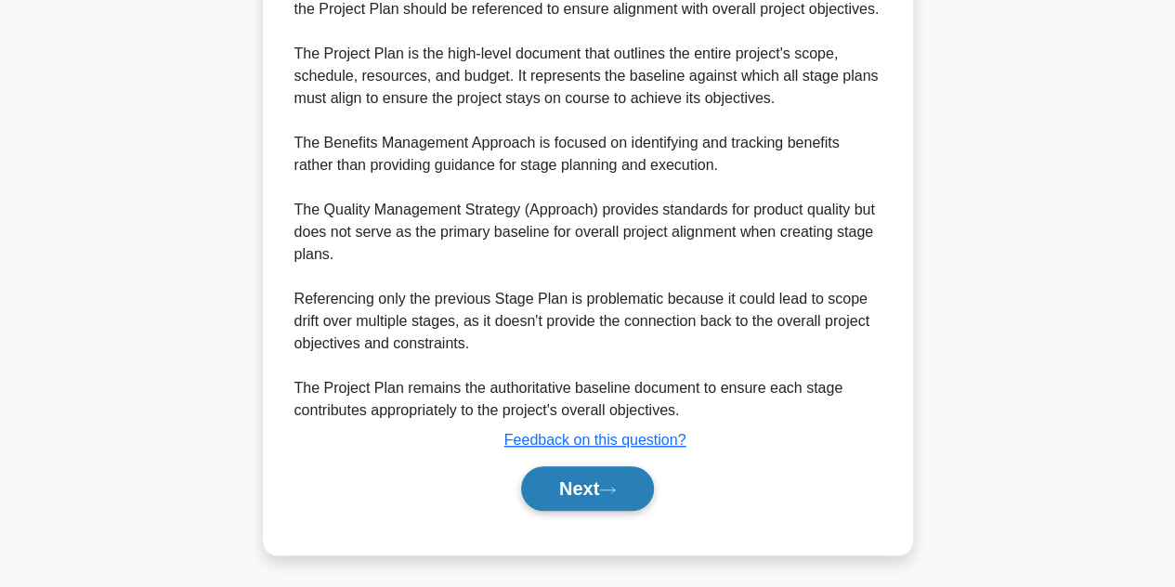
click at [602, 479] on button "Next" at bounding box center [587, 488] width 133 height 45
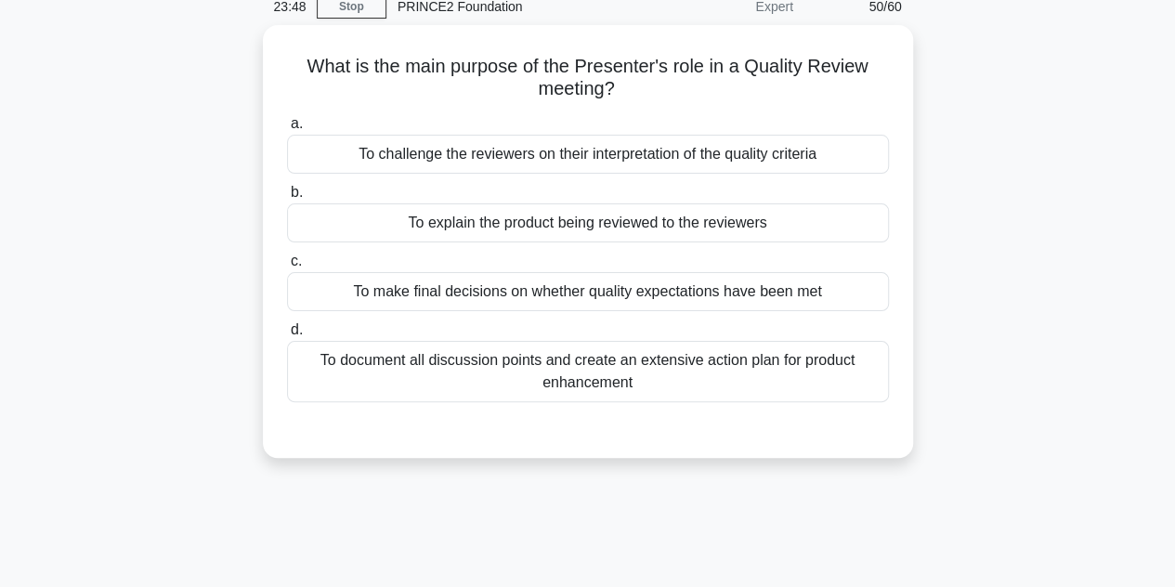
scroll to position [80, 0]
click at [615, 240] on div "To explain the product being reviewed to the reviewers" at bounding box center [588, 221] width 602 height 39
click at [287, 198] on input "b. To explain the product being reviewed to the reviewers" at bounding box center [287, 192] width 0 height 12
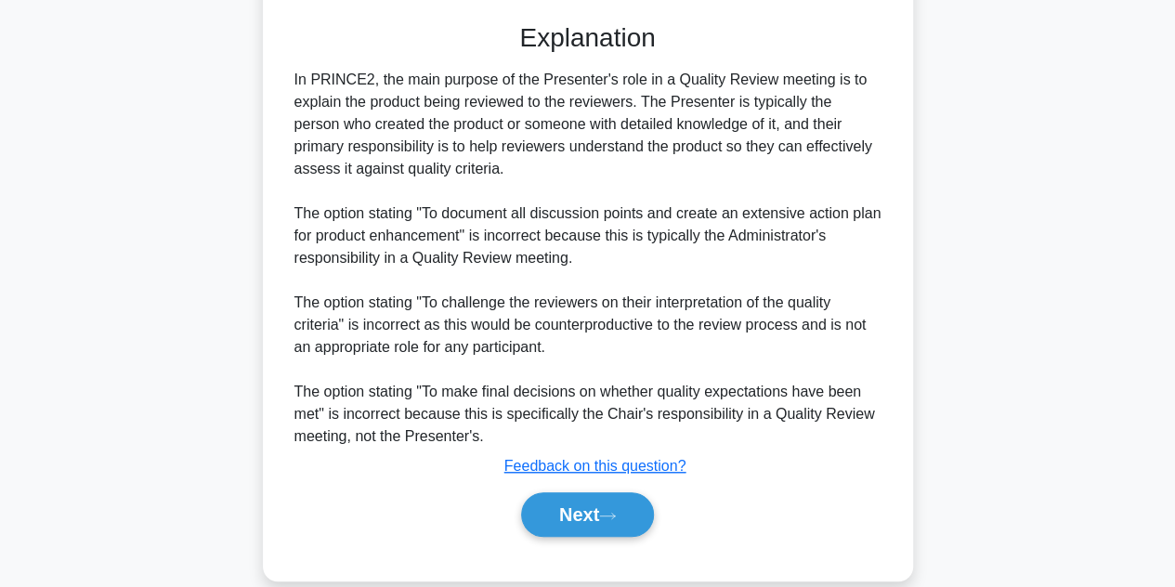
scroll to position [511, 0]
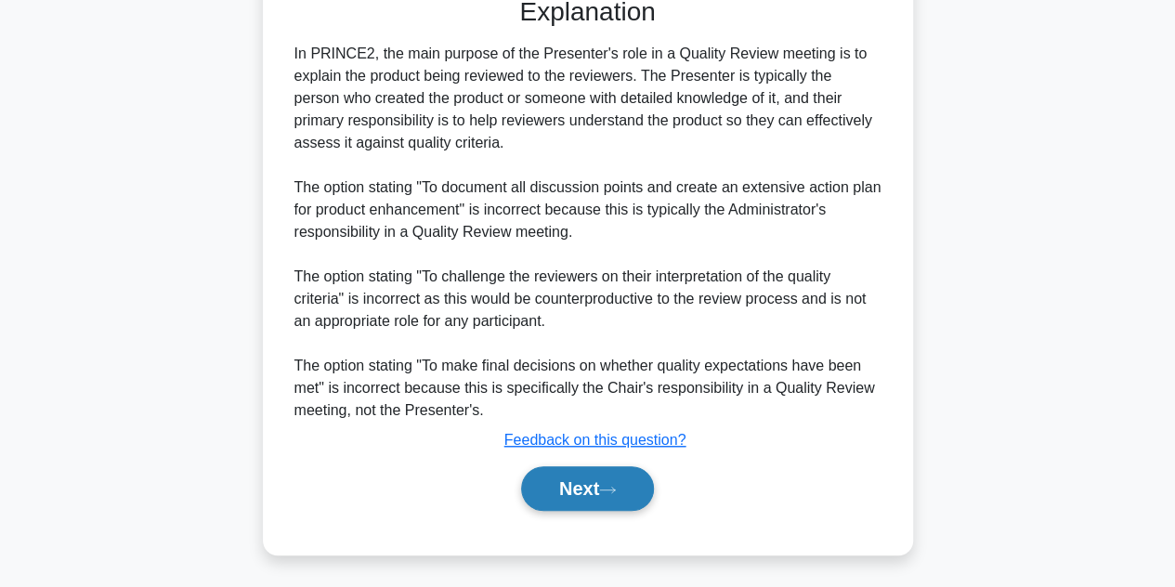
click at [558, 484] on button "Next" at bounding box center [587, 488] width 133 height 45
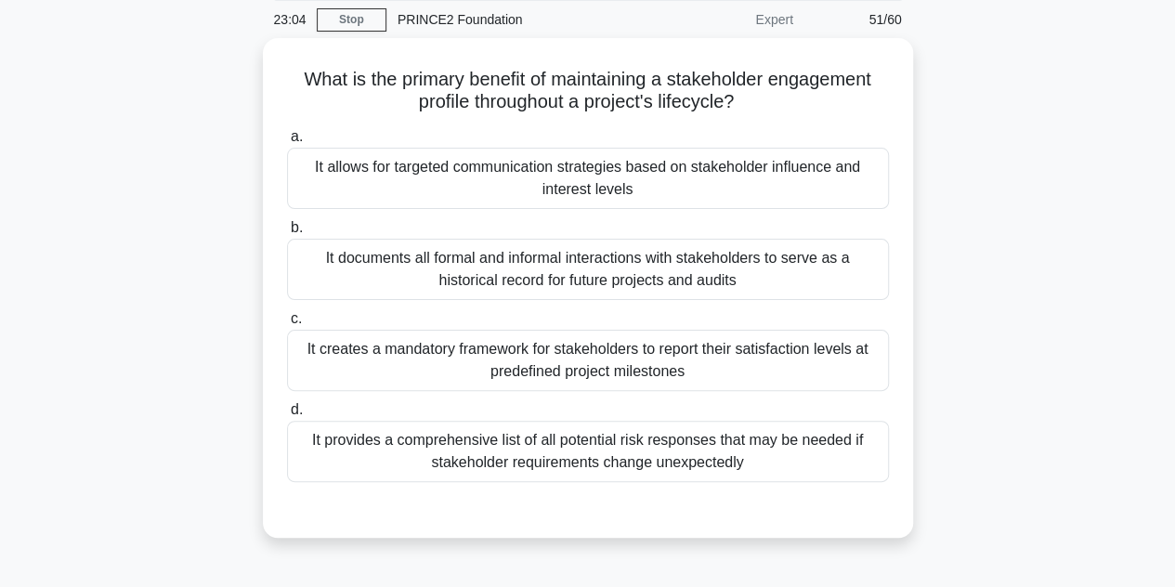
scroll to position [63, 0]
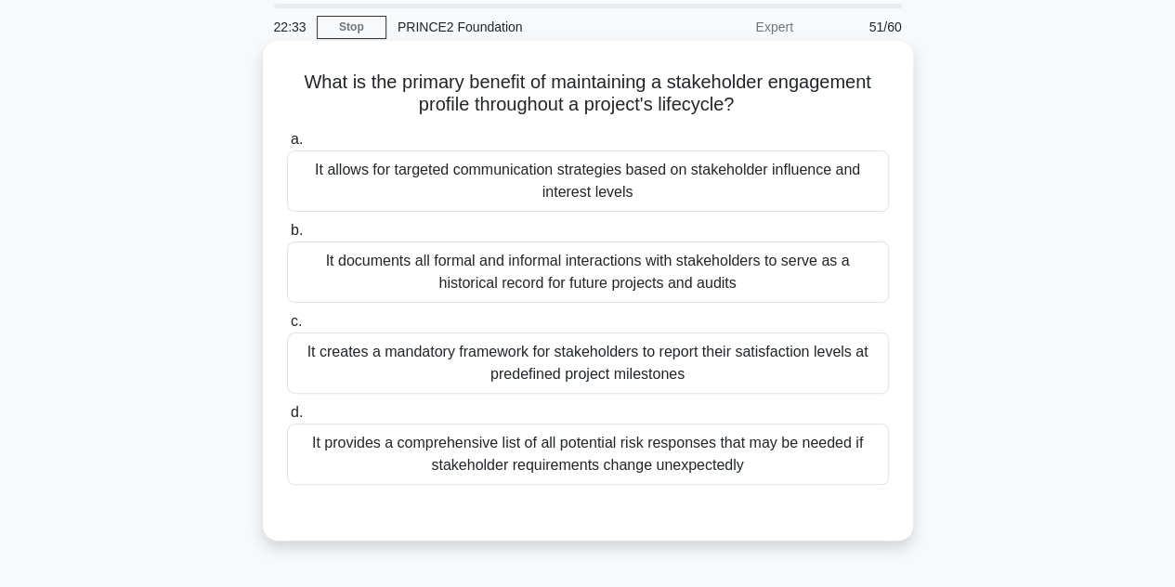
click at [435, 183] on div "It allows for targeted communication strategies based on stakeholder influence …" at bounding box center [588, 180] width 602 height 61
click at [287, 146] on input "a. It allows for targeted communication strategies based on stakeholder influen…" at bounding box center [287, 140] width 0 height 12
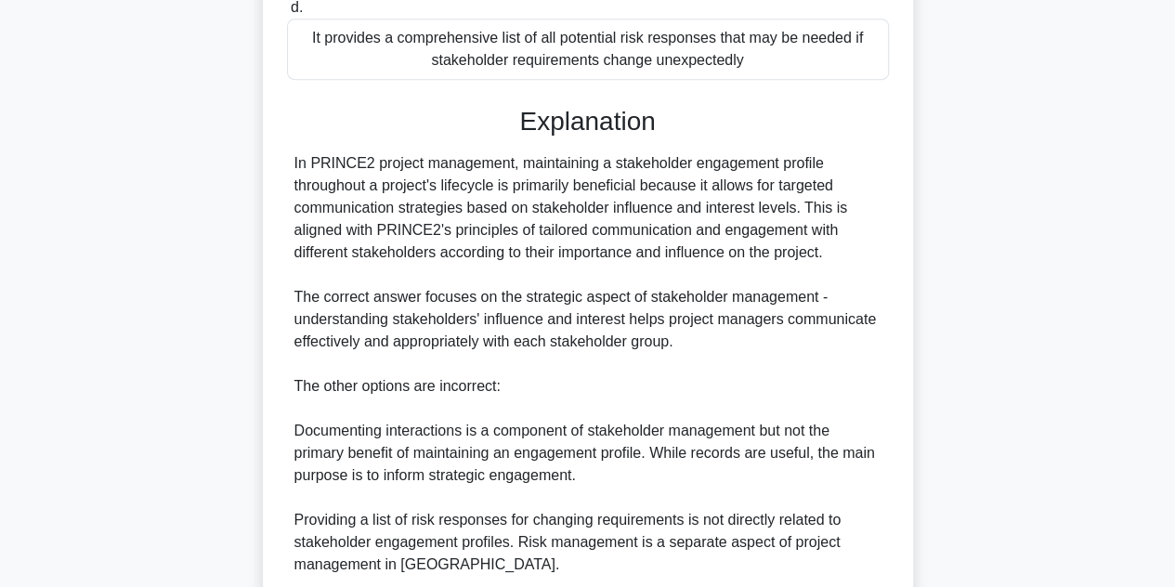
scroll to position [711, 0]
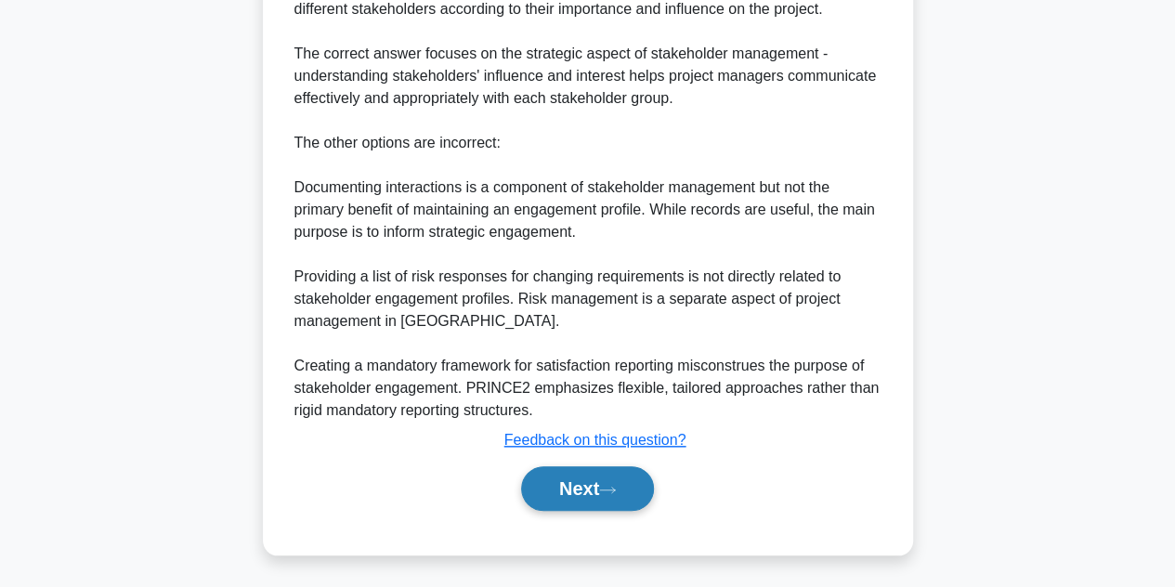
click at [535, 481] on button "Next" at bounding box center [587, 488] width 133 height 45
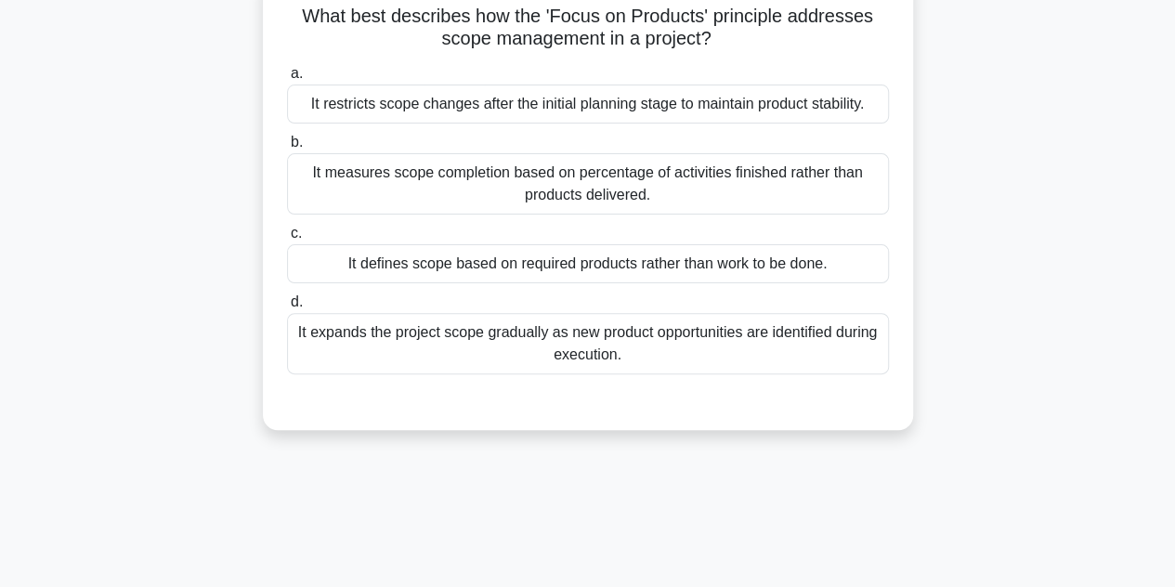
scroll to position [102, 0]
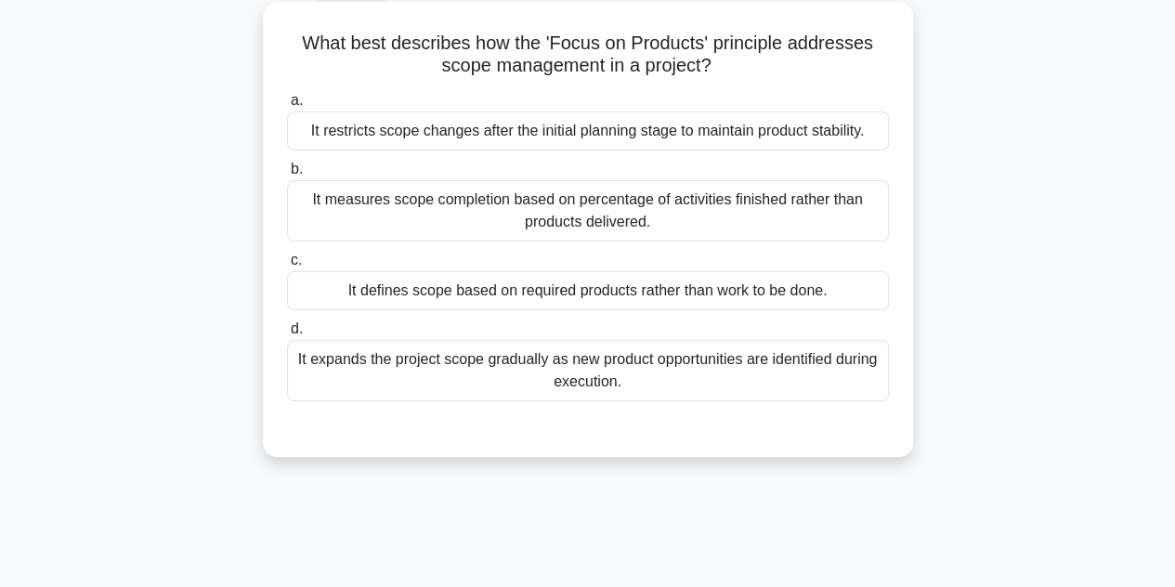
click at [585, 299] on div "It defines scope based on required products rather than work to be done." at bounding box center [588, 290] width 602 height 39
click at [287, 266] on input "c. It defines scope based on required products rather than work to be done." at bounding box center [287, 260] width 0 height 12
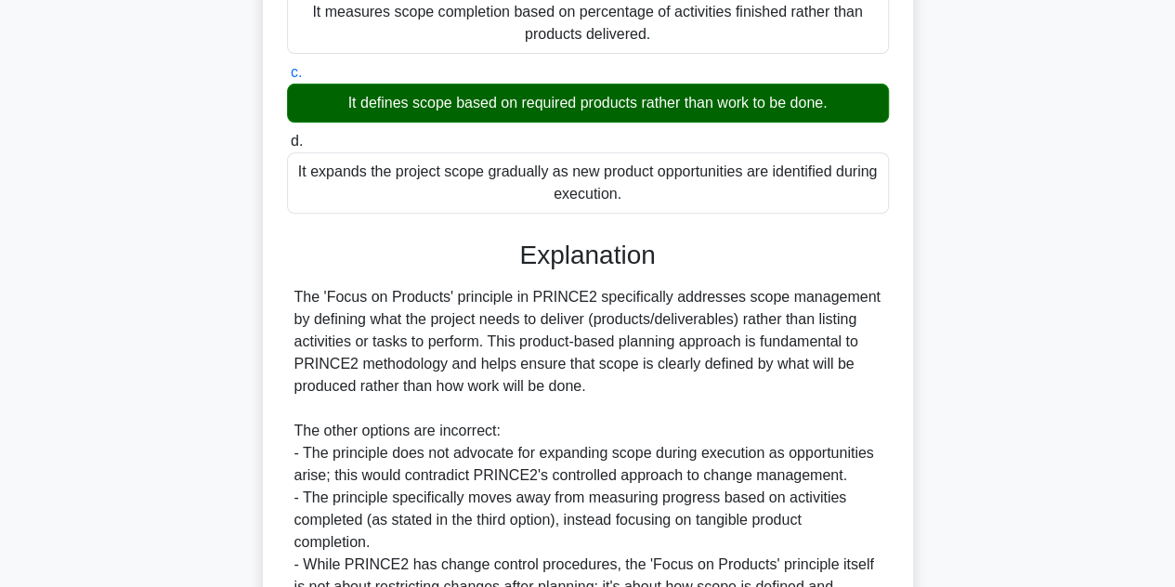
scroll to position [488, 0]
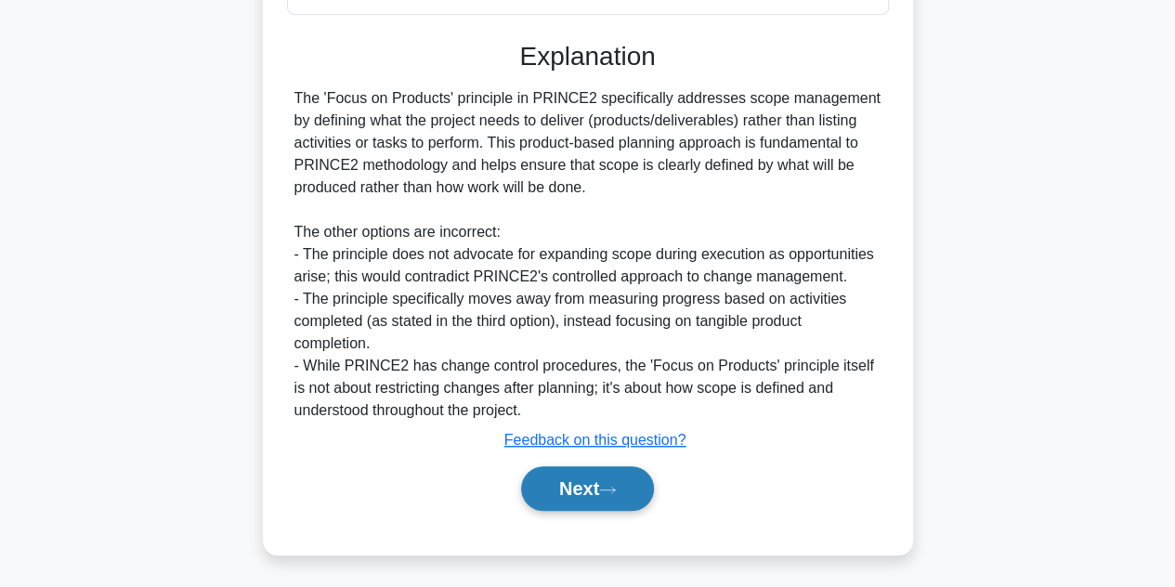
click at [591, 480] on button "Next" at bounding box center [587, 488] width 133 height 45
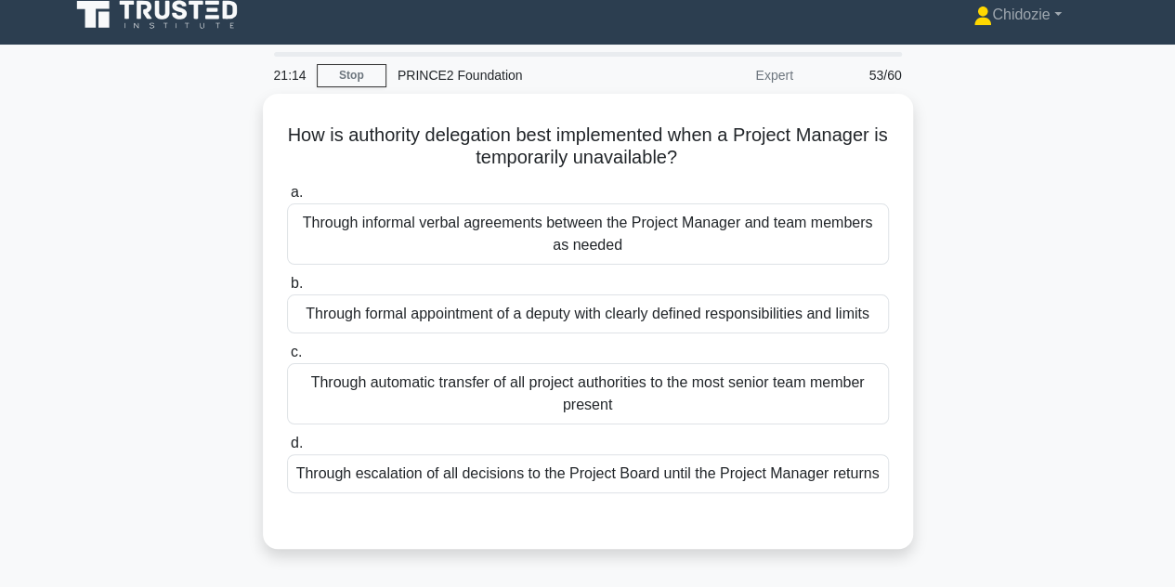
scroll to position [13, 0]
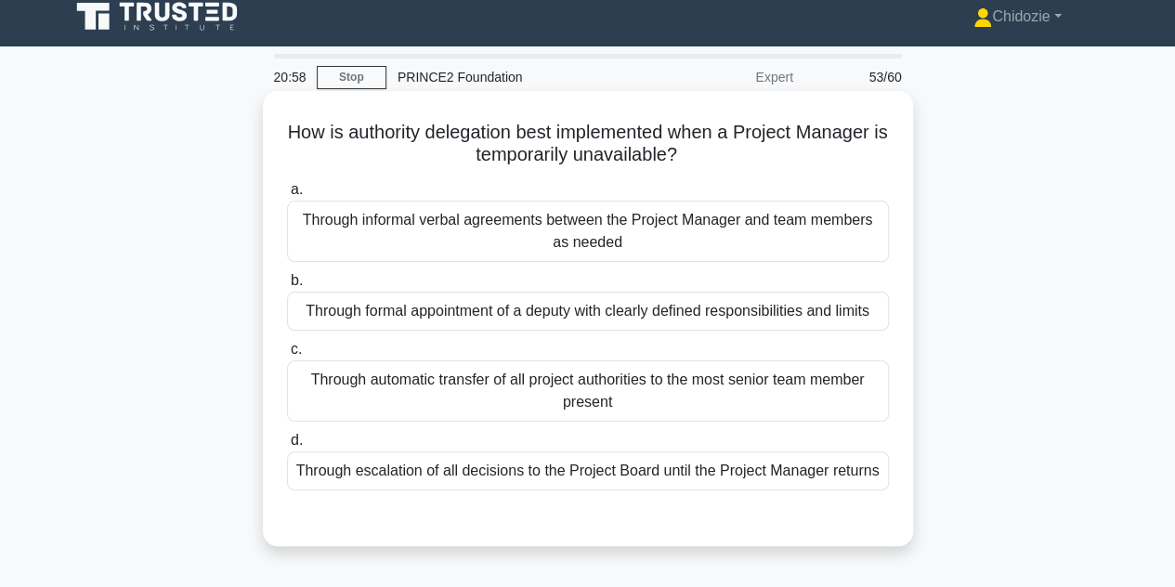
click at [337, 299] on div "Through formal appointment of a deputy with clearly defined responsibilities an…" at bounding box center [588, 311] width 602 height 39
click at [287, 287] on input "b. Through formal appointment of a deputy with clearly defined responsibilities…" at bounding box center [287, 281] width 0 height 12
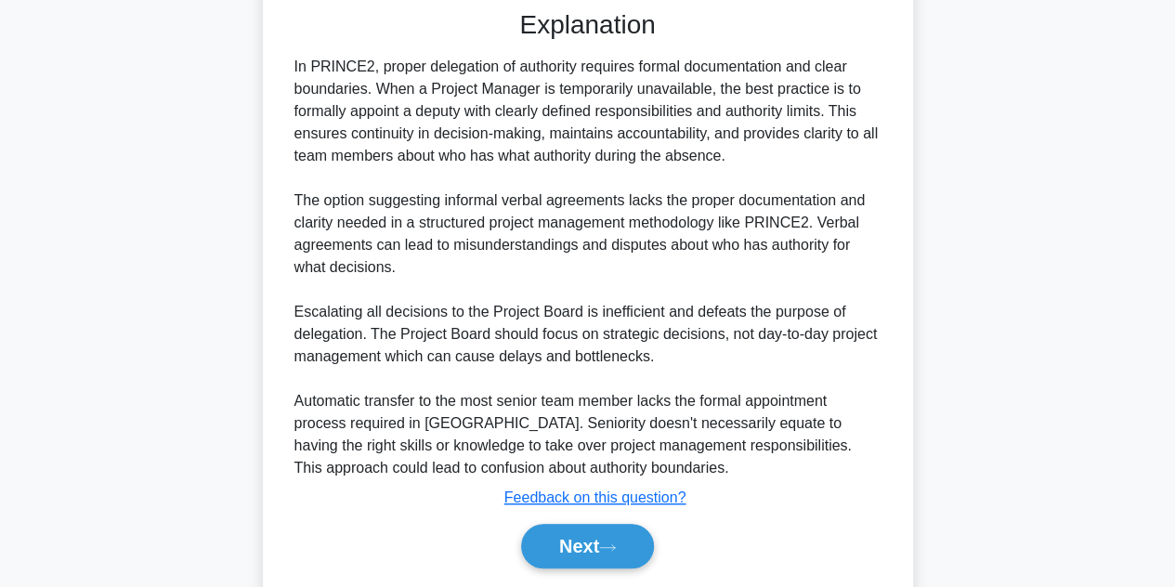
scroll to position [600, 0]
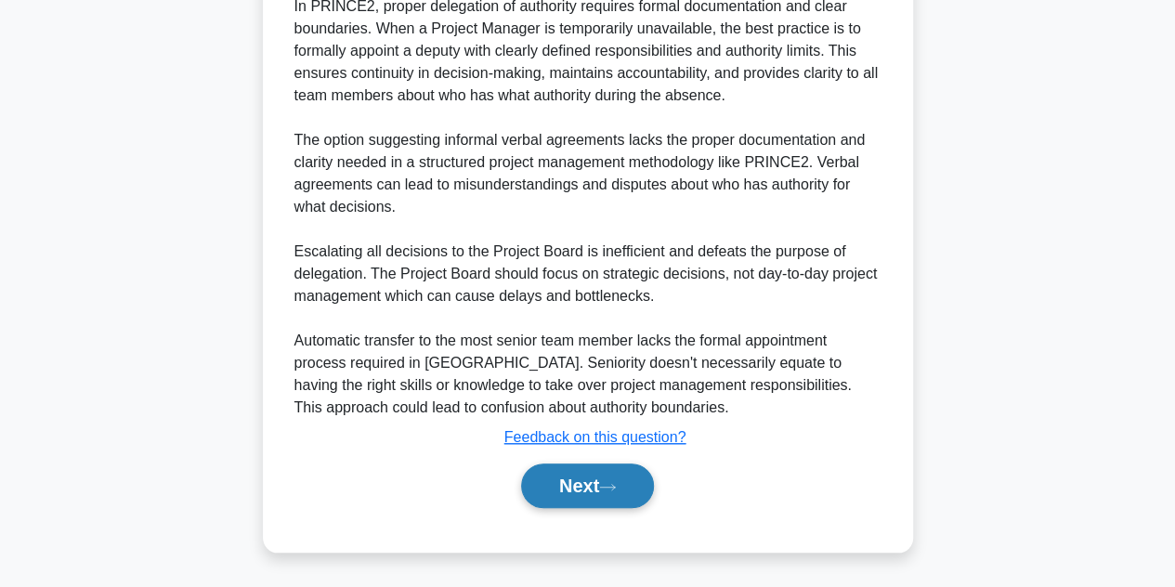
click at [535, 494] on button "Next" at bounding box center [587, 485] width 133 height 45
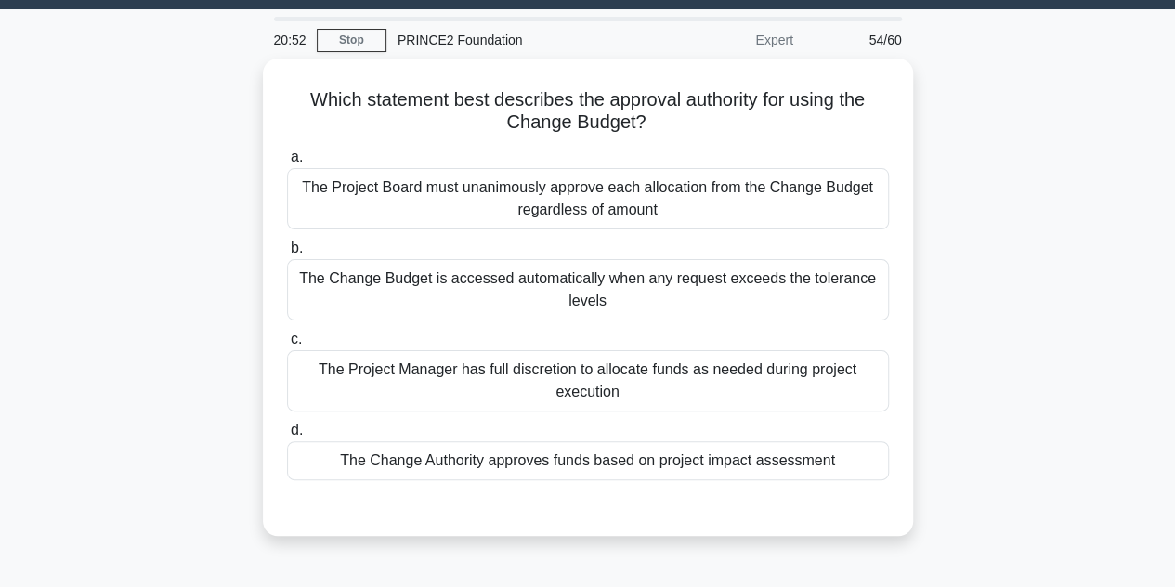
scroll to position [48, 0]
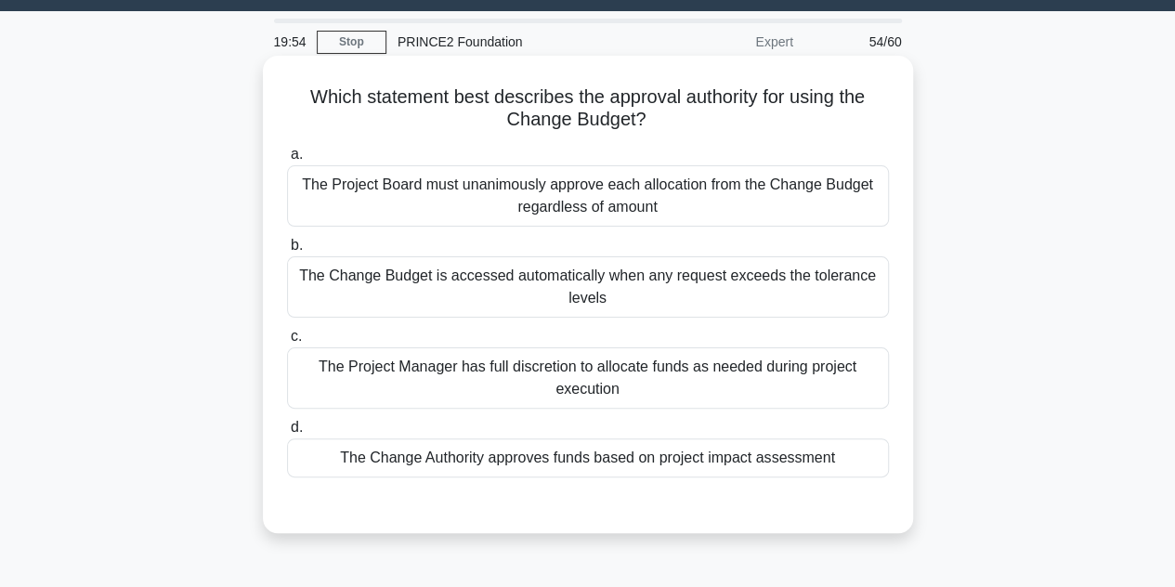
click at [561, 459] on div "The Change Authority approves funds based on project impact assessment" at bounding box center [588, 457] width 602 height 39
click at [287, 434] on input "d. The Change Authority approves funds based on project impact assessment" at bounding box center [287, 428] width 0 height 12
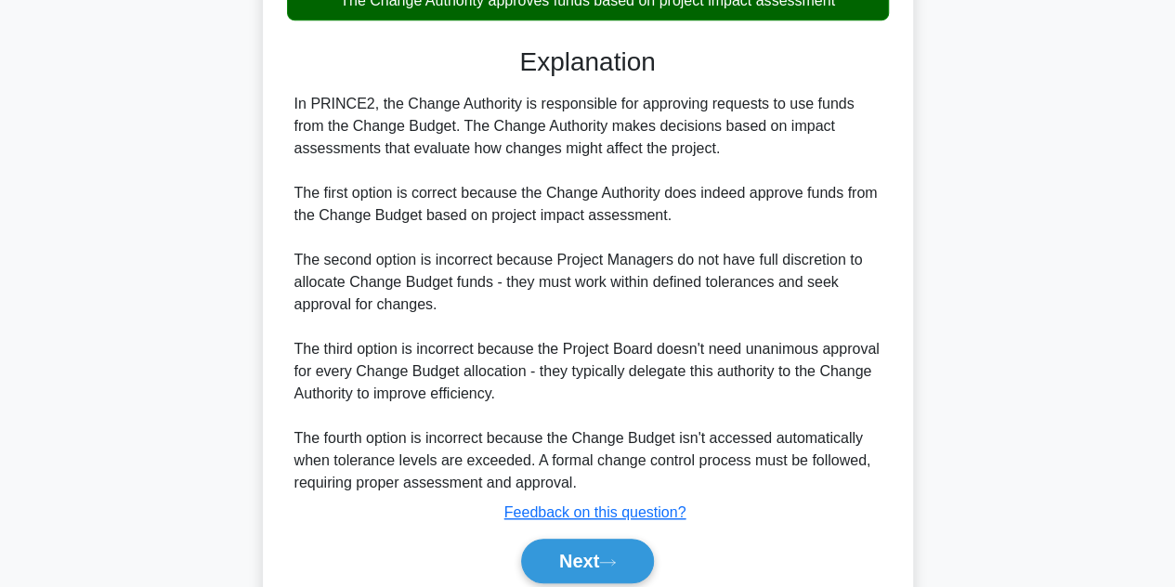
scroll to position [511, 0]
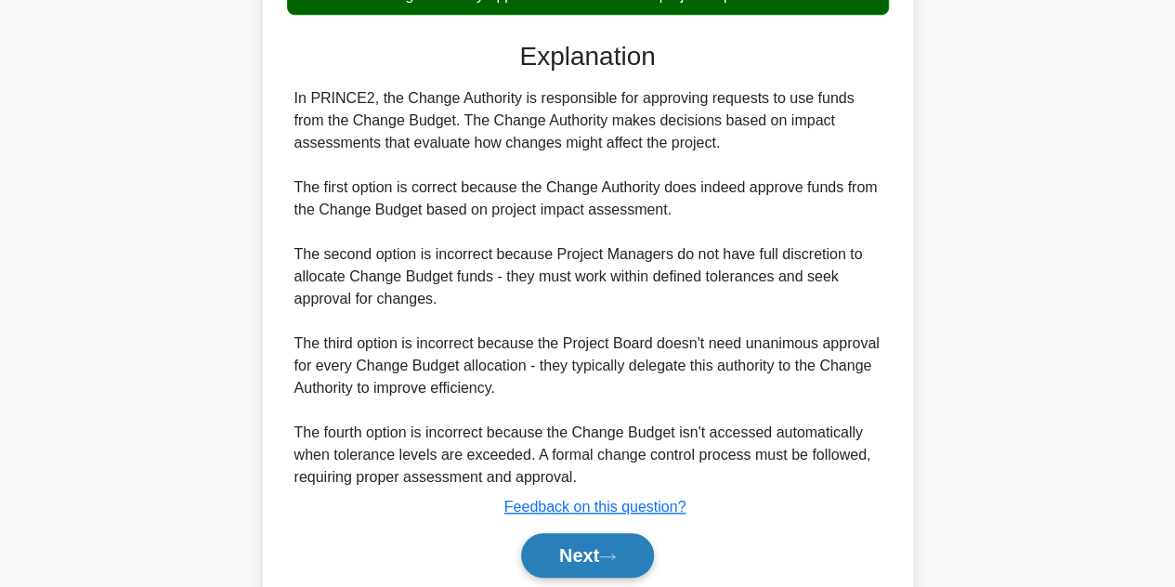
click at [564, 554] on button "Next" at bounding box center [587, 555] width 133 height 45
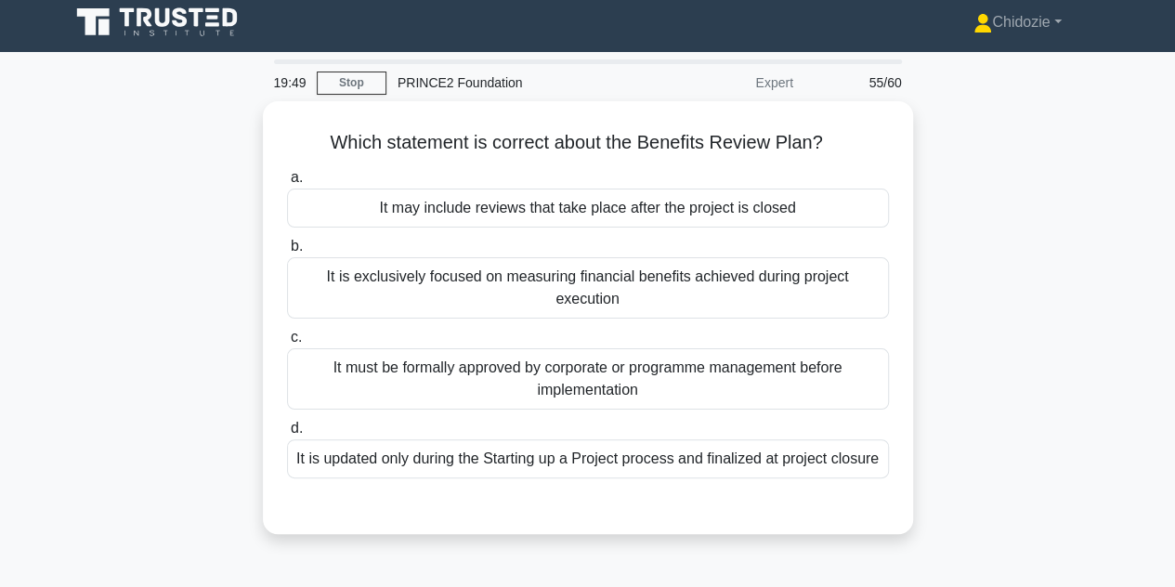
scroll to position [0, 0]
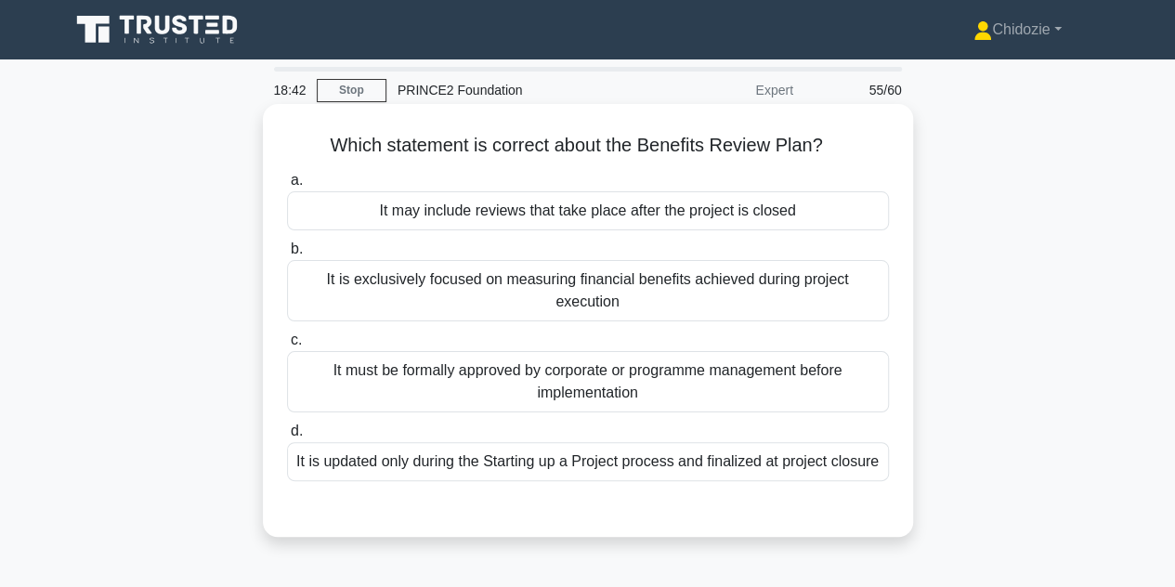
click at [451, 224] on div "It may include reviews that take place after the project is closed" at bounding box center [588, 210] width 602 height 39
click at [287, 187] on input "a. It may include reviews that take place after the project is closed" at bounding box center [287, 181] width 0 height 12
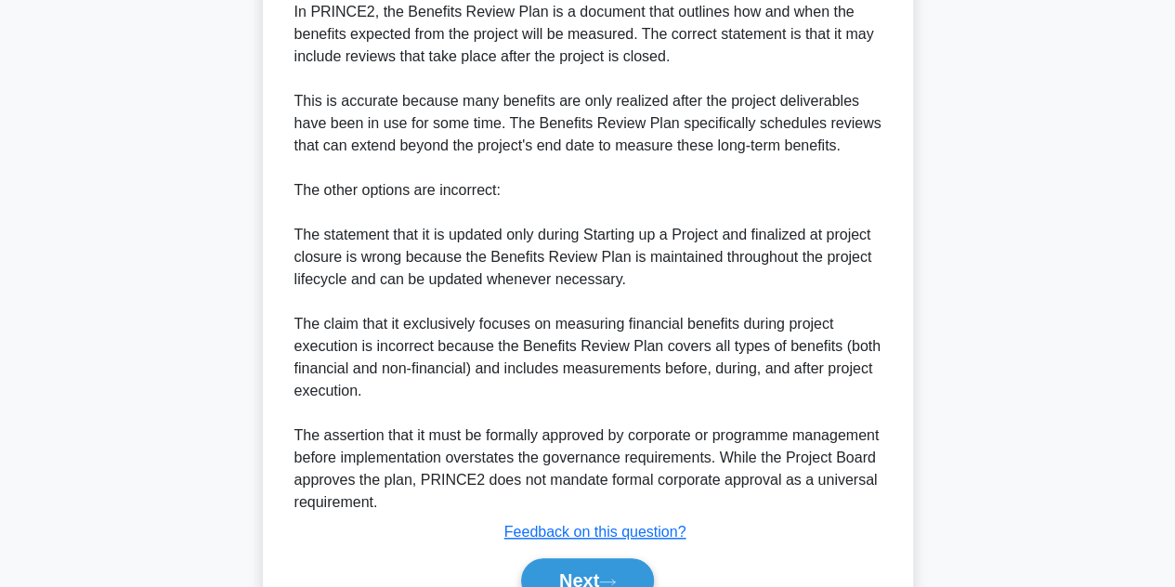
scroll to position [644, 0]
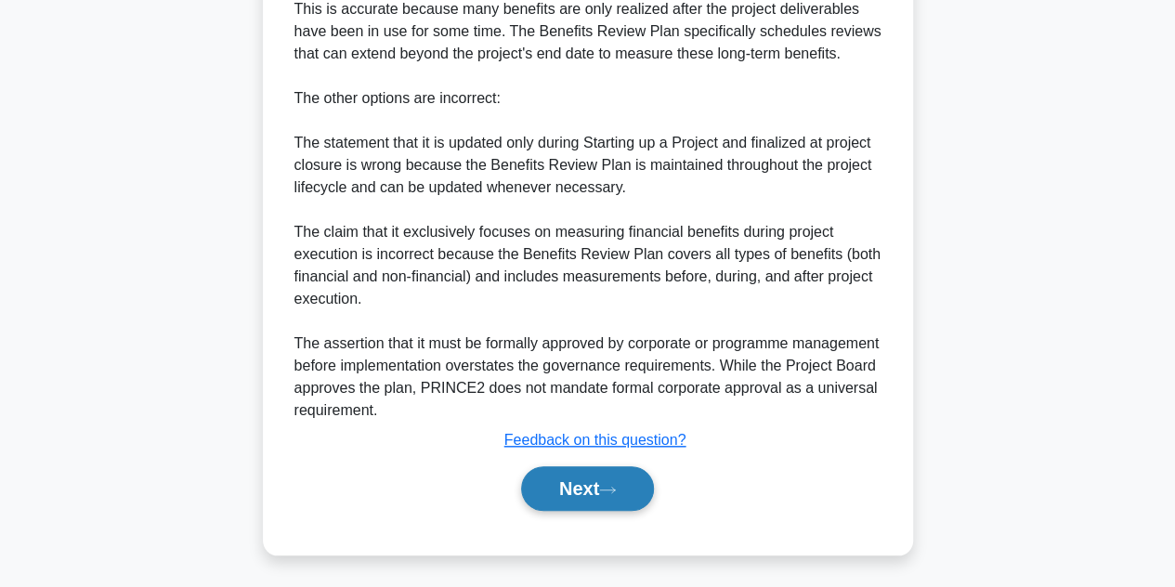
click at [533, 478] on button "Next" at bounding box center [587, 488] width 133 height 45
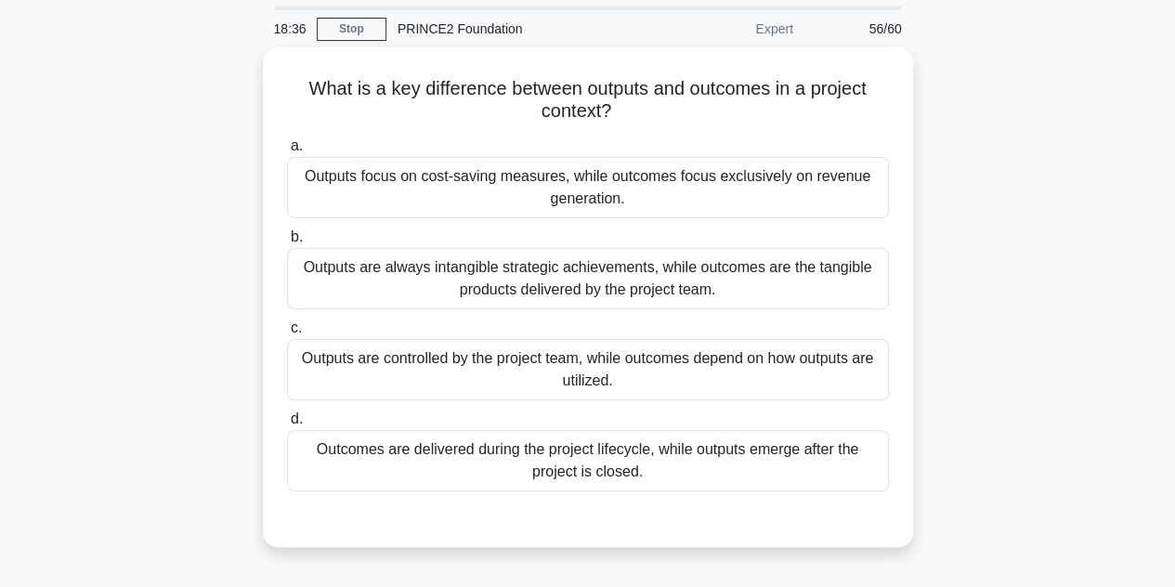
scroll to position [59, 0]
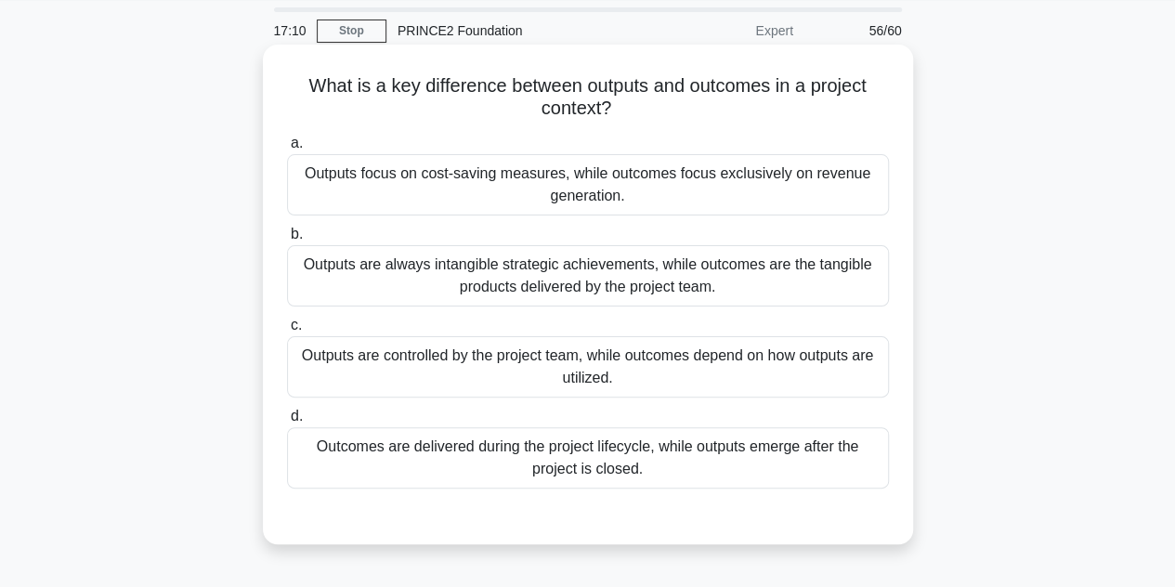
click at [594, 300] on div "Outputs are always intangible strategic achievements, while outcomes are the ta…" at bounding box center [588, 275] width 602 height 61
click at [287, 240] on input "b. Outputs are always intangible strategic achievements, while outcomes are the…" at bounding box center [287, 234] width 0 height 12
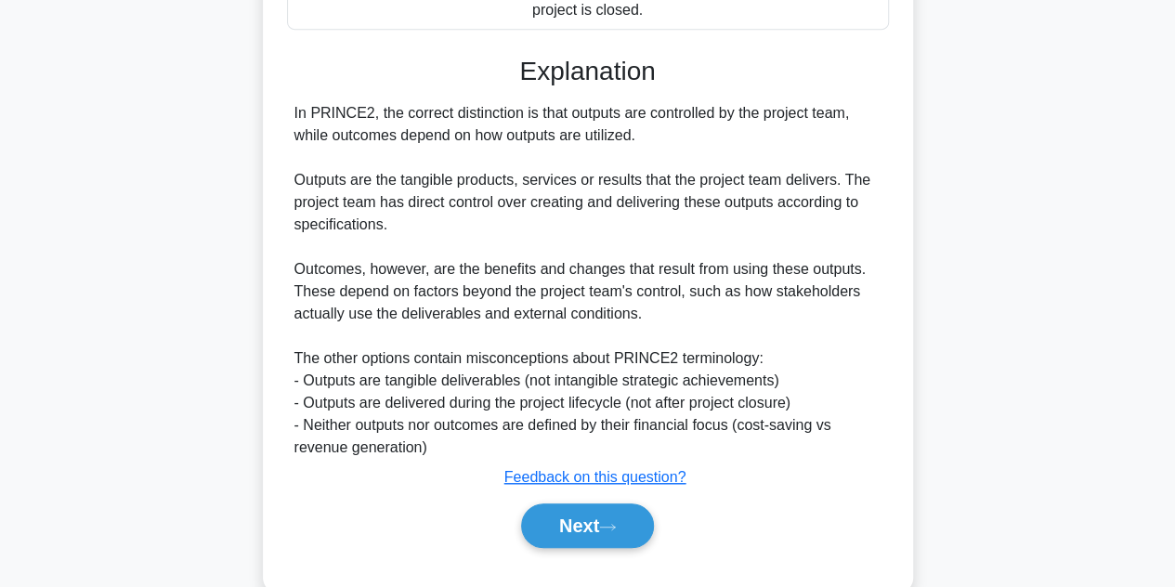
scroll to position [558, 0]
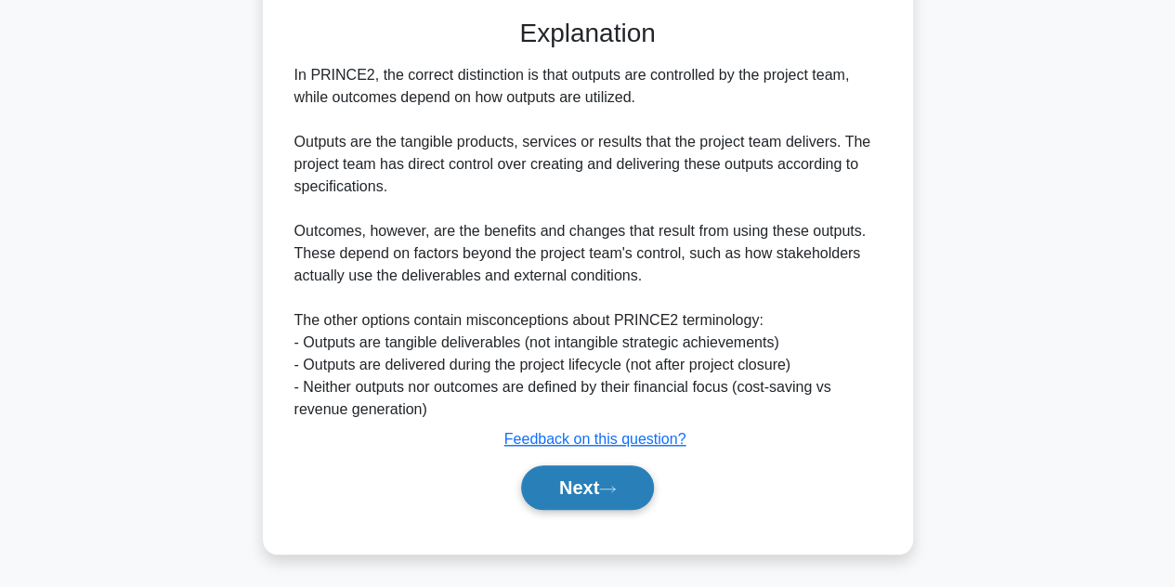
click at [567, 497] on button "Next" at bounding box center [587, 487] width 133 height 45
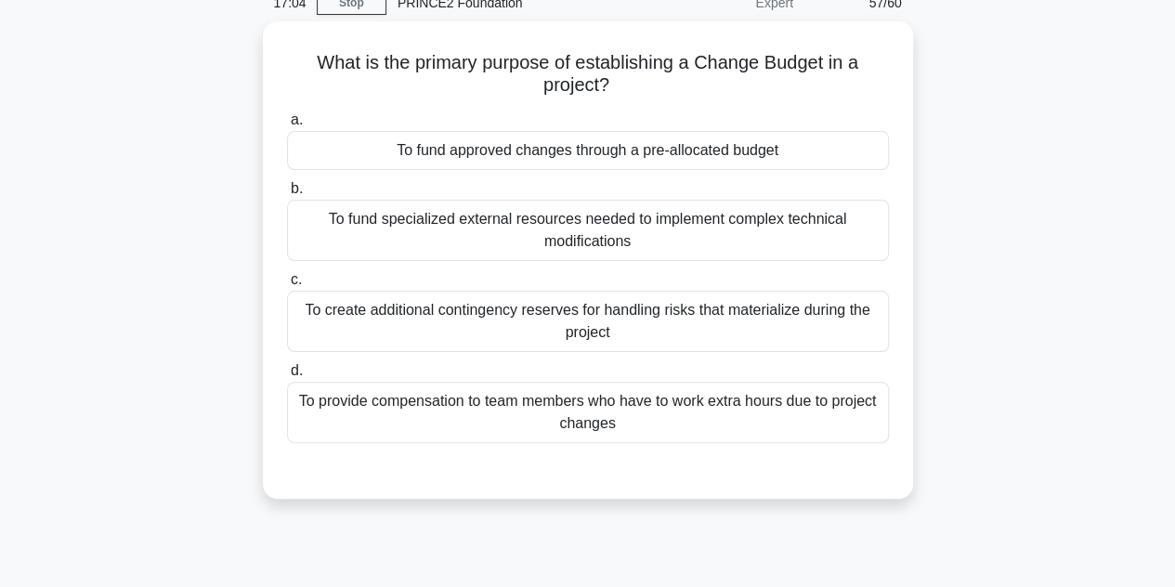
scroll to position [85, 0]
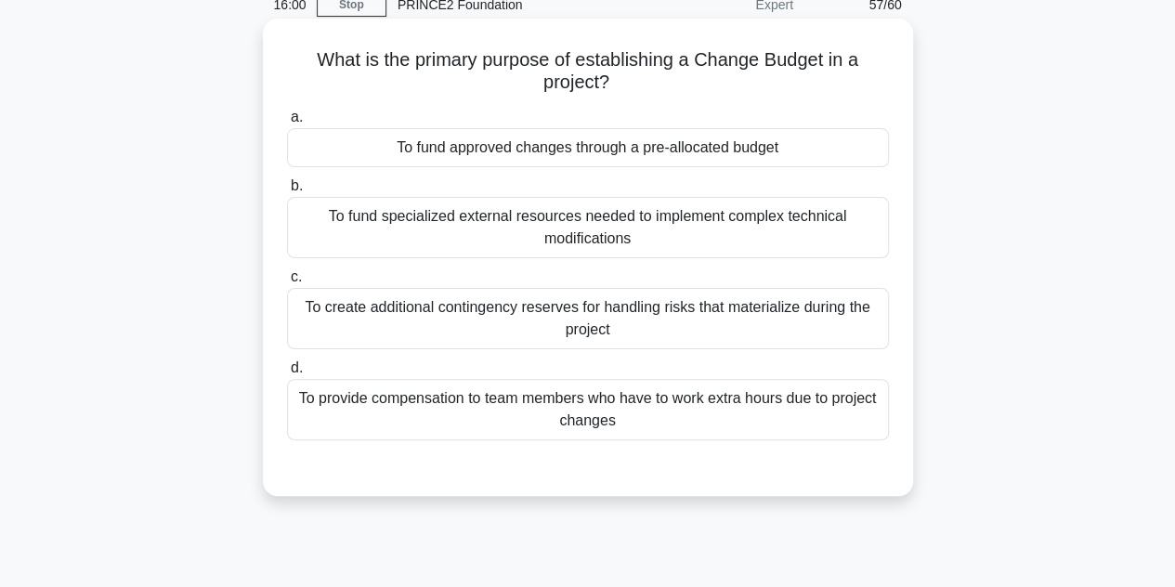
click at [604, 152] on div "To fund approved changes through a pre-allocated budget" at bounding box center [588, 147] width 602 height 39
click at [287, 123] on input "a. To fund approved changes through a pre-allocated budget" at bounding box center [287, 117] width 0 height 12
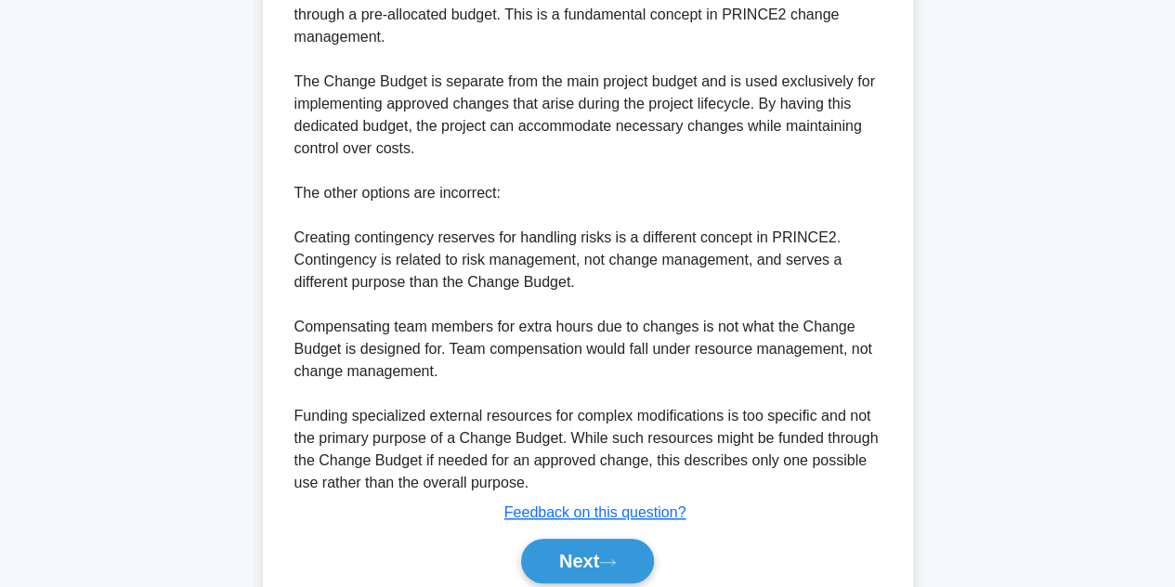
scroll to position [689, 0]
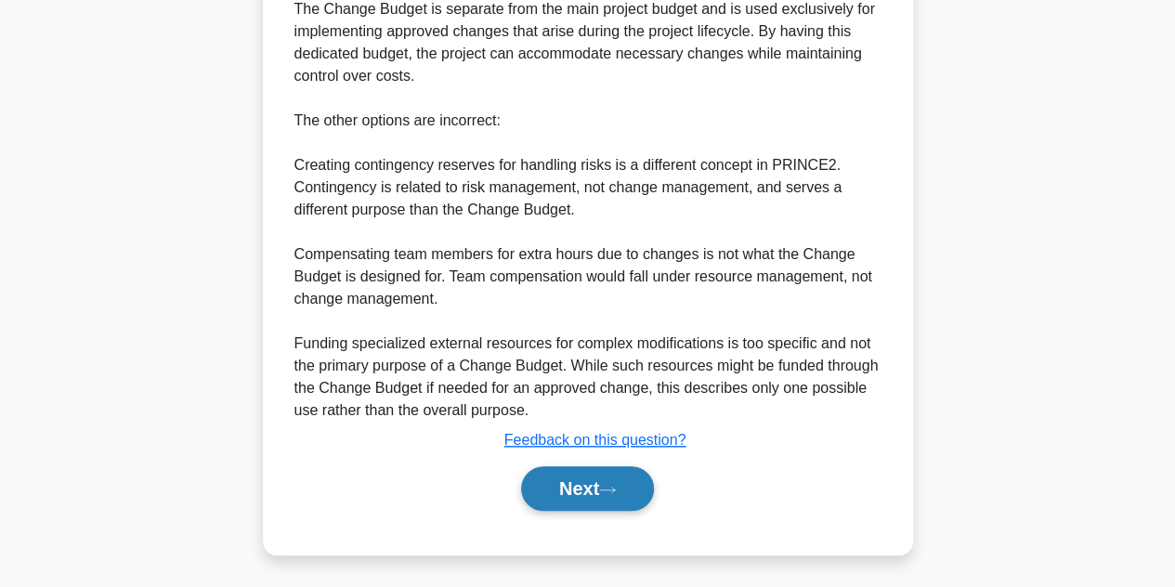
click at [567, 482] on button "Next" at bounding box center [587, 488] width 133 height 45
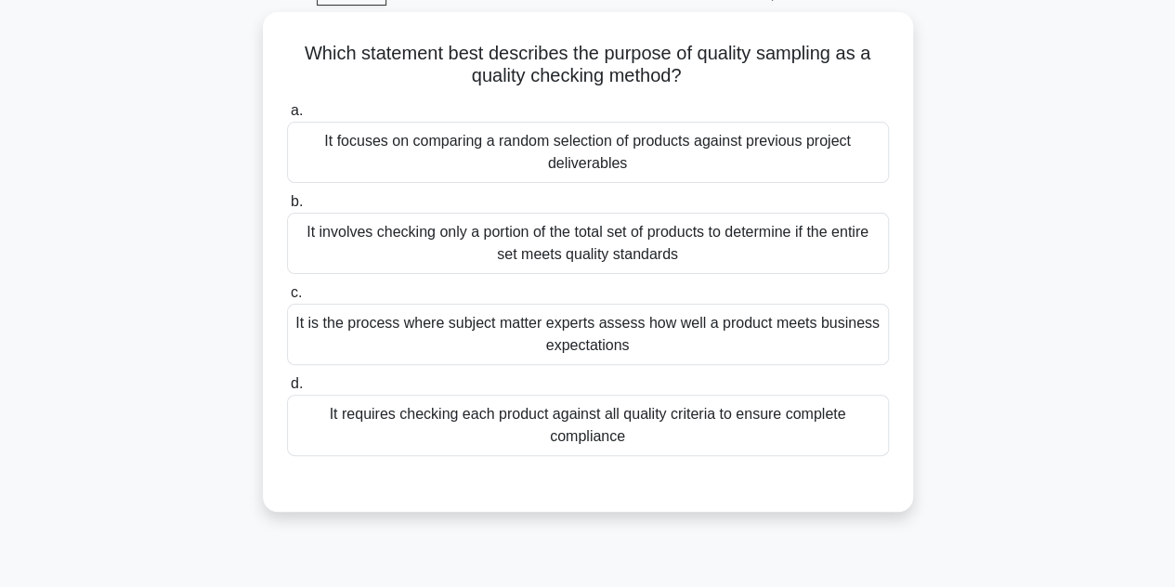
scroll to position [95, 0]
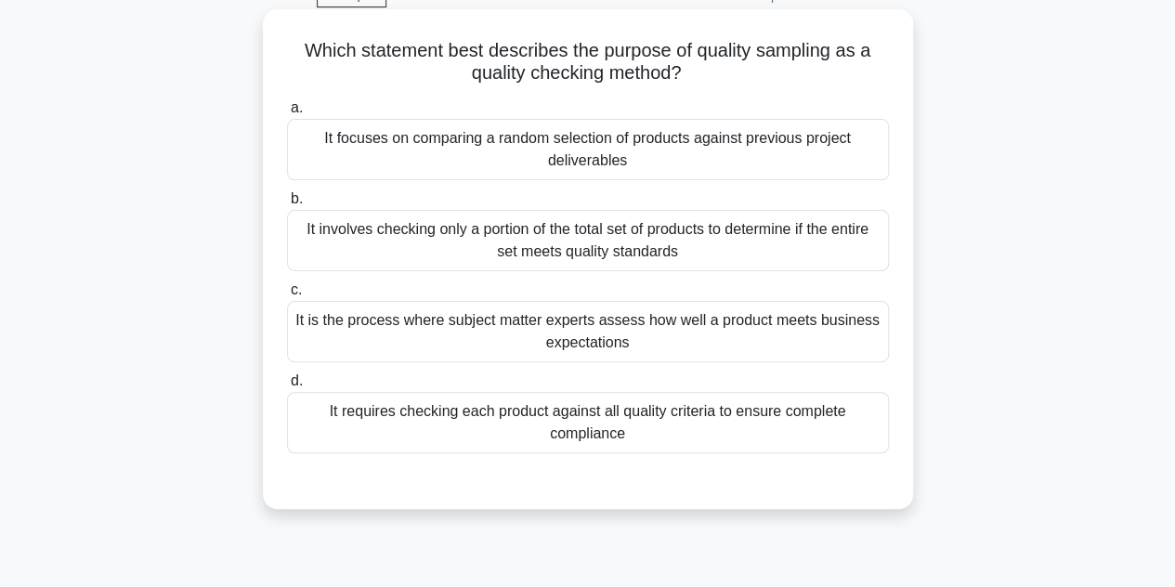
click at [620, 255] on div "It involves checking only a portion of the total set of products to determine i…" at bounding box center [588, 240] width 602 height 61
click at [287, 205] on input "b. It involves checking only a portion of the total set of products to determin…" at bounding box center [287, 199] width 0 height 12
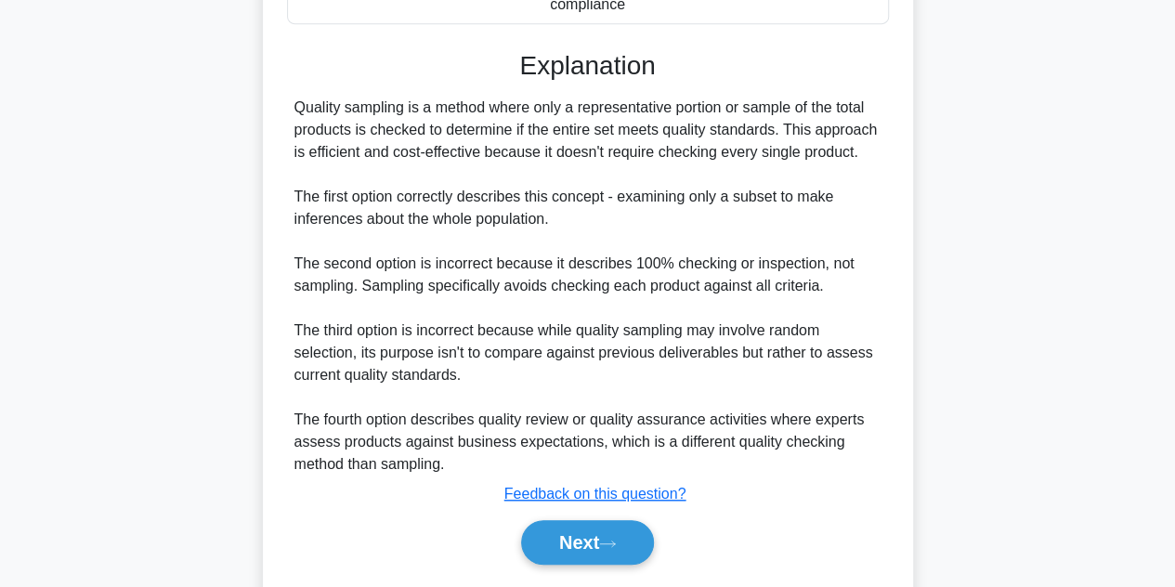
scroll to position [578, 0]
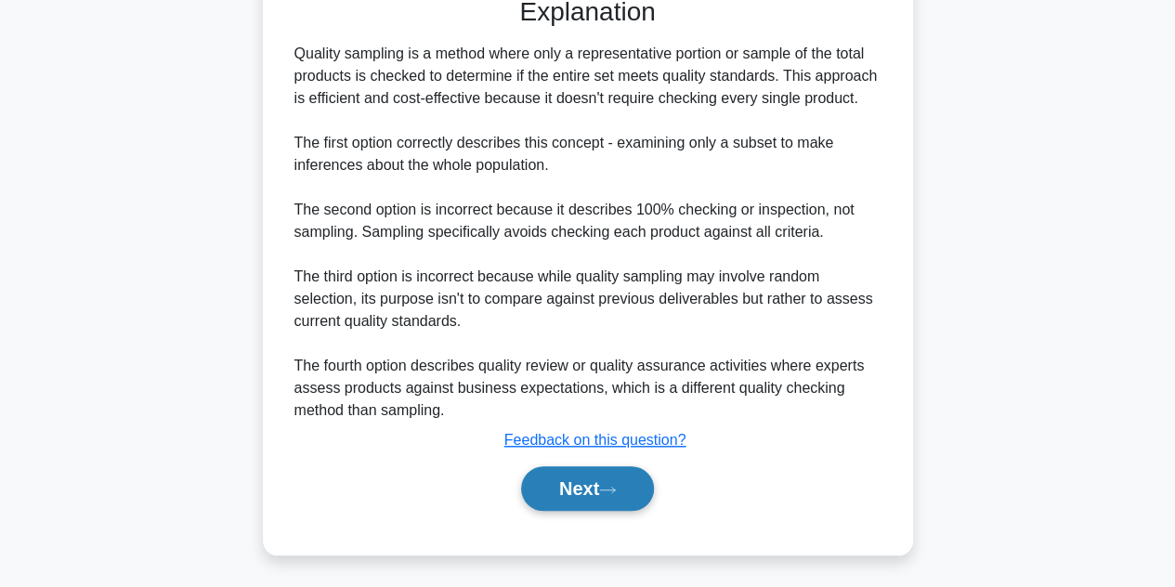
click at [565, 489] on button "Next" at bounding box center [587, 488] width 133 height 45
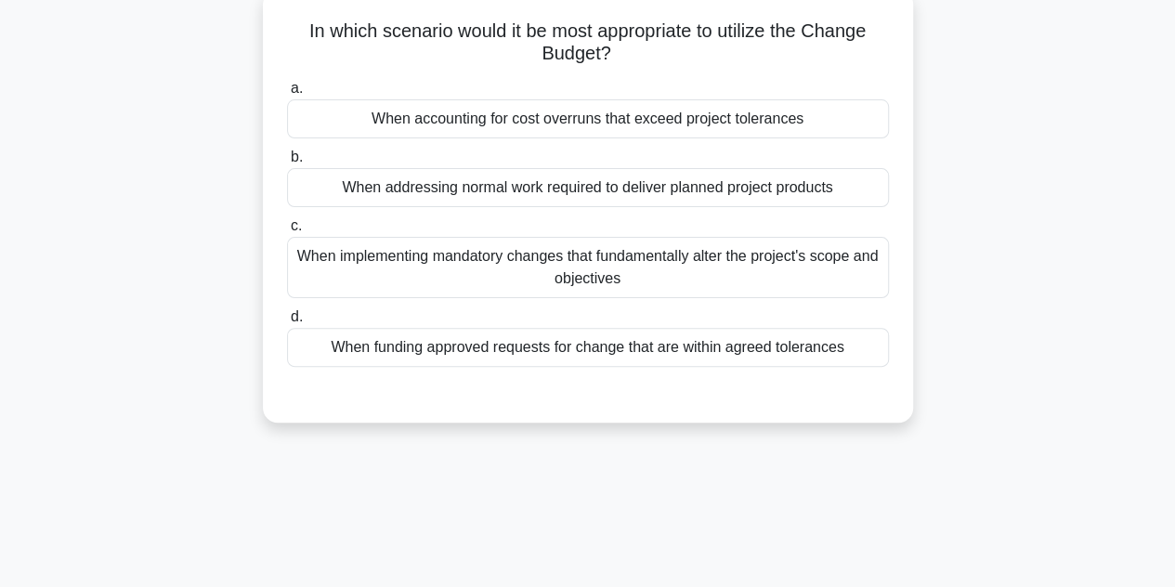
scroll to position [0, 0]
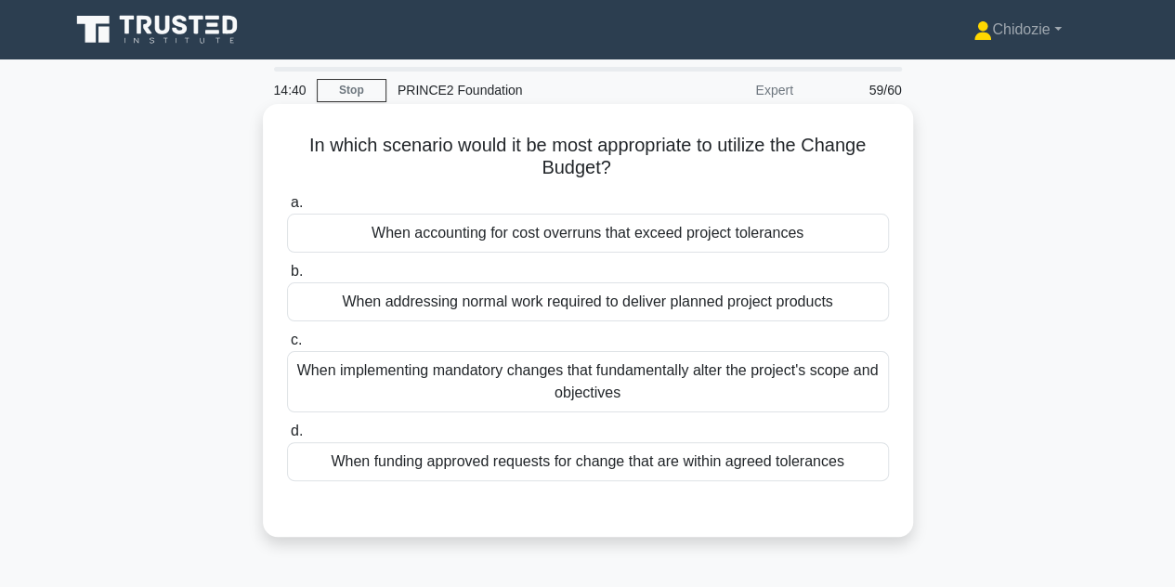
click at [557, 472] on div "When funding approved requests for change that are within agreed tolerances" at bounding box center [588, 461] width 602 height 39
click at [287, 437] on input "d. When funding approved requests for change that are within agreed tolerances" at bounding box center [287, 431] width 0 height 12
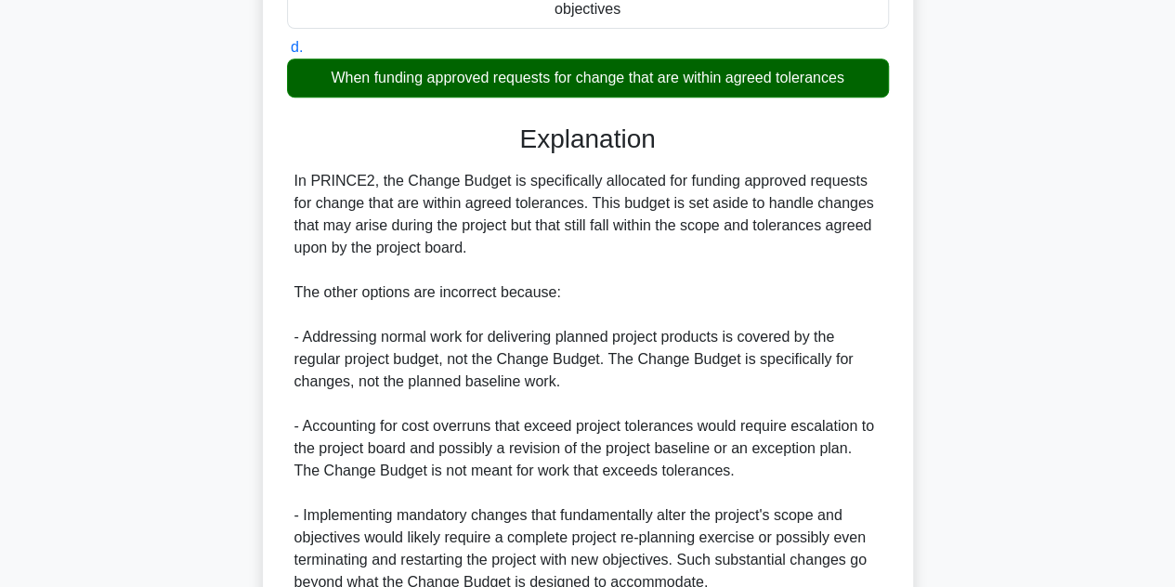
scroll to position [555, 0]
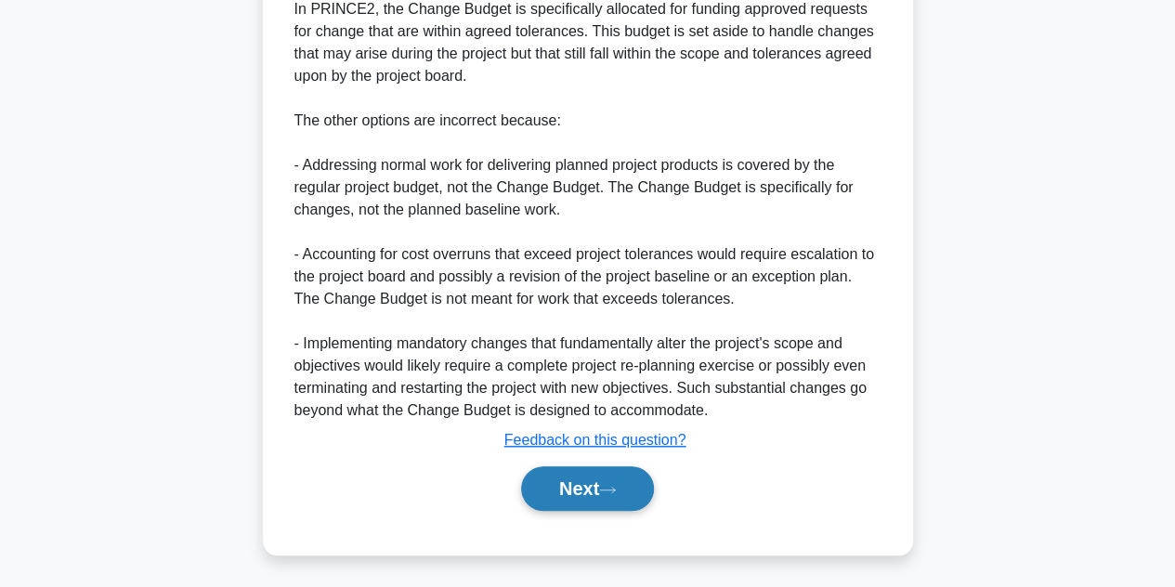
click at [563, 491] on button "Next" at bounding box center [587, 488] width 133 height 45
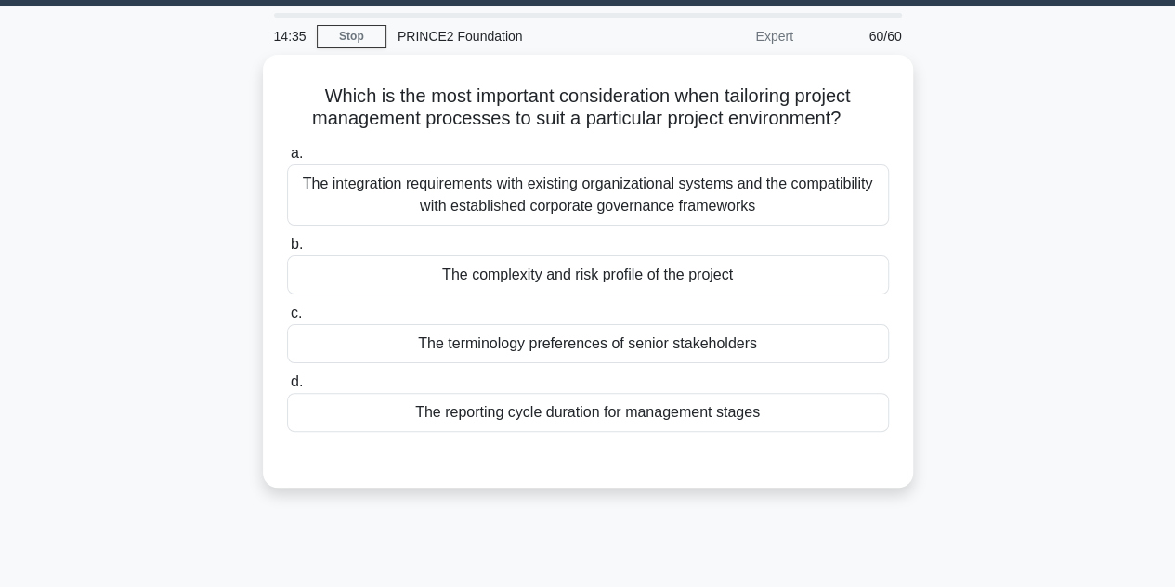
scroll to position [52, 0]
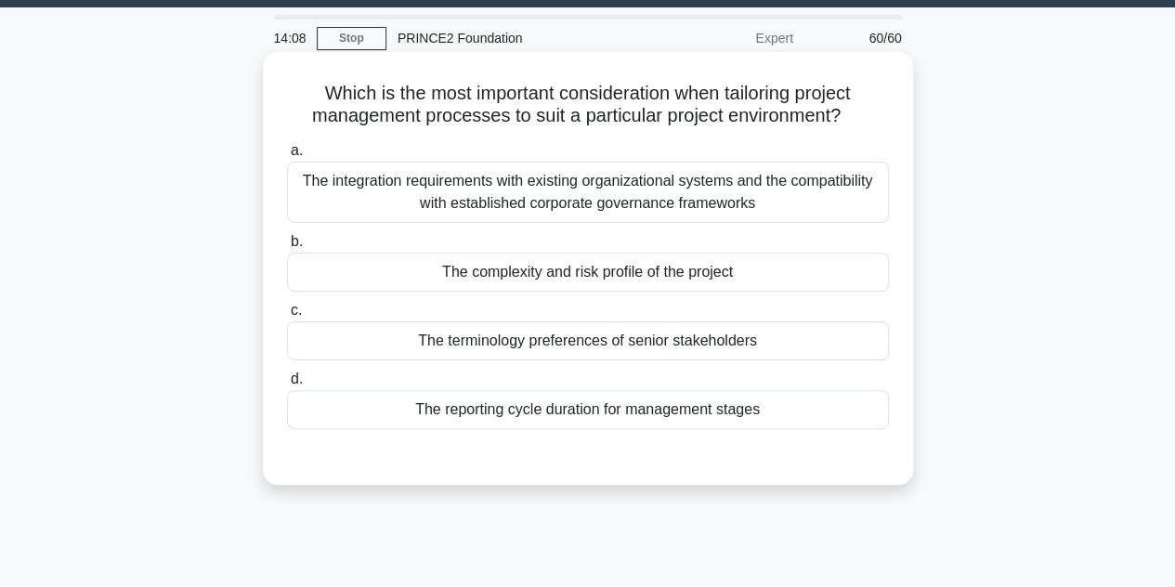
click at [654, 198] on div "The integration requirements with existing organizational systems and the compa…" at bounding box center [588, 192] width 602 height 61
click at [287, 157] on input "a. The integration requirements with existing organizational systems and the co…" at bounding box center [287, 151] width 0 height 12
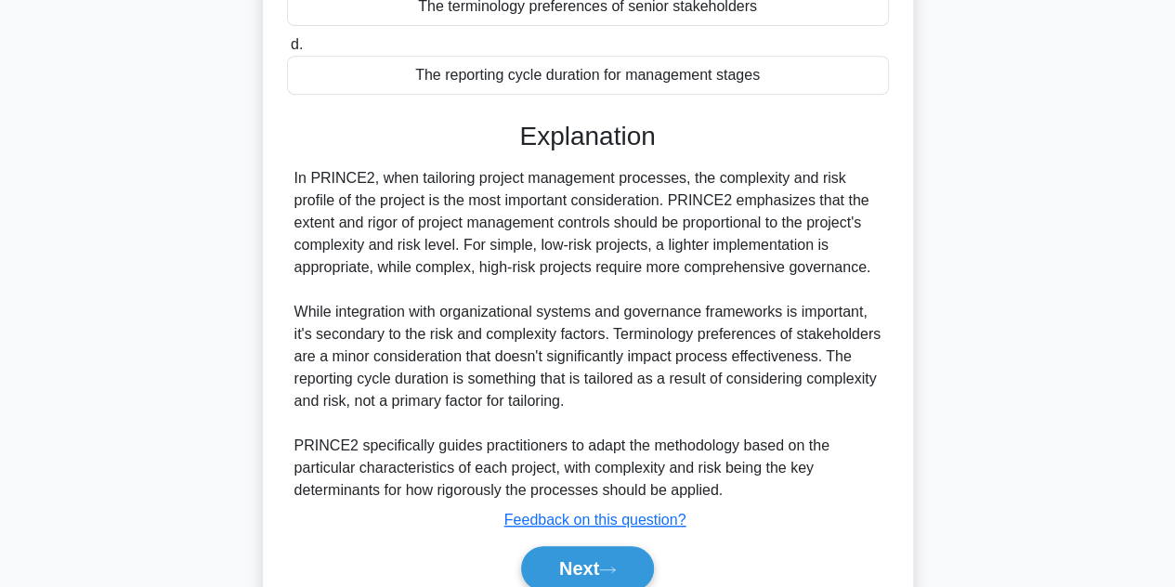
scroll to position [394, 0]
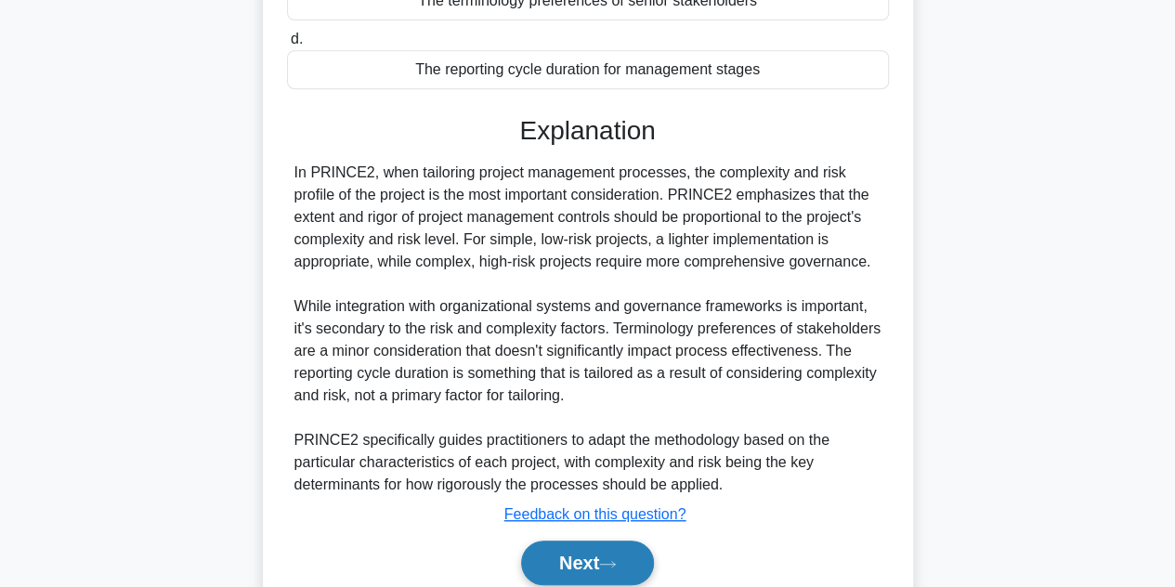
click at [592, 540] on button "Next" at bounding box center [587, 562] width 133 height 45
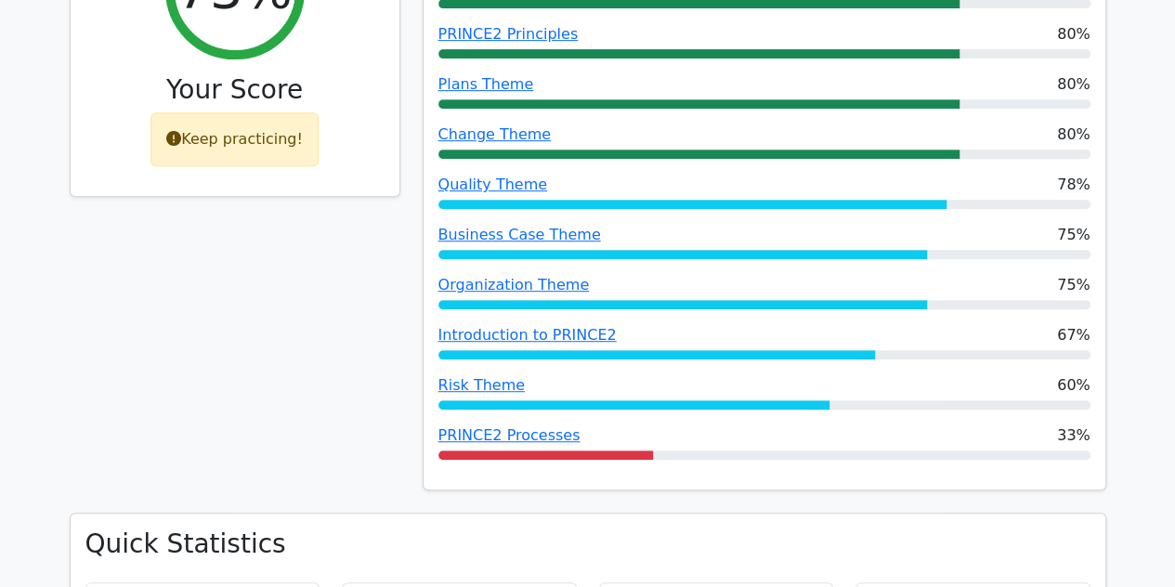
scroll to position [377, 0]
